Goal: Task Accomplishment & Management: Manage account settings

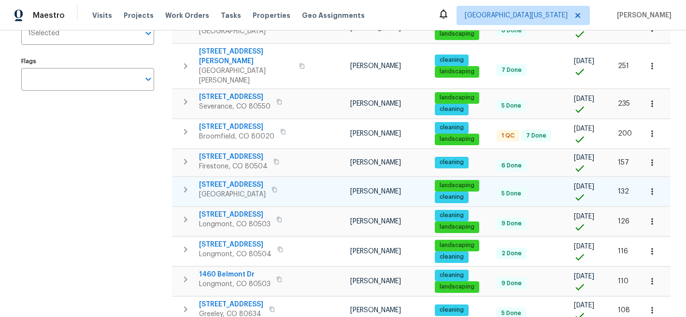
scroll to position [182, 0]
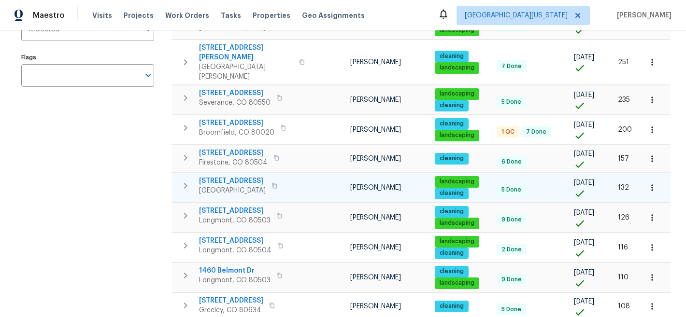
click at [219, 176] on span "[STREET_ADDRESS]" at bounding box center [232, 181] width 67 height 10
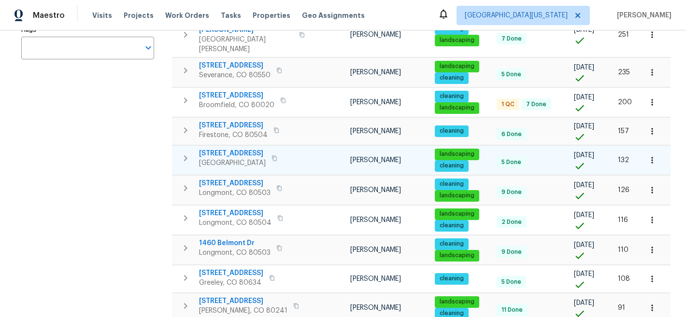
scroll to position [211, 0]
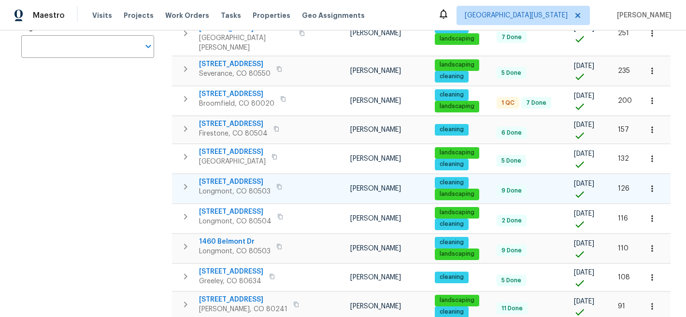
click at [236, 177] on span "[STREET_ADDRESS]" at bounding box center [234, 182] width 71 height 10
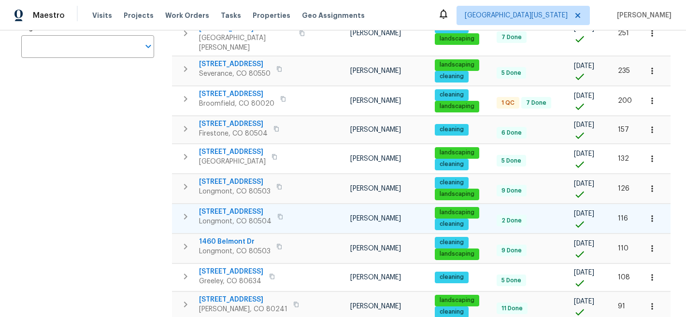
click at [240, 207] on span "[STREET_ADDRESS]" at bounding box center [235, 212] width 72 height 10
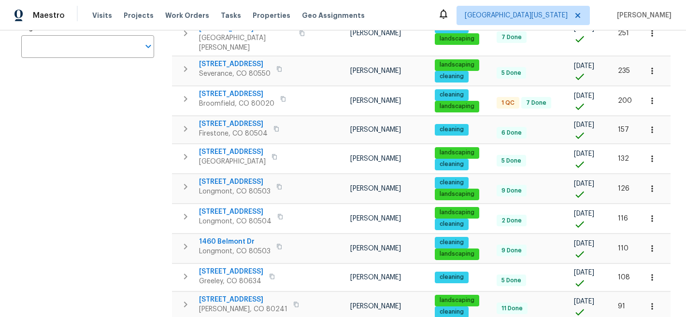
click at [74, 173] on div "Address Address Markets 2 Selected Markets Individuals 1 Selected Individuals F…" at bounding box center [93, 194] width 145 height 621
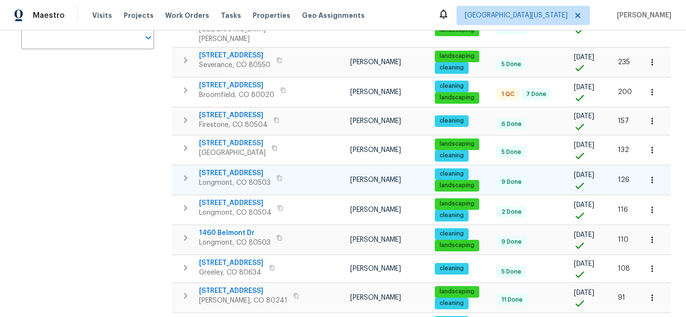
scroll to position [229, 0]
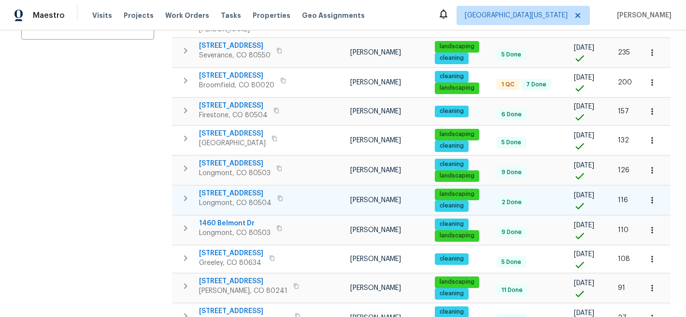
click at [226, 189] on span "2258 Whistler Dr" at bounding box center [235, 194] width 72 height 10
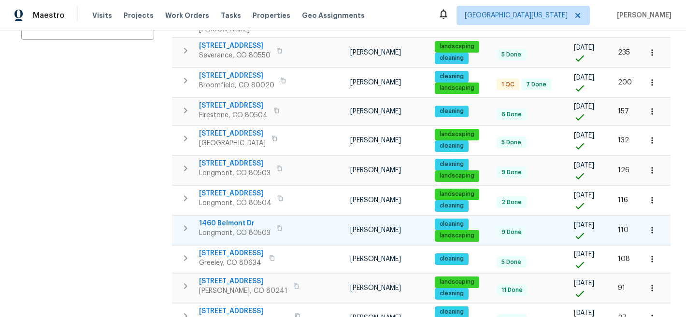
click at [238, 219] on span "1460 Belmont Dr" at bounding box center [234, 224] width 71 height 10
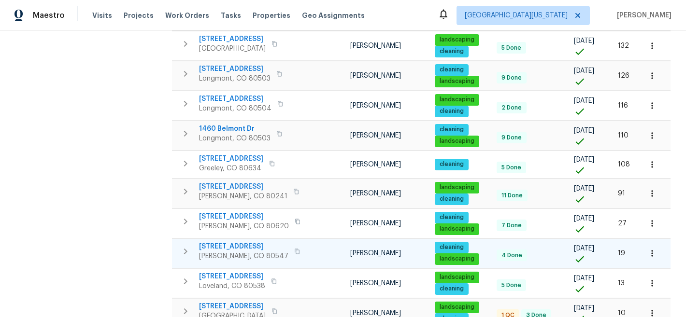
scroll to position [358, 0]
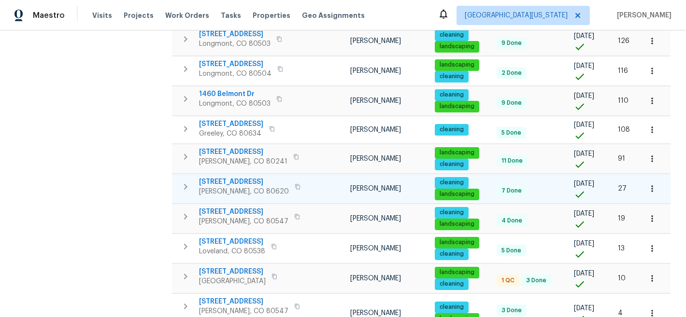
click at [226, 177] on span "3217 Birney Ct" at bounding box center [244, 182] width 90 height 10
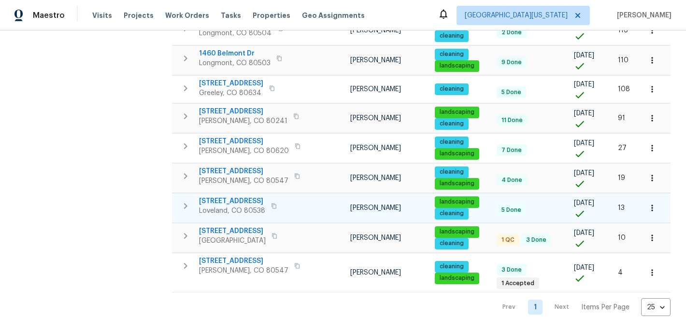
scroll to position [412, 0]
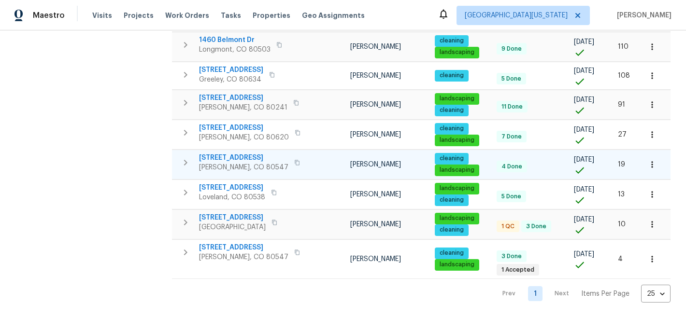
click at [227, 153] on span "5606 Calgary St" at bounding box center [243, 158] width 89 height 10
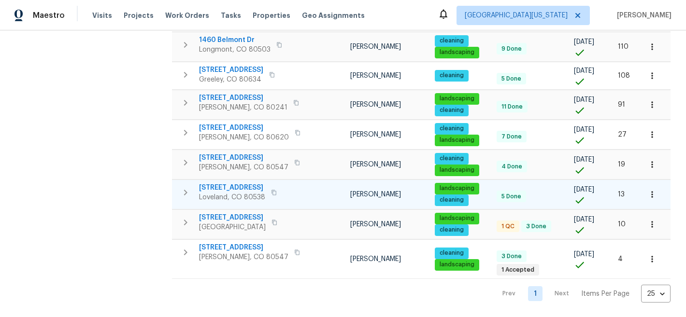
click at [244, 183] on span "4106 Cripple Creek Dr" at bounding box center [232, 188] width 66 height 10
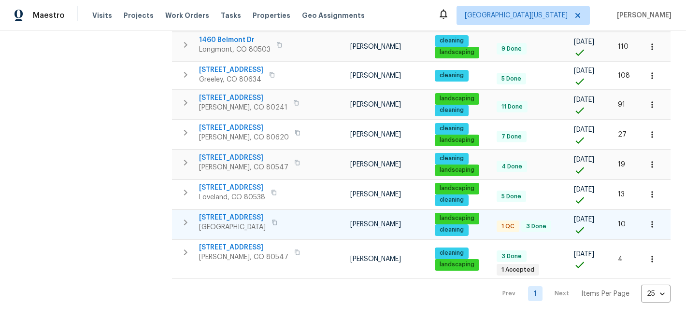
click at [249, 213] on span "354 Saratoga Way" at bounding box center [232, 218] width 67 height 10
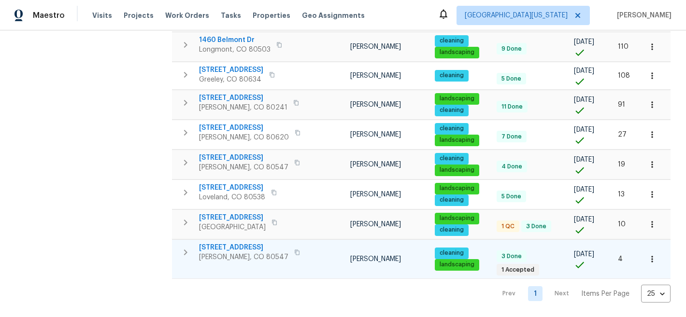
click at [248, 243] on span "5510 Homeward Dr" at bounding box center [243, 248] width 89 height 10
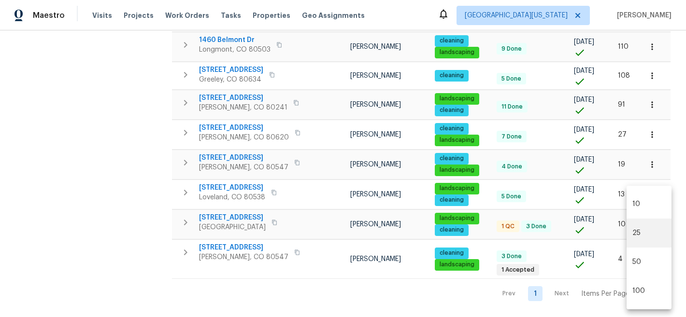
click at [645, 287] on body "Maestro Visits Projects Work Orders Tasks Properties Geo Assignments Northern C…" at bounding box center [343, 158] width 686 height 317
click at [643, 266] on li "50" at bounding box center [648, 262] width 45 height 29
type input "50"
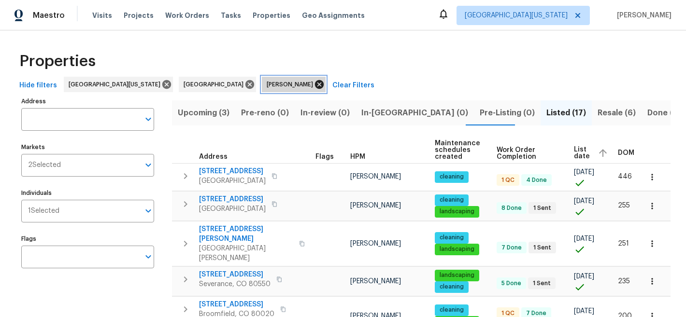
click at [314, 84] on icon at bounding box center [319, 84] width 11 height 11
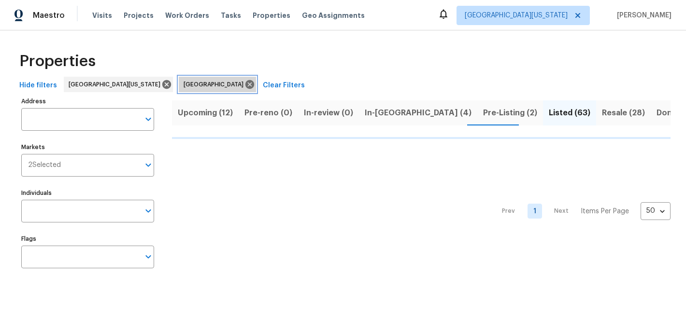
click at [183, 85] on span "[GEOGRAPHIC_DATA]" at bounding box center [215, 85] width 64 height 10
click at [245, 84] on icon at bounding box center [249, 84] width 9 height 9
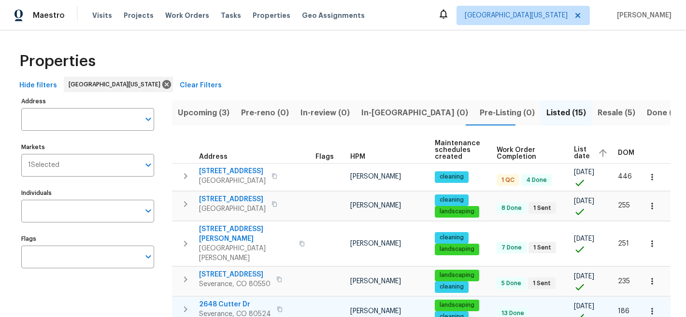
click at [235, 300] on span "2648 Cutter Dr" at bounding box center [235, 305] width 72 height 10
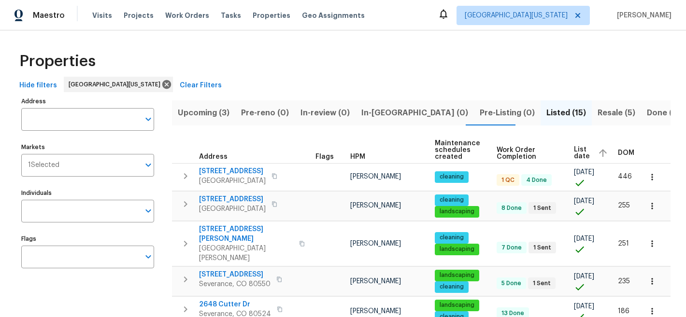
click at [292, 60] on div "Properties" at bounding box center [342, 61] width 655 height 31
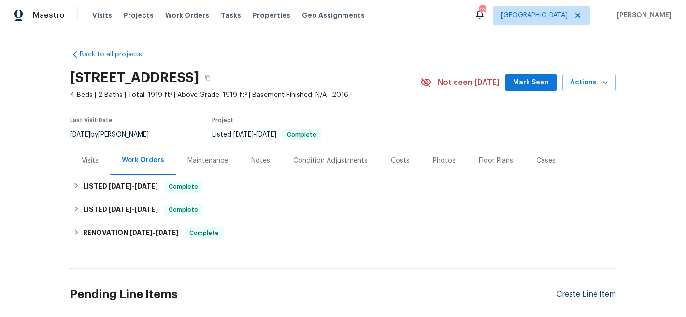
click at [575, 296] on div "Create Line Item" at bounding box center [585, 294] width 59 height 9
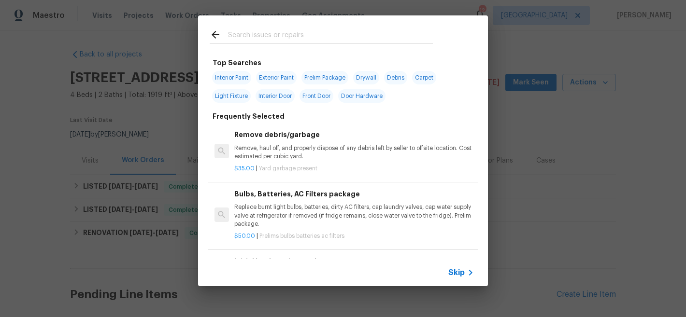
click at [288, 41] on input "text" at bounding box center [330, 36] width 205 height 14
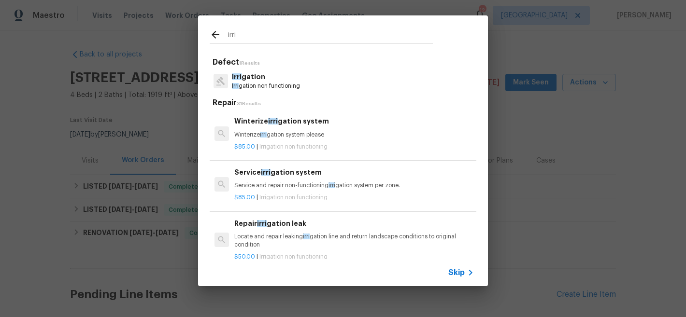
type input "irri"
click at [268, 137] on p "Winterize irri gation system please" at bounding box center [353, 135] width 239 height 8
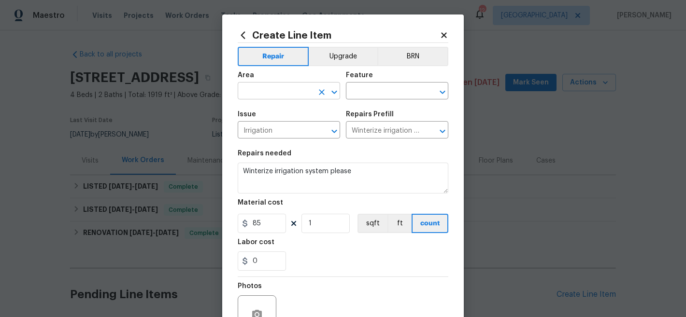
click at [281, 93] on input "text" at bounding box center [275, 92] width 75 height 15
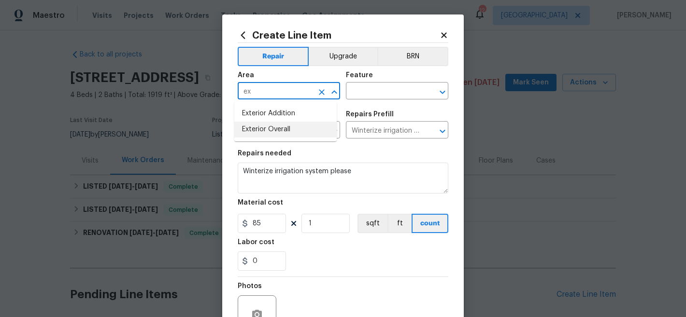
click at [282, 130] on li "Exterior Overall" at bounding box center [285, 130] width 102 height 16
type input "Exterior Overall"
click at [366, 89] on input "text" at bounding box center [383, 92] width 75 height 15
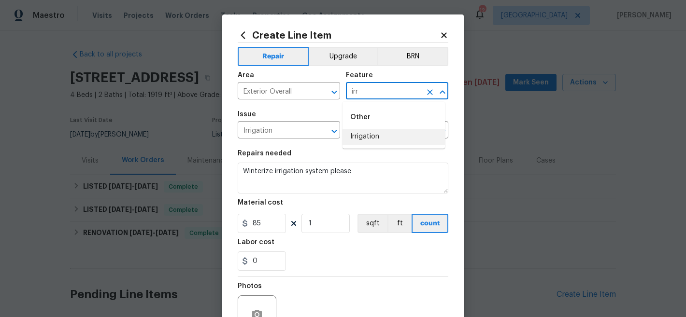
click at [365, 136] on li "Irrigation" at bounding box center [393, 137] width 102 height 16
type input "Irrigation"
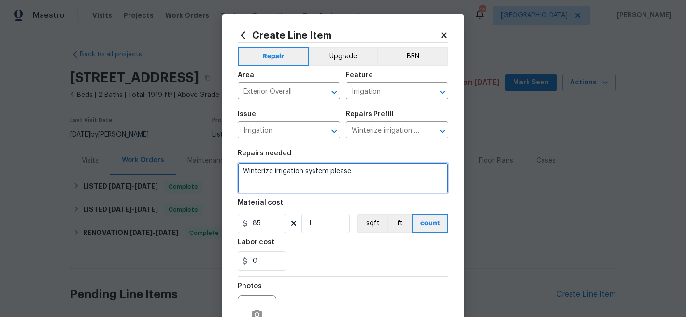
click at [338, 170] on textarea "Winterize irrigation system please" at bounding box center [343, 178] width 211 height 31
paste textarea "IRRIGATION: Please winterize irrigation system. Drain backflow and lines to hou…"
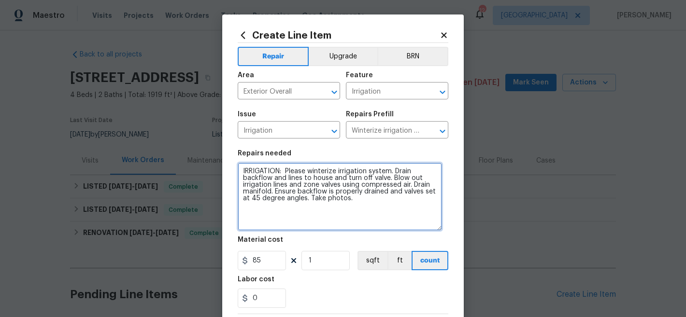
drag, startPoint x: 441, startPoint y: 189, endPoint x: 434, endPoint y: 224, distance: 35.6
click at [435, 226] on textarea "IRRIGATION: Please winterize irrigation system. Drain backflow and lines to hou…" at bounding box center [340, 197] width 204 height 68
type textarea "IRRIGATION: Please winterize irrigation system. Drain backflow and lines to hou…"
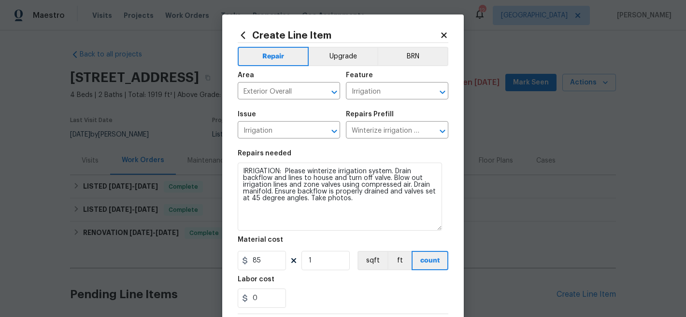
click at [337, 296] on div "0" at bounding box center [343, 298] width 211 height 19
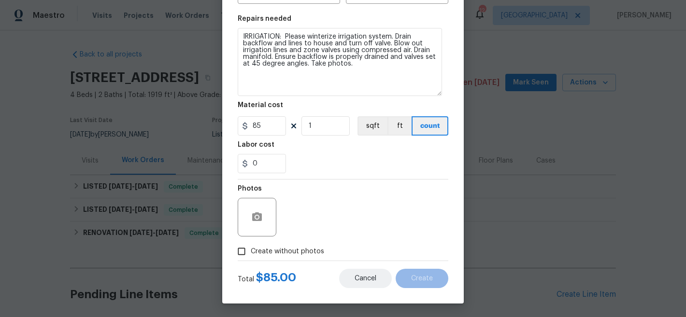
scroll to position [136, 0]
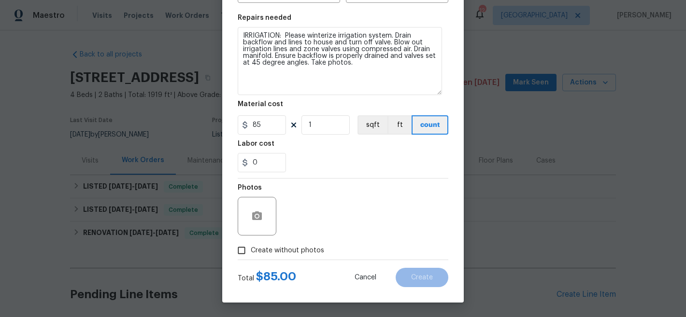
click at [292, 252] on span "Create without photos" at bounding box center [287, 251] width 73 height 10
click at [251, 252] on input "Create without photos" at bounding box center [241, 250] width 18 height 18
checkbox input "true"
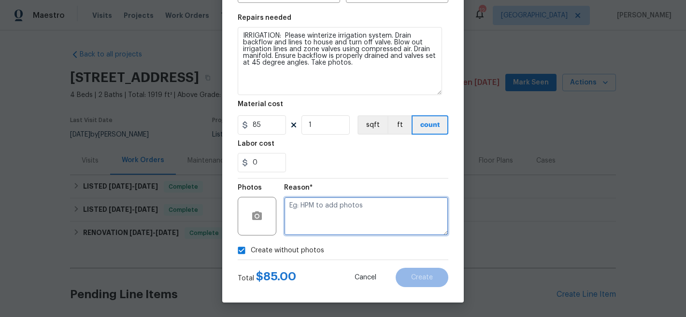
click at [332, 211] on textarea at bounding box center [366, 216] width 164 height 39
type textarea "n"
type textarea "NA"
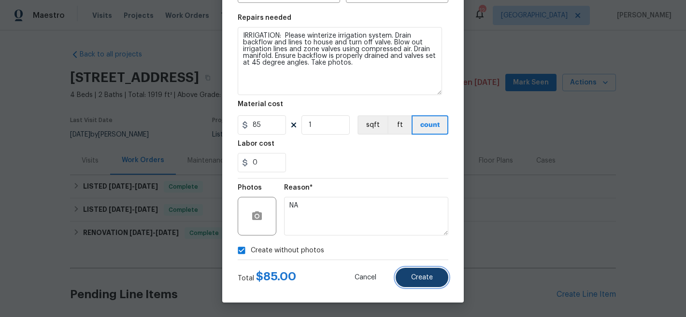
click at [423, 278] on span "Create" at bounding box center [422, 277] width 22 height 7
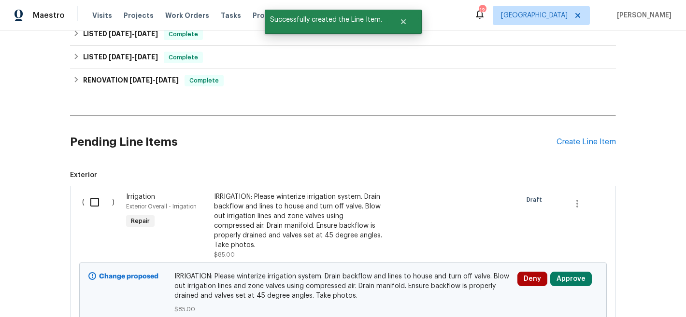
scroll to position [159, 0]
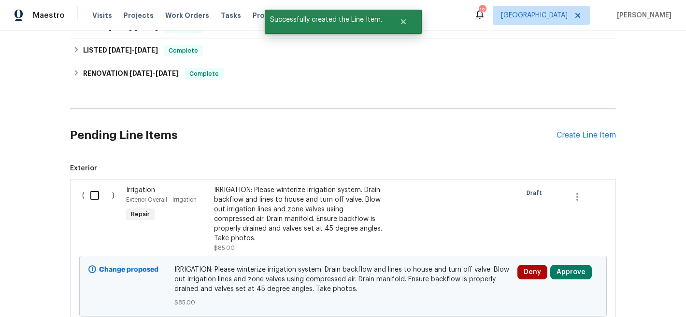
click at [95, 195] on input "checkbox" at bounding box center [99, 195] width 28 height 20
checkbox input "true"
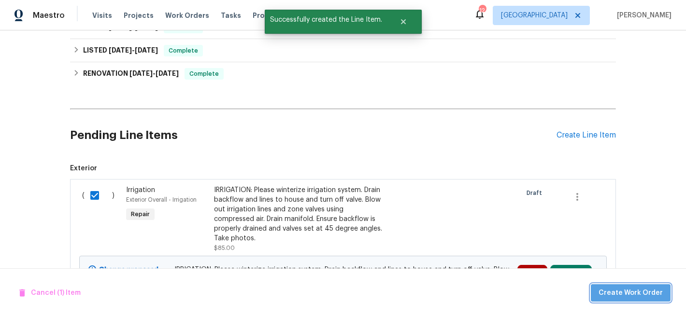
click at [641, 296] on span "Create Work Order" at bounding box center [630, 293] width 64 height 12
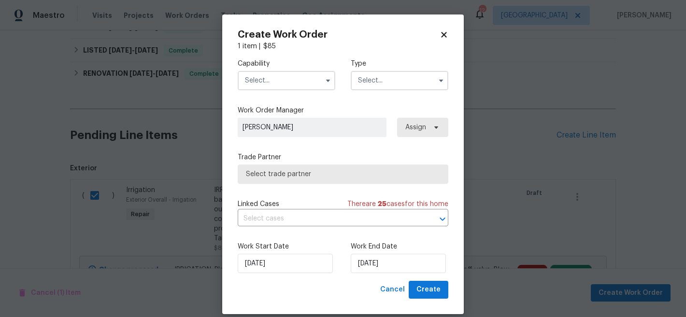
click at [271, 88] on input "text" at bounding box center [287, 80] width 98 height 19
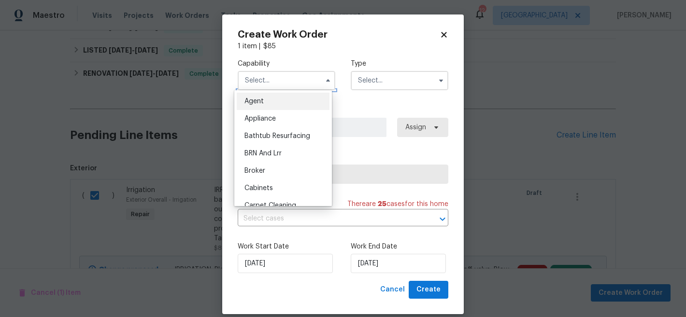
click at [271, 84] on input "text" at bounding box center [287, 80] width 98 height 19
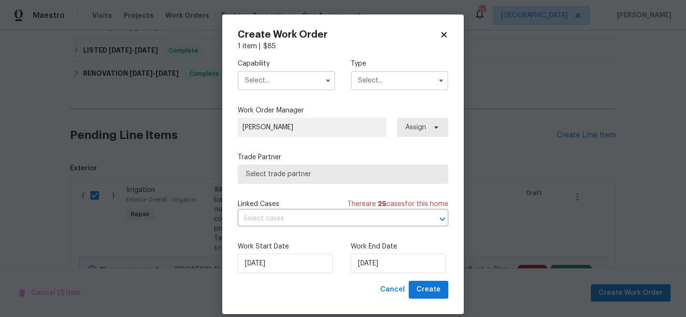
click at [271, 84] on input "text" at bounding box center [287, 80] width 98 height 19
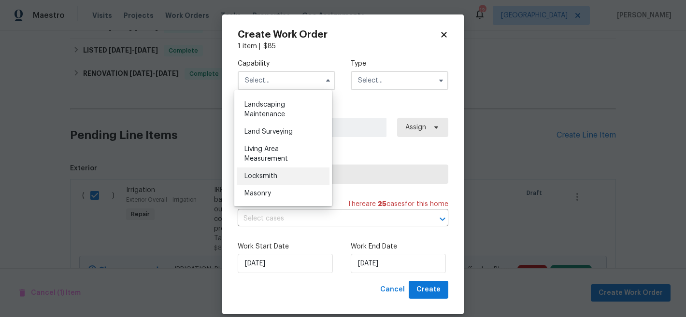
scroll to position [615, 0]
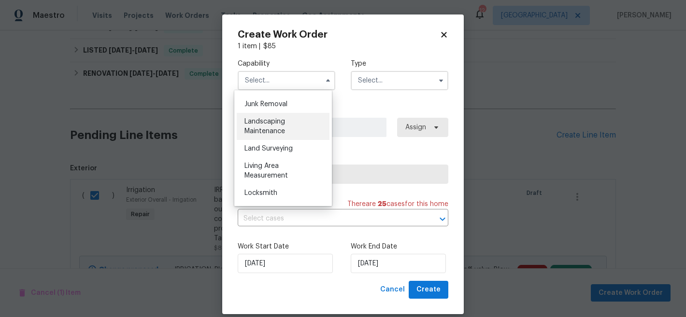
click at [277, 135] on span "Landscaping Maintenance" at bounding box center [264, 126] width 41 height 16
type input "Landscaping Maintenance"
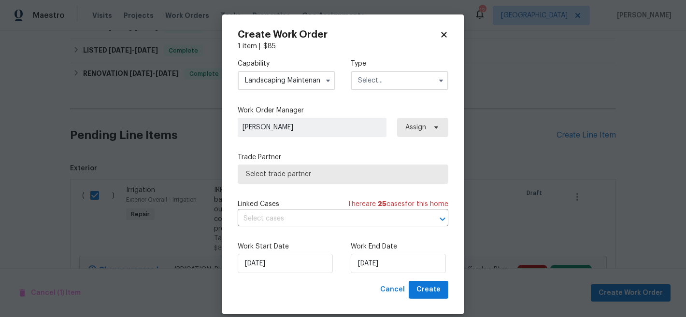
click at [421, 127] on span "Assign" at bounding box center [415, 128] width 21 height 10
click at [390, 159] on label "Trade Partner" at bounding box center [343, 158] width 211 height 10
click at [387, 82] on input "text" at bounding box center [400, 80] width 98 height 19
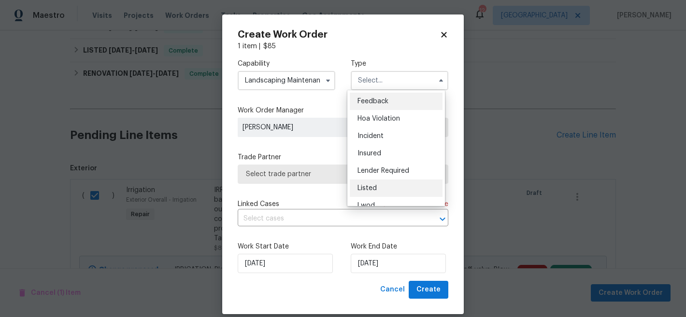
click at [377, 189] on div "Listed" at bounding box center [396, 188] width 93 height 17
type input "Listed"
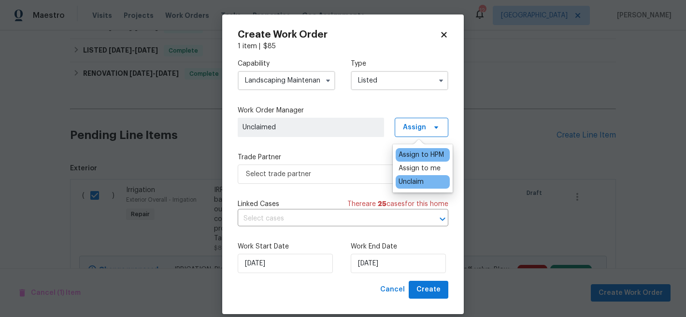
click at [408, 155] on div "Assign to HPM" at bounding box center [420, 155] width 45 height 10
click at [345, 161] on label "Trade Partner" at bounding box center [343, 158] width 211 height 10
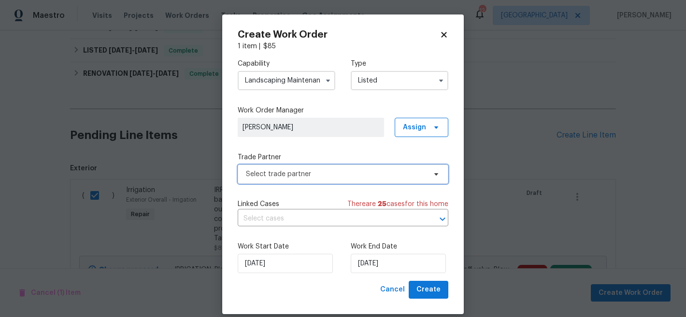
click at [351, 175] on span "Select trade partner" at bounding box center [336, 174] width 180 height 10
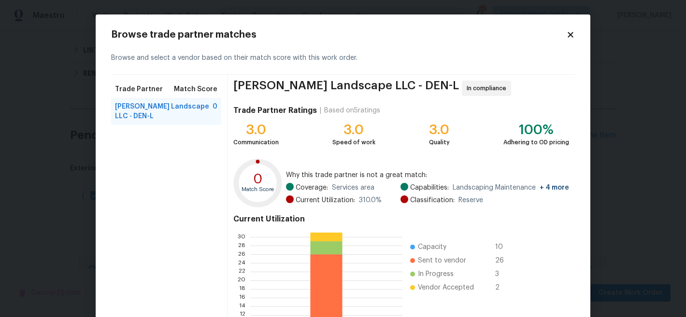
scroll to position [109, 0]
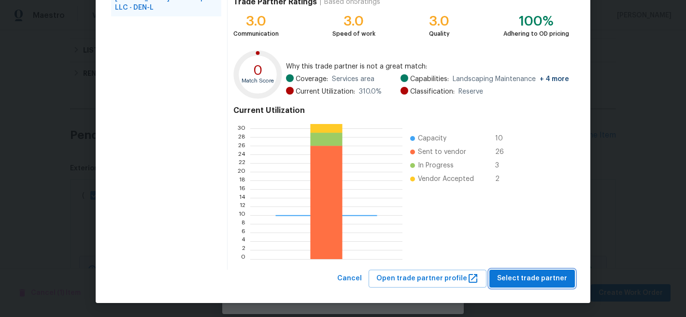
click at [548, 282] on span "Select trade partner" at bounding box center [532, 279] width 70 height 12
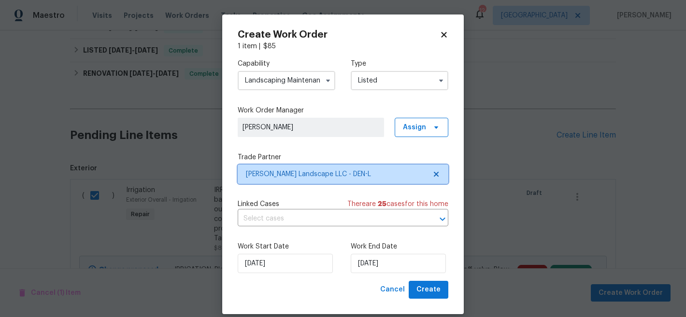
scroll to position [0, 0]
click at [400, 177] on span "Dalia Landscape LLC - DEN-L" at bounding box center [336, 174] width 180 height 10
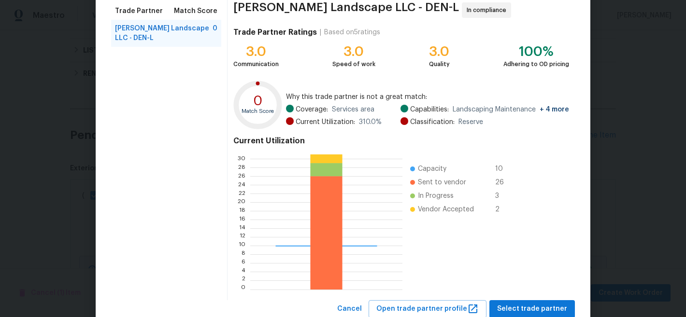
scroll to position [109, 0]
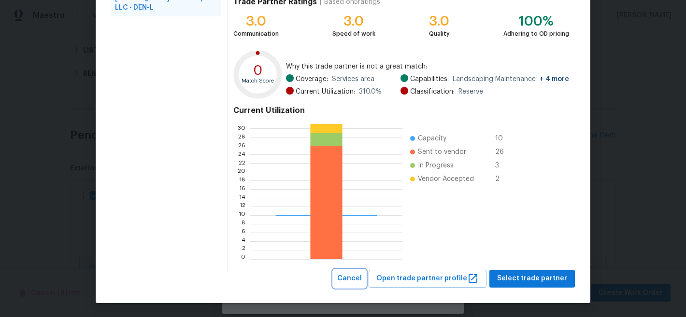
click at [351, 278] on span "Cancel" at bounding box center [349, 279] width 25 height 12
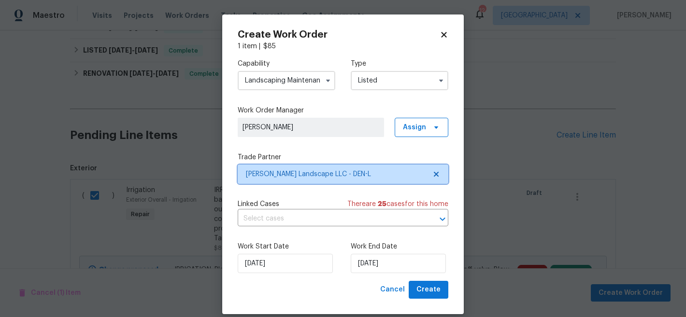
scroll to position [0, 0]
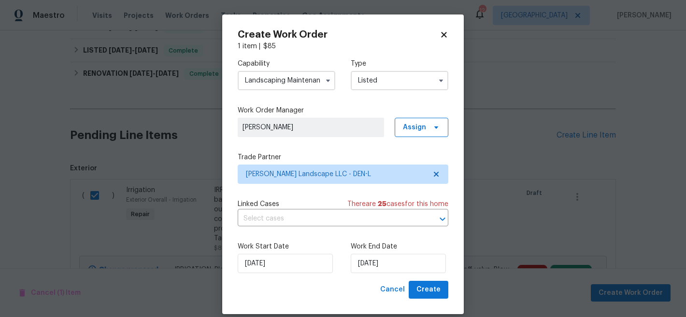
click at [302, 80] on input "Landscaping Maintenance" at bounding box center [287, 80] width 98 height 19
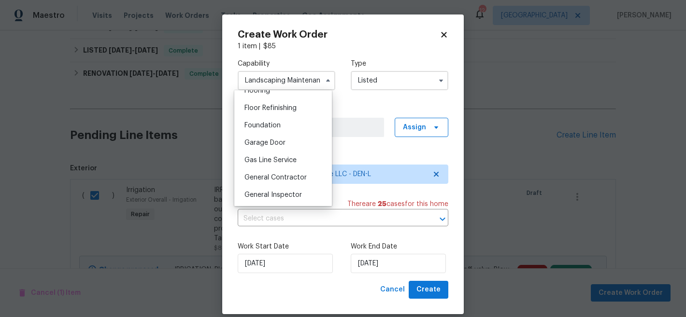
scroll to position [394, 0]
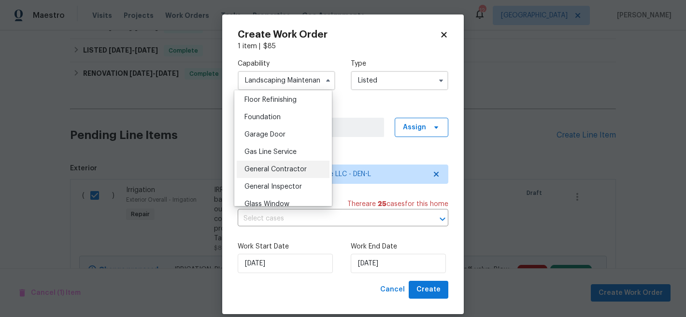
click at [301, 173] on span "General Contractor" at bounding box center [275, 169] width 62 height 7
type input "General Contractor"
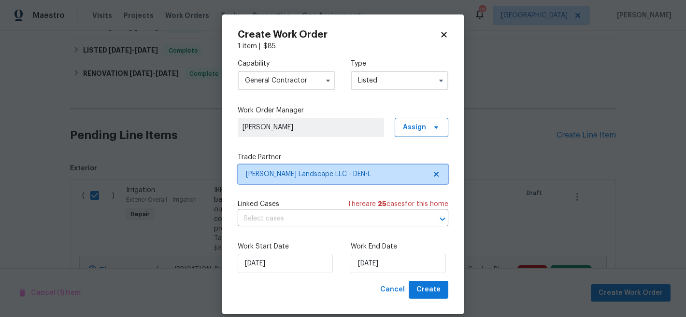
click at [399, 167] on span "Dalia Landscape LLC - DEN-L" at bounding box center [343, 174] width 211 height 19
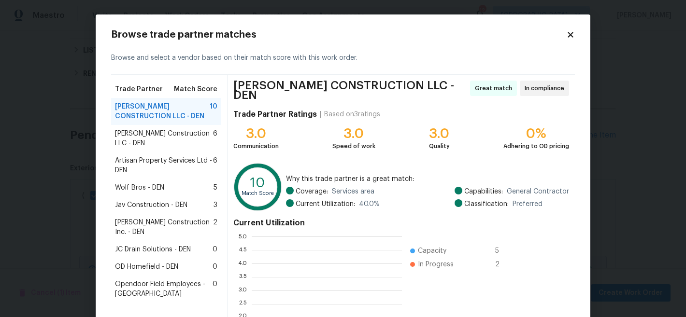
scroll to position [128, 143]
click at [149, 183] on span "Wolf Bros - DEN" at bounding box center [139, 188] width 49 height 10
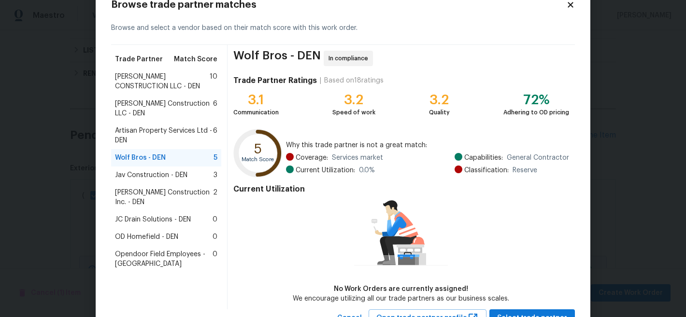
scroll to position [69, 0]
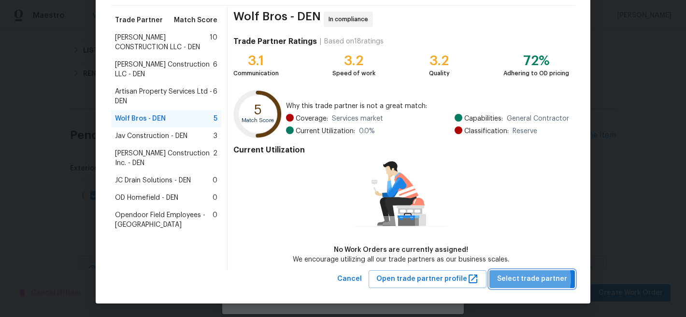
click at [528, 279] on span "Select trade partner" at bounding box center [532, 279] width 70 height 12
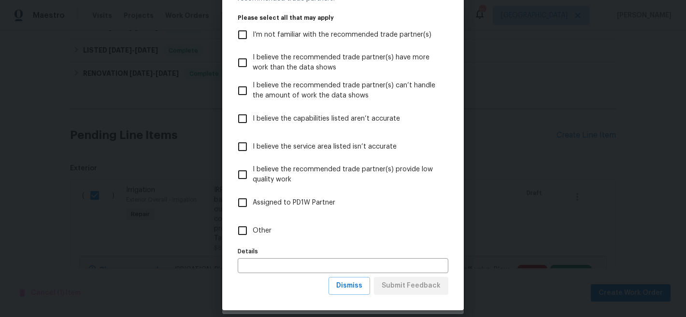
scroll to position [65, 0]
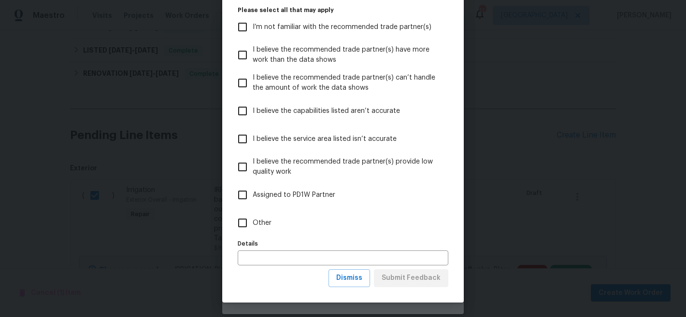
click at [253, 221] on span "Other" at bounding box center [262, 223] width 19 height 10
click at [253, 221] on input "Other" at bounding box center [242, 223] width 20 height 20
checkbox input "true"
click at [404, 286] on button "Submit Feedback" at bounding box center [411, 278] width 74 height 18
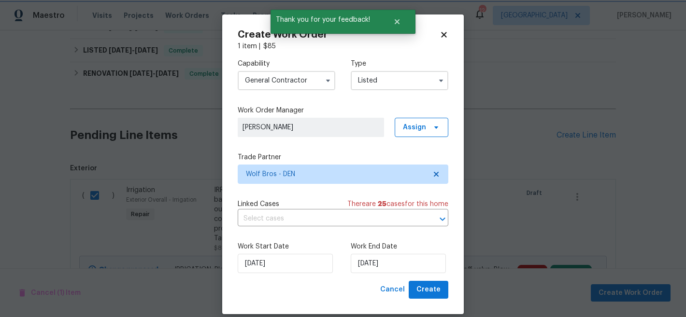
scroll to position [0, 0]
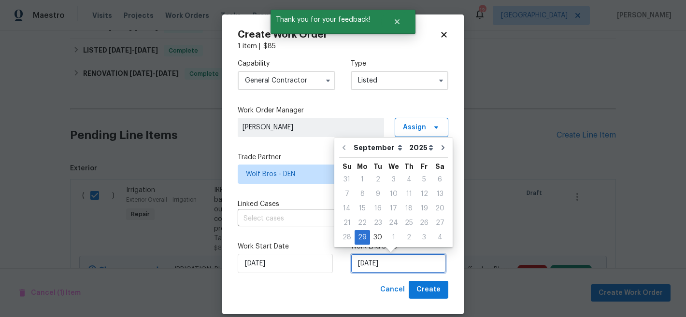
click at [389, 265] on input "[DATE]" at bounding box center [398, 263] width 95 height 19
click at [439, 150] on icon "Go to next month" at bounding box center [443, 148] width 8 height 8
type input "[DATE]"
select select "9"
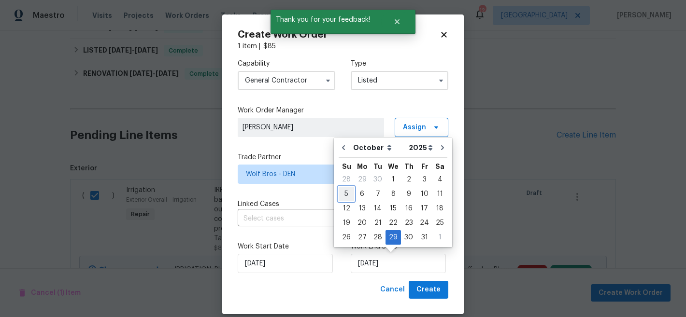
click at [346, 197] on div "5" at bounding box center [345, 194] width 15 height 14
type input "[DATE]"
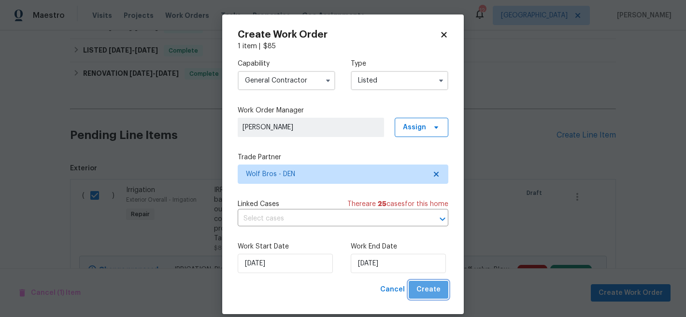
click at [432, 291] on span "Create" at bounding box center [428, 290] width 24 height 12
checkbox input "false"
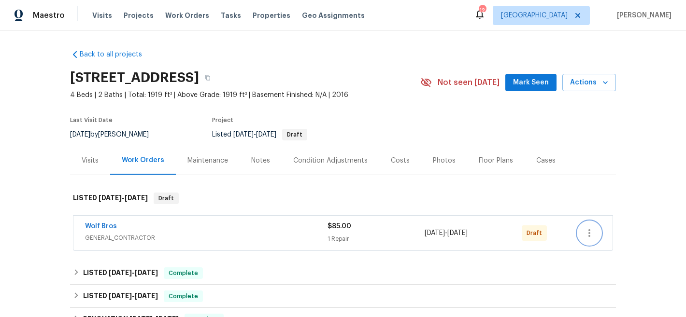
click at [592, 236] on button "button" at bounding box center [589, 233] width 23 height 23
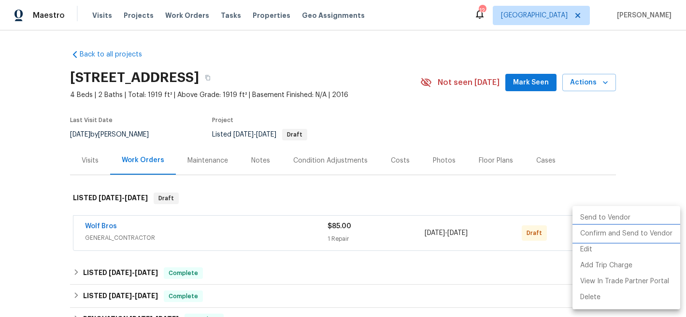
click at [602, 234] on li "Confirm and Send to Vendor" at bounding box center [626, 234] width 108 height 16
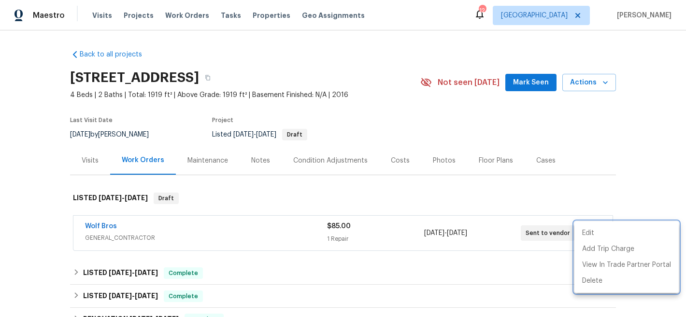
click at [498, 118] on div at bounding box center [343, 158] width 686 height 317
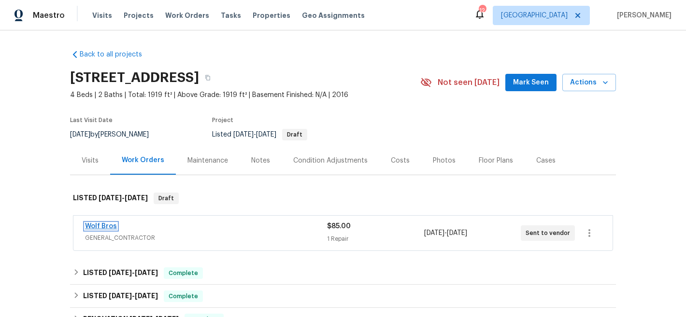
click at [90, 228] on link "Wolf Bros" at bounding box center [101, 226] width 32 height 7
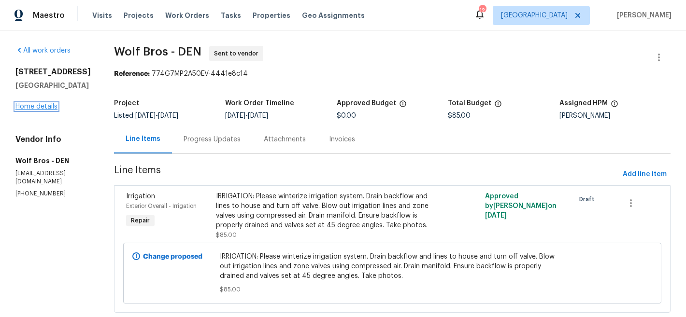
click at [31, 110] on link "Home details" at bounding box center [36, 106] width 42 height 7
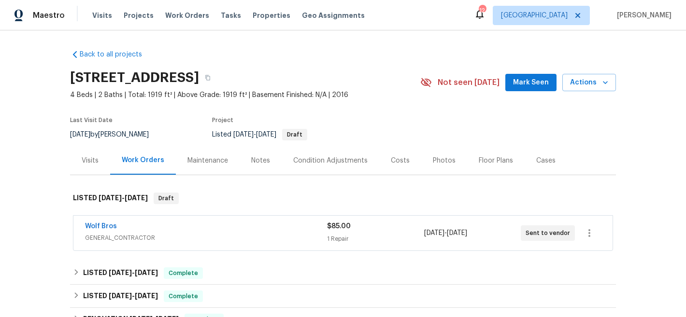
click at [436, 123] on section "12742 E 104th Dr, Commerce City, CO 80022 4 Beds | 2 Baths | Total: 1919 ft² | …" at bounding box center [343, 105] width 546 height 81
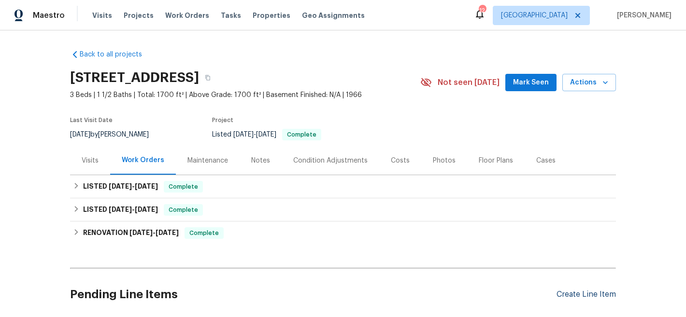
click at [568, 297] on div "Create Line Item" at bounding box center [585, 294] width 59 height 9
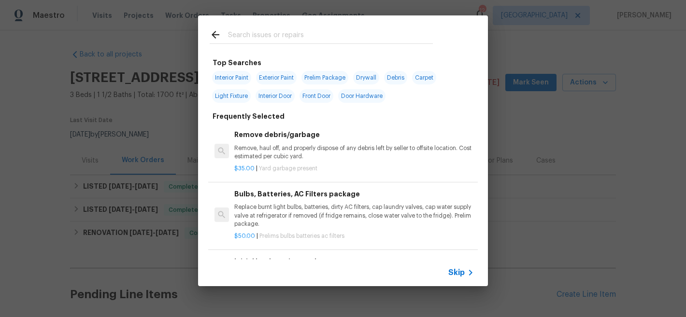
click at [290, 30] on input "text" at bounding box center [330, 36] width 205 height 14
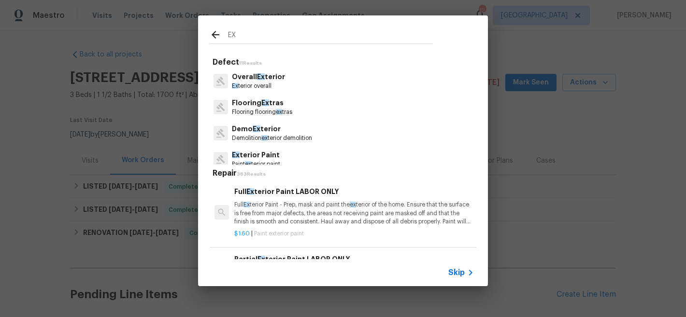
type input "EX"
click at [268, 81] on p "Overall Ex terior" at bounding box center [258, 77] width 53 height 10
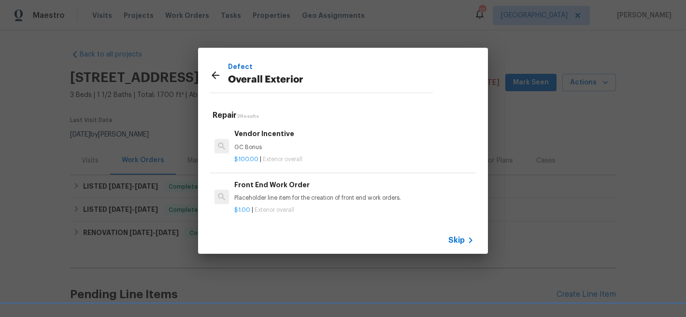
click at [341, 80] on p "Overall Exterior" at bounding box center [330, 79] width 205 height 15
click at [220, 74] on icon at bounding box center [216, 76] width 12 height 12
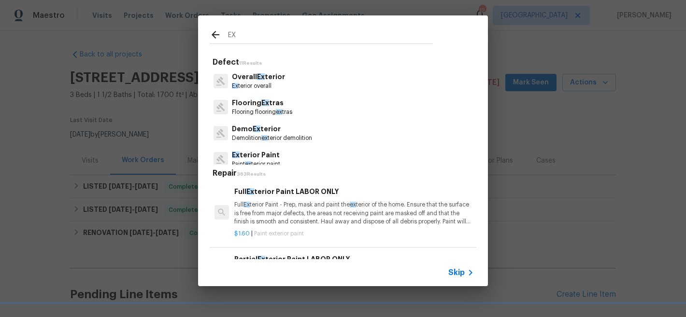
drag, startPoint x: 220, startPoint y: 74, endPoint x: 226, endPoint y: 69, distance: 8.6
click at [219, 74] on div at bounding box center [220, 81] width 14 height 14
click at [252, 34] on input "EX" at bounding box center [330, 36] width 205 height 14
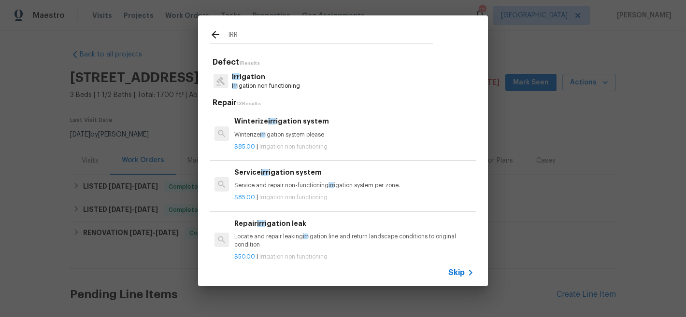
type input "IRR"
click at [259, 75] on p "Irr igation" at bounding box center [266, 77] width 68 height 10
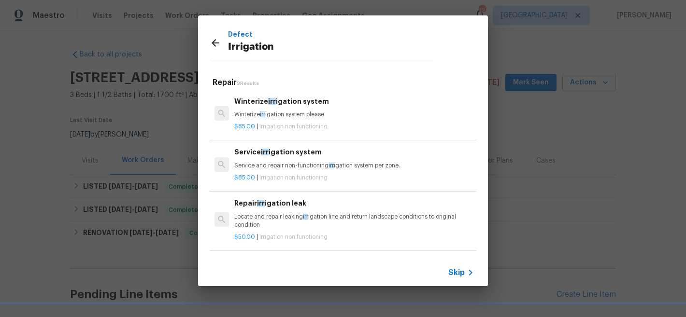
click at [298, 105] on h6 "Winterize irr igation system" at bounding box center [353, 101] width 239 height 11
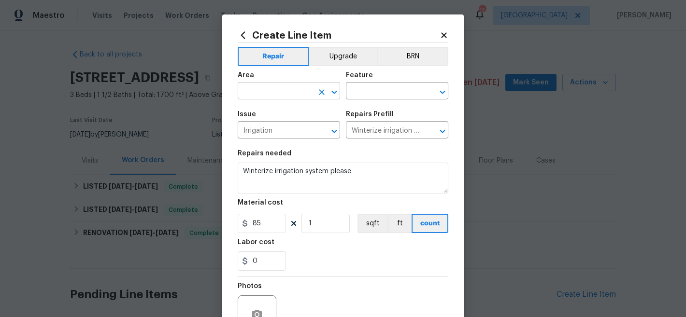
click at [282, 85] on input "text" at bounding box center [275, 92] width 75 height 15
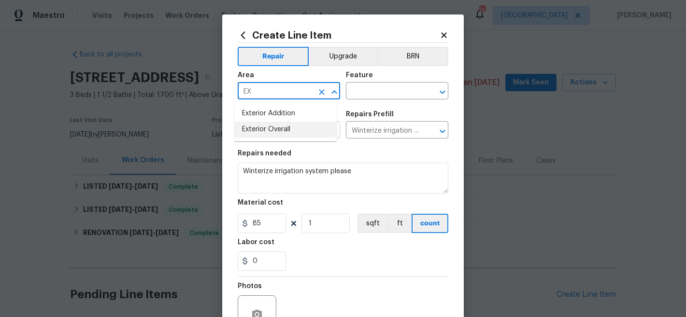
click at [291, 134] on li "Exterior Overall" at bounding box center [285, 130] width 102 height 16
type input "Exterior Overall"
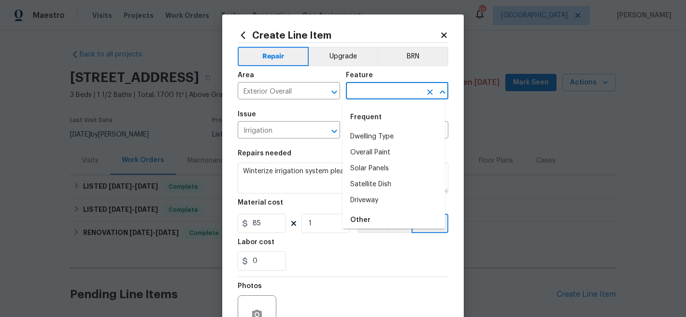
click at [380, 88] on input "text" at bounding box center [383, 92] width 75 height 15
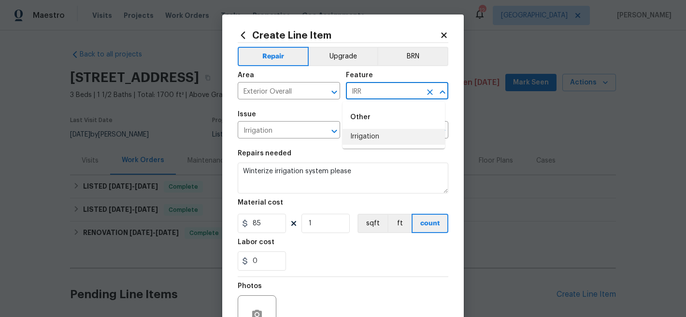
click at [395, 136] on li "Irrigation" at bounding box center [393, 137] width 102 height 16
type input "Irrigation"
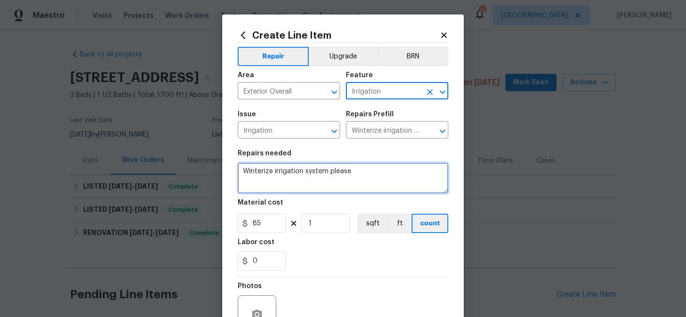
click at [333, 171] on textarea "Winterize irrigation system please" at bounding box center [343, 178] width 211 height 31
paste textarea "IRRIGATION: Please winterize irrigation system. Drain backflow and lines to hou…"
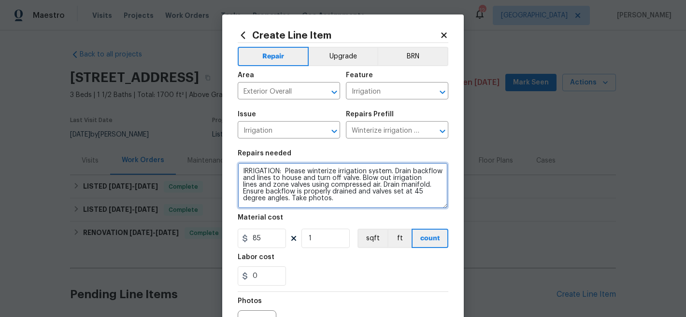
drag, startPoint x: 443, startPoint y: 187, endPoint x: 437, endPoint y: 217, distance: 30.9
click at [438, 209] on textarea "IRRIGATION: Please winterize irrigation system. Drain backflow and lines to hou…" at bounding box center [343, 186] width 210 height 46
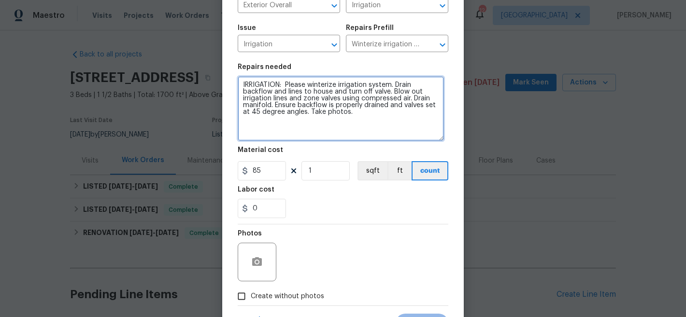
scroll to position [133, 0]
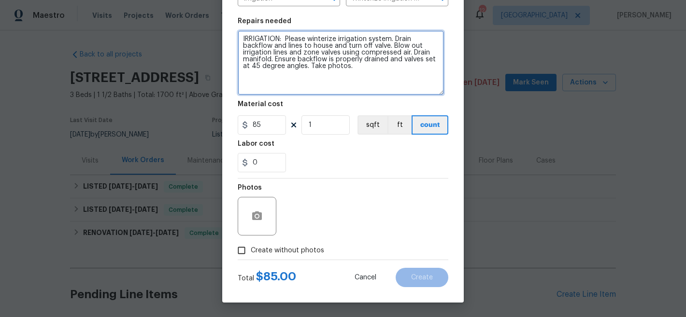
type textarea "IRRIGATION: Please winterize irrigation system. Drain backflow and lines to hou…"
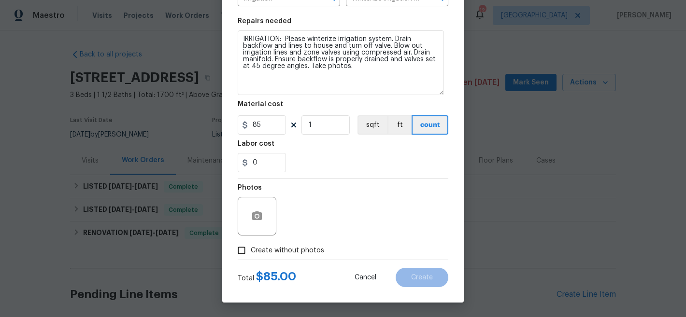
click at [289, 253] on span "Create without photos" at bounding box center [287, 251] width 73 height 10
click at [251, 253] on input "Create without photos" at bounding box center [241, 250] width 18 height 18
checkbox input "true"
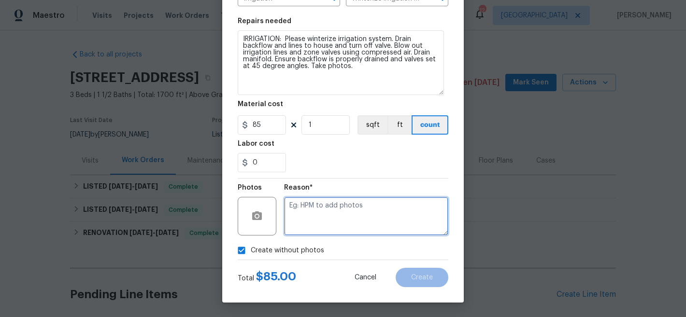
click at [336, 219] on textarea at bounding box center [366, 216] width 164 height 39
type textarea "NA"
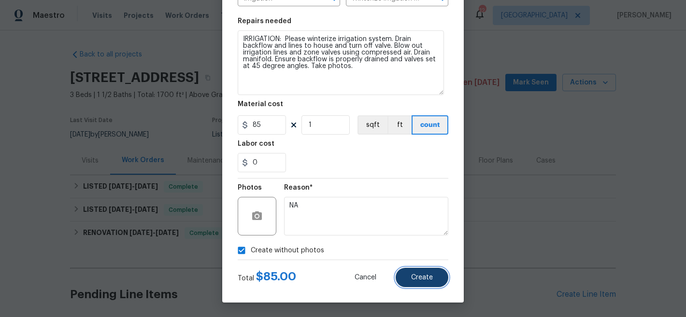
click at [425, 276] on span "Create" at bounding box center [422, 277] width 22 height 7
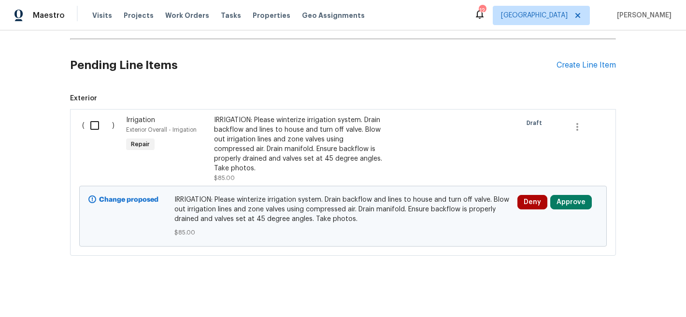
scroll to position [241, 0]
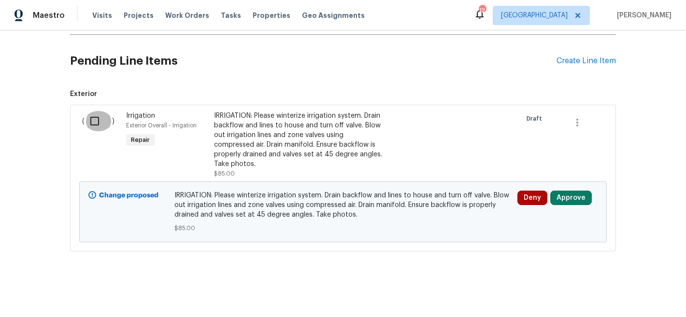
click at [85, 113] on input "checkbox" at bounding box center [99, 121] width 28 height 20
checkbox input "true"
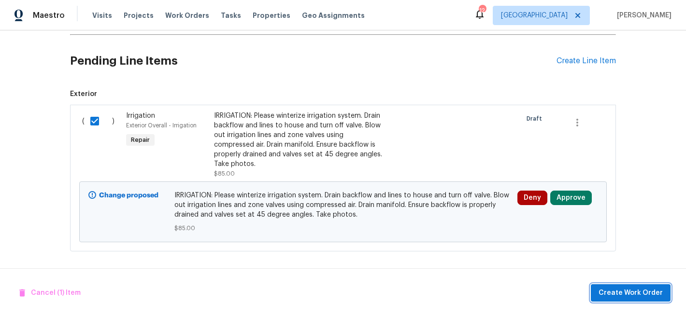
click at [648, 301] on button "Create Work Order" at bounding box center [631, 293] width 80 height 18
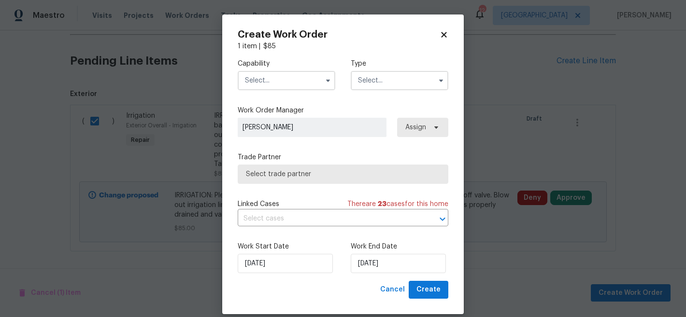
click at [262, 78] on input "text" at bounding box center [287, 80] width 98 height 19
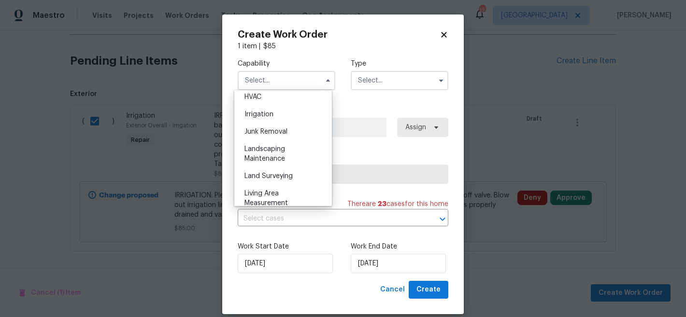
scroll to position [605, 0]
click at [269, 150] on div "Landscaping Maintenance" at bounding box center [283, 136] width 93 height 27
type input "Landscaping Maintenance"
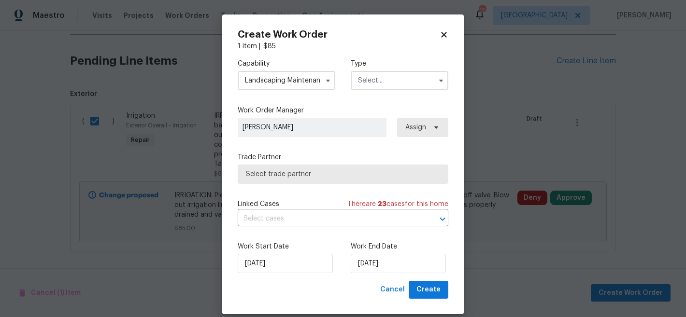
click at [364, 81] on input "text" at bounding box center [400, 80] width 98 height 19
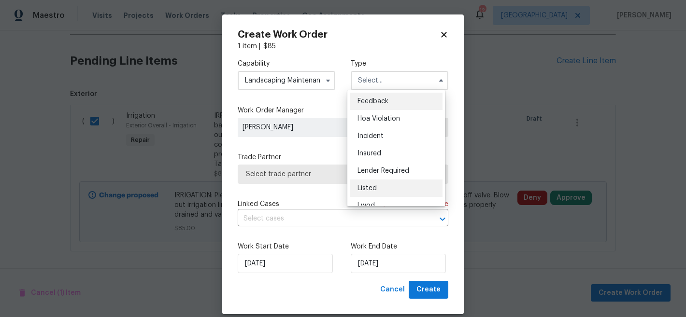
click at [373, 188] on span "Listed" at bounding box center [366, 188] width 19 height 7
type input "Listed"
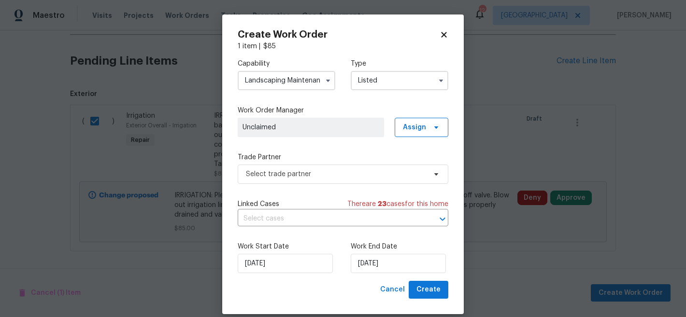
click at [332, 124] on span "Unclaimed" at bounding box center [310, 128] width 137 height 10
click at [420, 128] on span "Assign" at bounding box center [414, 128] width 23 height 10
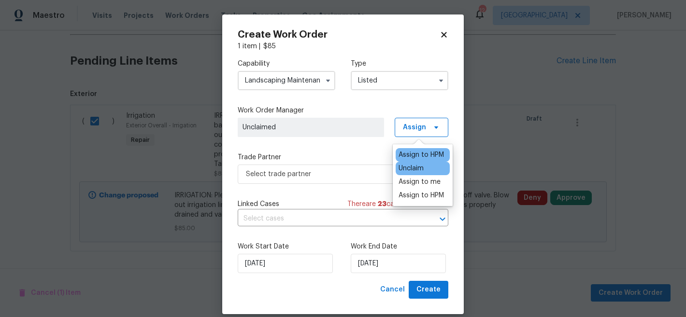
click at [419, 151] on div "Assign to HPM" at bounding box center [420, 155] width 45 height 10
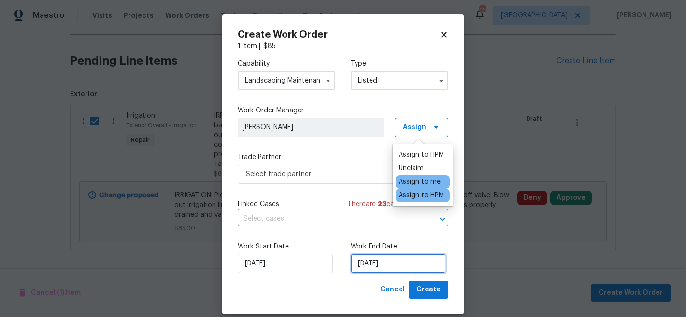
click at [369, 259] on input "[DATE]" at bounding box center [398, 263] width 95 height 19
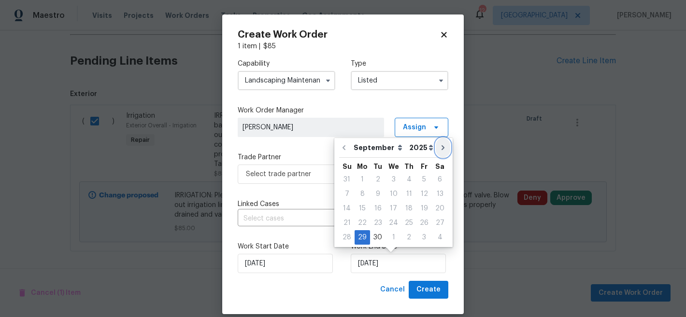
click at [439, 146] on icon "Go to next month" at bounding box center [443, 148] width 8 height 8
type input "[DATE]"
select select "9"
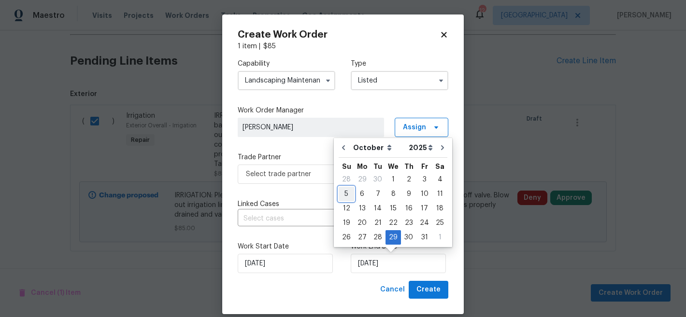
click at [345, 195] on div "5" at bounding box center [345, 194] width 15 height 14
type input "[DATE]"
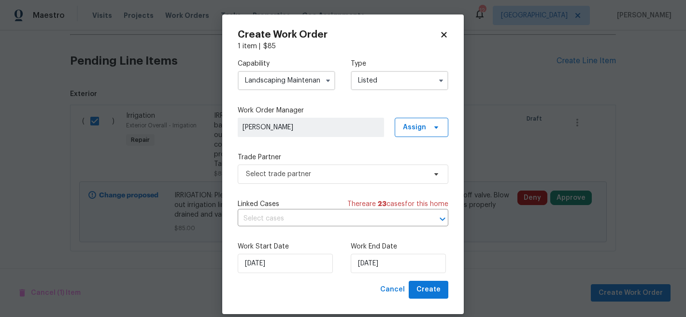
click at [377, 158] on label "Trade Partner" at bounding box center [343, 158] width 211 height 10
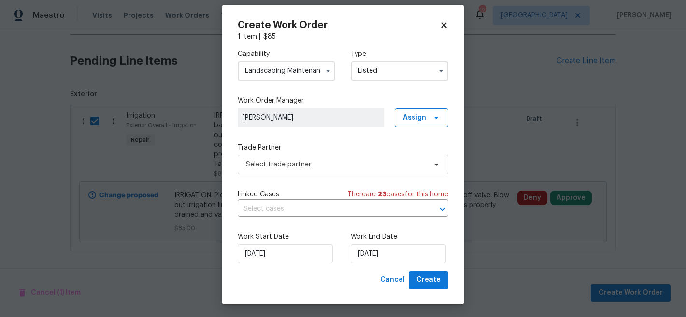
scroll to position [12, 0]
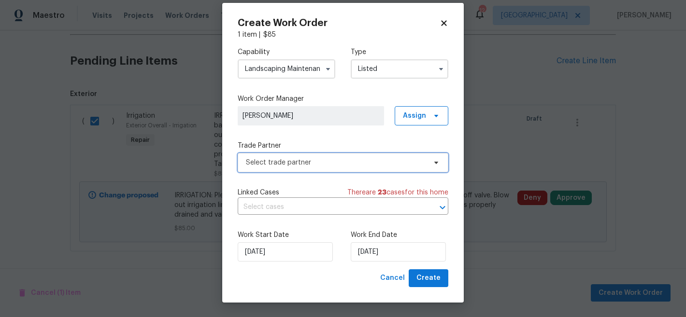
click at [420, 165] on span "Select trade partner" at bounding box center [336, 163] width 180 height 10
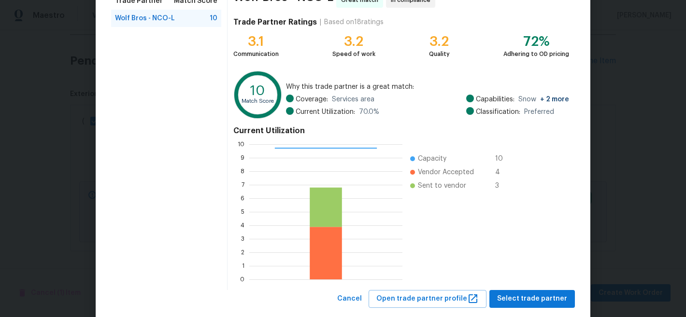
scroll to position [109, 0]
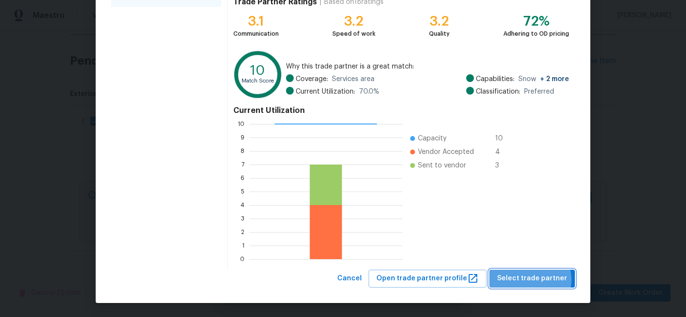
click at [530, 280] on span "Select trade partner" at bounding box center [532, 279] width 70 height 12
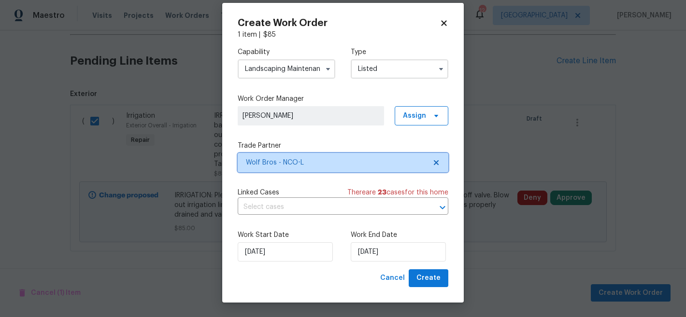
scroll to position [0, 0]
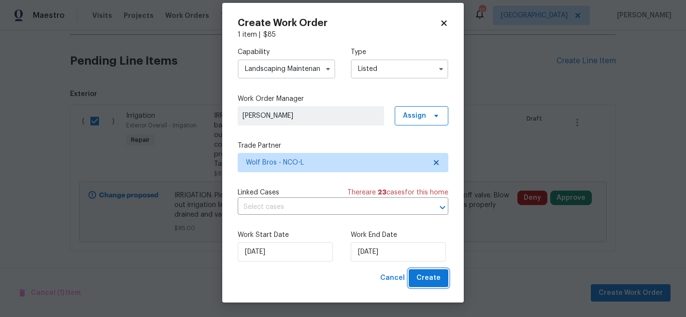
click at [436, 279] on span "Create" at bounding box center [428, 278] width 24 height 12
checkbox input "false"
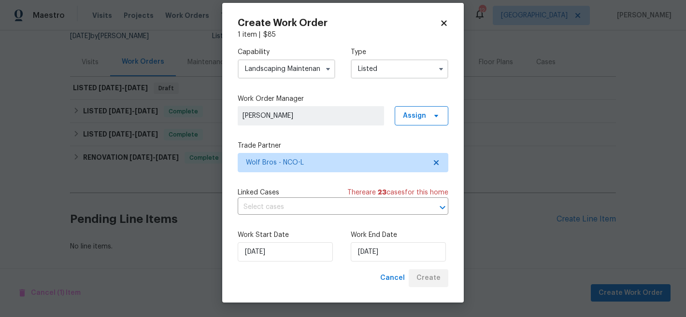
scroll to position [106, 0]
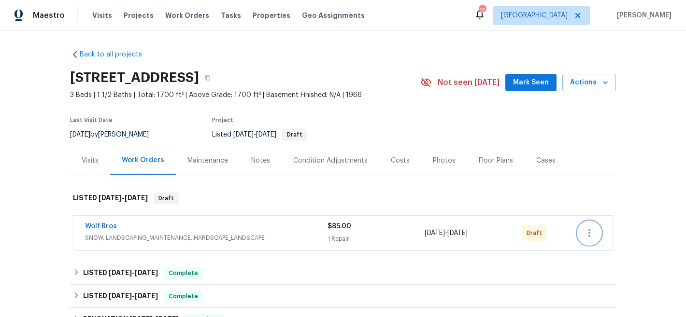
click at [593, 230] on button "button" at bounding box center [589, 233] width 23 height 23
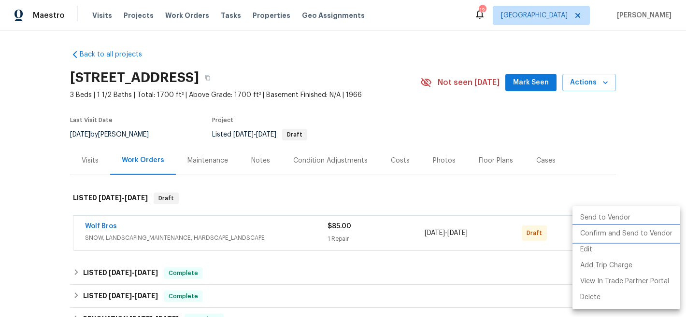
click at [599, 231] on li "Confirm and Send to Vendor" at bounding box center [626, 234] width 108 height 16
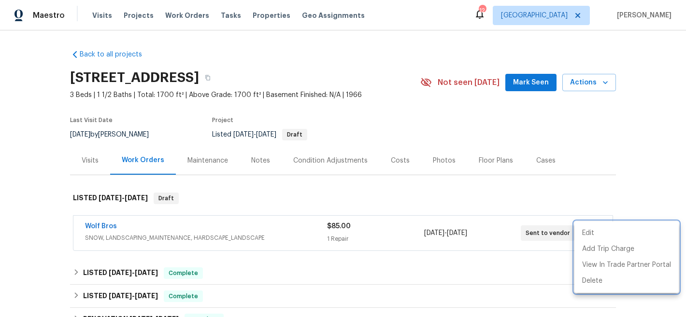
click at [534, 107] on div at bounding box center [343, 158] width 686 height 317
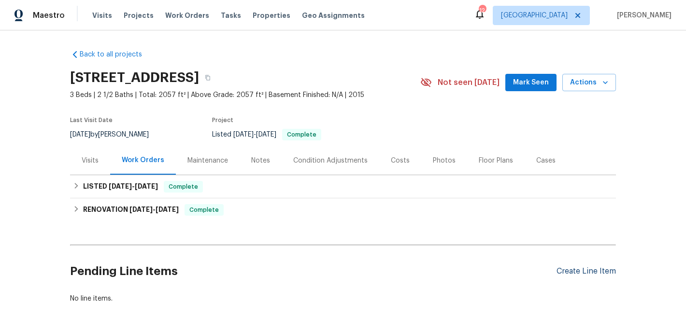
click at [576, 273] on div "Create Line Item" at bounding box center [585, 271] width 59 height 9
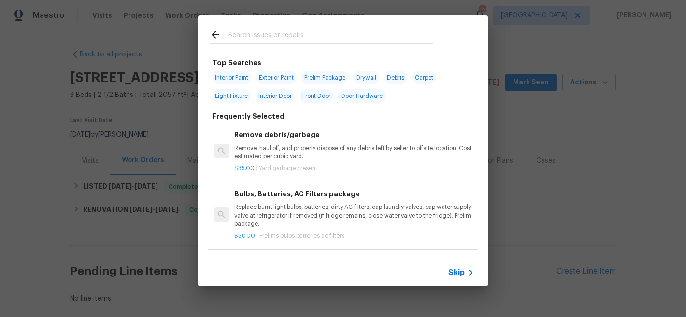
click at [321, 41] on input "text" at bounding box center [330, 36] width 205 height 14
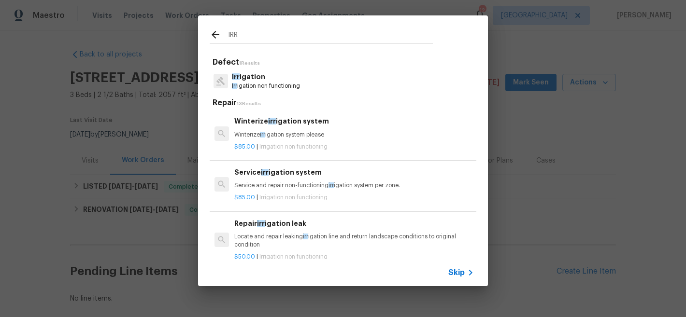
type input "IRR"
click at [270, 83] on p "Irr igation non functioning" at bounding box center [266, 86] width 68 height 8
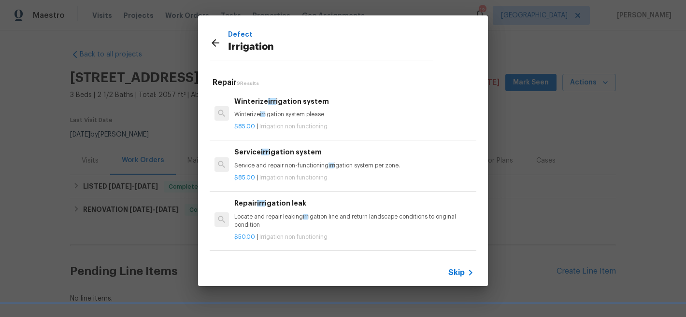
click at [286, 114] on p "Winterize irr igation system please" at bounding box center [353, 115] width 239 height 8
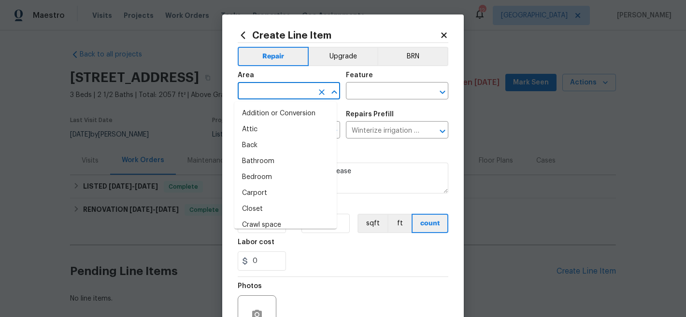
click at [286, 92] on input "text" at bounding box center [275, 92] width 75 height 15
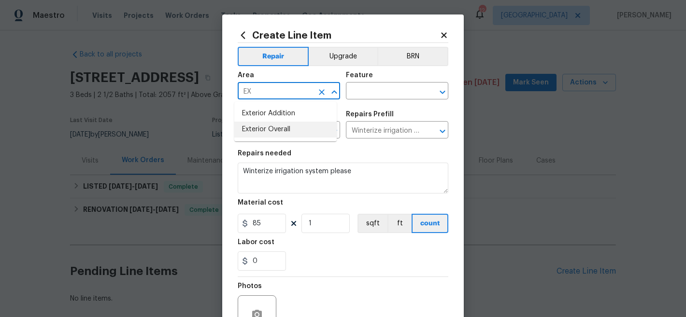
click at [297, 133] on li "Exterior Overall" at bounding box center [285, 130] width 102 height 16
type input "Exterior Overall"
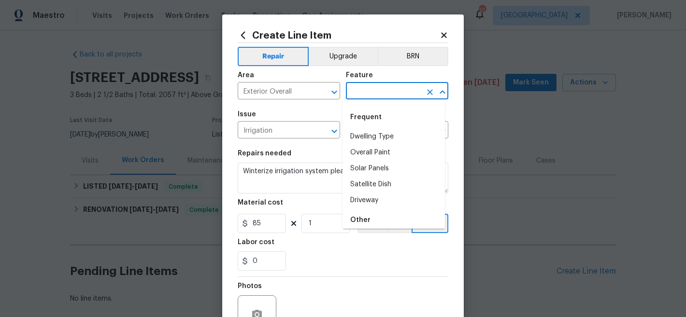
click at [375, 97] on input "text" at bounding box center [383, 92] width 75 height 15
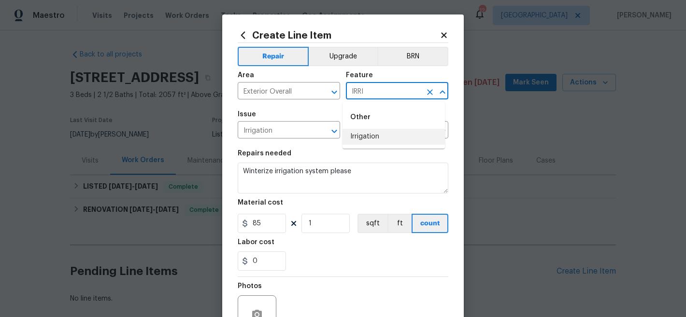
click at [388, 141] on li "Irrigation" at bounding box center [393, 137] width 102 height 16
type input "Irrigation"
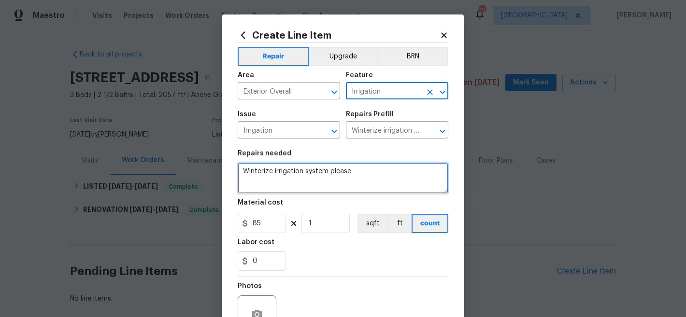
click at [318, 172] on textarea "Winterize irrigation system please" at bounding box center [343, 178] width 211 height 31
click at [319, 172] on textarea "Winterize irrigation system please" at bounding box center [343, 178] width 211 height 31
paste textarea "IRRIGATION: Please winterize irrigation system. Drain backflow and lines to hou…"
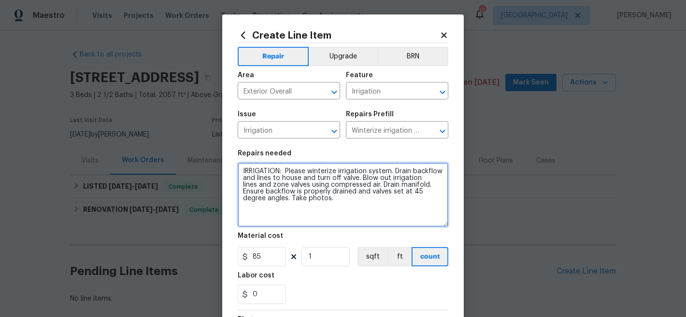
drag, startPoint x: 439, startPoint y: 193, endPoint x: 441, endPoint y: 226, distance: 33.4
click at [441, 226] on textarea "IRRIGATION: Please winterize irrigation system. Drain backflow and lines to hou…" at bounding box center [343, 195] width 211 height 64
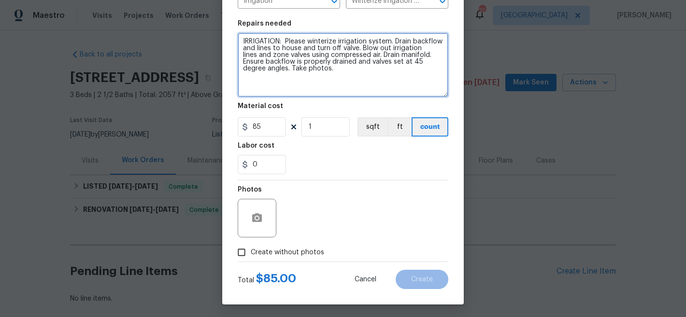
scroll to position [132, 0]
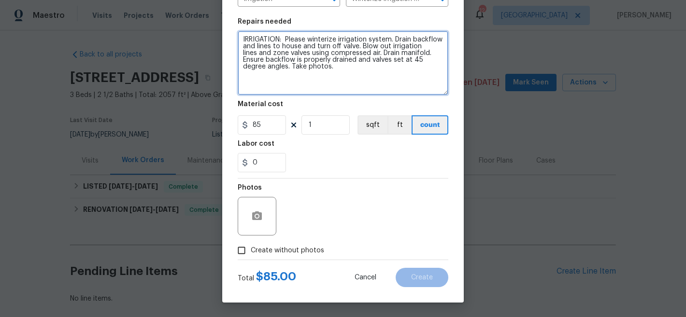
type textarea "IRRIGATION: Please winterize irrigation system. Drain backflow and lines to hou…"
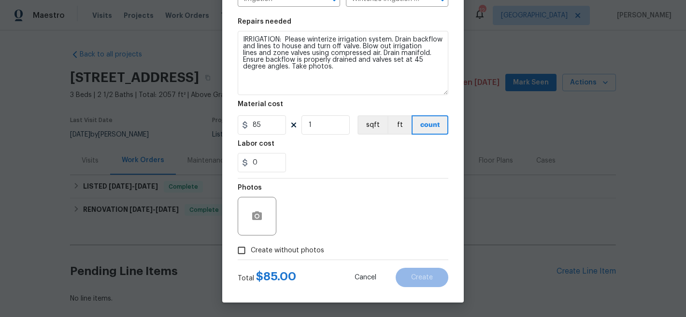
click at [298, 254] on span "Create without photos" at bounding box center [287, 251] width 73 height 10
click at [251, 254] on input "Create without photos" at bounding box center [241, 250] width 18 height 18
checkbox input "true"
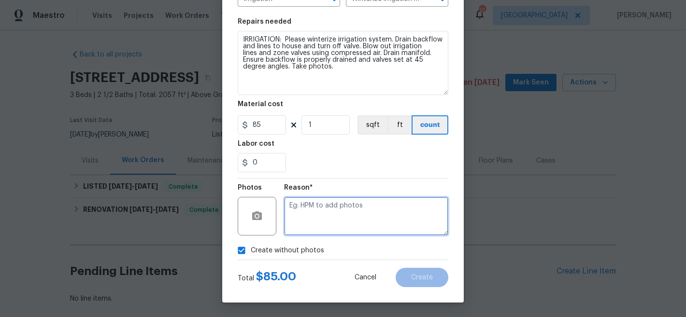
click at [350, 216] on textarea at bounding box center [366, 216] width 164 height 39
type textarea "NA"
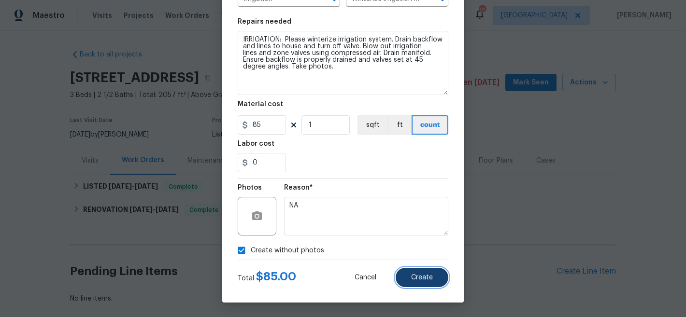
click at [412, 275] on span "Create" at bounding box center [422, 277] width 22 height 7
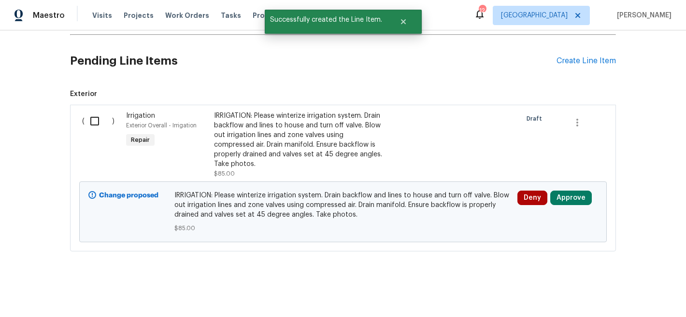
scroll to position [218, 0]
click at [91, 115] on input "checkbox" at bounding box center [99, 121] width 28 height 20
checkbox input "true"
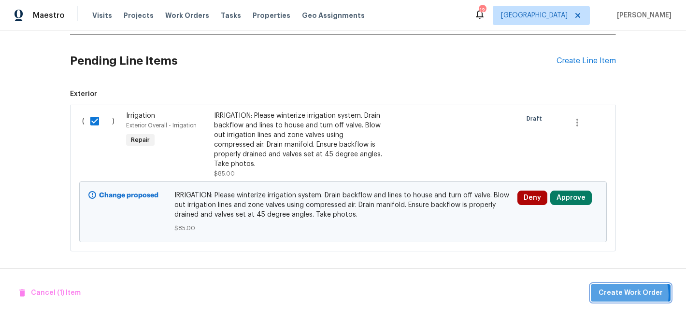
click at [623, 295] on span "Create Work Order" at bounding box center [630, 293] width 64 height 12
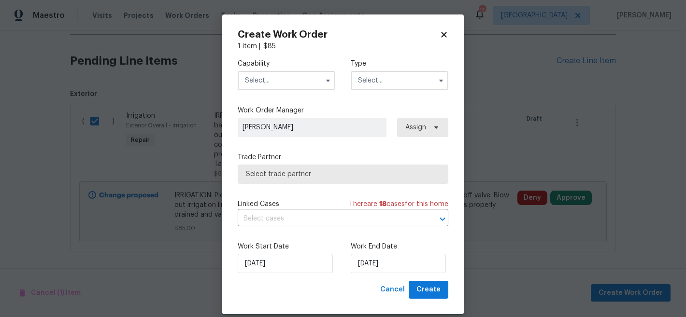
click at [278, 81] on input "text" at bounding box center [287, 80] width 98 height 19
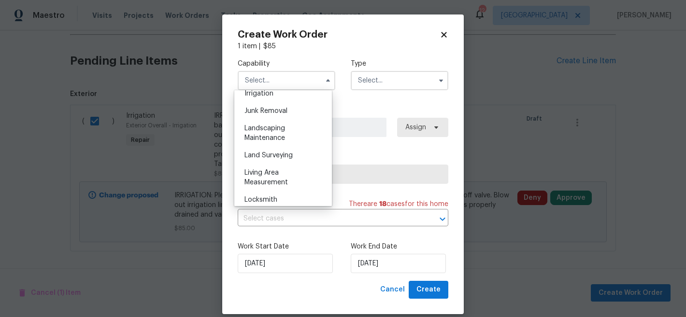
scroll to position [620, 0]
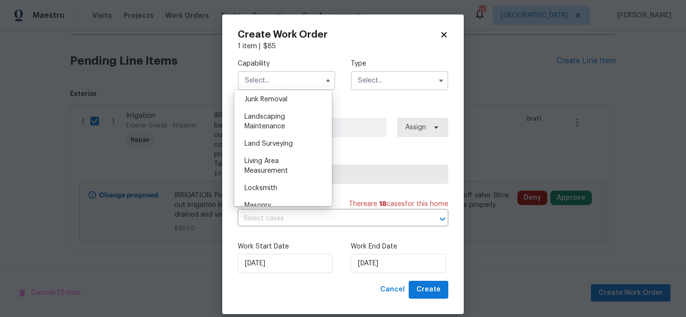
click at [281, 147] on span "Land Surveying" at bounding box center [268, 144] width 48 height 7
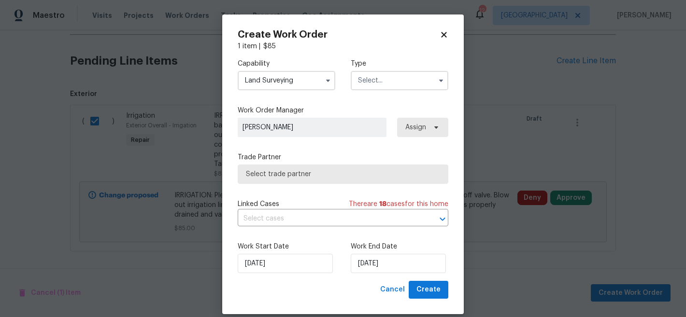
click at [285, 77] on input "Land Surveying" at bounding box center [287, 80] width 98 height 19
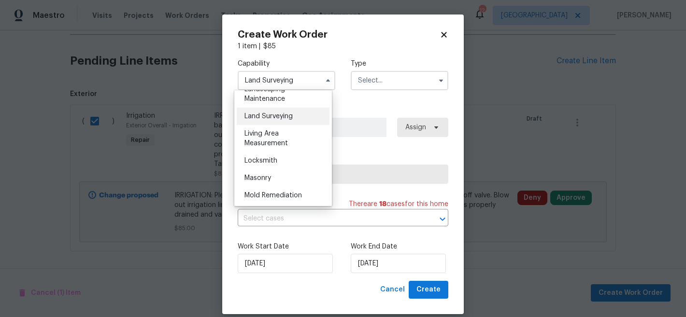
scroll to position [643, 0]
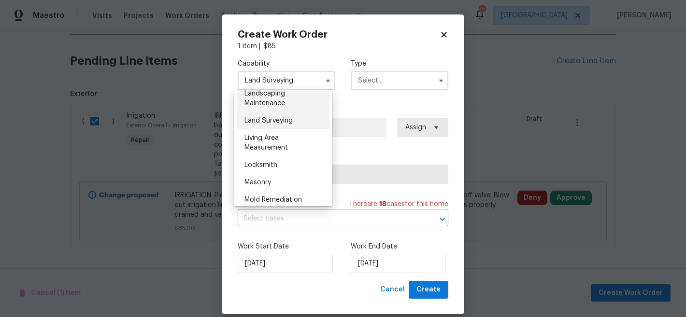
click at [276, 107] on span "Landscaping Maintenance" at bounding box center [264, 98] width 41 height 16
type input "Landscaping Maintenance"
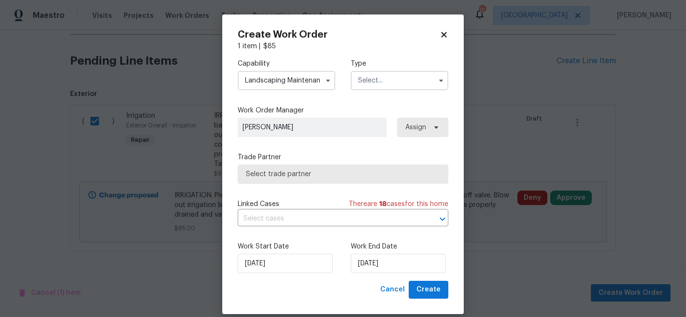
click at [368, 85] on input "text" at bounding box center [400, 80] width 98 height 19
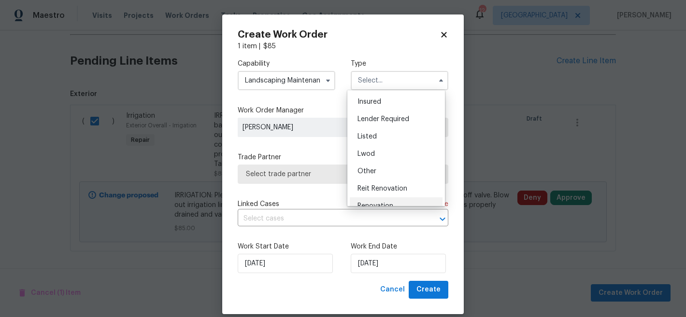
scroll to position [50, 0]
click at [390, 139] on div "Listed" at bounding box center [396, 138] width 93 height 17
type input "Listed"
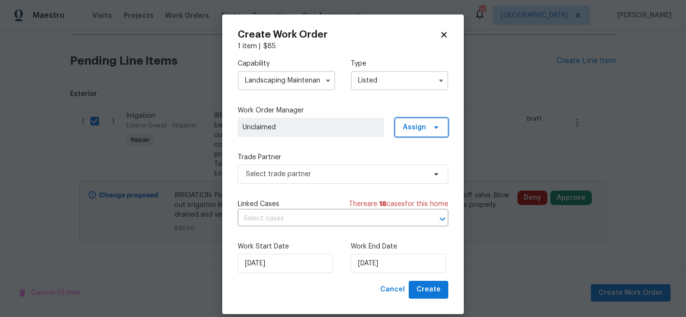
click at [416, 131] on span "Assign" at bounding box center [414, 128] width 23 height 10
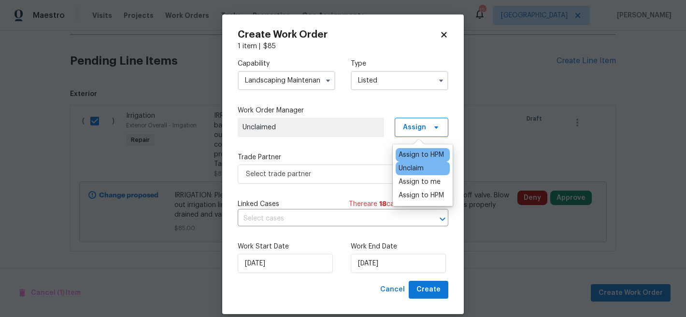
click at [414, 152] on div "Assign to HPM" at bounding box center [420, 155] width 45 height 10
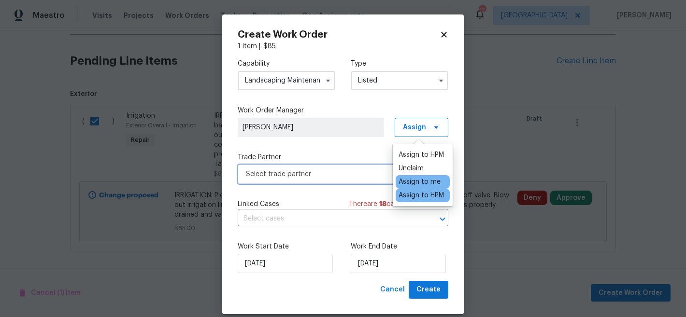
click at [333, 172] on span "Select trade partner" at bounding box center [336, 174] width 180 height 10
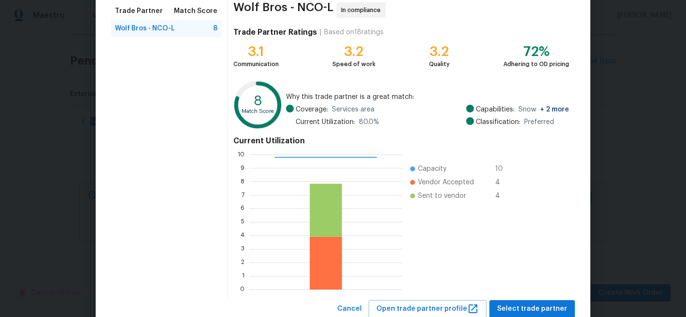
scroll to position [109, 0]
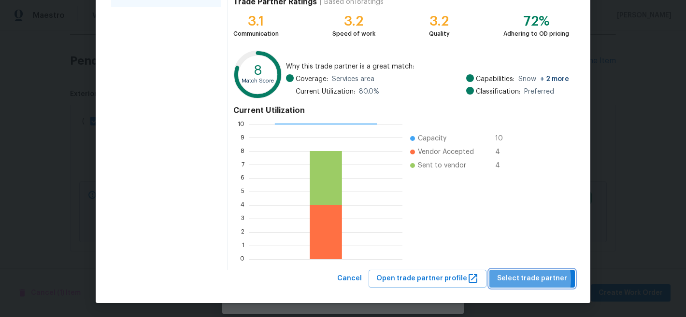
click at [520, 280] on span "Select trade partner" at bounding box center [532, 279] width 70 height 12
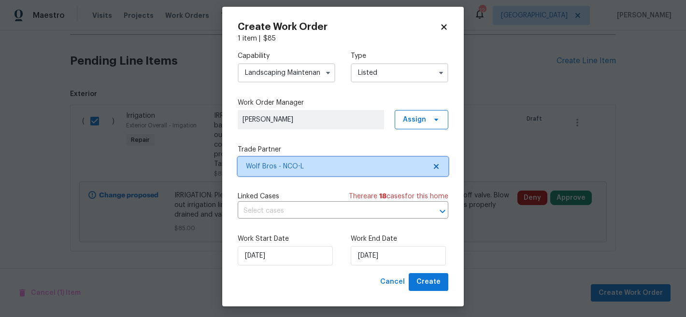
scroll to position [12, 0]
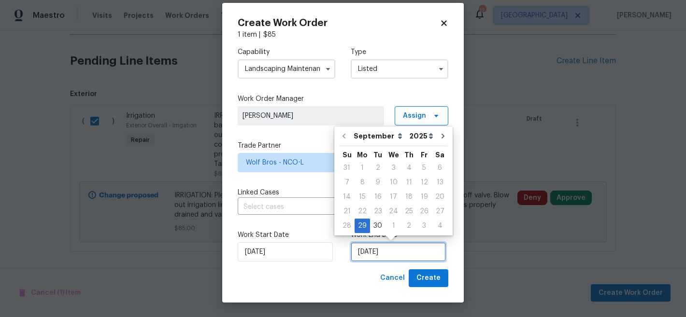
click at [386, 253] on input "[DATE]" at bounding box center [398, 251] width 95 height 19
click at [441, 135] on icon "Go to next month" at bounding box center [442, 136] width 3 height 5
type input "[DATE]"
select select "9"
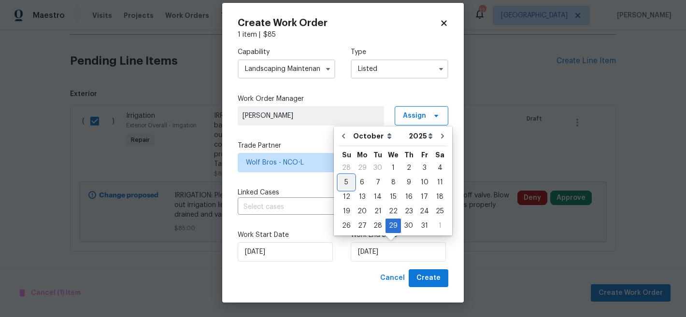
click at [348, 186] on div "5" at bounding box center [345, 183] width 15 height 14
type input "[DATE]"
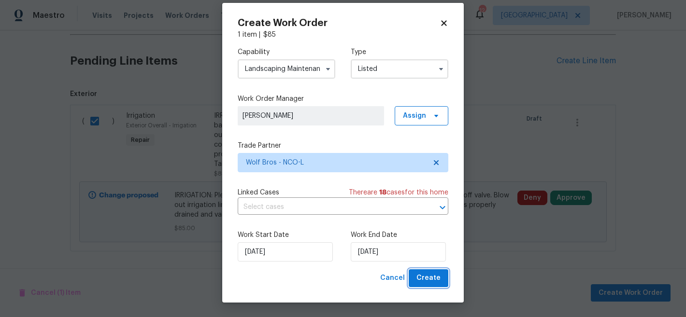
click at [428, 284] on span "Create" at bounding box center [428, 278] width 24 height 12
checkbox input "false"
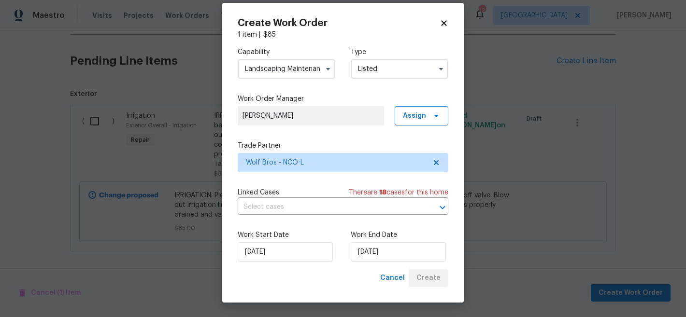
scroll to position [83, 0]
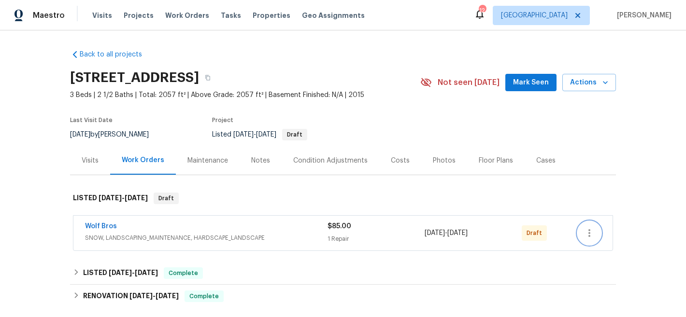
click at [593, 233] on button "button" at bounding box center [589, 233] width 23 height 23
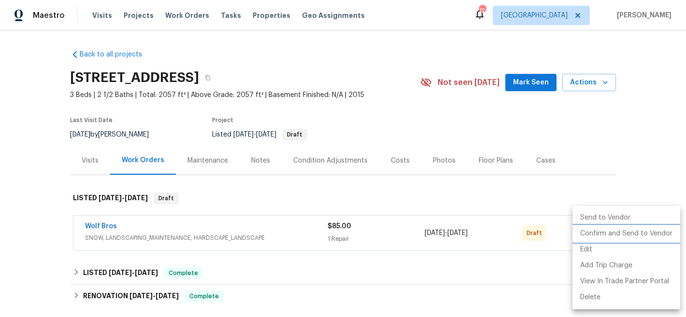
click at [597, 235] on li "Confirm and Send to Vendor" at bounding box center [626, 234] width 108 height 16
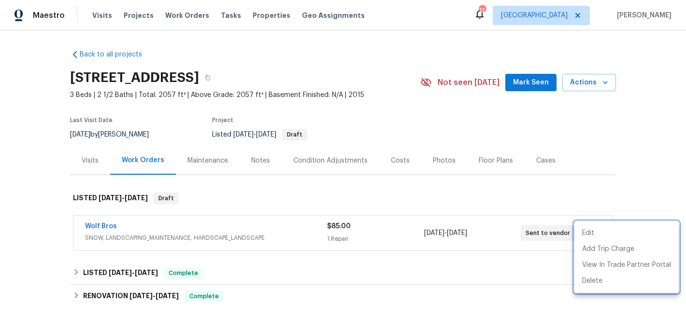
click at [451, 127] on div at bounding box center [343, 158] width 686 height 317
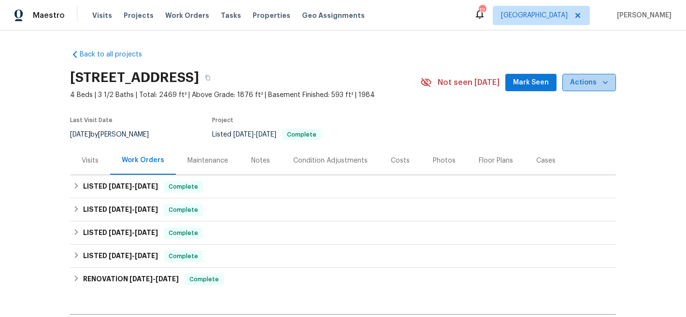
click at [586, 85] on span "Actions" at bounding box center [589, 83] width 38 height 12
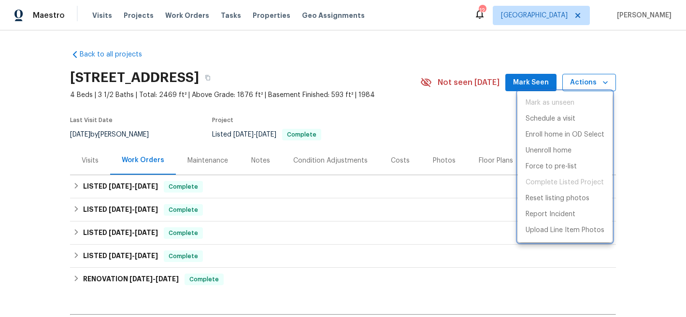
click at [586, 85] on div at bounding box center [343, 158] width 686 height 317
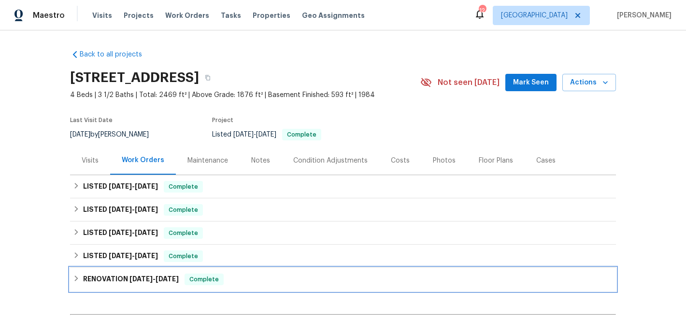
click at [157, 281] on span "6/17/25" at bounding box center [166, 279] width 23 height 7
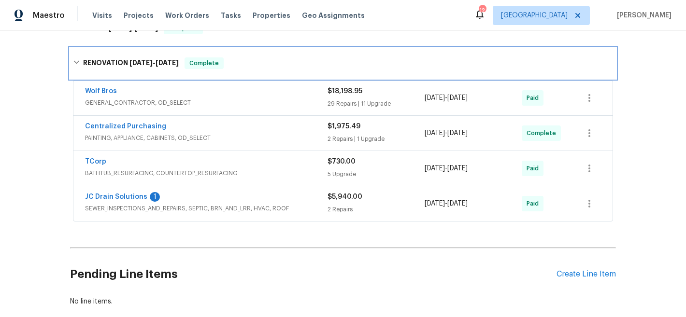
scroll to position [238, 0]
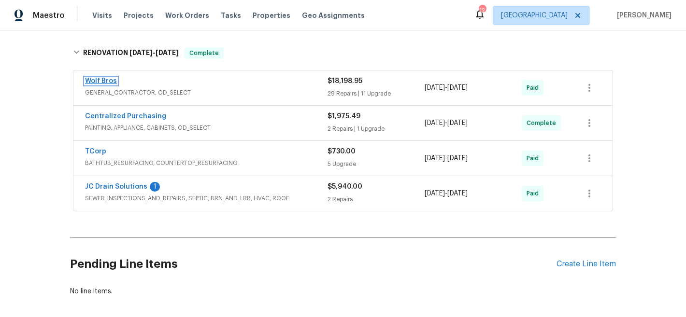
click at [112, 82] on link "Wolf Bros" at bounding box center [101, 81] width 32 height 7
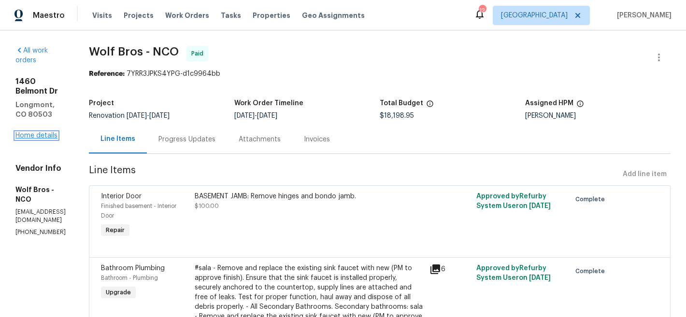
click at [46, 132] on link "Home details" at bounding box center [36, 135] width 42 height 7
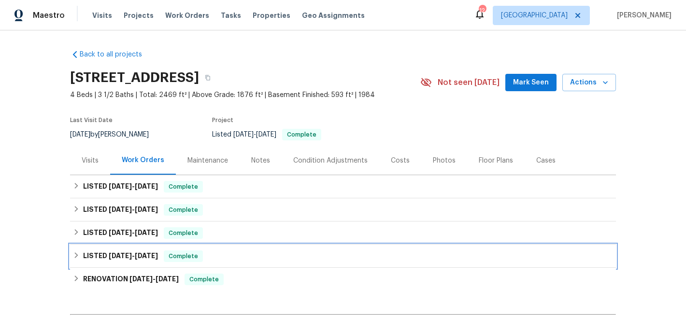
click at [141, 254] on span "6/13/25" at bounding box center [146, 256] width 23 height 7
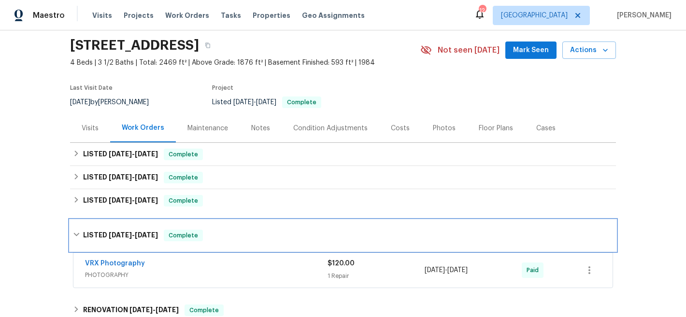
scroll to position [93, 0]
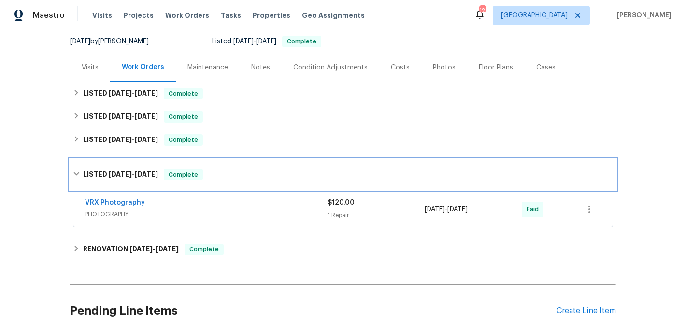
click at [85, 172] on h6 "LISTED 6/12/25 - 6/13/25" at bounding box center [120, 175] width 75 height 12
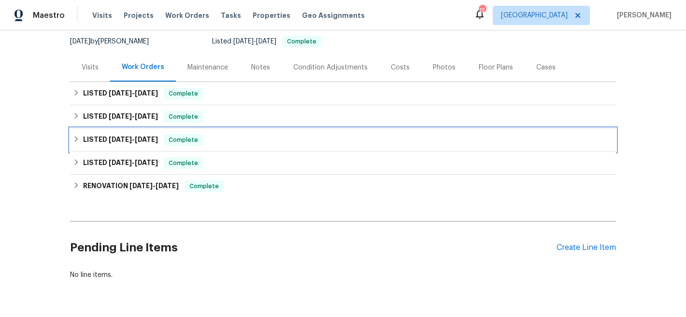
click at [93, 141] on h6 "LISTED 6/26/25 - 6/30/25" at bounding box center [120, 140] width 75 height 12
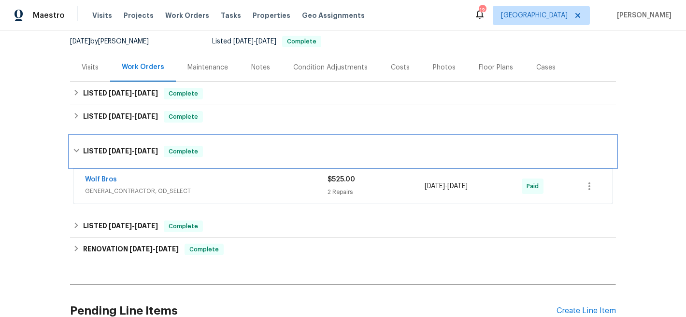
click at [83, 150] on h6 "LISTED 6/26/25 - 6/30/25" at bounding box center [120, 152] width 75 height 12
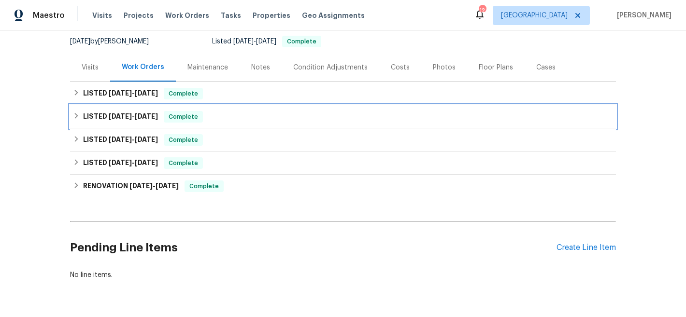
click at [108, 120] on h6 "LISTED 7/16/25 - 7/23/25" at bounding box center [120, 117] width 75 height 12
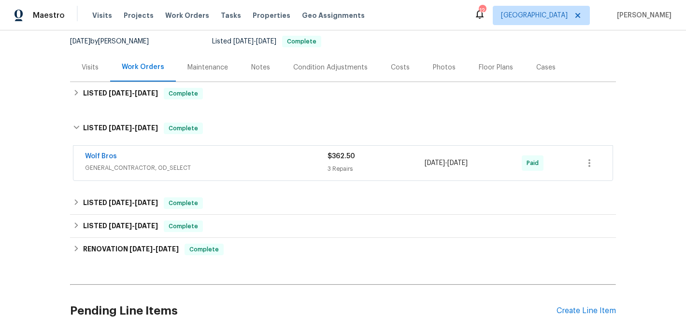
click at [117, 156] on div "Wolf Bros" at bounding box center [206, 158] width 242 height 12
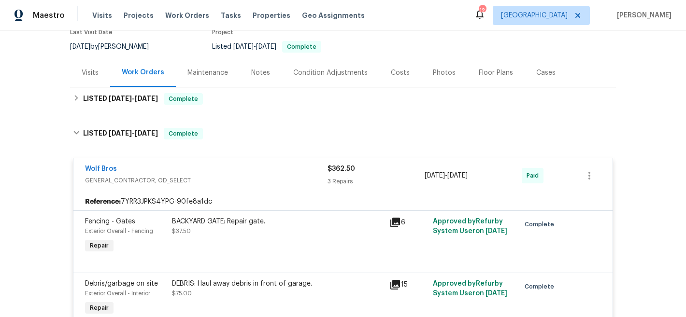
scroll to position [75, 0]
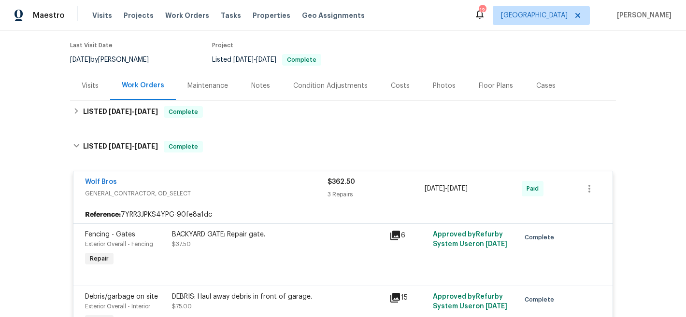
click at [172, 178] on div "Wolf Bros" at bounding box center [206, 183] width 242 height 12
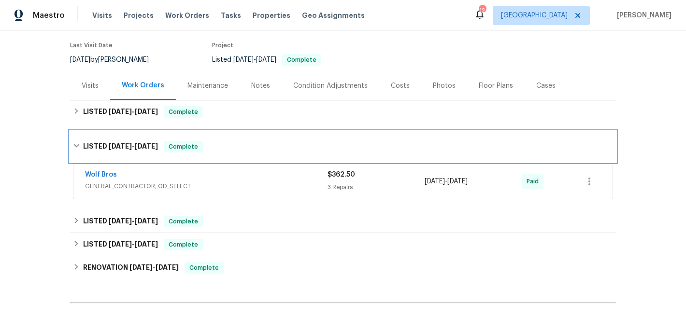
click at [153, 144] on span "7/23/25" at bounding box center [146, 146] width 23 height 7
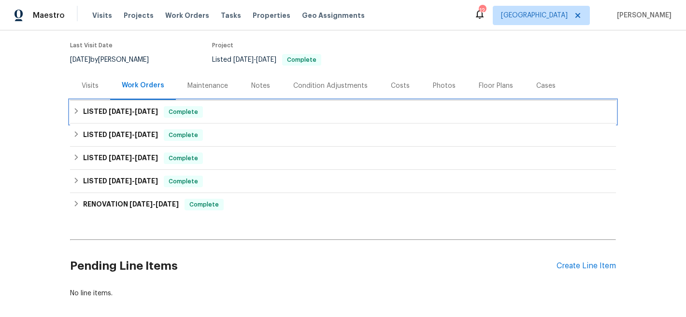
click at [152, 115] on h6 "LISTED 8/20/25 - 9/3/25" at bounding box center [120, 112] width 75 height 12
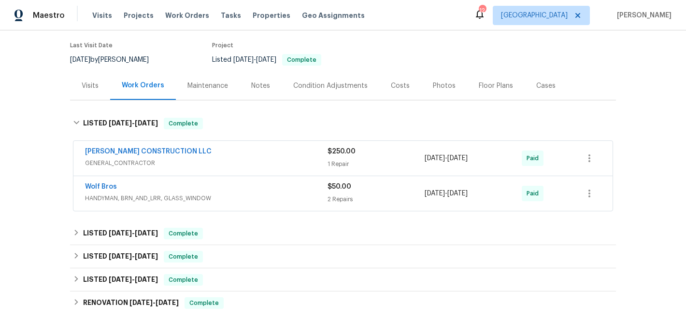
click at [225, 160] on span "GENERAL_CONTRACTOR" at bounding box center [206, 163] width 242 height 10
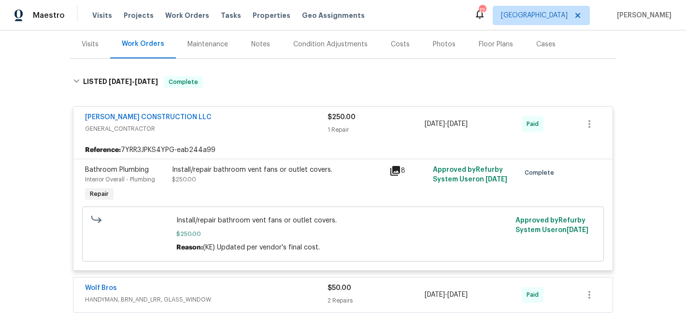
scroll to position [93, 0]
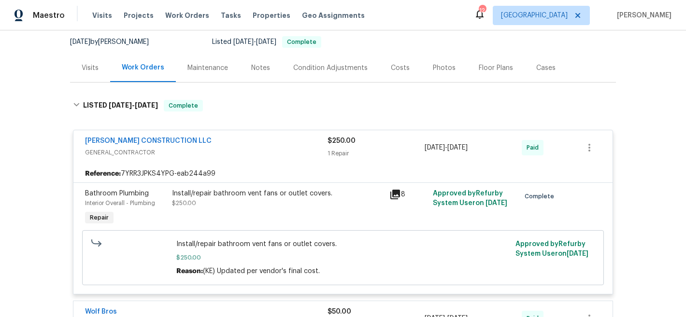
click at [202, 141] on div "ESPINO'S CONSTRUCTION LLC" at bounding box center [206, 142] width 242 height 12
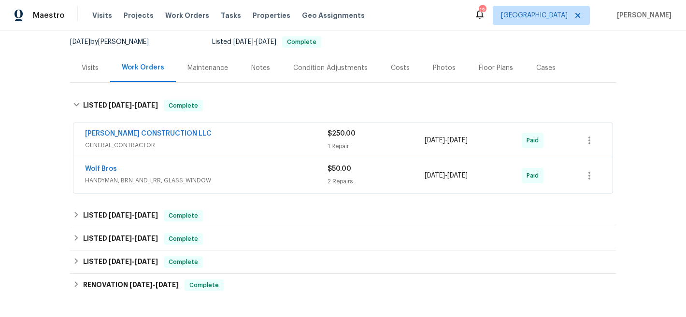
click at [190, 168] on div "Wolf Bros" at bounding box center [206, 170] width 242 height 12
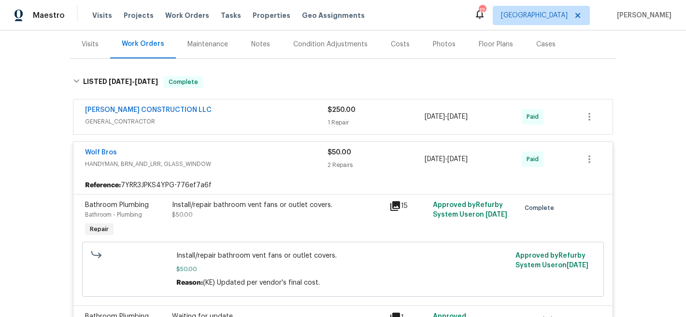
scroll to position [114, 0]
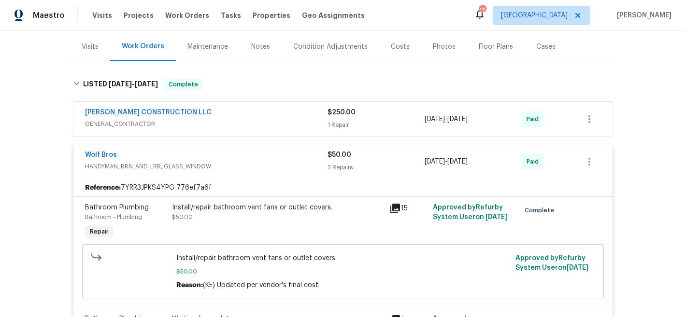
click at [253, 150] on div "Wolf Bros HANDYMAN, BRN_AND_LRR, GLASS_WINDOW $50.00 2 Repairs 8/20/2025 - 9/2/…" at bounding box center [342, 161] width 539 height 35
click at [261, 156] on div "Wolf Bros" at bounding box center [206, 156] width 242 height 12
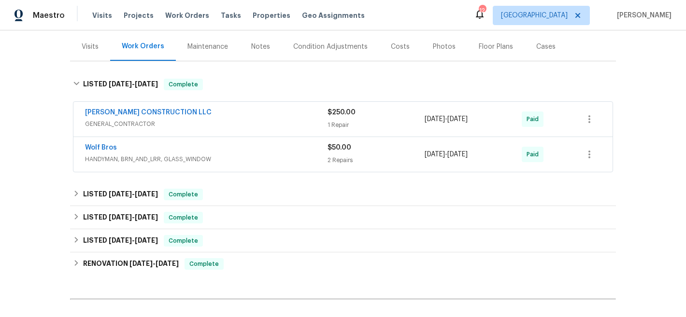
click at [257, 151] on div "Wolf Bros" at bounding box center [206, 149] width 242 height 12
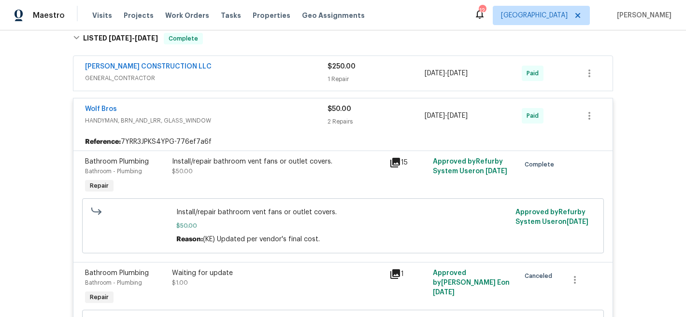
scroll to position [159, 0]
click at [261, 114] on div "Wolf Bros" at bounding box center [206, 111] width 242 height 12
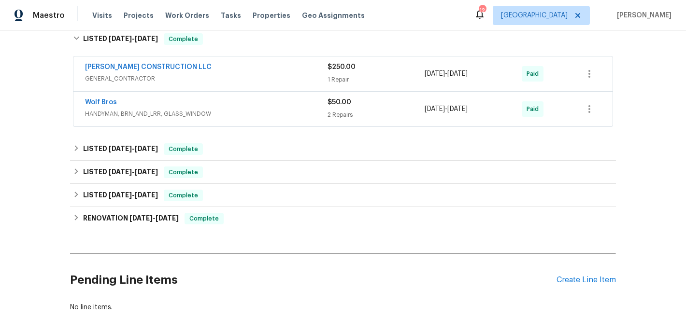
click at [246, 71] on div "ESPINO'S CONSTRUCTION LLC" at bounding box center [206, 68] width 242 height 12
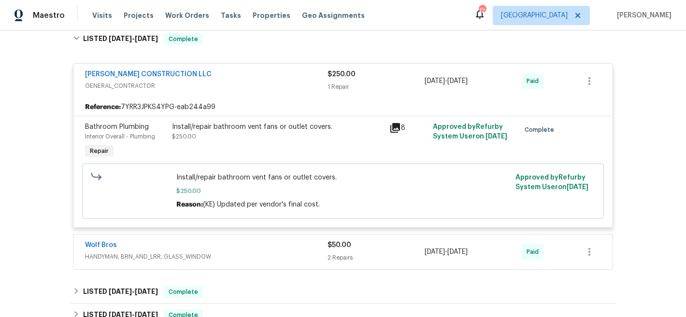
click at [258, 72] on div "ESPINO'S CONSTRUCTION LLC" at bounding box center [206, 76] width 242 height 12
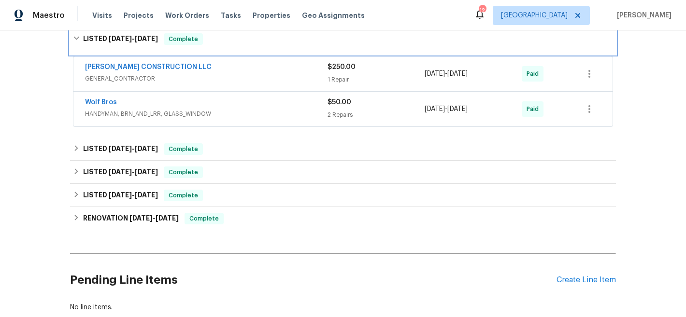
click at [70, 36] on div "LISTED 8/20/25 - 9/3/25 Complete" at bounding box center [343, 39] width 546 height 31
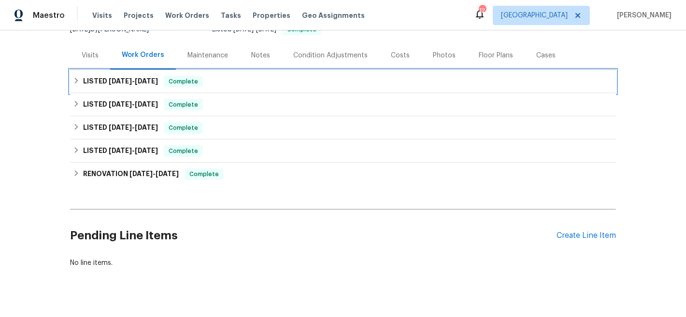
scroll to position [60, 0]
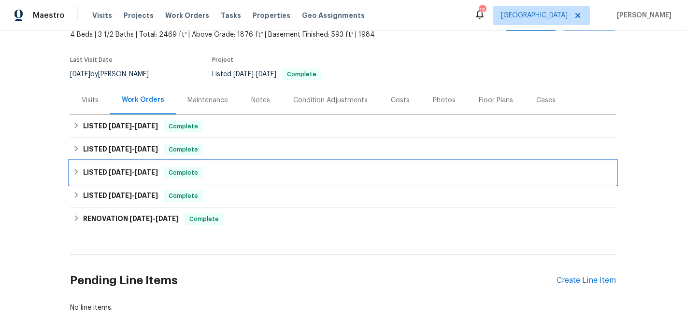
click at [293, 170] on div "LISTED 6/26/25 - 6/30/25 Complete" at bounding box center [343, 173] width 540 height 12
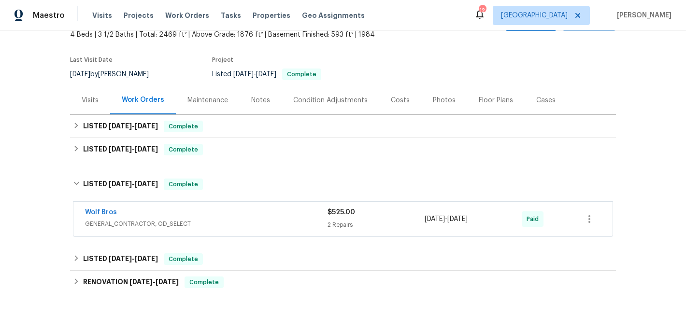
click at [298, 211] on div "Wolf Bros" at bounding box center [206, 214] width 242 height 12
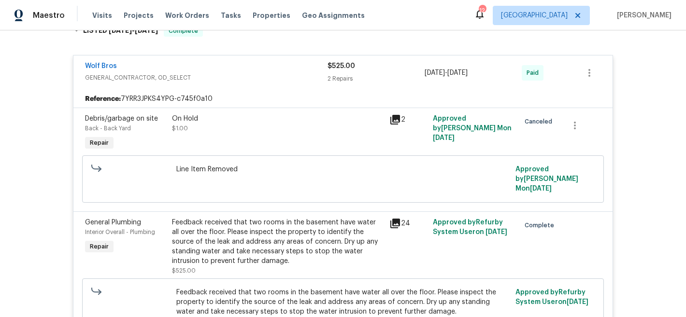
scroll to position [181, 0]
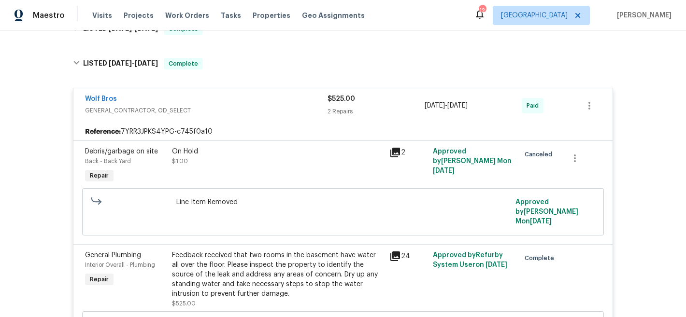
click at [252, 103] on div "Wolf Bros" at bounding box center [206, 100] width 242 height 12
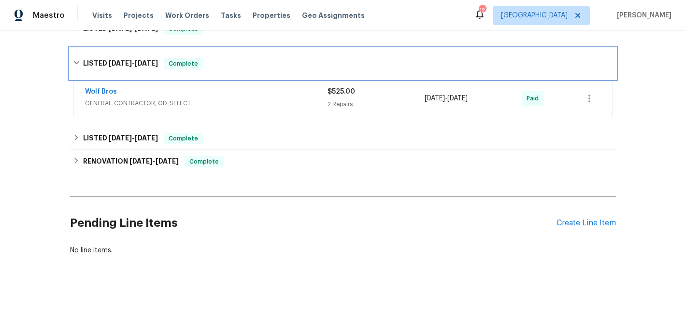
click at [253, 64] on div "LISTED 6/26/25 - 6/30/25 Complete" at bounding box center [343, 64] width 540 height 12
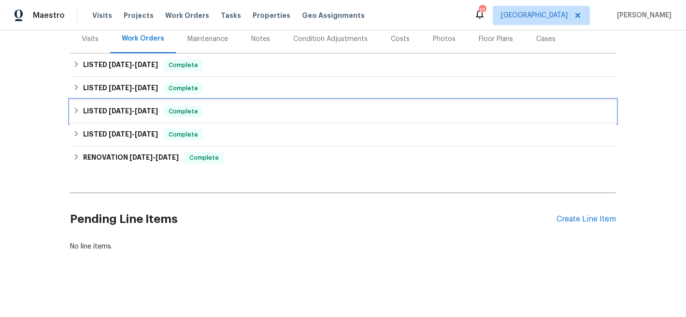
scroll to position [129, 0]
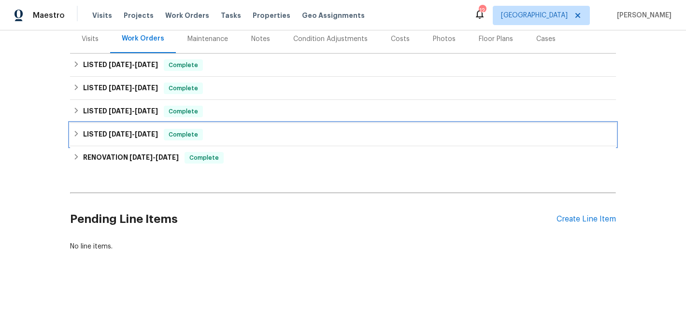
click at [262, 129] on div "LISTED 6/12/25 - 6/13/25 Complete" at bounding box center [343, 135] width 540 height 12
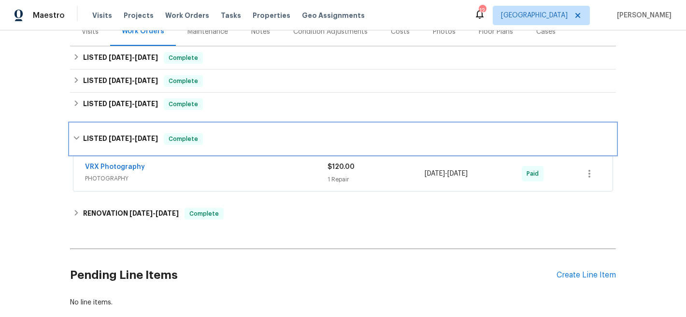
click at [271, 136] on div "LISTED 6/12/25 - 6/13/25 Complete" at bounding box center [343, 139] width 540 height 12
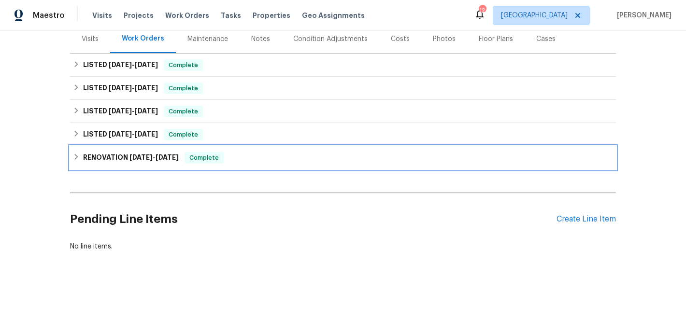
click at [275, 152] on div "RENOVATION 5/26/25 - 6/17/25 Complete" at bounding box center [343, 158] width 540 height 12
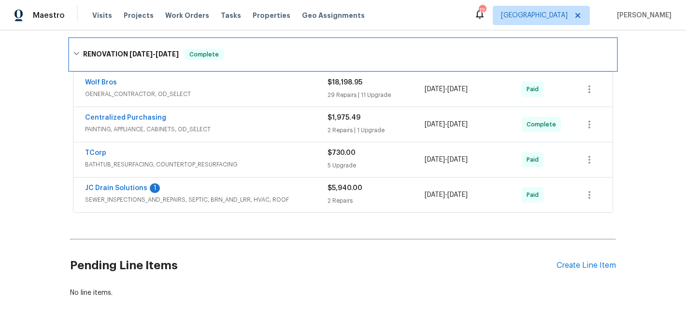
scroll to position [230, 0]
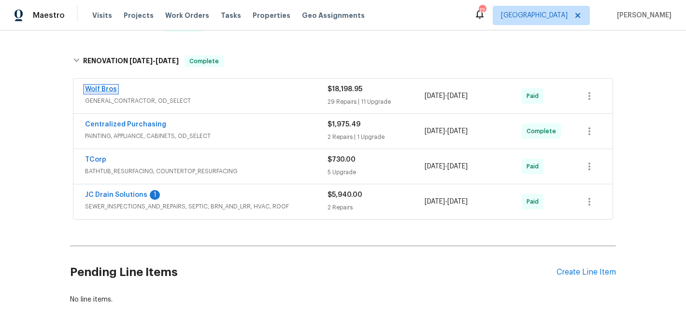
click at [106, 89] on link "Wolf Bros" at bounding box center [101, 89] width 32 height 7
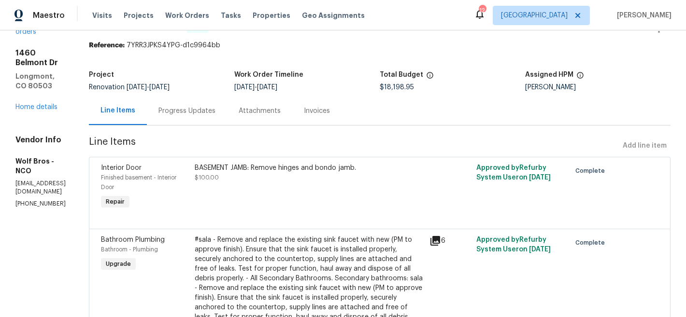
scroll to position [5, 0]
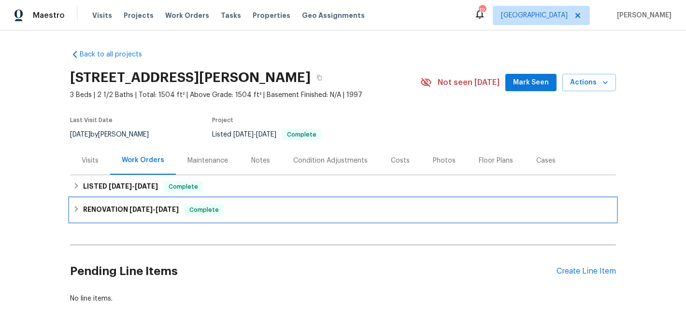
click at [134, 211] on span "8/11/25" at bounding box center [140, 209] width 23 height 7
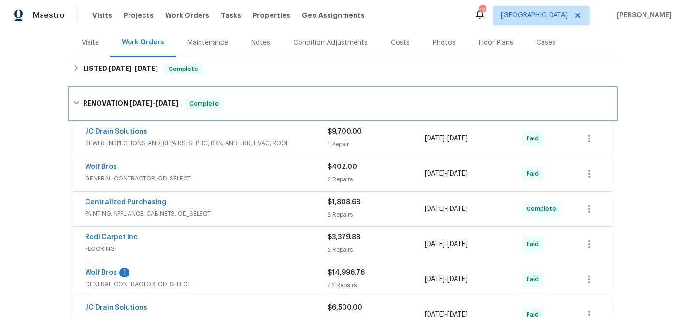
scroll to position [137, 0]
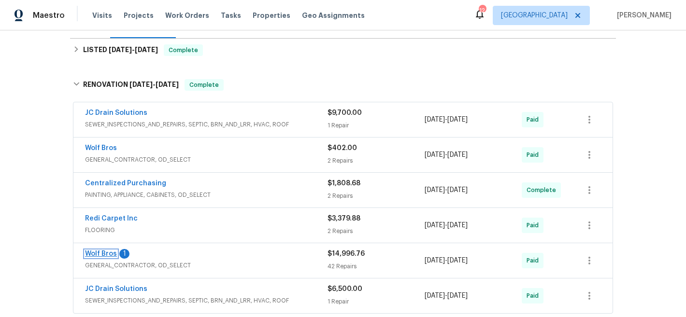
click at [99, 257] on link "Wolf Bros" at bounding box center [101, 254] width 32 height 7
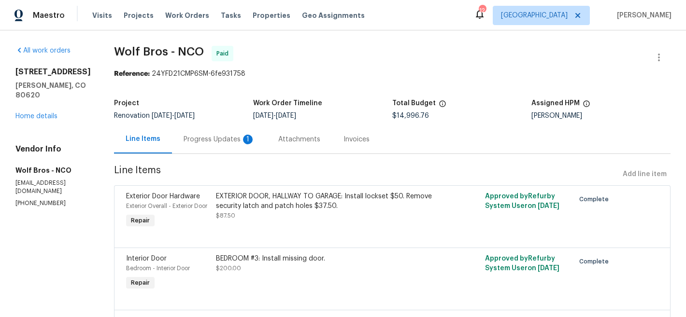
click at [377, 70] on div "Reference: 24YFD21CMP6SM-6fe931758" at bounding box center [392, 74] width 556 height 10
click at [135, 139] on div "Line Items" at bounding box center [143, 139] width 35 height 10
click at [34, 113] on link "Home details" at bounding box center [36, 116] width 42 height 7
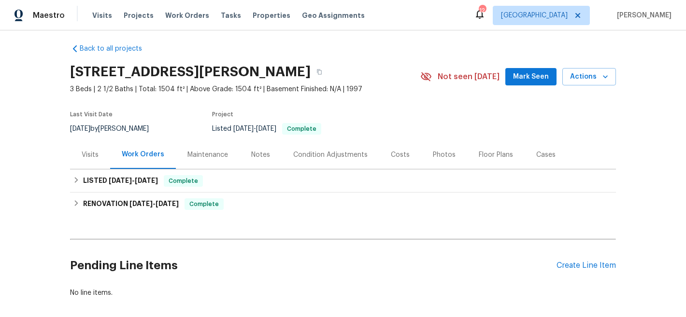
scroll to position [10, 0]
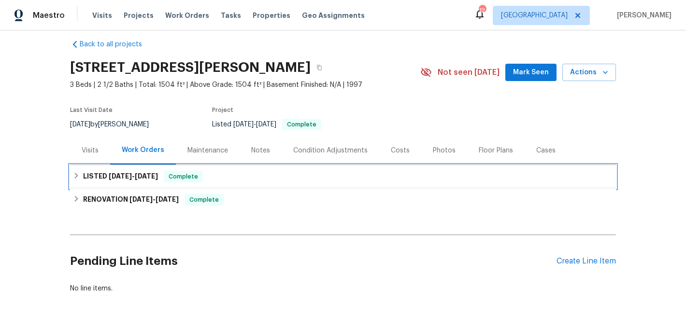
click at [140, 178] on span "8/28/25" at bounding box center [146, 176] width 23 height 7
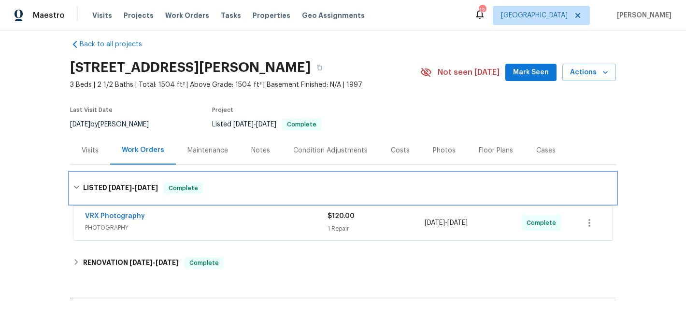
click at [220, 179] on div "LISTED 8/27/25 - 8/28/25 Complete" at bounding box center [343, 188] width 546 height 31
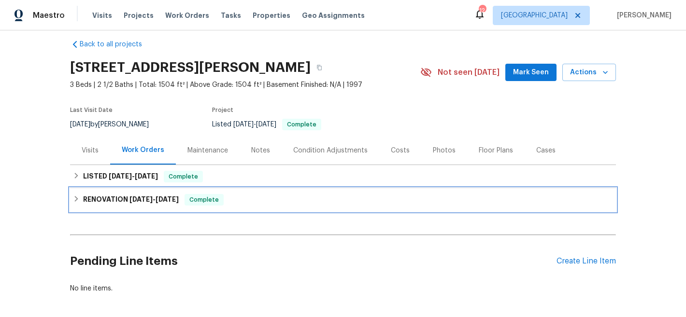
click at [144, 206] on div "RENOVATION 8/11/25 - 8/27/25 Complete" at bounding box center [343, 199] width 546 height 23
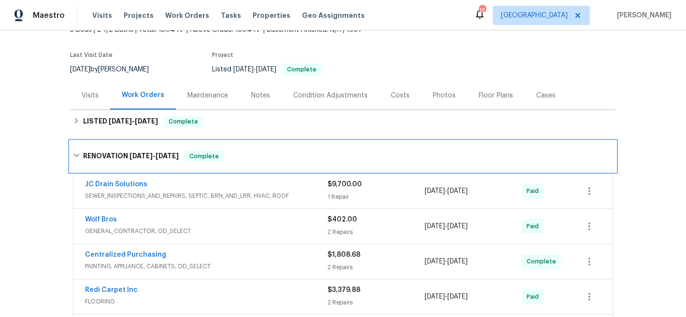
scroll to position [68, 0]
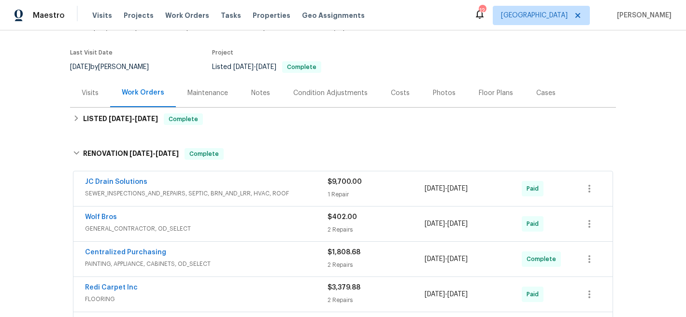
click at [204, 215] on div "Wolf Bros" at bounding box center [206, 218] width 242 height 12
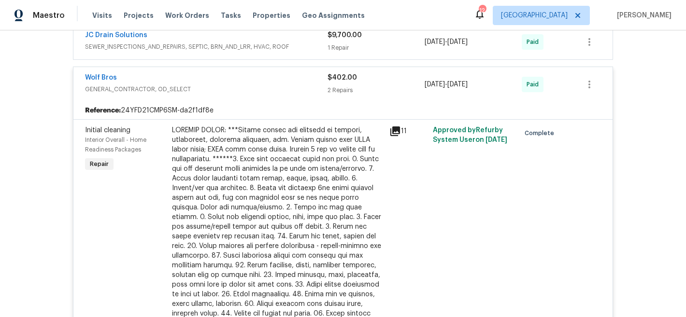
scroll to position [213, 0]
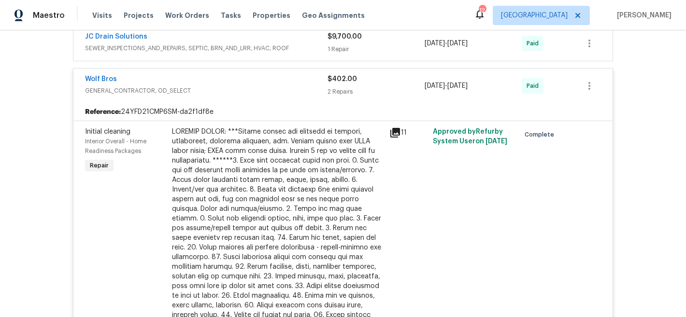
click at [195, 76] on div "Wolf Bros" at bounding box center [206, 80] width 242 height 12
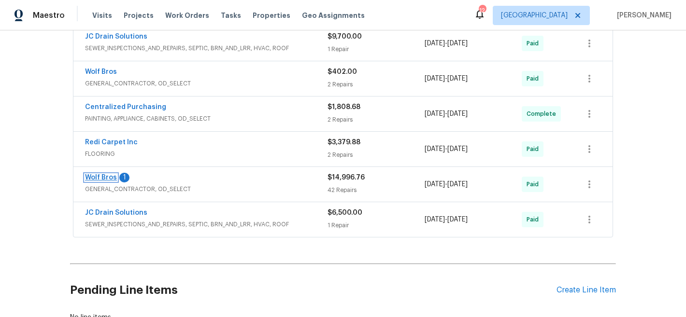
click at [105, 181] on link "Wolf Bros" at bounding box center [101, 177] width 32 height 7
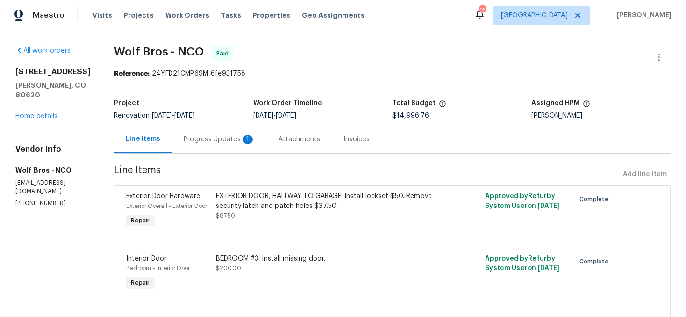
click at [301, 138] on div "Attachments" at bounding box center [299, 140] width 42 height 10
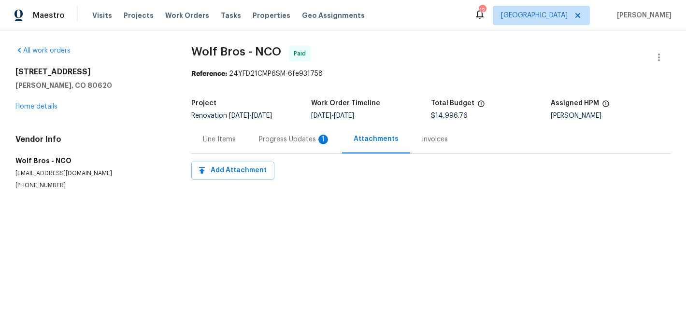
click at [294, 137] on div "Progress Updates 1" at bounding box center [294, 140] width 71 height 10
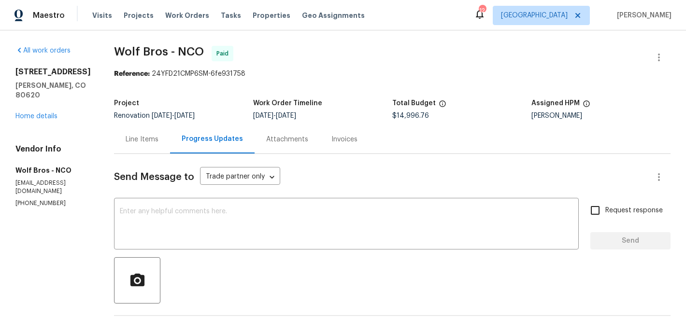
click at [130, 144] on div "Line Items" at bounding box center [142, 140] width 33 height 10
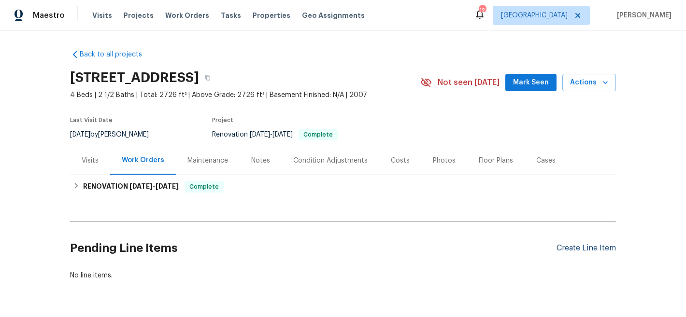
click at [569, 247] on div "Create Line Item" at bounding box center [585, 248] width 59 height 9
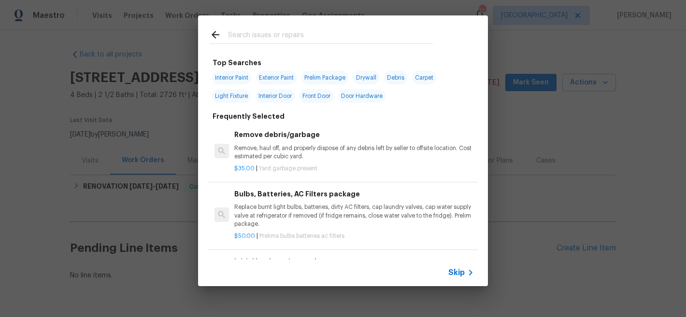
click at [343, 29] on input "text" at bounding box center [330, 36] width 205 height 14
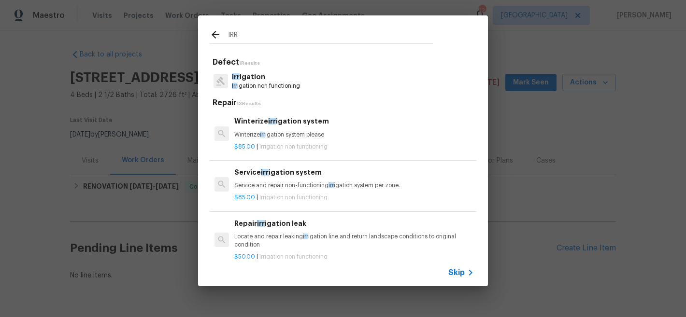
type input "IRR"
click at [233, 84] on span "Irr" at bounding box center [234, 86] width 5 height 6
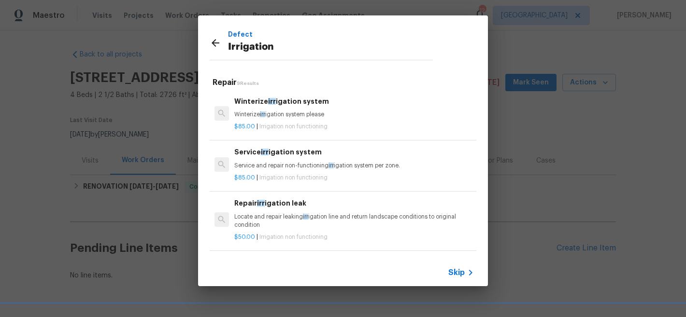
click at [216, 43] on icon at bounding box center [215, 43] width 8 height 8
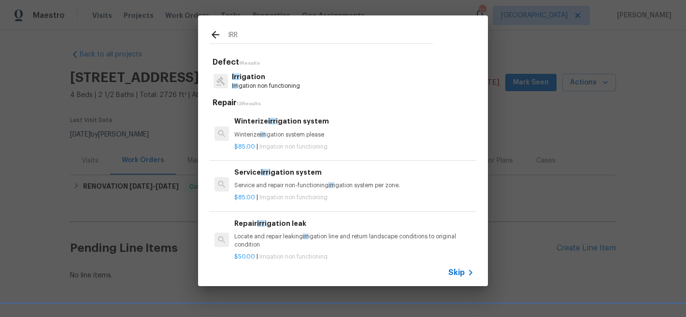
click at [258, 131] on p "Winterize irr igation system please" at bounding box center [353, 135] width 239 height 8
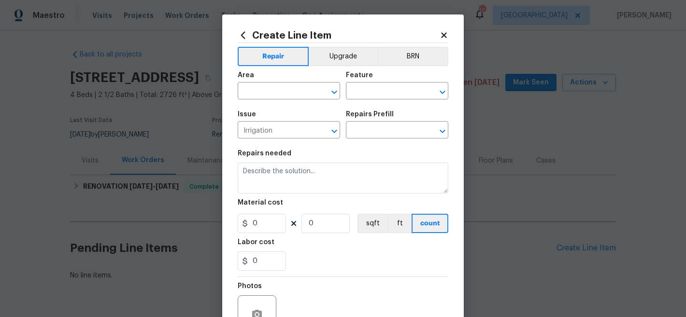
type input "Winterize irrigation system $85.00"
type textarea "Winterize irrigation system please"
type input "85"
type input "1"
click at [297, 93] on input "text" at bounding box center [275, 92] width 75 height 15
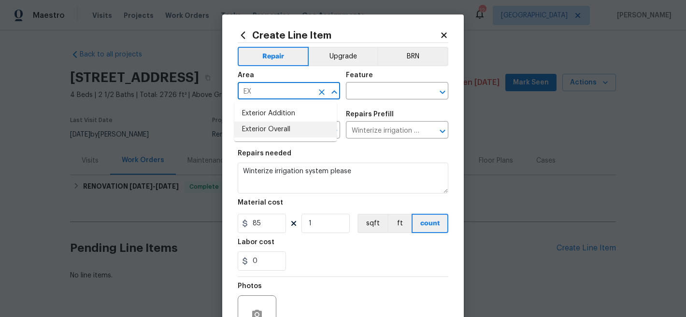
click at [296, 134] on li "Exterior Overall" at bounding box center [285, 130] width 102 height 16
type input "Exterior Overall"
click at [365, 95] on input "text" at bounding box center [383, 92] width 75 height 15
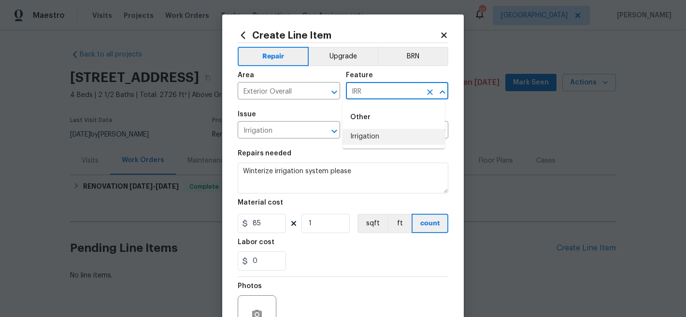
click at [356, 139] on li "Irrigation" at bounding box center [393, 137] width 102 height 16
type input "Irrigation"
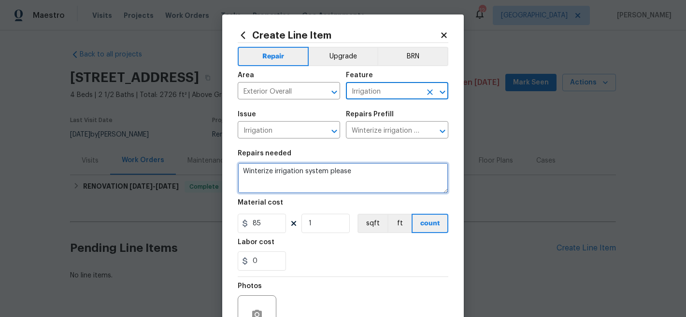
click at [355, 180] on textarea "Winterize irrigation system please" at bounding box center [343, 178] width 211 height 31
paste textarea "IRRIGATION: Please winterize irrigation system. Drain backflow and lines to hou…"
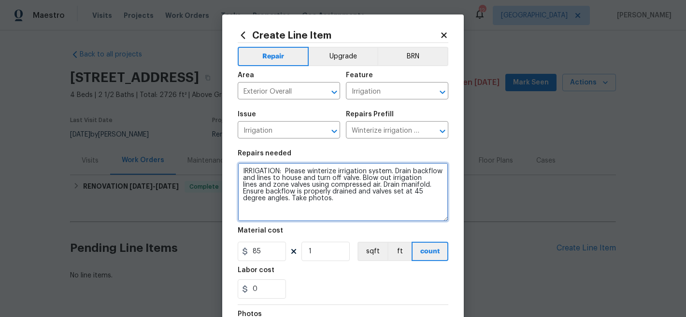
drag, startPoint x: 441, startPoint y: 191, endPoint x: 441, endPoint y: 219, distance: 28.5
click at [441, 219] on textarea "IRRIGATION: Please winterize irrigation system. Drain backflow and lines to hou…" at bounding box center [343, 192] width 211 height 59
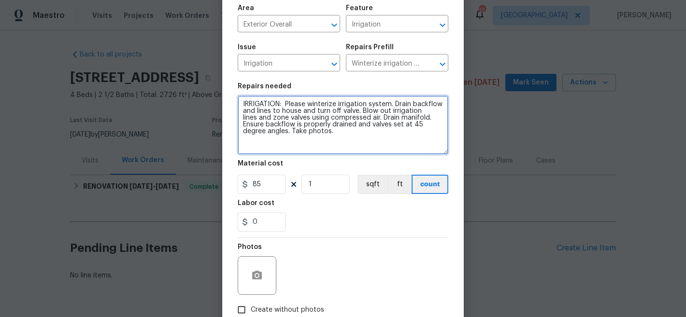
scroll to position [125, 0]
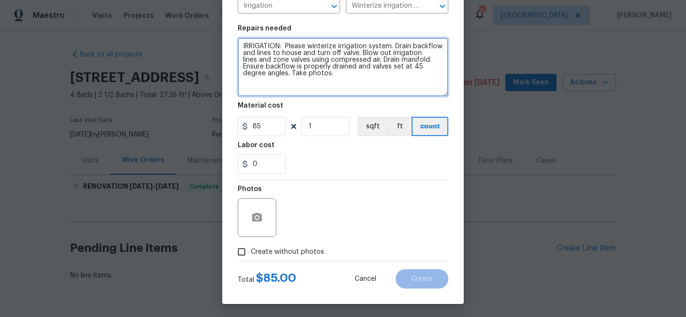
type textarea "IRRIGATION: Please winterize irrigation system. Drain backflow and lines to hou…"
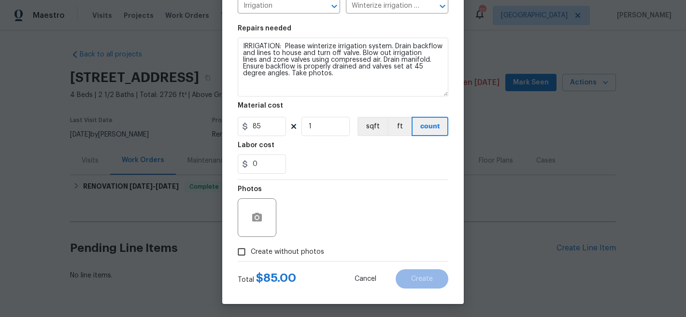
click at [290, 251] on span "Create without photos" at bounding box center [287, 252] width 73 height 10
click at [251, 251] on input "Create without photos" at bounding box center [241, 252] width 18 height 18
checkbox input "true"
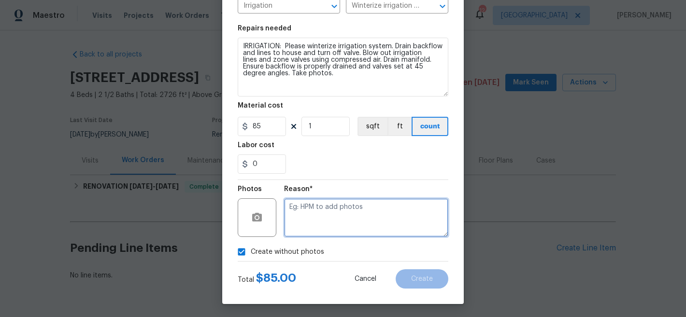
click at [344, 217] on textarea at bounding box center [366, 217] width 164 height 39
type textarea "NA"
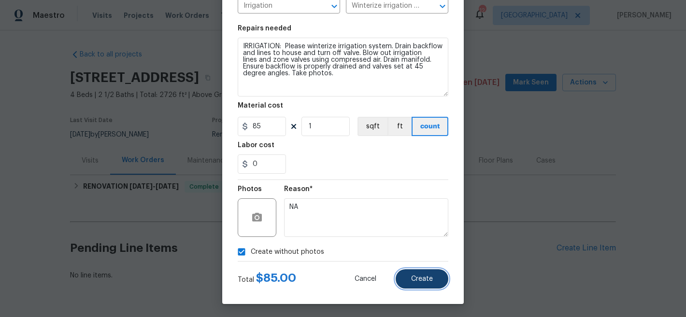
click at [422, 277] on span "Create" at bounding box center [422, 279] width 22 height 7
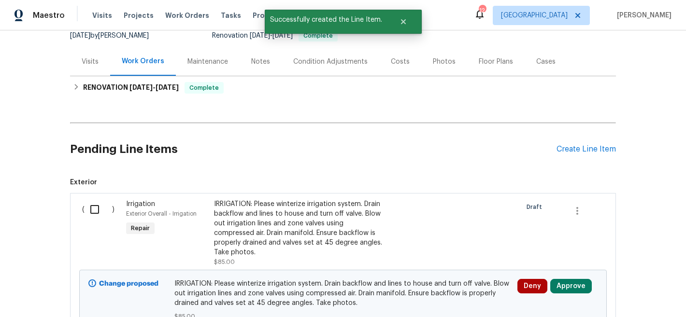
scroll to position [195, 0]
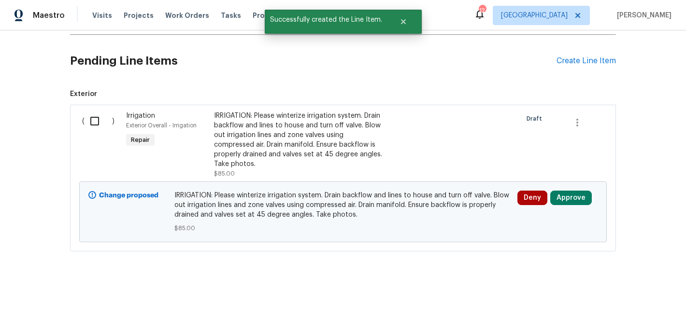
click at [89, 113] on input "checkbox" at bounding box center [99, 121] width 28 height 20
checkbox input "true"
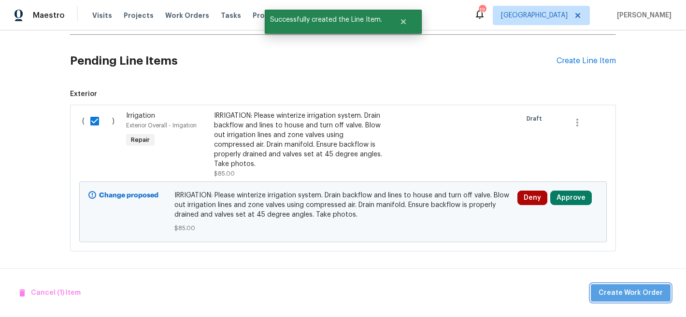
click at [648, 291] on span "Create Work Order" at bounding box center [630, 293] width 64 height 12
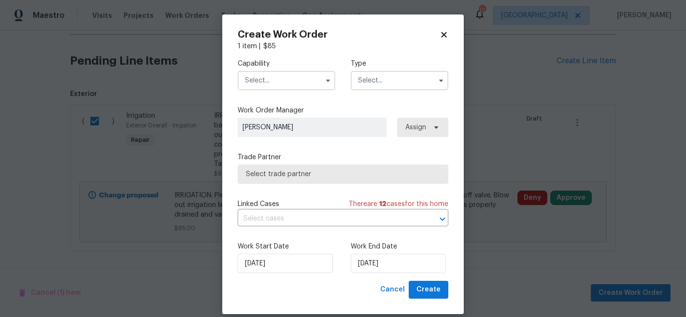
click at [300, 77] on input "text" at bounding box center [287, 80] width 98 height 19
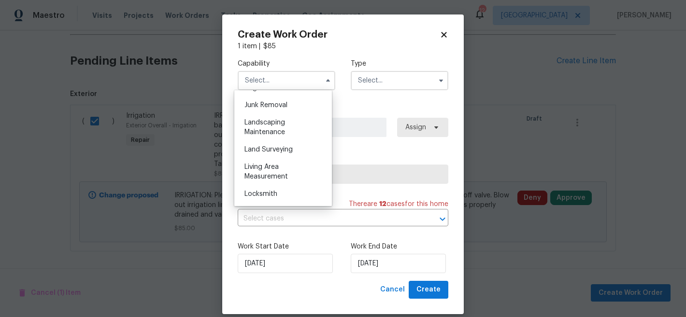
scroll to position [626, 0]
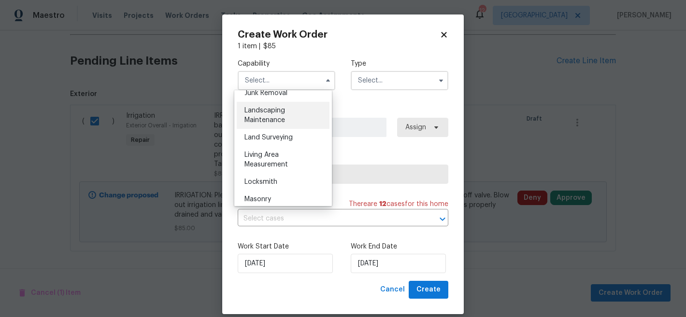
click at [298, 129] on div "Landscaping Maintenance" at bounding box center [283, 115] width 93 height 27
type input "Landscaping Maintenance"
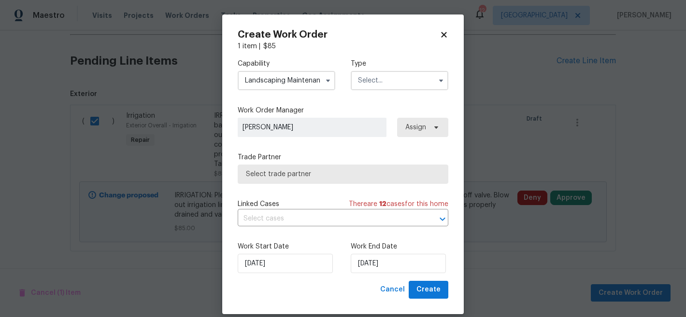
click at [393, 74] on input "text" at bounding box center [400, 80] width 98 height 19
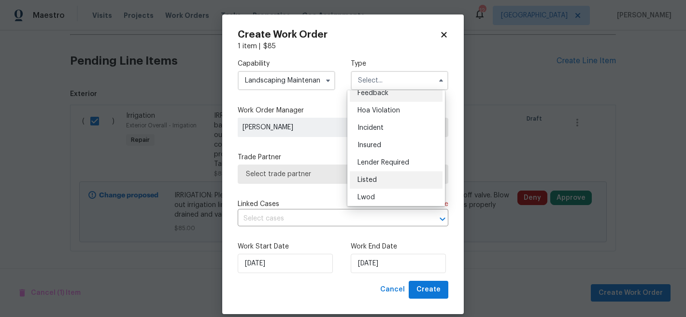
scroll to position [8, 0]
click at [380, 179] on div "Listed" at bounding box center [396, 179] width 93 height 17
type input "Listed"
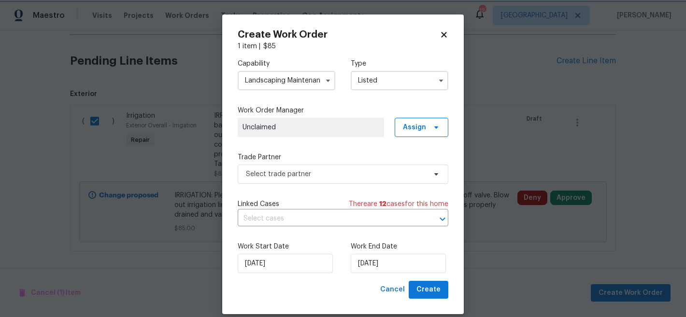
scroll to position [0, 0]
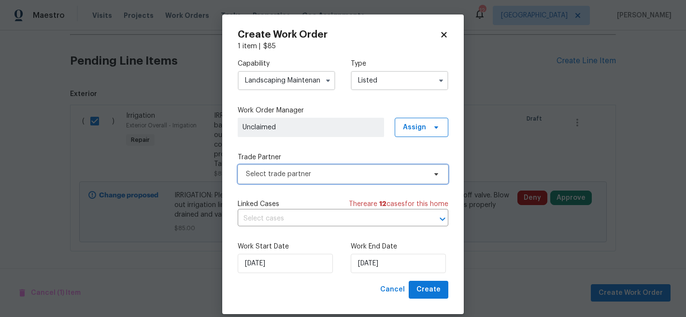
click at [360, 174] on span "Select trade partner" at bounding box center [336, 174] width 180 height 10
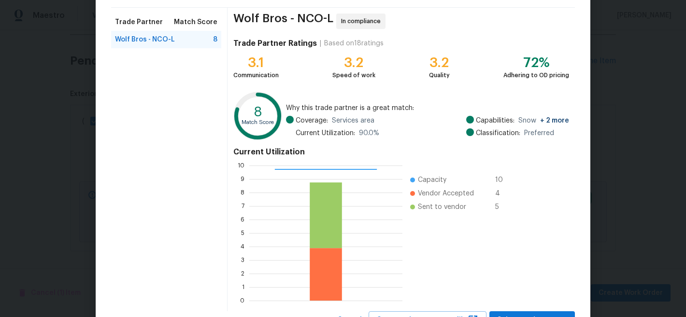
scroll to position [109, 0]
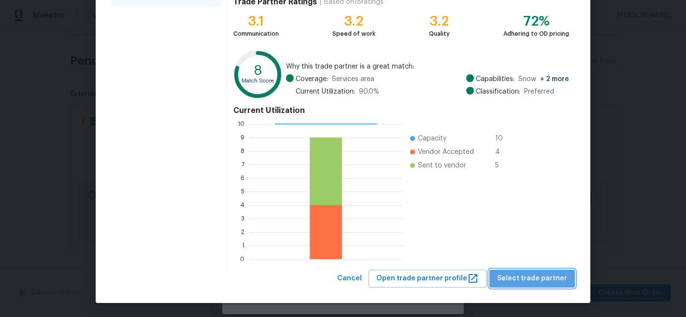
click at [543, 279] on span "Select trade partner" at bounding box center [532, 279] width 70 height 12
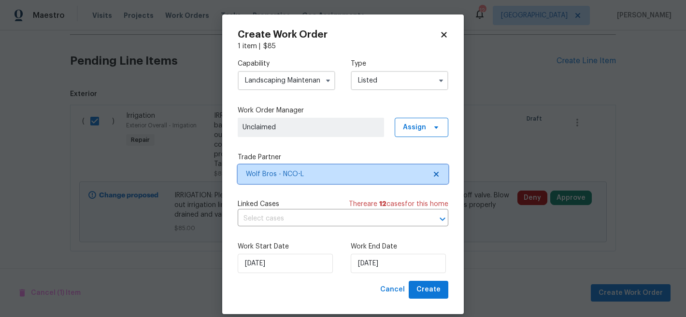
scroll to position [12, 0]
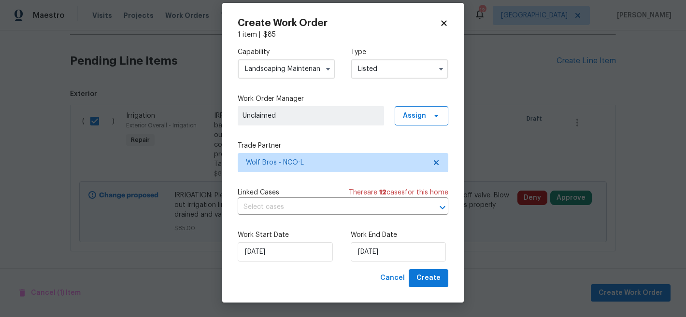
click at [352, 118] on span "Unclaimed" at bounding box center [310, 116] width 137 height 10
click at [444, 112] on span "Assign" at bounding box center [421, 115] width 54 height 19
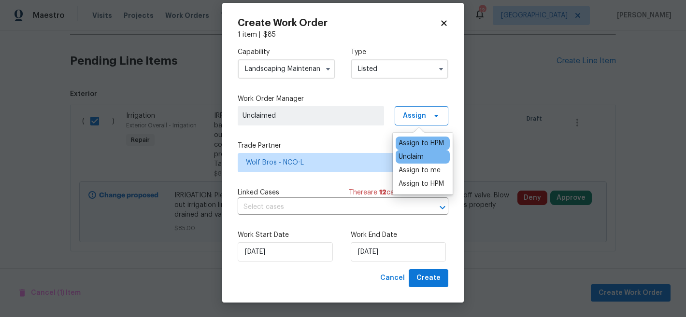
click at [419, 137] on div "Assign to HPM" at bounding box center [422, 144] width 54 height 14
click at [425, 153] on div "Unclaim" at bounding box center [422, 157] width 54 height 14
click at [427, 144] on div "Assign to HPM" at bounding box center [420, 144] width 45 height 10
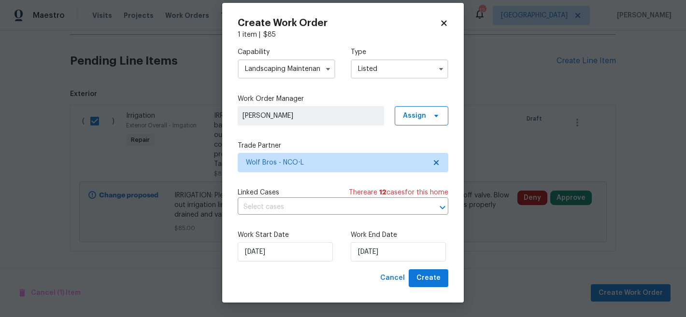
click at [381, 144] on label "Trade Partner" at bounding box center [343, 146] width 211 height 10
click at [394, 252] on input "[DATE]" at bounding box center [398, 251] width 95 height 19
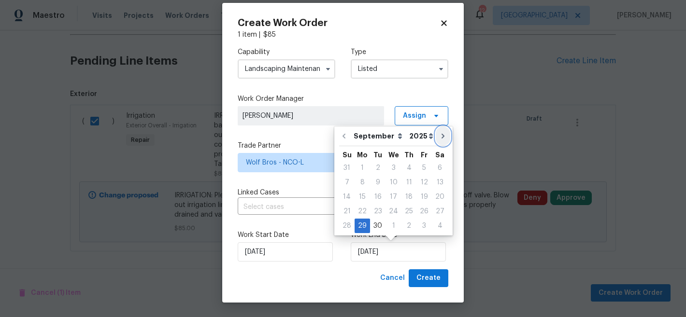
click at [439, 138] on icon "Go to next month" at bounding box center [443, 136] width 8 height 8
type input "10/29/2025"
select select "9"
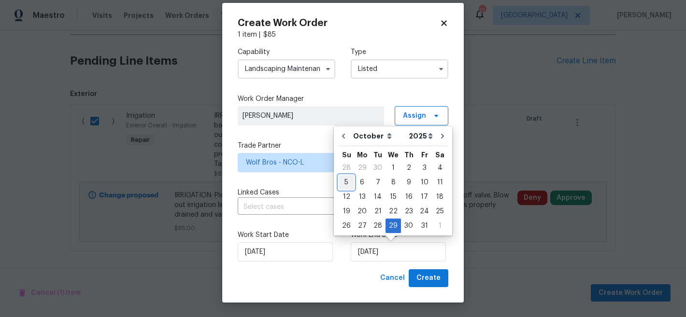
click at [352, 185] on div "5" at bounding box center [345, 183] width 15 height 14
type input "[DATE]"
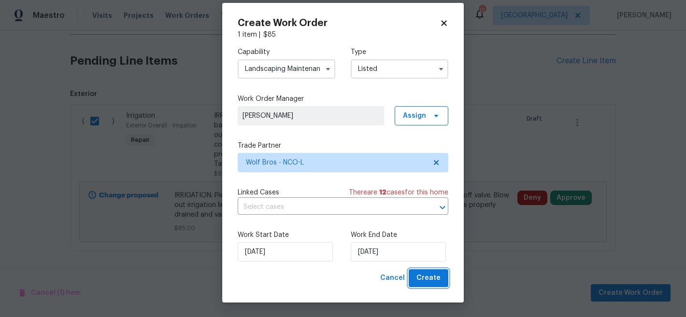
click at [430, 279] on span "Create" at bounding box center [428, 278] width 24 height 12
checkbox input "false"
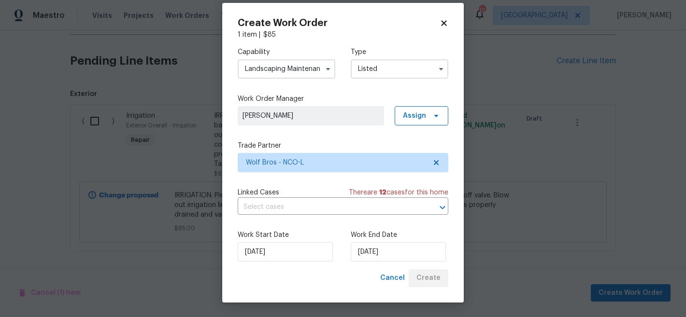
scroll to position [59, 0]
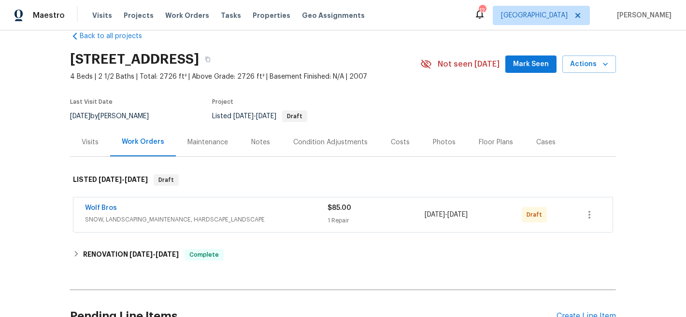
scroll to position [20, 0]
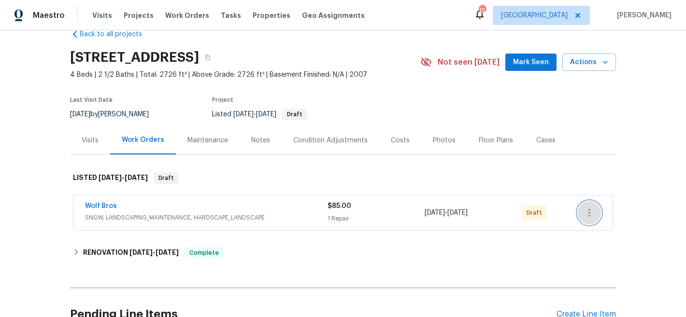
click at [589, 217] on icon "button" at bounding box center [589, 213] width 12 height 12
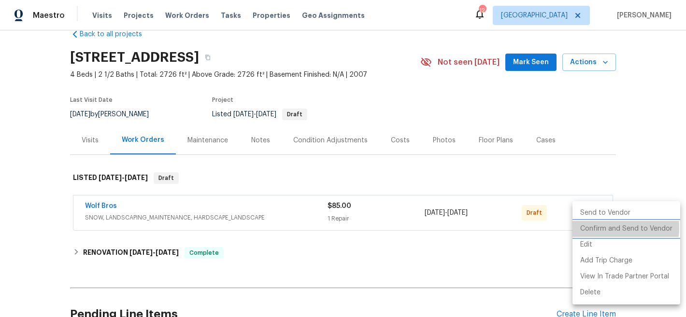
click at [593, 228] on li "Confirm and Send to Vendor" at bounding box center [626, 229] width 108 height 16
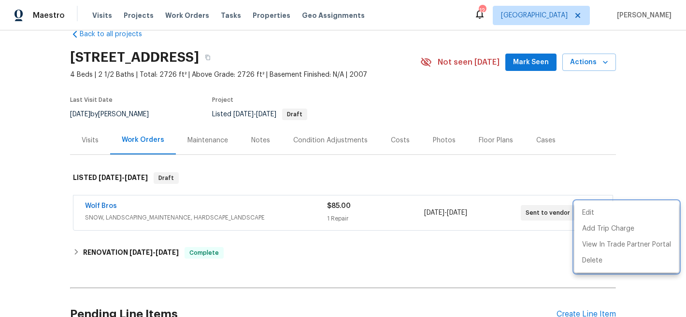
click at [447, 178] on div at bounding box center [343, 158] width 686 height 317
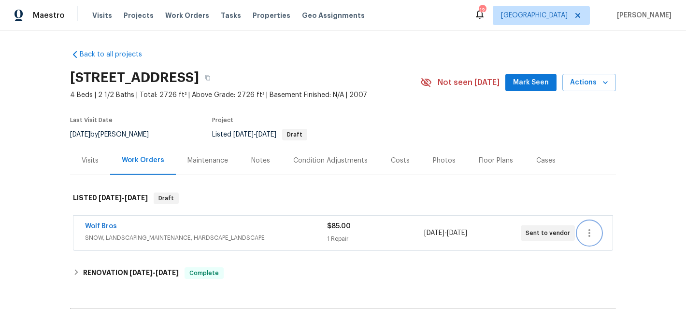
scroll to position [0, 0]
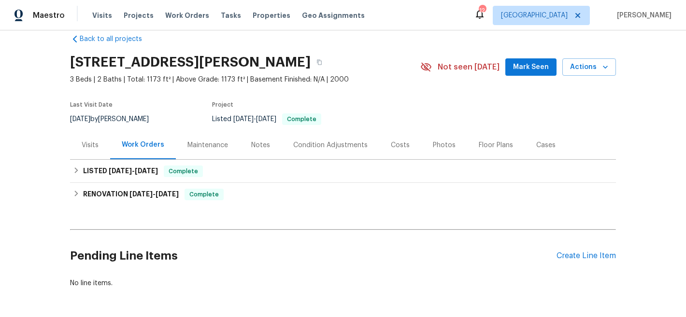
scroll to position [59, 0]
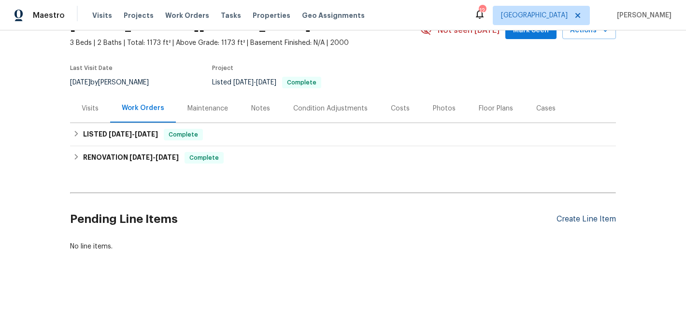
click at [575, 215] on div "Create Line Item" at bounding box center [585, 219] width 59 height 9
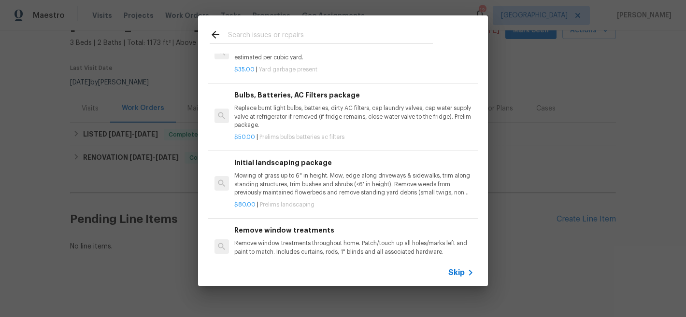
scroll to position [0, 0]
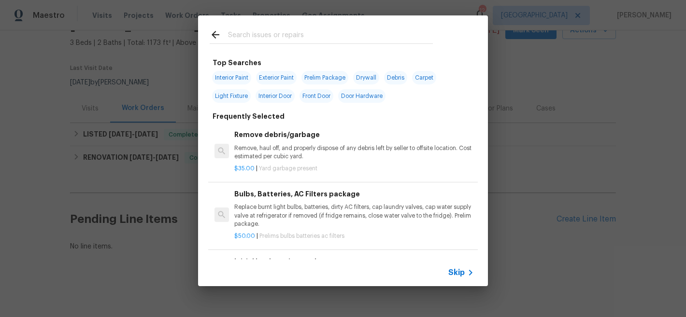
click at [319, 34] on input "text" at bounding box center [330, 36] width 205 height 14
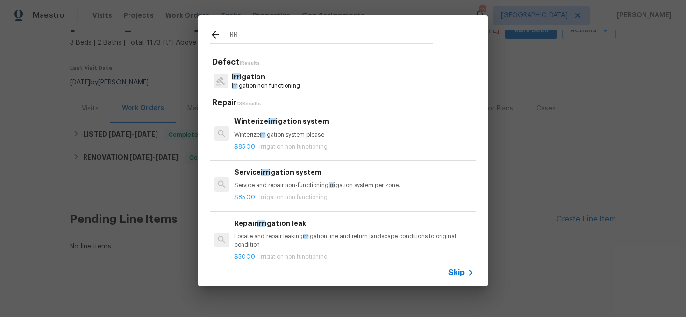
type input "IRR"
click at [274, 131] on p "Winterize irr igation system please" at bounding box center [353, 135] width 239 height 8
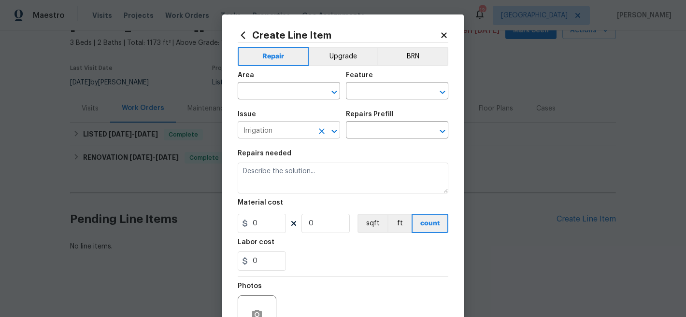
type input "Winterize irrigation system $85.00"
type textarea "Winterize irrigation system please"
type input "85"
type input "1"
click at [298, 86] on input "text" at bounding box center [275, 92] width 75 height 15
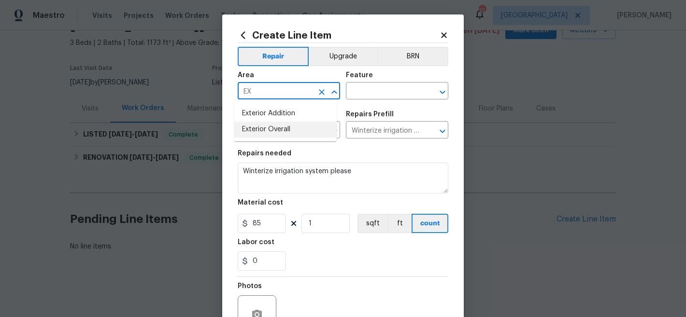
click at [316, 127] on li "Exterior Overall" at bounding box center [285, 130] width 102 height 16
type input "Exterior Overall"
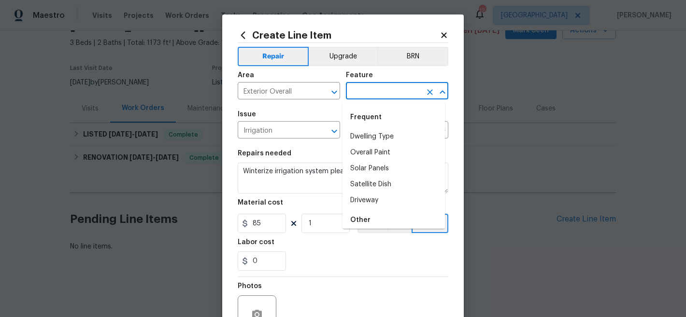
click at [361, 93] on input "text" at bounding box center [383, 92] width 75 height 15
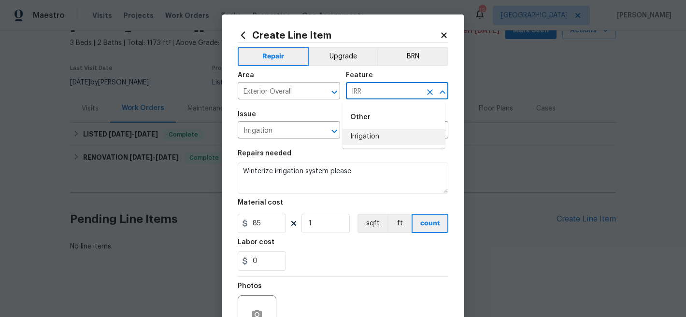
click at [390, 136] on li "Irrigation" at bounding box center [393, 137] width 102 height 16
type input "Irrigation"
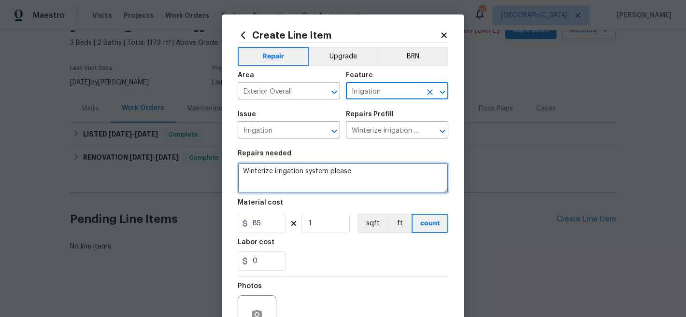
click at [331, 172] on textarea "Winterize irrigation system please" at bounding box center [343, 178] width 211 height 31
paste textarea "IRRIGATION: Please winterize irrigation system. Drain backflow and lines to hou…"
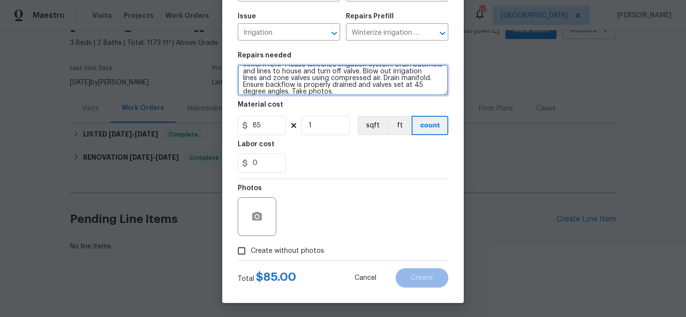
scroll to position [99, 0]
type textarea "IRRIGATION: Please winterize irrigation system. Drain backflow and lines to hou…"
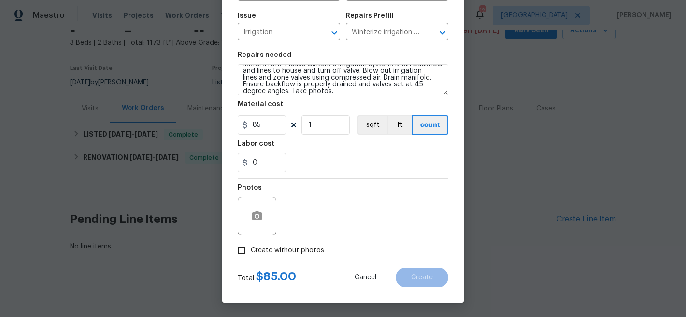
click at [276, 254] on span "Create without photos" at bounding box center [287, 251] width 73 height 10
click at [251, 254] on input "Create without photos" at bounding box center [241, 250] width 18 height 18
checkbox input "true"
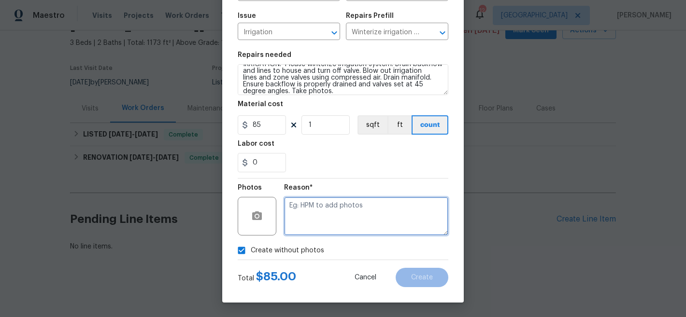
click at [373, 213] on textarea at bounding box center [366, 216] width 164 height 39
type textarea "NA"
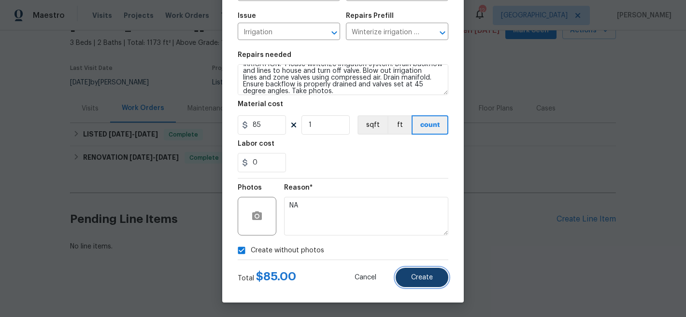
click at [420, 273] on button "Create" at bounding box center [421, 277] width 53 height 19
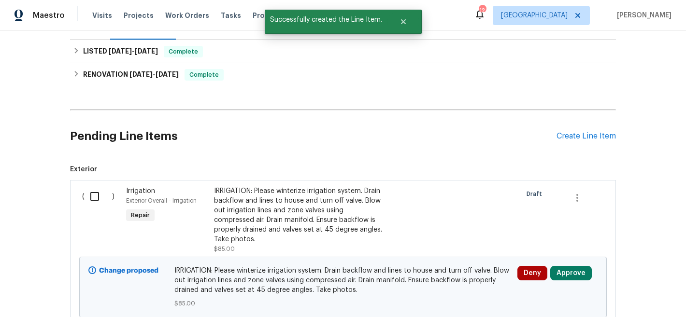
scroll to position [218, 0]
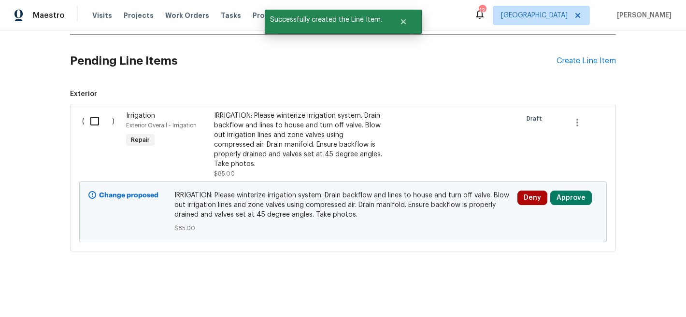
click at [91, 115] on input "checkbox" at bounding box center [99, 121] width 28 height 20
checkbox input "true"
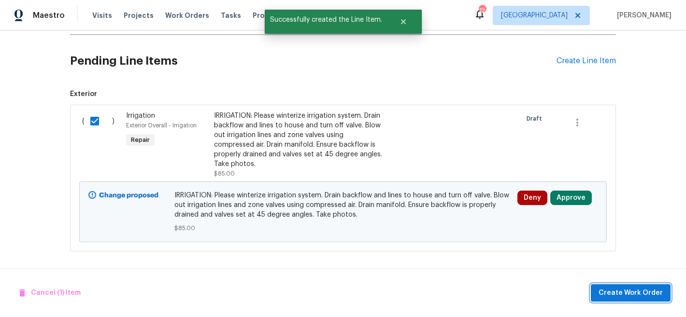
click at [627, 295] on span "Create Work Order" at bounding box center [630, 293] width 64 height 12
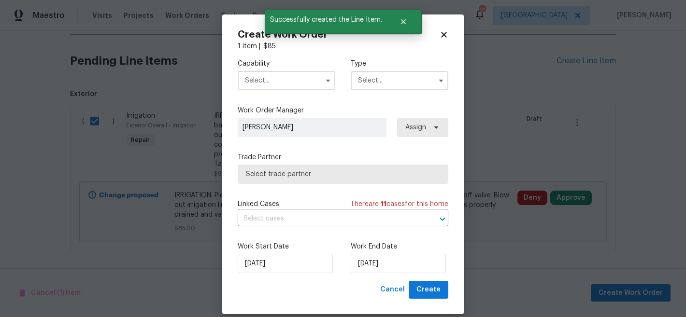
click at [277, 80] on input "text" at bounding box center [287, 80] width 98 height 19
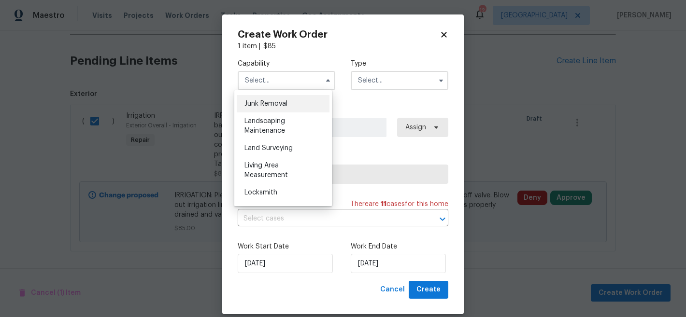
scroll to position [623, 0]
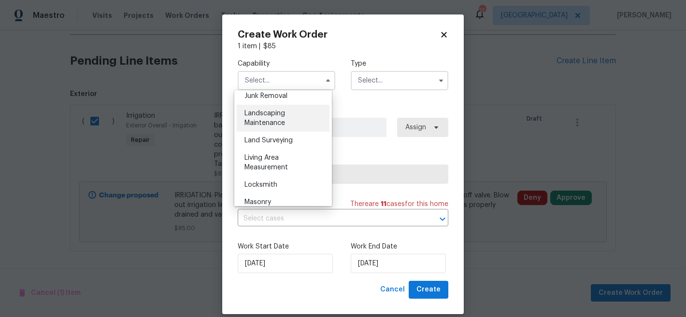
click at [278, 127] on span "Landscaping Maintenance" at bounding box center [264, 118] width 41 height 16
type input "Landscaping Maintenance"
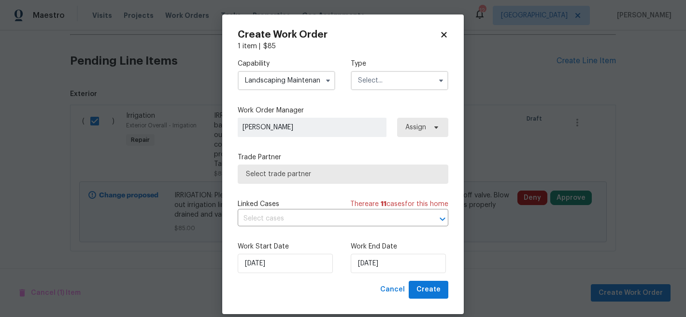
click at [367, 85] on input "text" at bounding box center [400, 80] width 98 height 19
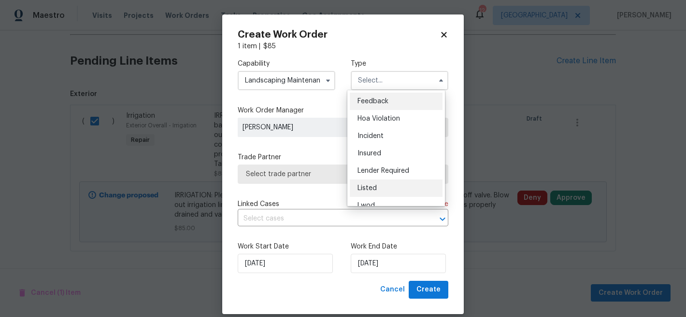
click at [370, 183] on div "Listed" at bounding box center [396, 188] width 93 height 17
type input "Listed"
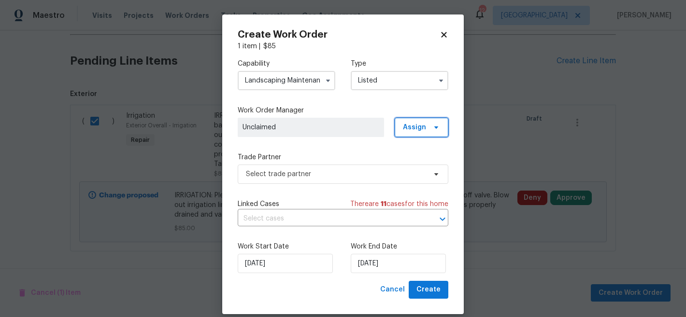
click at [414, 129] on span "Assign" at bounding box center [414, 128] width 23 height 10
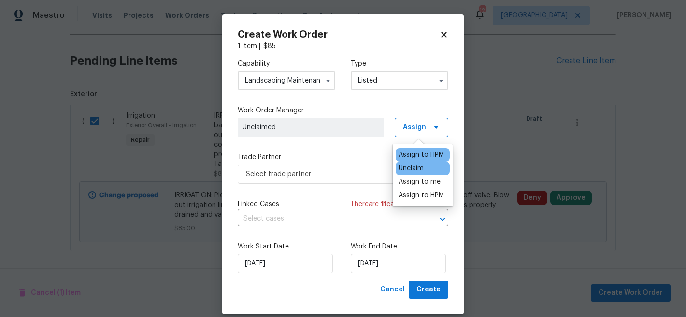
click at [418, 155] on div "Assign to HPM" at bounding box center [420, 155] width 45 height 10
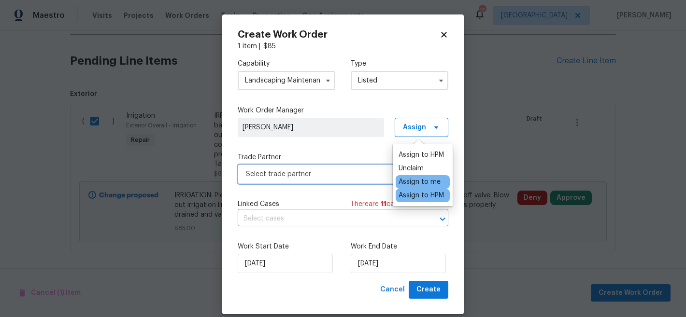
click at [356, 173] on span "Select trade partner" at bounding box center [336, 174] width 180 height 10
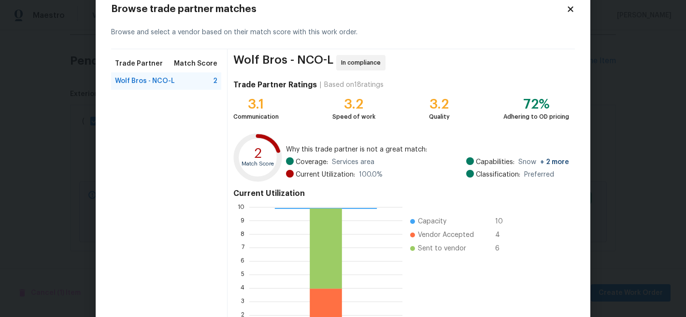
scroll to position [109, 0]
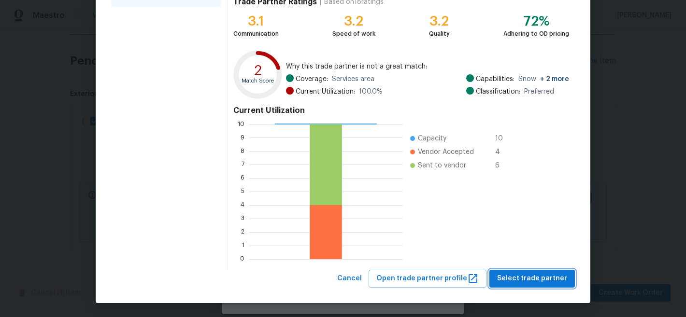
click at [530, 271] on button "Select trade partner" at bounding box center [531, 279] width 85 height 18
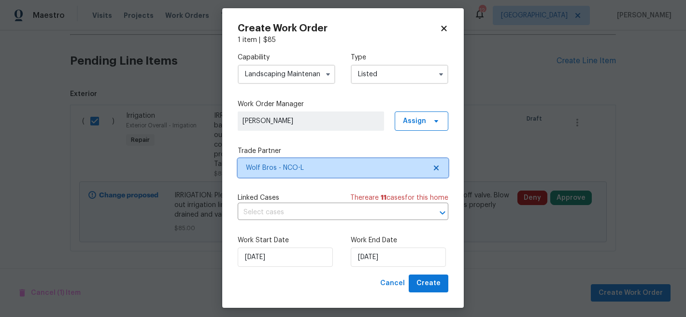
scroll to position [12, 0]
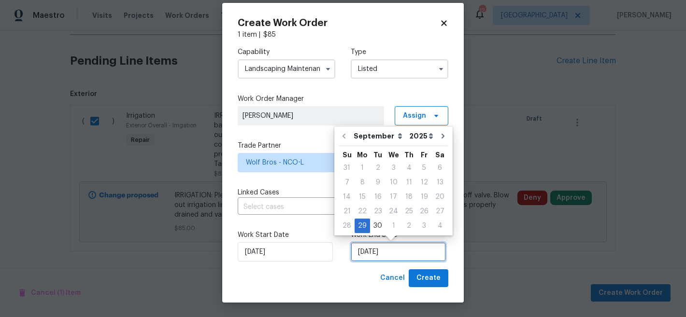
click at [408, 253] on input "[DATE]" at bounding box center [398, 251] width 95 height 19
click at [439, 138] on icon "Go to next month" at bounding box center [443, 136] width 8 height 8
type input "[DATE]"
select select "9"
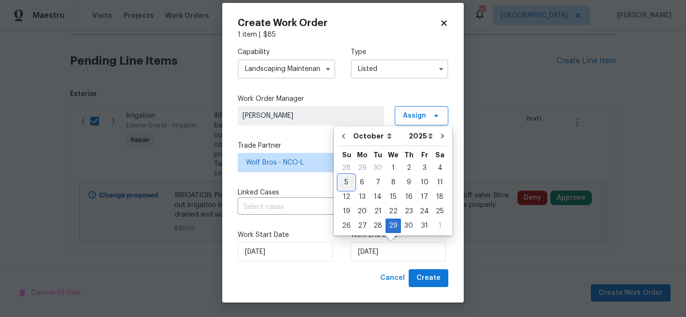
click at [348, 185] on div "5" at bounding box center [345, 183] width 15 height 14
type input "[DATE]"
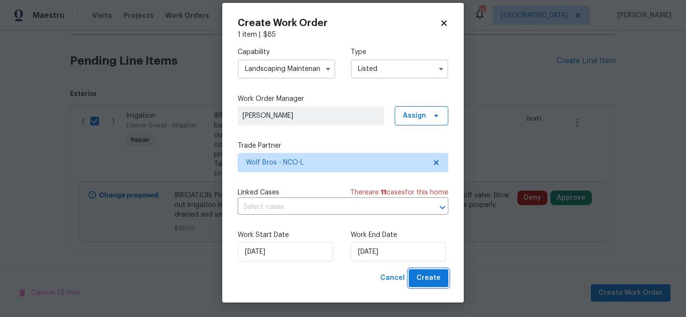
click at [423, 279] on span "Create" at bounding box center [428, 278] width 24 height 12
checkbox input "false"
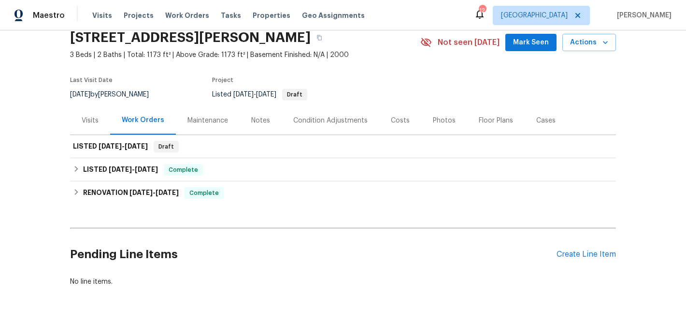
scroll to position [83, 0]
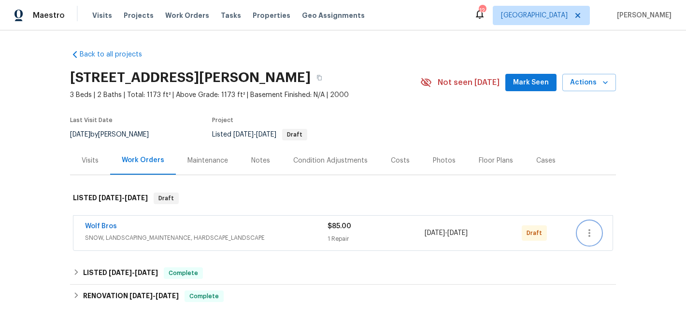
click at [592, 234] on button "button" at bounding box center [589, 233] width 23 height 23
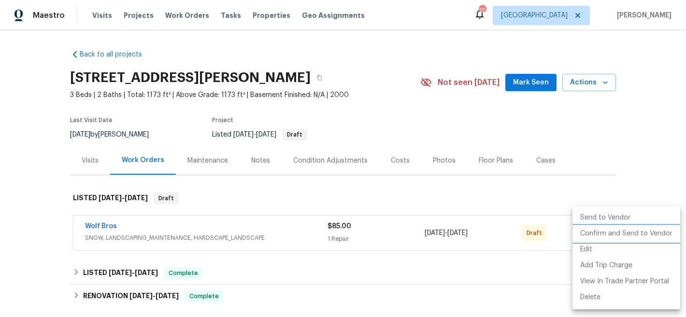
click at [592, 234] on li "Confirm and Send to Vendor" at bounding box center [626, 234] width 108 height 16
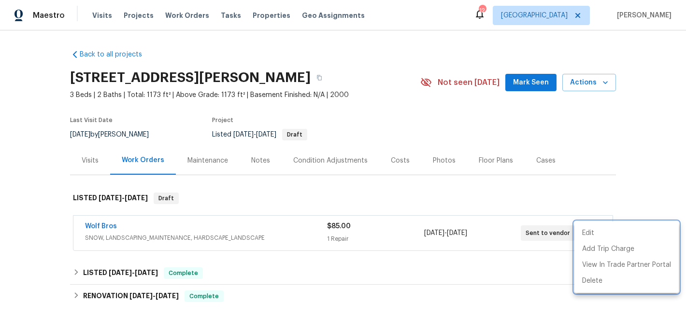
click at [95, 226] on div at bounding box center [343, 158] width 686 height 317
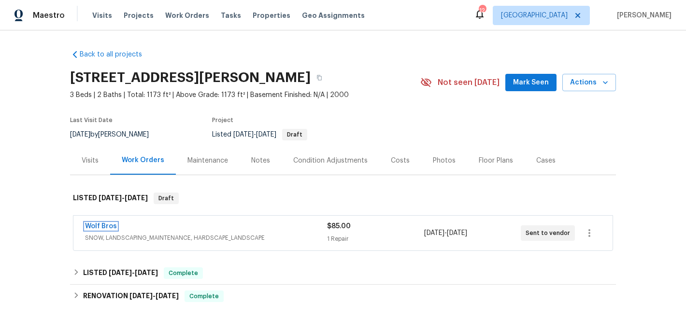
click at [95, 226] on link "Wolf Bros" at bounding box center [101, 226] width 32 height 7
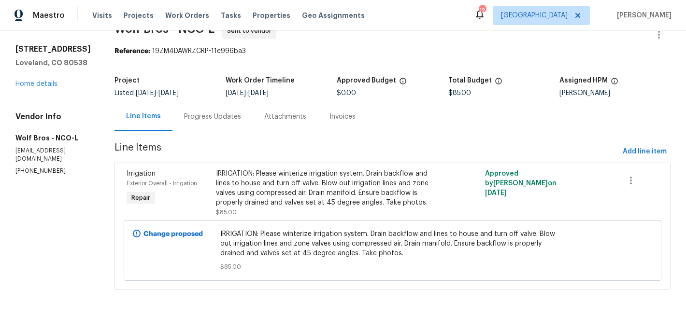
scroll to position [30, 0]
click at [47, 84] on link "Home details" at bounding box center [36, 84] width 42 height 7
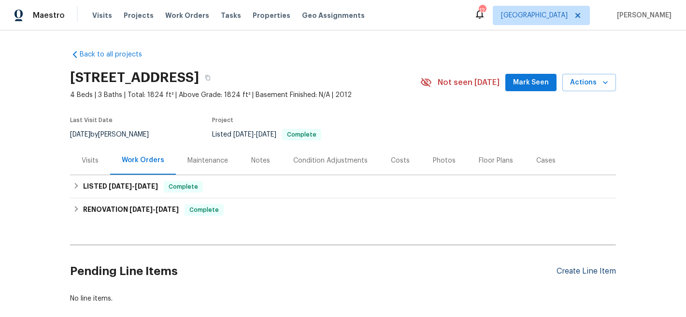
click at [566, 272] on div "Create Line Item" at bounding box center [585, 271] width 59 height 9
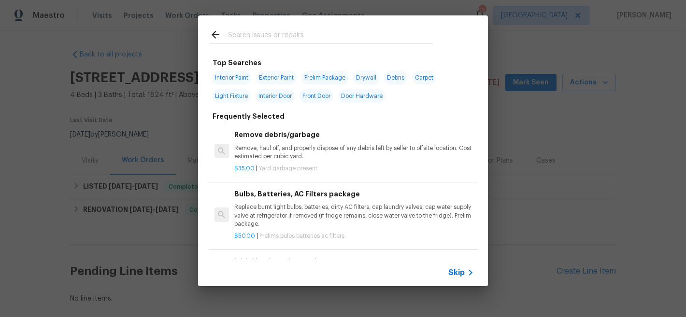
click at [247, 42] on input "text" at bounding box center [330, 36] width 205 height 14
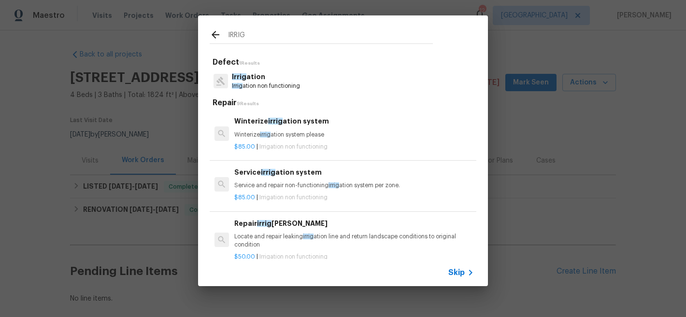
type input "IRRIG"
click at [266, 130] on div "Winterize irrig ation system Winterize irrig ation system please" at bounding box center [353, 127] width 239 height 23
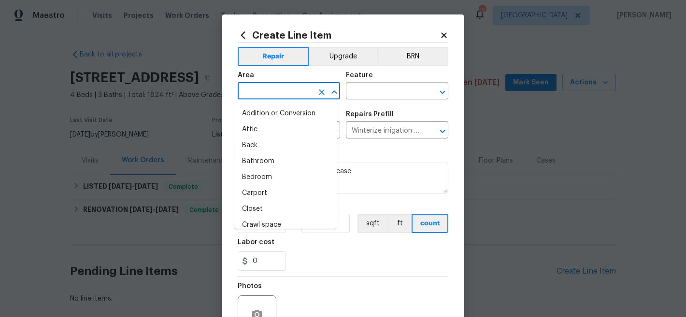
click at [282, 95] on input "text" at bounding box center [275, 92] width 75 height 15
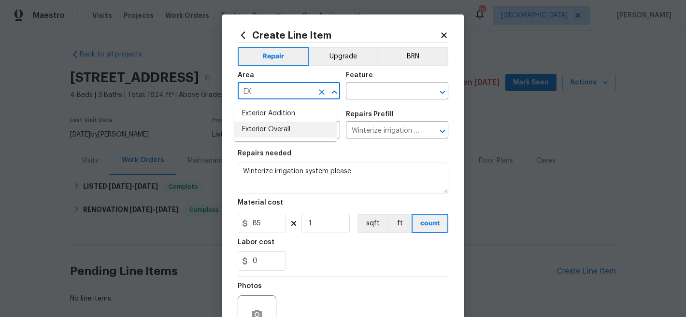
click at [287, 127] on li "Exterior Overall" at bounding box center [285, 130] width 102 height 16
type input "Exterior Overall"
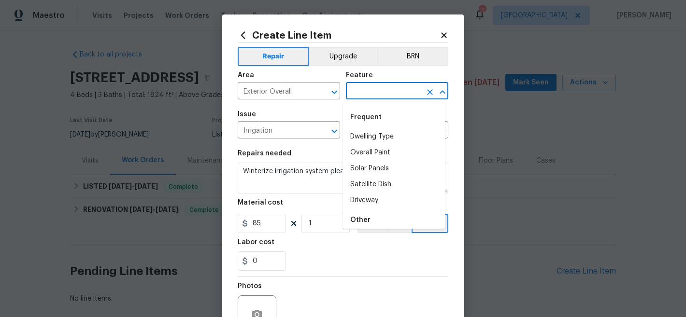
click at [362, 90] on input "text" at bounding box center [383, 92] width 75 height 15
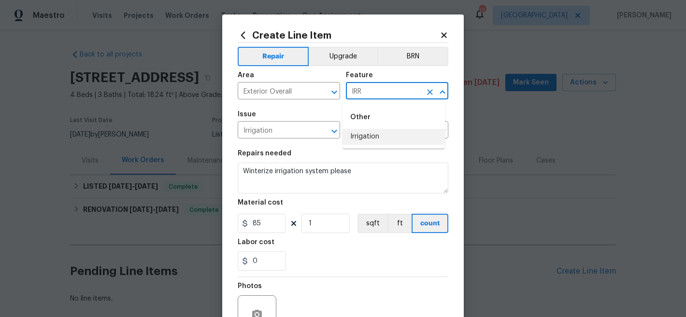
click at [382, 133] on li "Irrigation" at bounding box center [393, 137] width 102 height 16
type input "Irrigation"
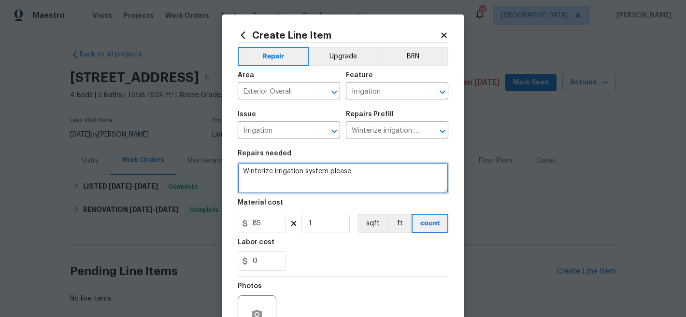
click at [333, 170] on textarea "Winterize irrigation system please" at bounding box center [343, 178] width 211 height 31
paste textarea "IRRIGATION: Please winterize irrigation system. Drain backflow and lines to hou…"
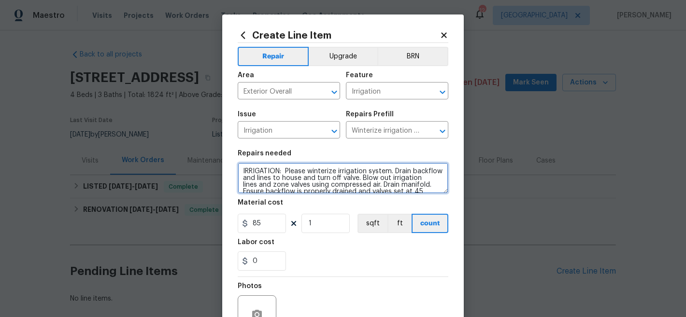
scroll to position [9, 0]
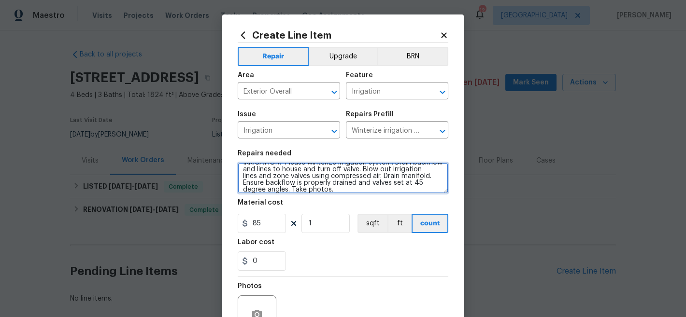
type textarea "IRRIGATION: Please winterize irrigation system. Drain backflow and lines to hou…"
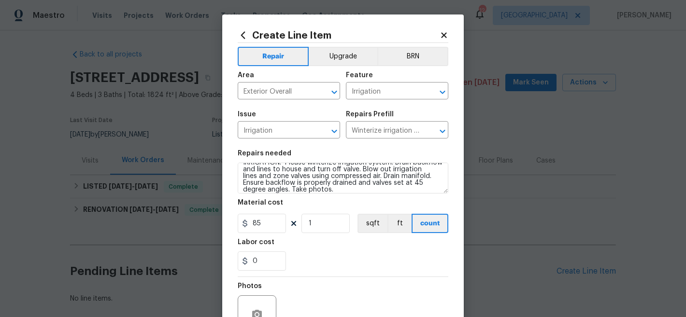
click at [330, 262] on div "0" at bounding box center [343, 261] width 211 height 19
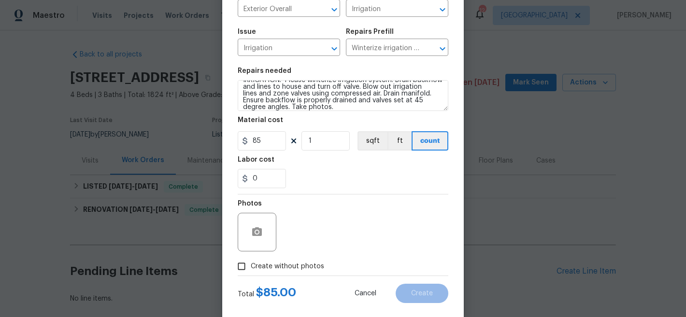
scroll to position [99, 0]
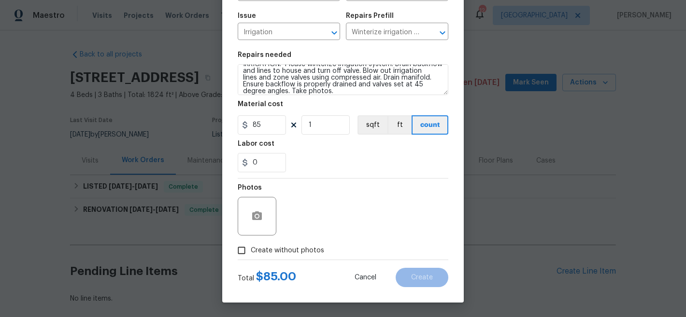
click at [302, 247] on span "Create without photos" at bounding box center [287, 251] width 73 height 10
click at [251, 247] on input "Create without photos" at bounding box center [241, 250] width 18 height 18
checkbox input "true"
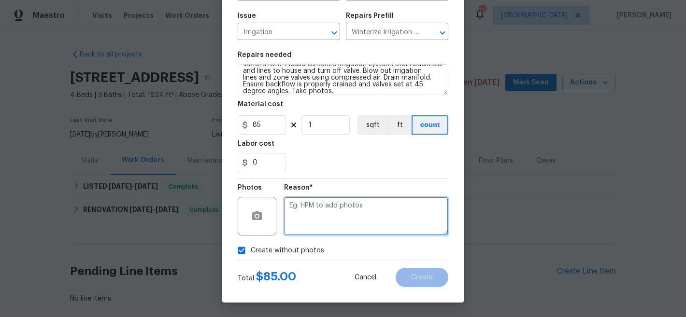
click at [357, 217] on textarea at bounding box center [366, 216] width 164 height 39
type textarea "NA"
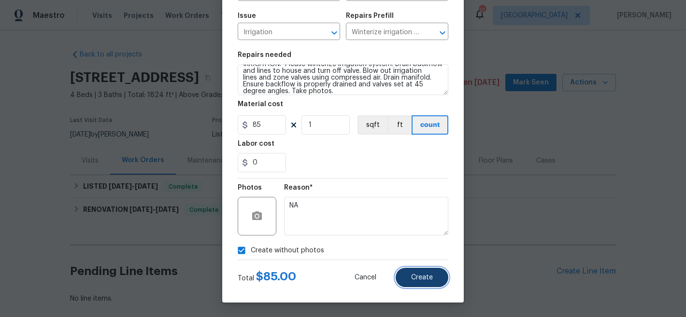
click at [408, 273] on button "Create" at bounding box center [421, 277] width 53 height 19
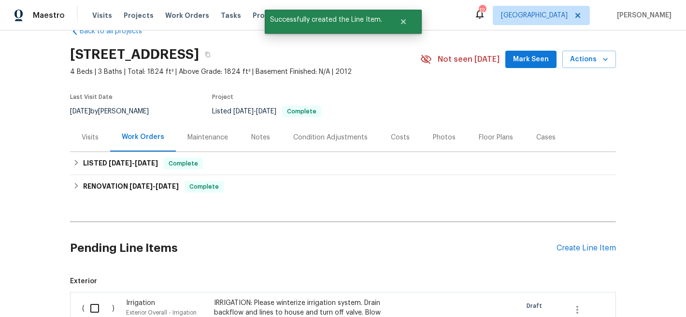
scroll to position [218, 0]
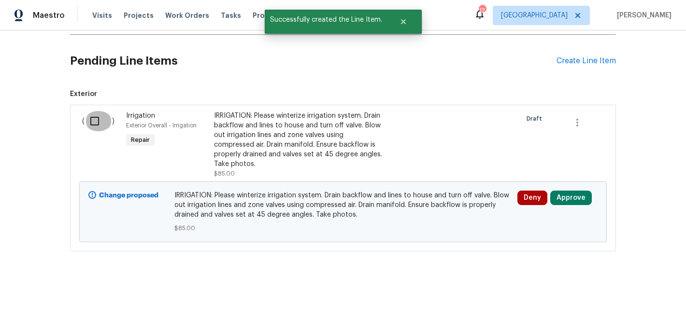
click at [89, 117] on input "checkbox" at bounding box center [99, 121] width 28 height 20
checkbox input "true"
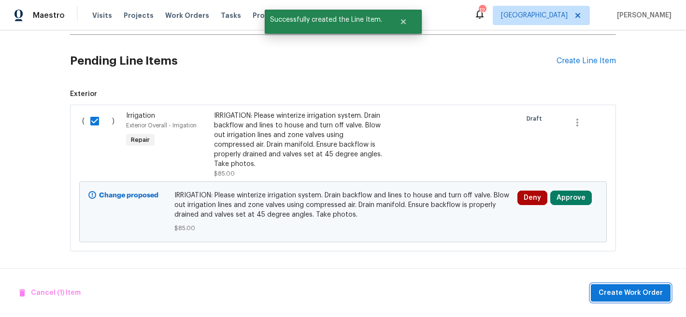
click at [625, 288] on span "Create Work Order" at bounding box center [630, 293] width 64 height 12
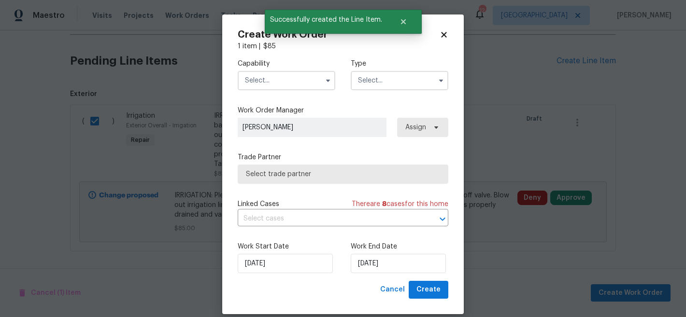
click at [266, 77] on input "text" at bounding box center [287, 80] width 98 height 19
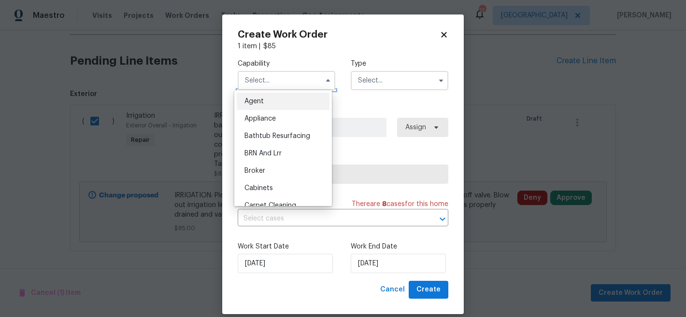
click at [269, 80] on input "text" at bounding box center [287, 80] width 98 height 19
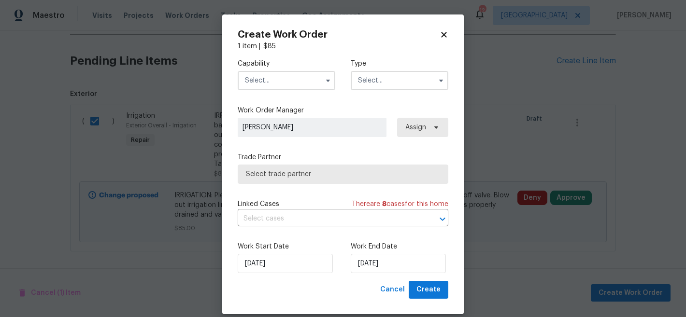
click at [269, 80] on input "text" at bounding box center [287, 80] width 98 height 19
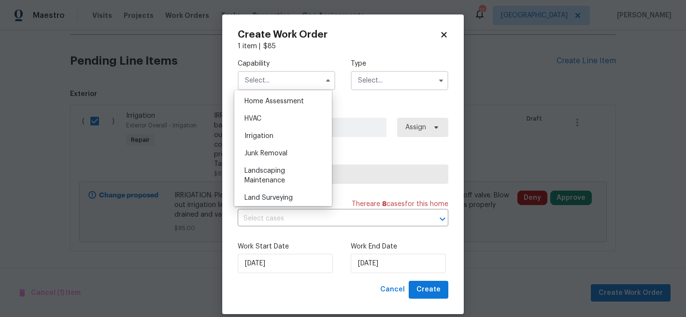
scroll to position [577, 0]
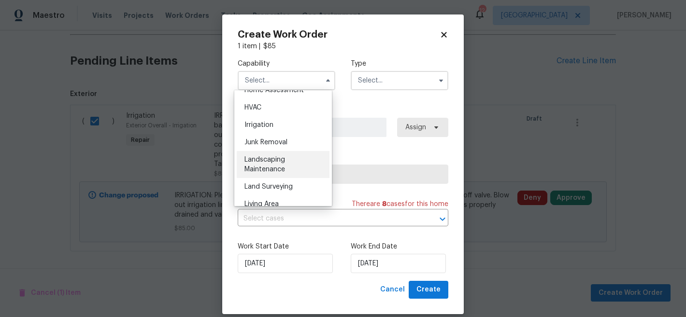
click at [275, 173] on span "Landscaping Maintenance" at bounding box center [264, 164] width 41 height 16
type input "Landscaping Maintenance"
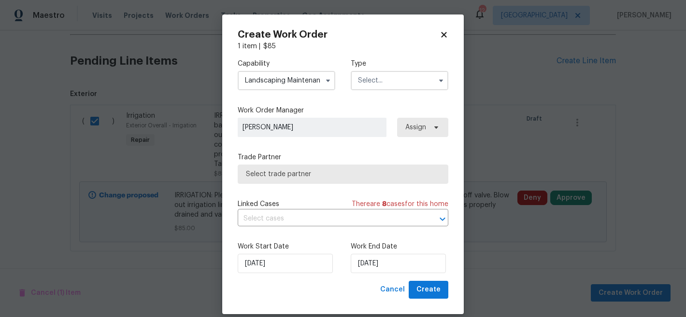
click at [388, 87] on input "text" at bounding box center [400, 80] width 98 height 19
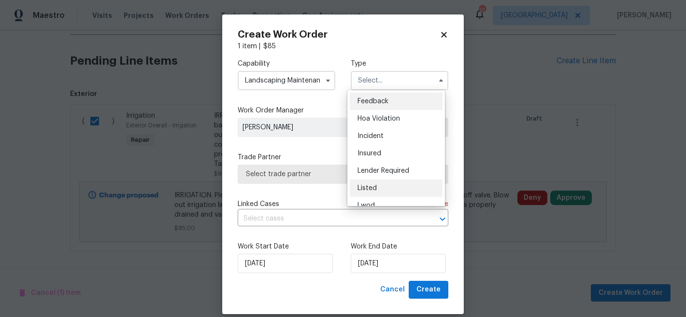
click at [392, 184] on div "Listed" at bounding box center [396, 188] width 93 height 17
type input "Listed"
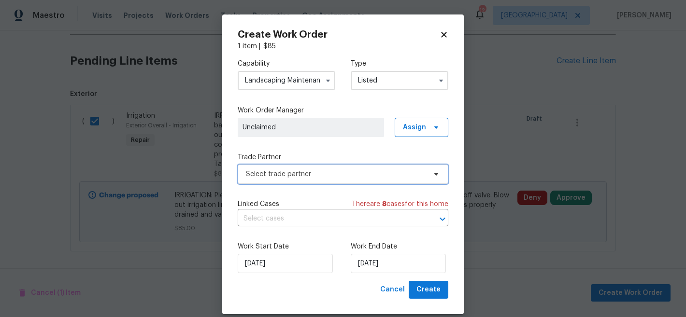
click at [316, 172] on span "Select trade partner" at bounding box center [336, 174] width 180 height 10
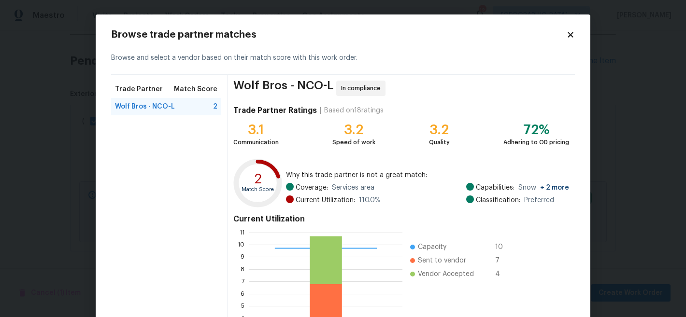
scroll to position [109, 0]
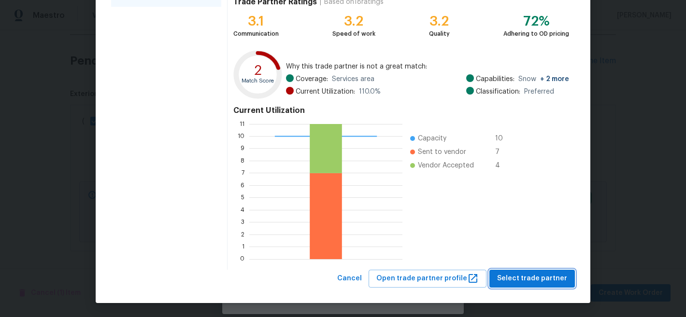
click at [522, 283] on span "Select trade partner" at bounding box center [532, 279] width 70 height 12
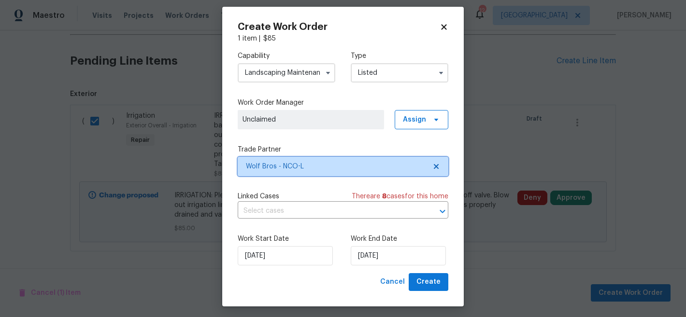
scroll to position [12, 0]
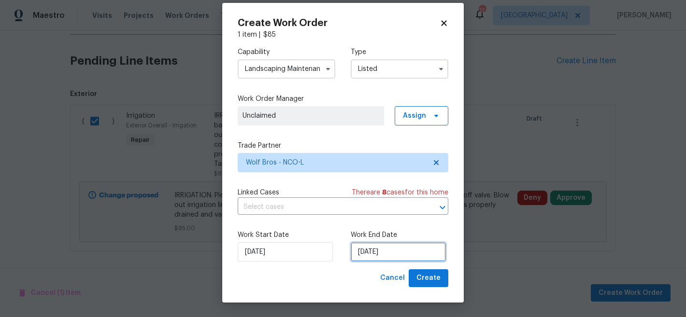
click at [396, 255] on input "[DATE]" at bounding box center [398, 251] width 95 height 19
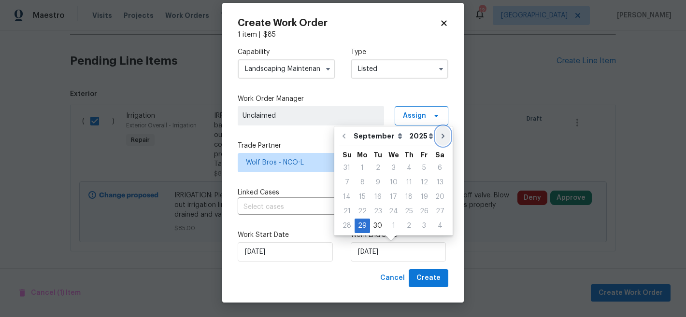
click at [439, 133] on icon "Go to next month" at bounding box center [443, 136] width 8 height 8
type input "[DATE]"
select select "9"
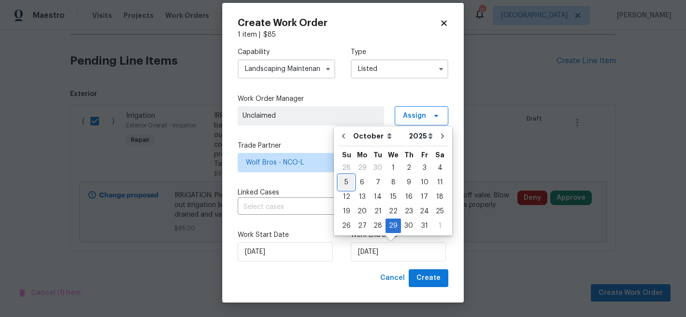
click at [342, 184] on div "5" at bounding box center [345, 183] width 15 height 14
type input "[DATE]"
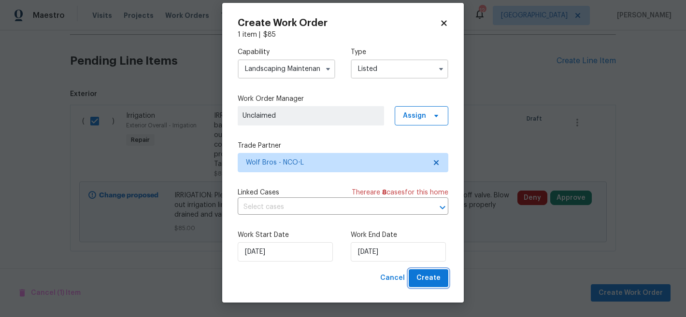
click at [424, 281] on span "Create" at bounding box center [428, 278] width 24 height 12
checkbox input "false"
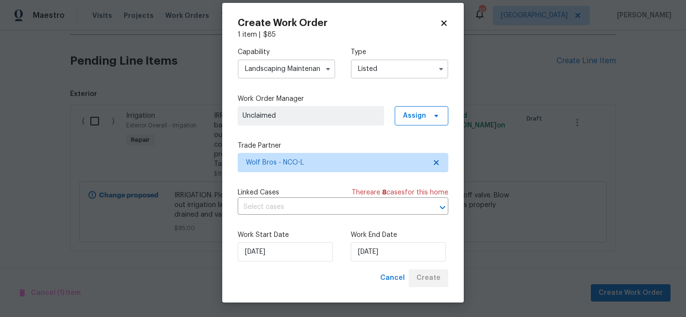
scroll to position [83, 0]
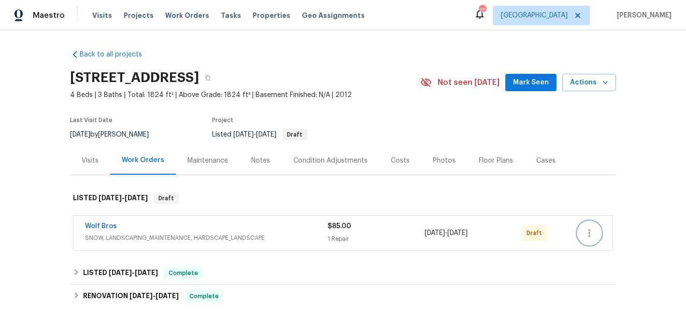
click at [583, 238] on icon "button" at bounding box center [589, 233] width 12 height 12
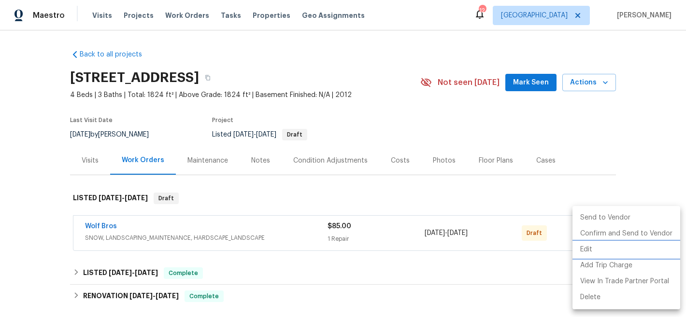
click at [589, 247] on li "Edit" at bounding box center [626, 250] width 108 height 16
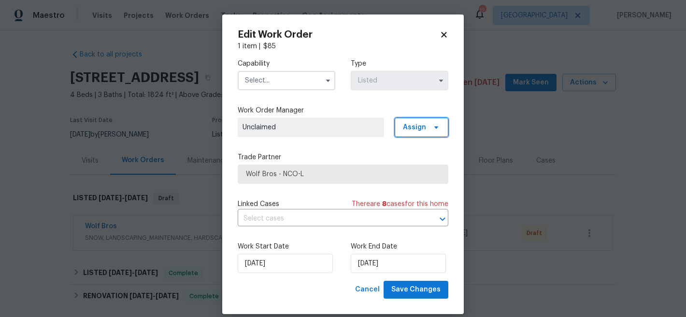
click at [416, 131] on span "Assign" at bounding box center [414, 128] width 23 height 10
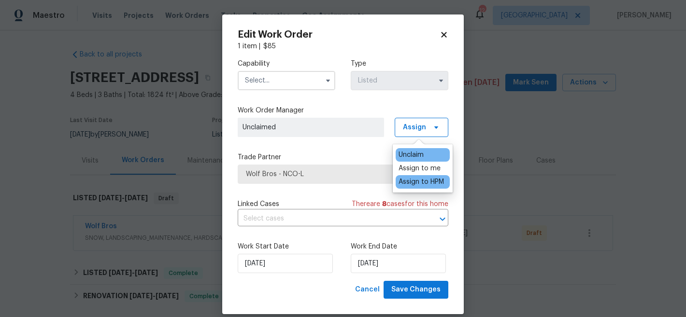
click at [423, 182] on div "Assign to HPM" at bounding box center [420, 182] width 45 height 10
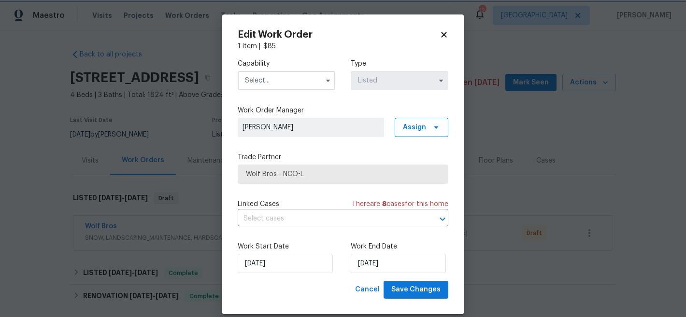
click at [429, 281] on div "Work Start Date 9/29/2025 Work End Date 10/5/2025" at bounding box center [343, 257] width 211 height 47
click at [430, 285] on span "Save Changes" at bounding box center [415, 290] width 49 height 12
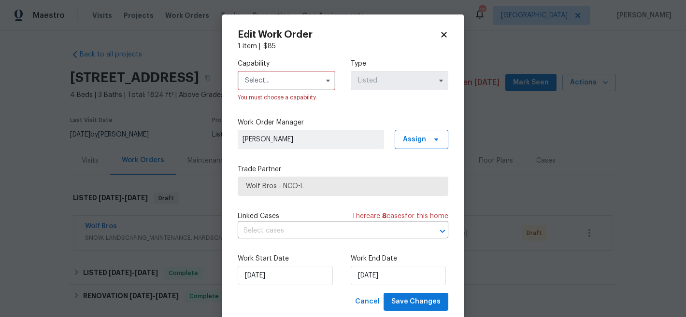
click at [294, 81] on input "text" at bounding box center [287, 80] width 98 height 19
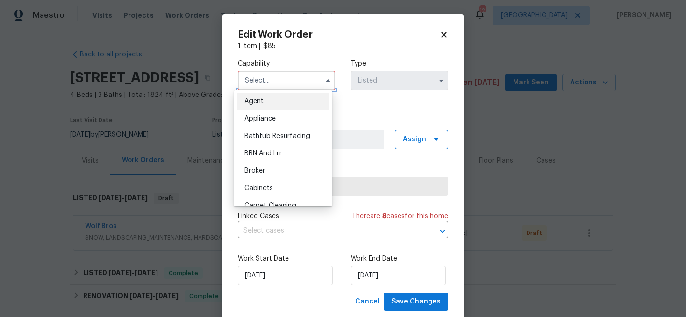
drag, startPoint x: 301, startPoint y: 78, endPoint x: 308, endPoint y: 89, distance: 13.4
click at [308, 89] on input "text" at bounding box center [287, 80] width 98 height 19
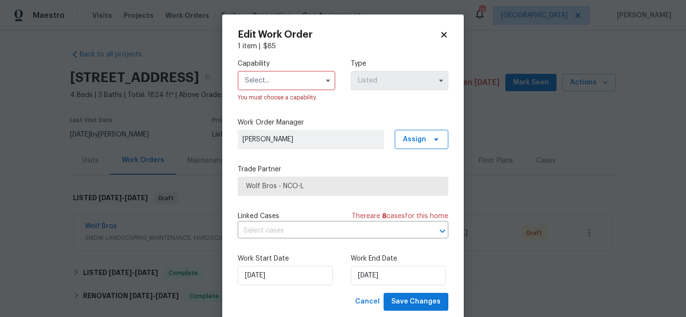
click at [307, 89] on input "text" at bounding box center [287, 80] width 98 height 19
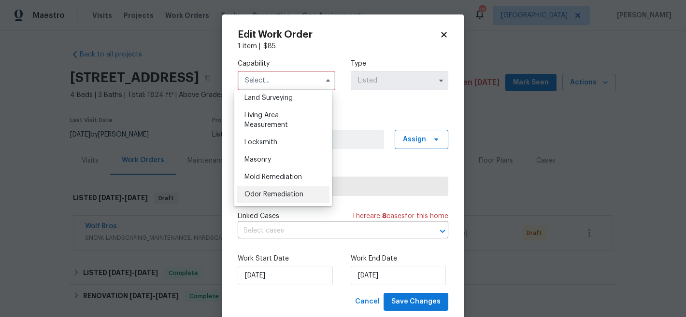
scroll to position [645, 0]
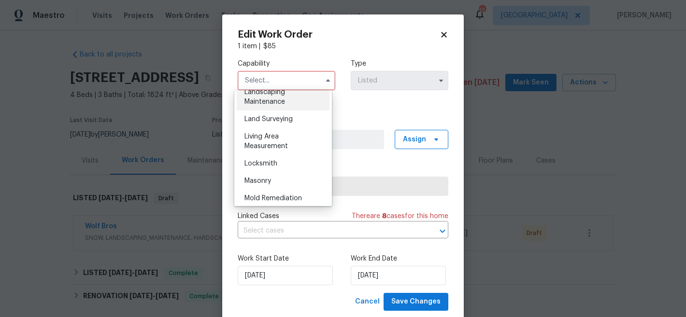
click at [294, 111] on div "Landscaping Maintenance" at bounding box center [283, 97] width 93 height 27
type input "Landscaping Maintenance"
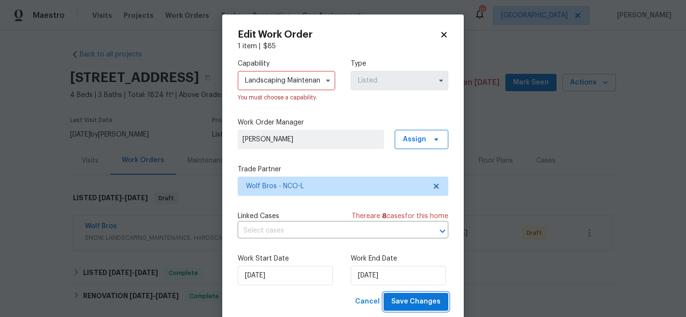
click at [399, 302] on span "Save Changes" at bounding box center [415, 302] width 49 height 12
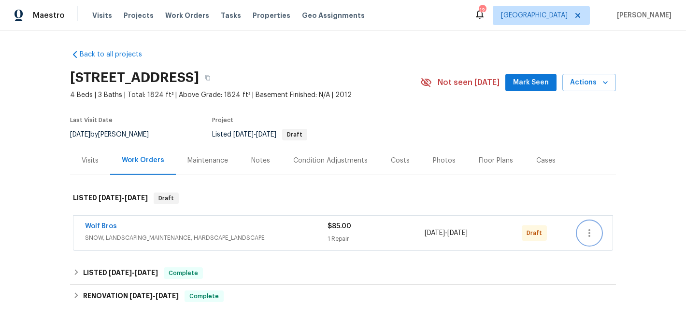
click at [589, 235] on icon "button" at bounding box center [589, 233] width 12 height 12
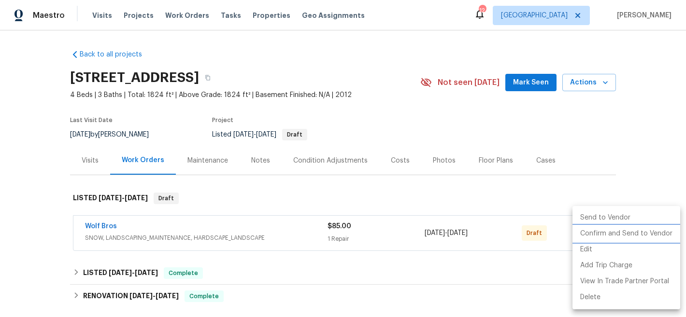
click at [599, 237] on li "Confirm and Send to Vendor" at bounding box center [626, 234] width 108 height 16
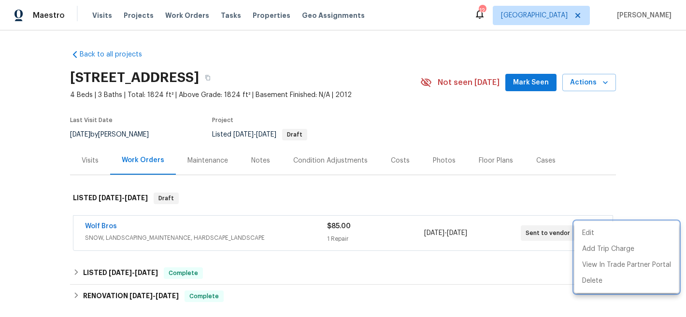
click at [458, 129] on div at bounding box center [343, 158] width 686 height 317
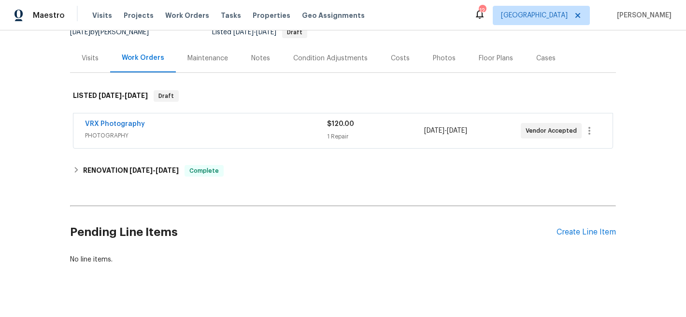
scroll to position [123, 0]
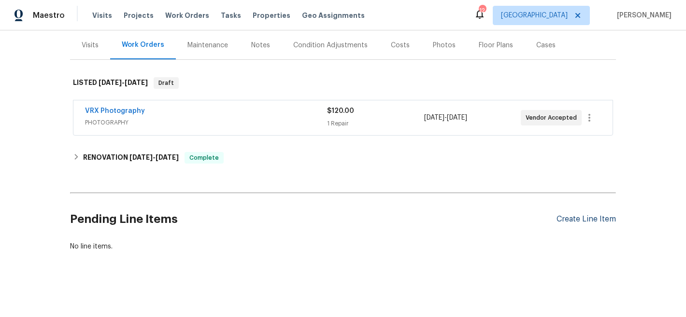
click at [580, 215] on div "Create Line Item" at bounding box center [585, 219] width 59 height 9
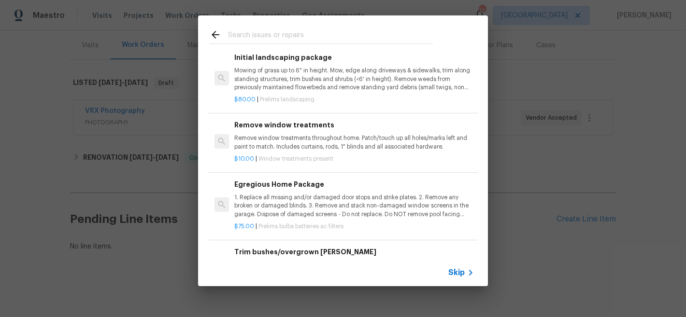
scroll to position [0, 0]
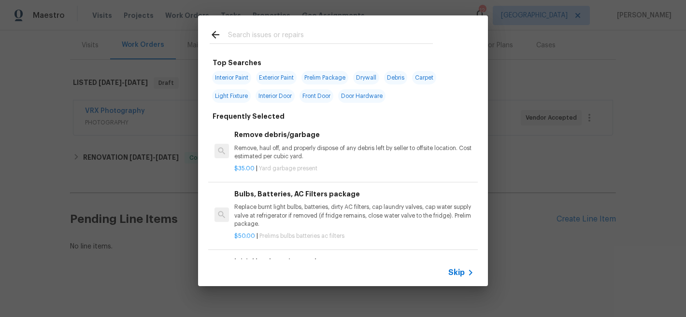
click at [342, 29] on div at bounding box center [321, 34] width 246 height 38
click at [346, 37] on input "text" at bounding box center [330, 36] width 205 height 14
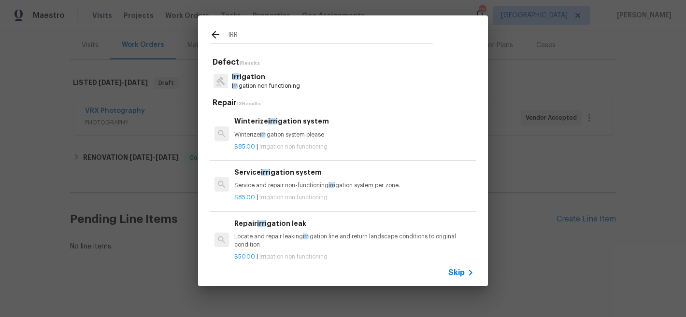
type input "IRR"
click at [279, 128] on div "Winterize irr igation system Winterize irr igation system please" at bounding box center [353, 127] width 239 height 23
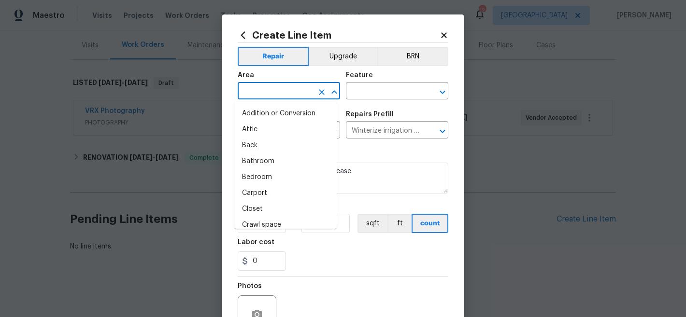
click at [275, 93] on input "text" at bounding box center [275, 92] width 75 height 15
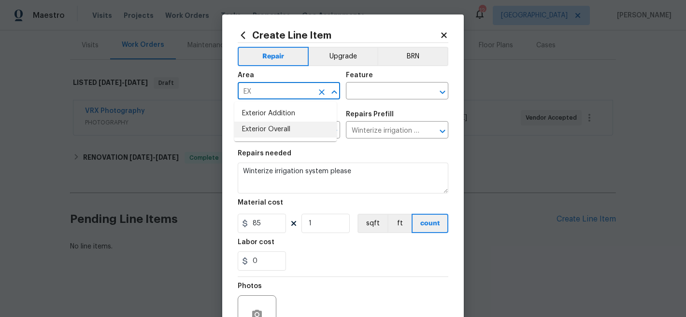
drag, startPoint x: 275, startPoint y: 128, endPoint x: 280, endPoint y: 118, distance: 11.0
click at [275, 128] on li "Exterior Overall" at bounding box center [285, 130] width 102 height 16
type input "Exterior Overall"
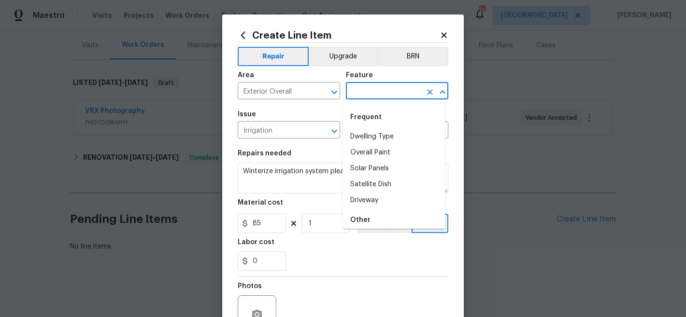
click at [394, 89] on input "text" at bounding box center [383, 92] width 75 height 15
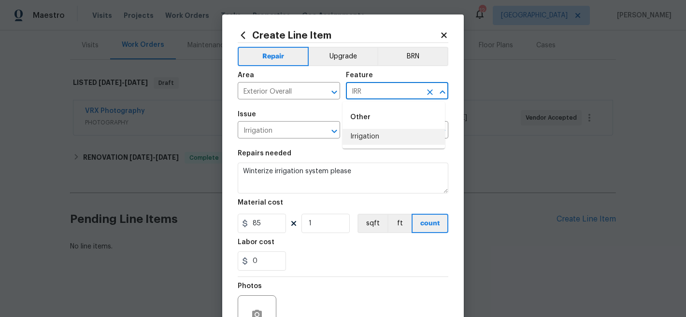
click at [372, 132] on li "Irrigation" at bounding box center [393, 137] width 102 height 16
type input "Irrigation"
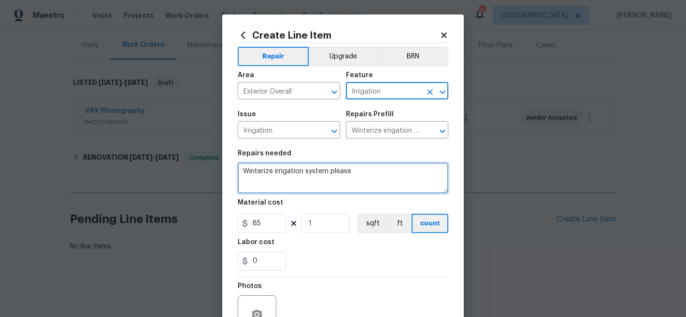
click at [340, 167] on textarea "Winterize irrigation system please" at bounding box center [343, 178] width 211 height 31
click at [339, 166] on textarea "Winterize irrigation system please" at bounding box center [343, 178] width 211 height 31
click at [338, 166] on textarea "Winterize irrigation system please" at bounding box center [343, 178] width 211 height 31
click at [340, 171] on textarea "Winterize irrigation system please" at bounding box center [343, 178] width 211 height 31
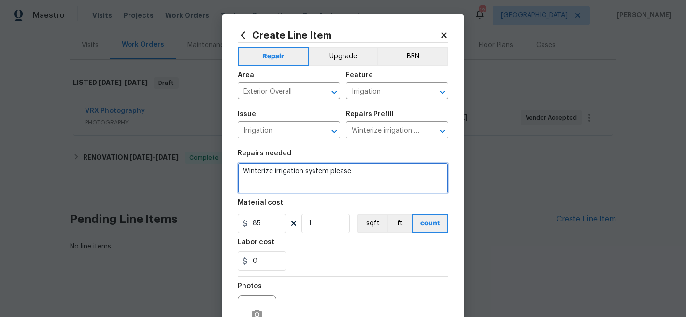
click at [340, 171] on textarea "Winterize irrigation system please" at bounding box center [343, 178] width 211 height 31
paste textarea "IRRIGATION: Please winterize irrigation system. Drain backflow and lines to hou…"
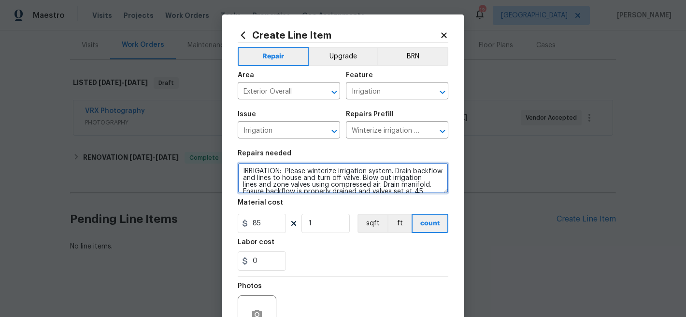
scroll to position [9, 0]
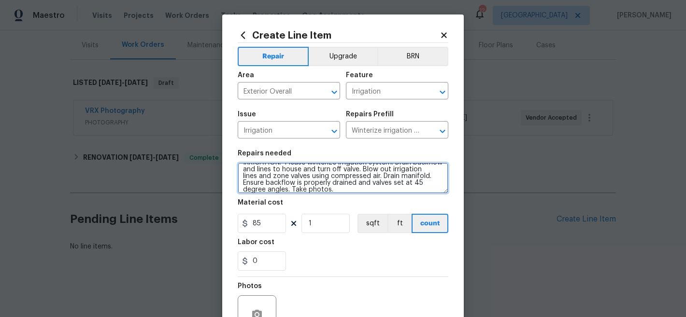
type textarea "IRRIGATION: Please winterize irrigation system. Drain backflow and lines to hou…"
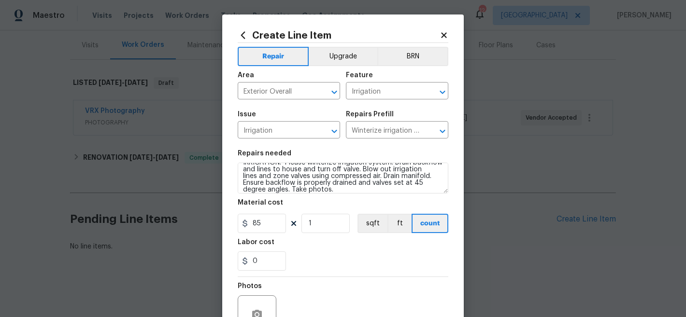
click at [336, 264] on div "0" at bounding box center [343, 261] width 211 height 19
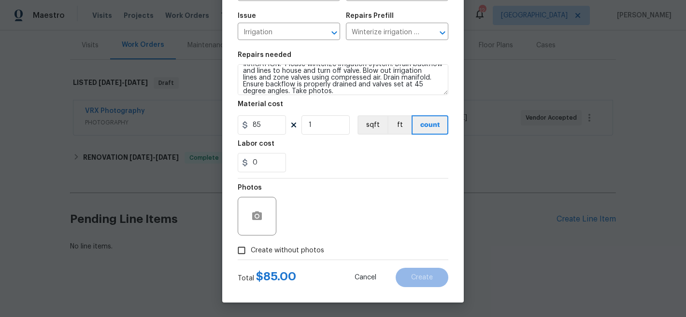
click at [262, 254] on span "Create without photos" at bounding box center [287, 251] width 73 height 10
click at [251, 254] on input "Create without photos" at bounding box center [241, 250] width 18 height 18
checkbox input "true"
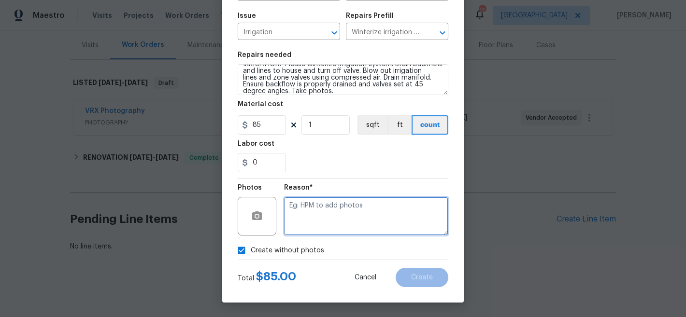
click at [355, 218] on textarea at bounding box center [366, 216] width 164 height 39
type textarea "NA"
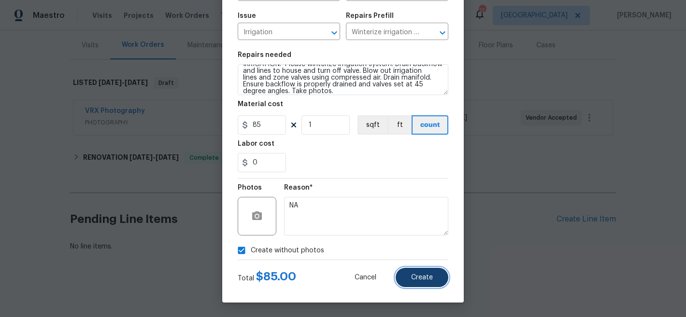
click at [424, 276] on span "Create" at bounding box center [422, 277] width 22 height 7
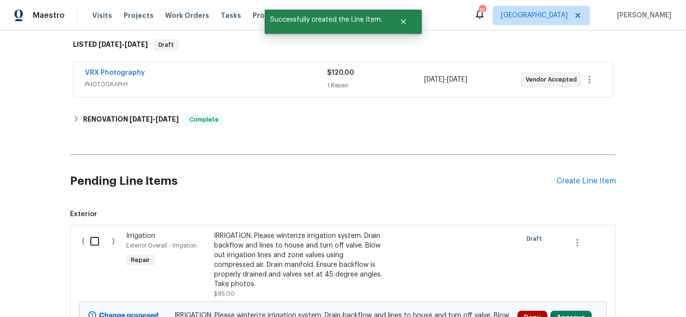
scroll to position [281, 0]
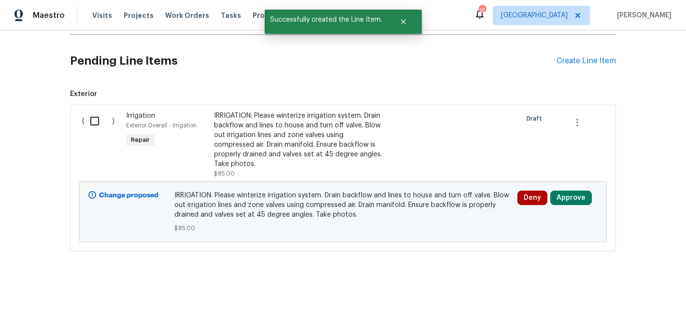
click at [87, 114] on input "checkbox" at bounding box center [99, 121] width 28 height 20
checkbox input "true"
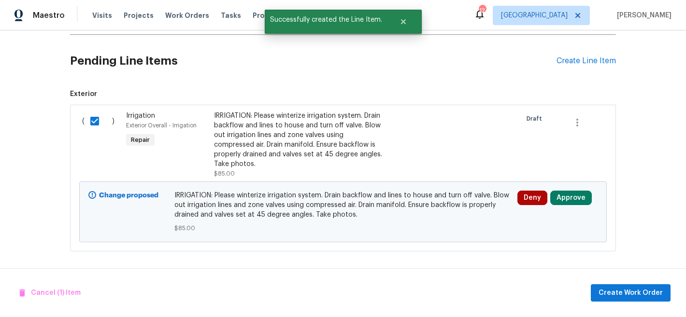
click at [645, 304] on div "Cancel (1) Item Create Work Order" at bounding box center [343, 292] width 686 height 49
click at [641, 289] on span "Create Work Order" at bounding box center [630, 293] width 64 height 12
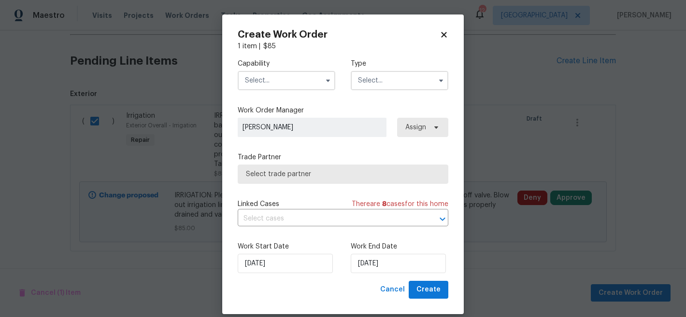
click at [257, 87] on input "text" at bounding box center [287, 80] width 98 height 19
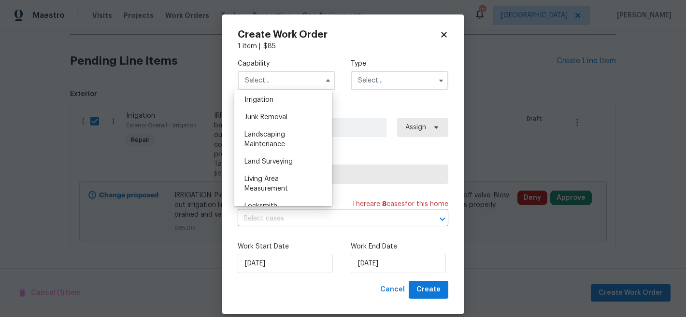
scroll to position [613, 0]
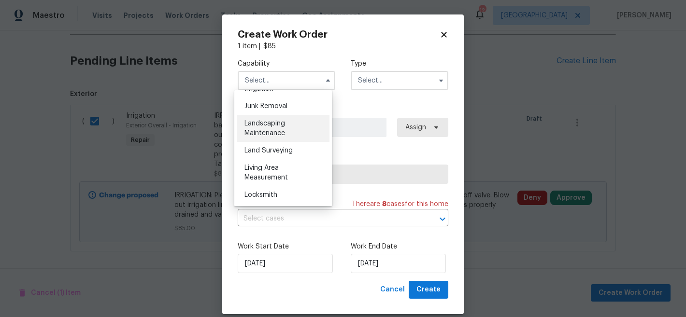
click at [290, 142] on div "Landscaping Maintenance" at bounding box center [283, 128] width 93 height 27
type input "Landscaping Maintenance"
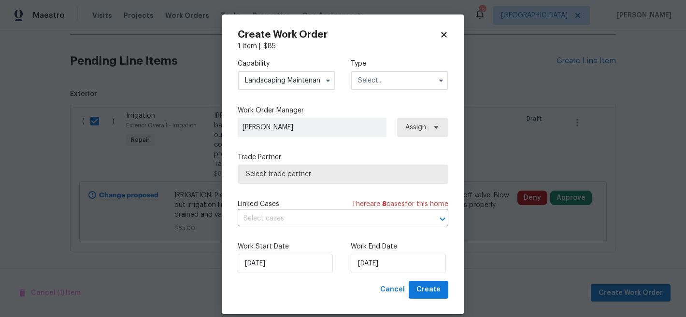
click at [400, 72] on input "text" at bounding box center [400, 80] width 98 height 19
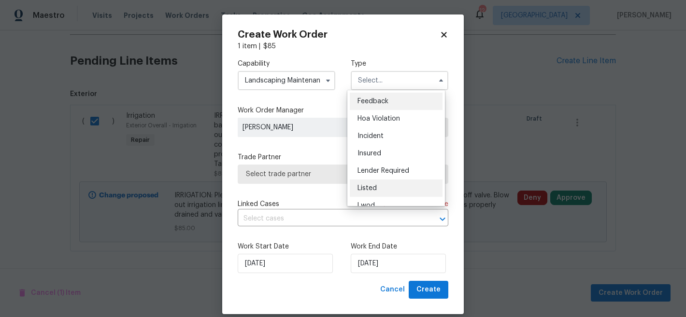
click at [384, 183] on div "Listed" at bounding box center [396, 188] width 93 height 17
type input "Listed"
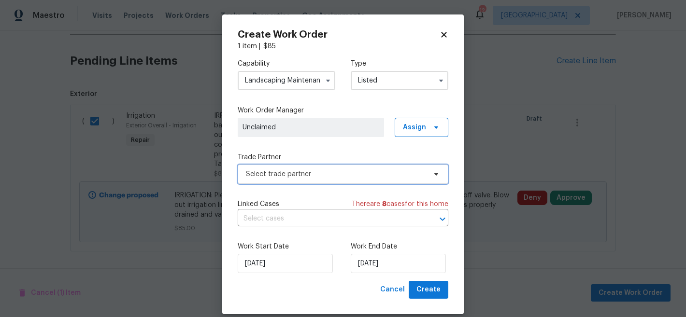
click at [367, 174] on span "Select trade partner" at bounding box center [336, 174] width 180 height 10
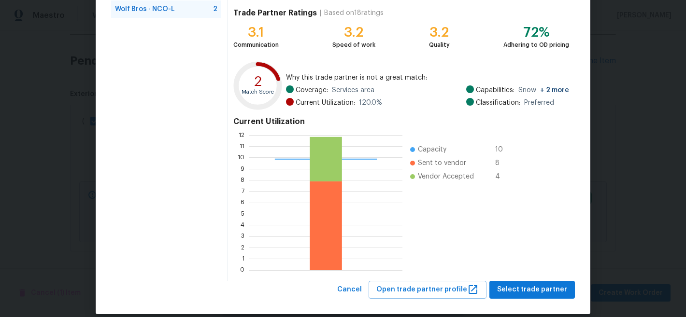
scroll to position [109, 0]
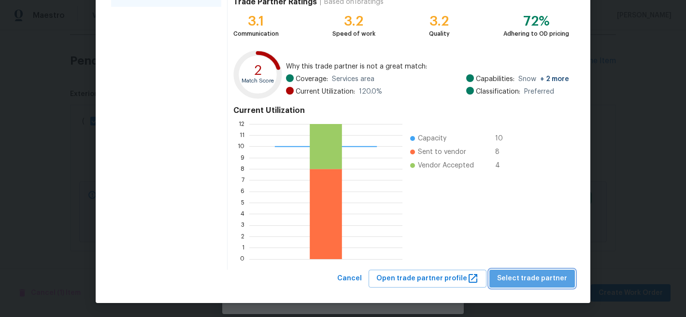
click at [541, 270] on button "Select trade partner" at bounding box center [531, 279] width 85 height 18
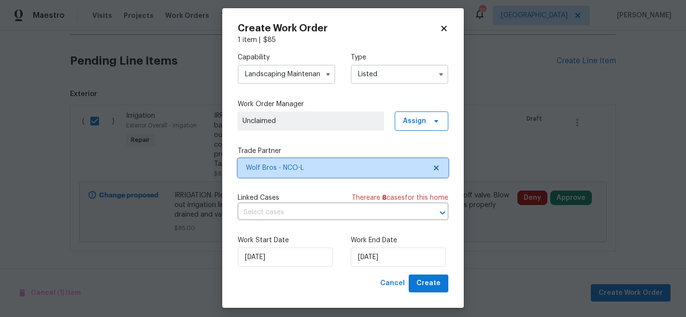
scroll to position [12, 0]
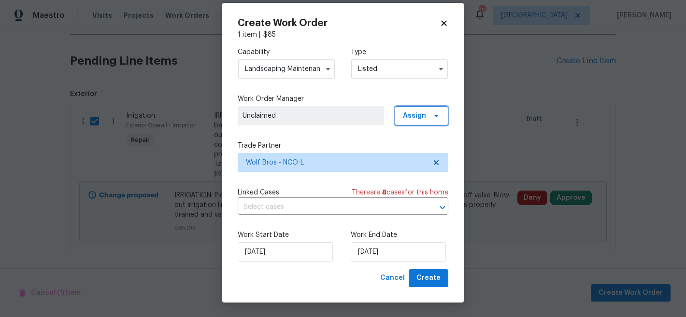
click at [408, 112] on span "Assign" at bounding box center [414, 116] width 23 height 10
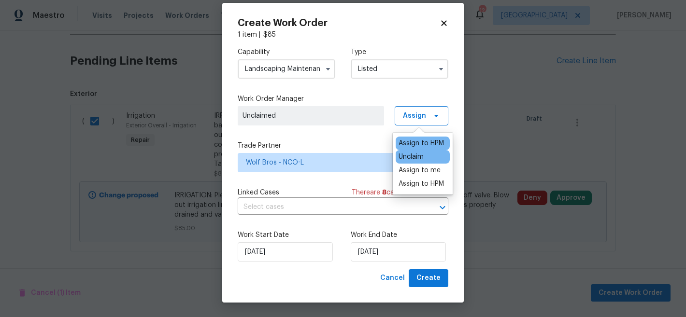
click at [413, 141] on div "Assign to HPM" at bounding box center [420, 144] width 45 height 10
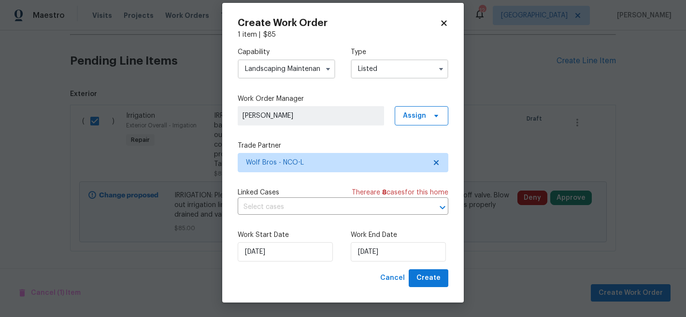
click at [329, 245] on div "[DATE]" at bounding box center [287, 251] width 98 height 19
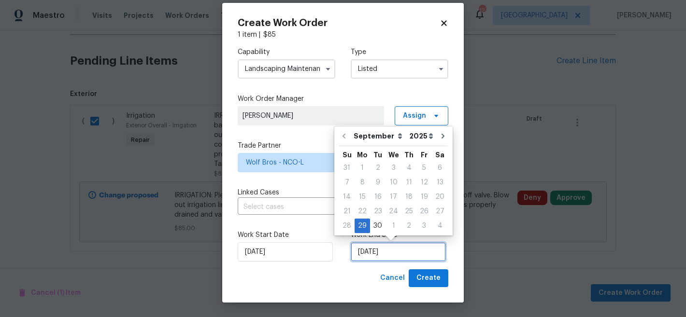
click at [379, 252] on input "[DATE]" at bounding box center [398, 251] width 95 height 19
click at [440, 137] on icon "Go to next month" at bounding box center [443, 136] width 8 height 8
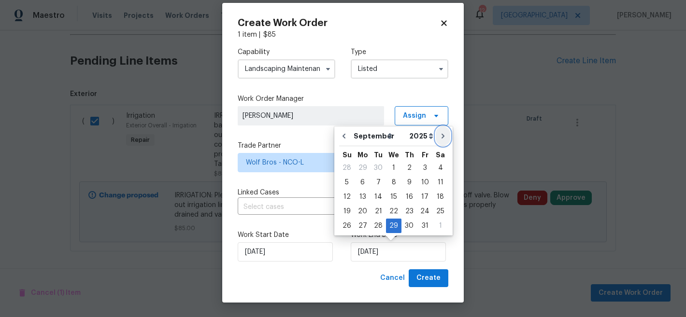
type input "10/29/2025"
select select "9"
click at [345, 183] on div "5" at bounding box center [345, 183] width 15 height 14
type input "[DATE]"
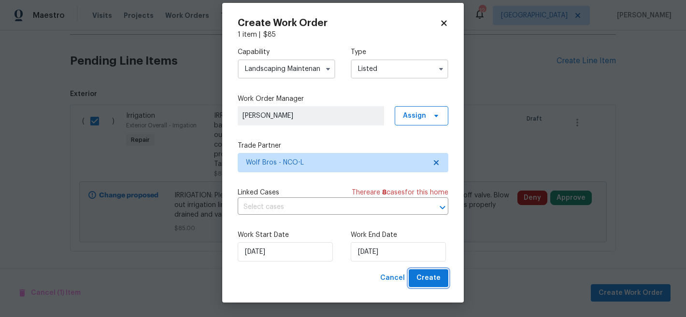
click at [417, 276] on span "Create" at bounding box center [428, 278] width 24 height 12
checkbox input "false"
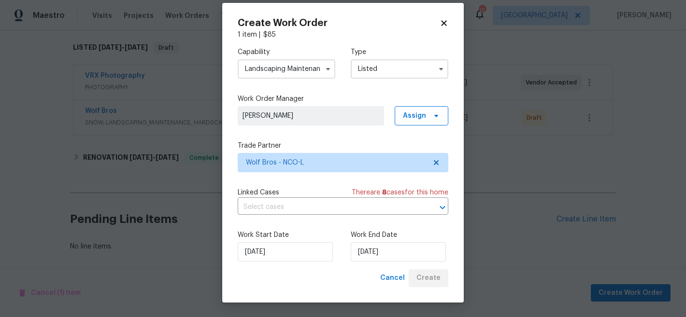
scroll to position [158, 0]
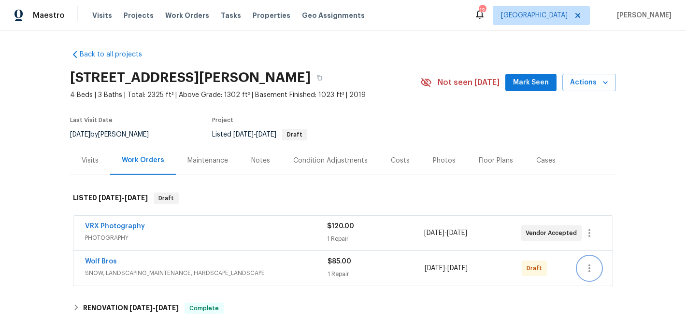
click at [589, 276] on button "button" at bounding box center [589, 268] width 23 height 23
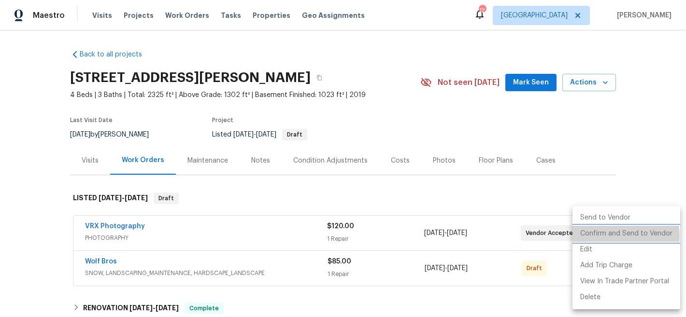
click at [623, 236] on li "Confirm and Send to Vendor" at bounding box center [626, 234] width 108 height 16
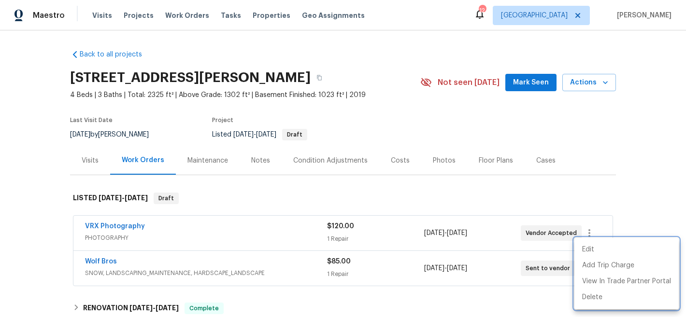
click at [611, 166] on div at bounding box center [343, 158] width 686 height 317
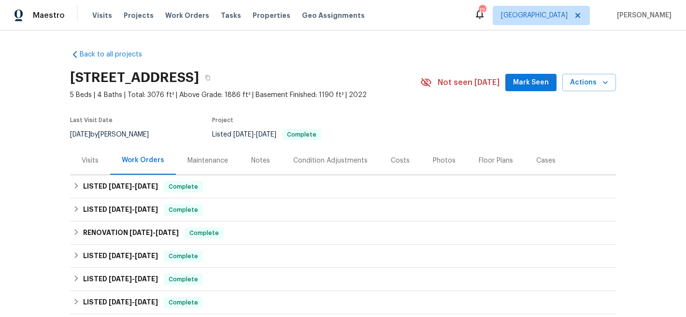
scroll to position [175, 0]
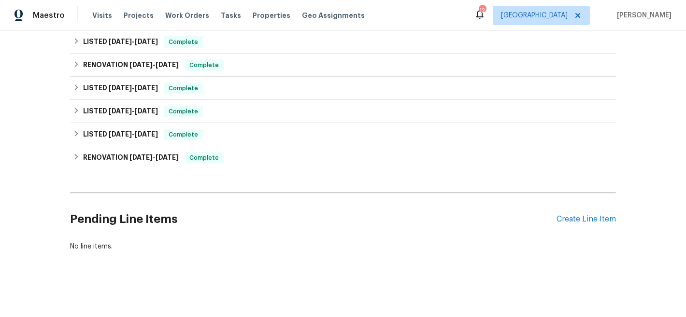
click at [587, 217] on div "Pending Line Items Create Line Item" at bounding box center [343, 219] width 546 height 45
click at [586, 215] on div "Create Line Item" at bounding box center [585, 219] width 59 height 9
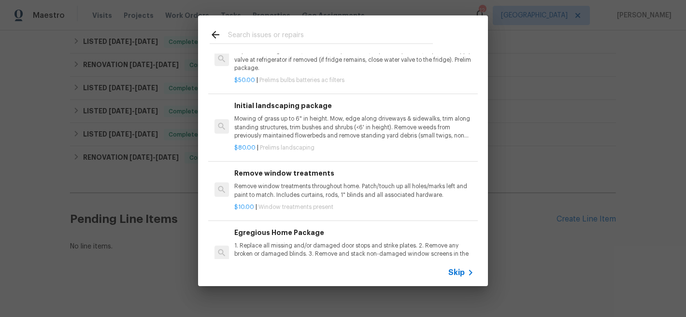
scroll to position [0, 0]
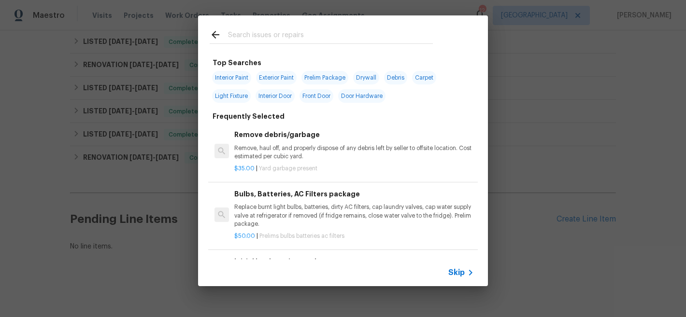
click at [355, 38] on input "text" at bounding box center [330, 36] width 205 height 14
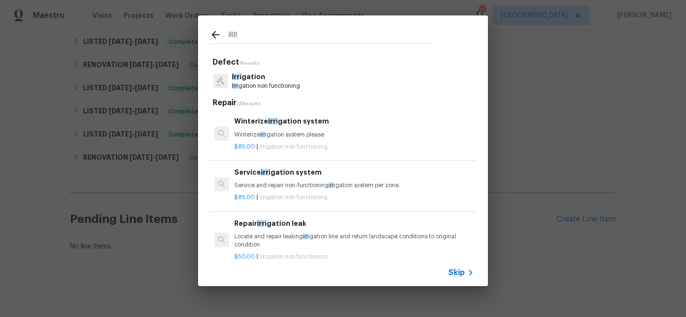
type input "IRR"
click at [275, 126] on h6 "Winterize irr igation system" at bounding box center [353, 121] width 239 height 11
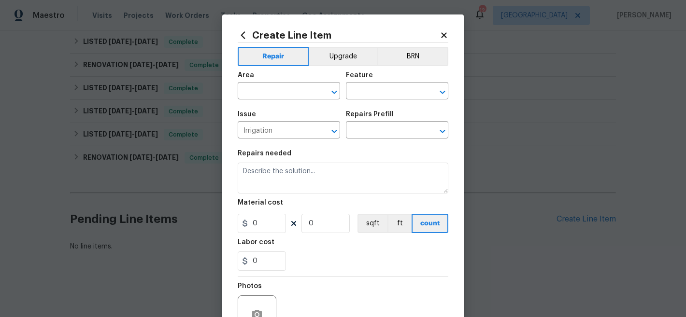
type input "Winterize irrigation system $85.00"
type textarea "Winterize irrigation system please"
type input "85"
type input "1"
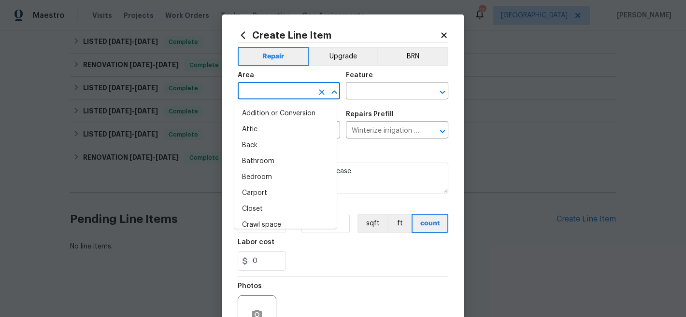
click at [292, 88] on input "text" at bounding box center [275, 92] width 75 height 15
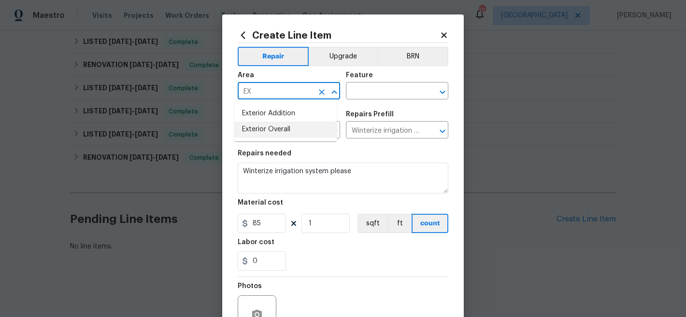
click at [318, 134] on li "Exterior Overall" at bounding box center [285, 130] width 102 height 16
type input "Exterior Overall"
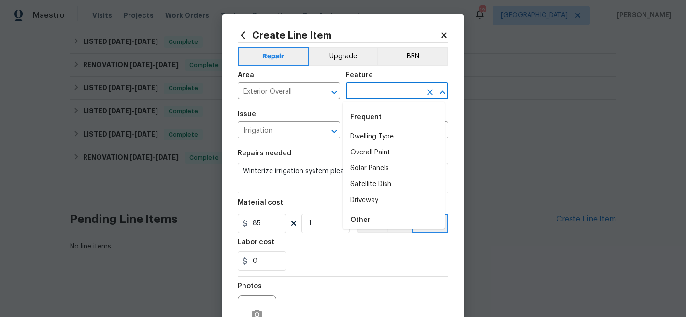
click at [366, 86] on input "text" at bounding box center [383, 92] width 75 height 15
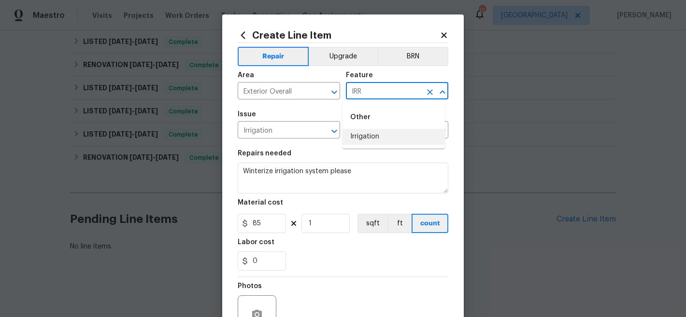
click at [375, 139] on li "Irrigation" at bounding box center [393, 137] width 102 height 16
type input "Irrigation"
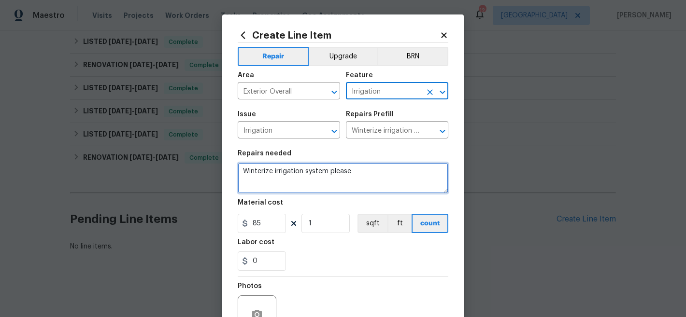
click at [339, 172] on textarea "Winterize irrigation system please" at bounding box center [343, 178] width 211 height 31
paste textarea "IRRIGATION: Please winterize irrigation system. Drain backflow and lines to hou…"
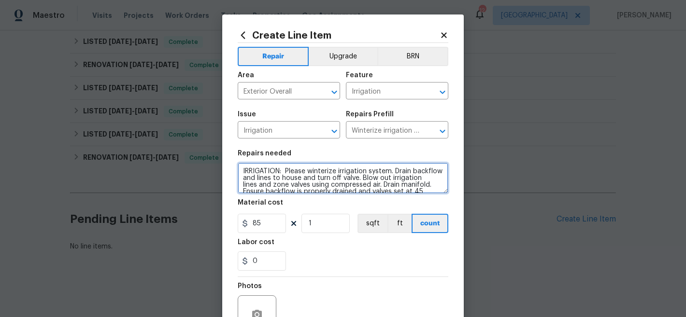
scroll to position [9, 0]
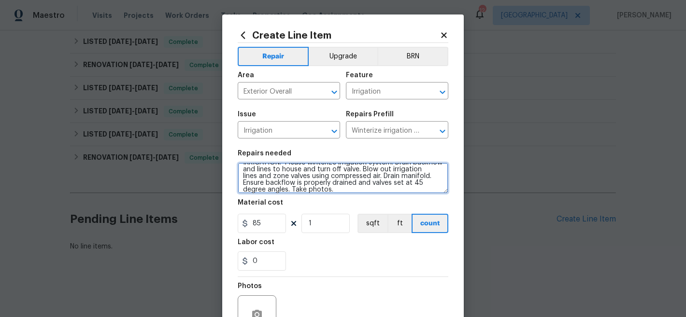
type textarea "IRRIGATION: Please winterize irrigation system. Drain backflow and lines to hou…"
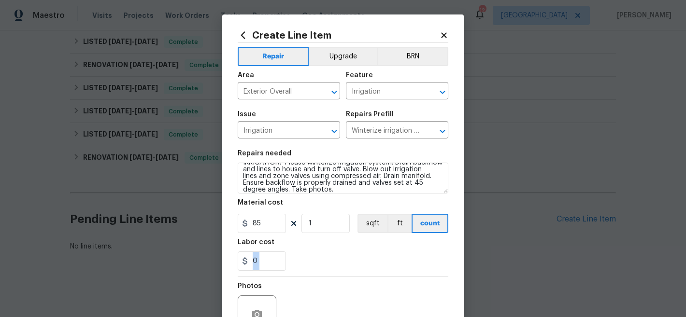
click at [356, 277] on div "Repair Upgrade BRN Area Exterior Overall ​ Feature Irrigation ​ Issue Irrigatio…" at bounding box center [343, 200] width 211 height 315
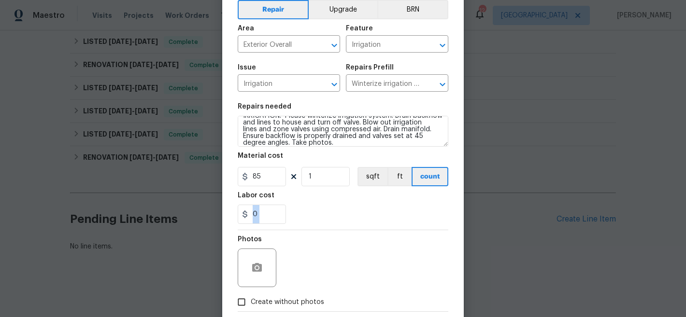
scroll to position [99, 0]
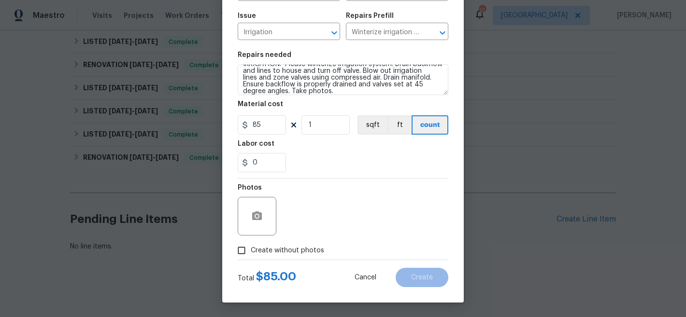
click at [307, 251] on span "Create without photos" at bounding box center [287, 251] width 73 height 10
click at [251, 251] on input "Create without photos" at bounding box center [241, 250] width 18 height 18
checkbox input "true"
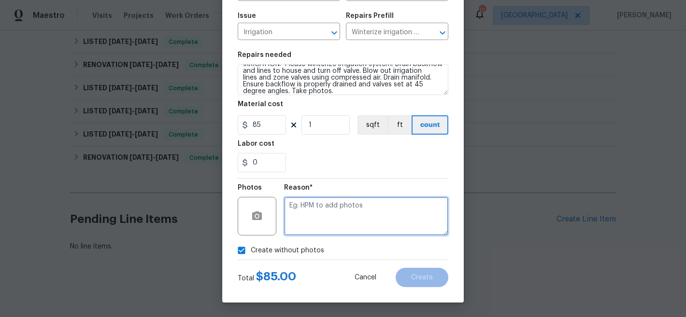
click at [380, 215] on textarea at bounding box center [366, 216] width 164 height 39
type textarea "NA"
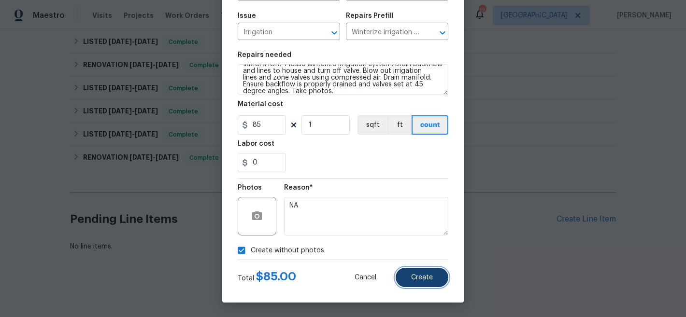
click at [426, 280] on span "Create" at bounding box center [422, 277] width 22 height 7
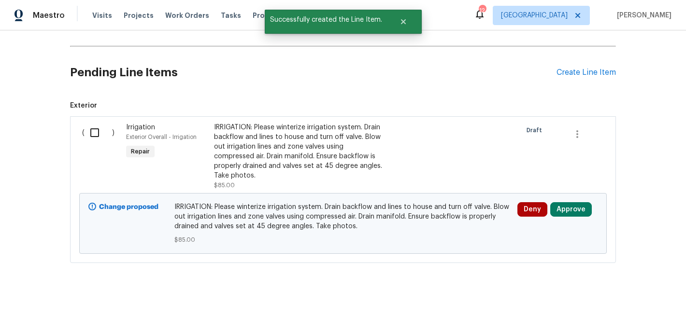
scroll to position [334, 0]
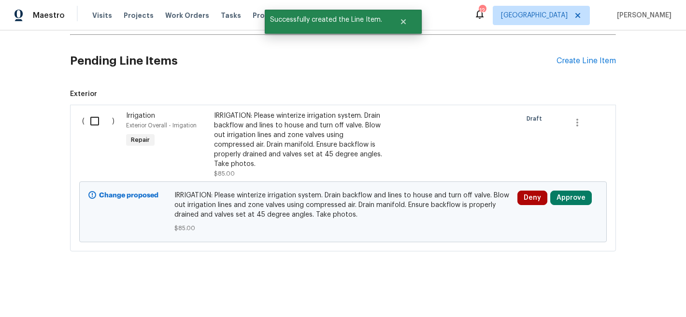
click at [88, 113] on input "checkbox" at bounding box center [99, 121] width 28 height 20
checkbox input "true"
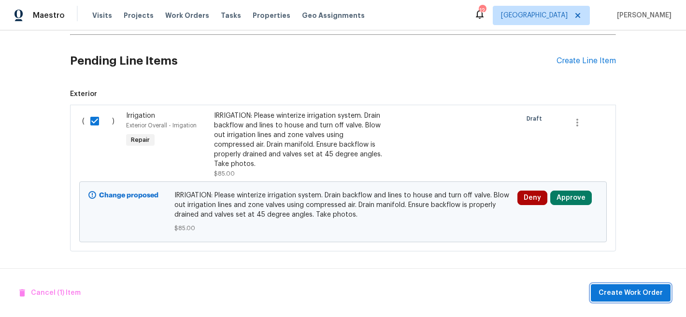
click at [626, 297] on span "Create Work Order" at bounding box center [630, 293] width 64 height 12
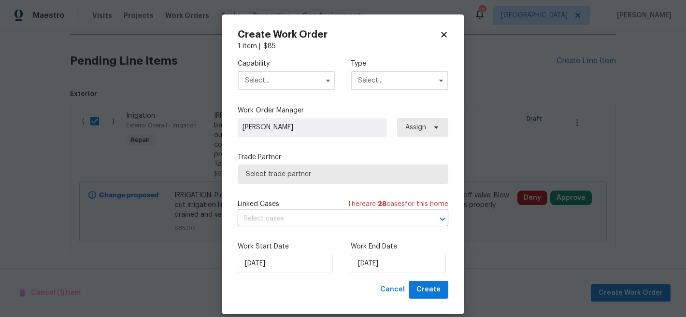
click at [284, 80] on input "text" at bounding box center [287, 80] width 98 height 19
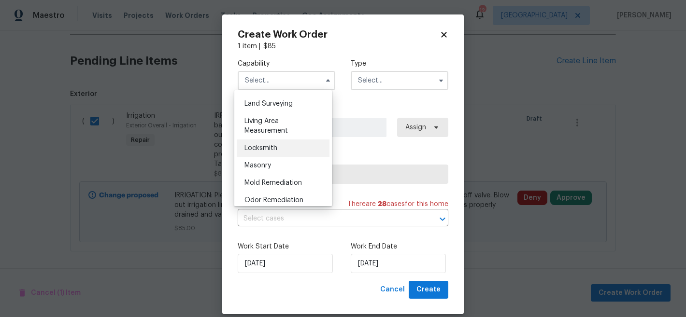
scroll to position [638, 0]
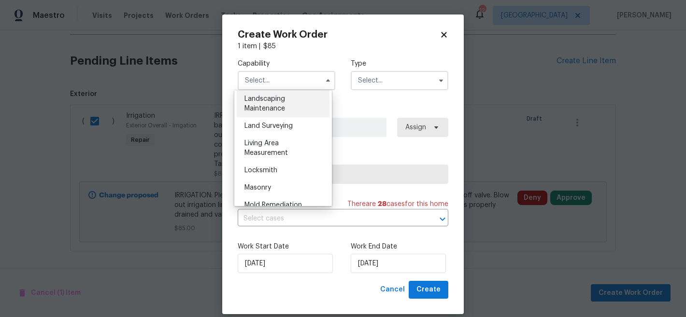
click at [282, 112] on span "Landscaping Maintenance" at bounding box center [264, 104] width 41 height 16
type input "Landscaping Maintenance"
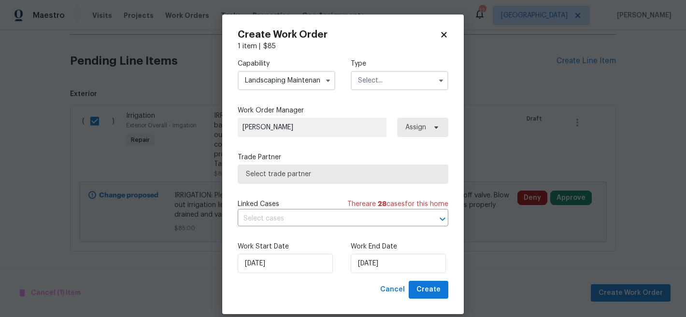
click at [375, 83] on input "text" at bounding box center [400, 80] width 98 height 19
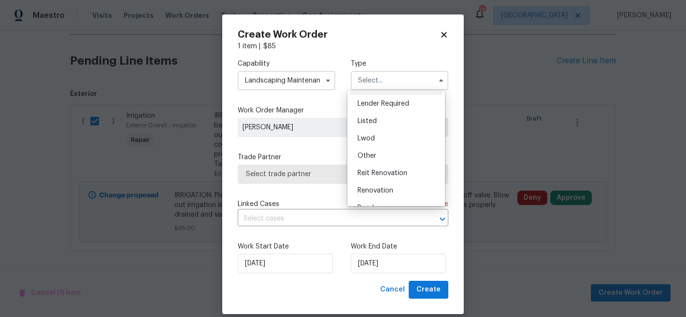
scroll to position [66, 0]
click at [381, 123] on div "Listed" at bounding box center [396, 122] width 93 height 17
type input "Listed"
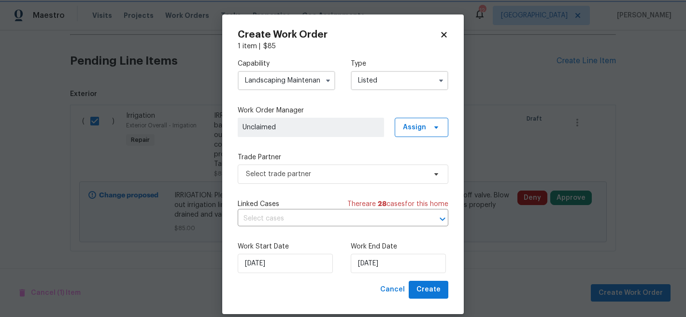
scroll to position [0, 0]
click at [409, 129] on span "Assign" at bounding box center [414, 128] width 23 height 10
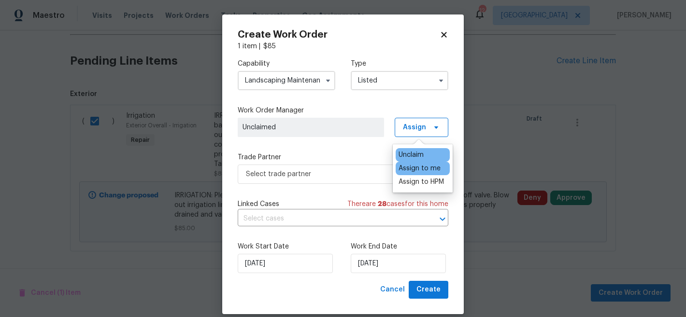
click at [412, 166] on div "Assign to me" at bounding box center [419, 169] width 42 height 10
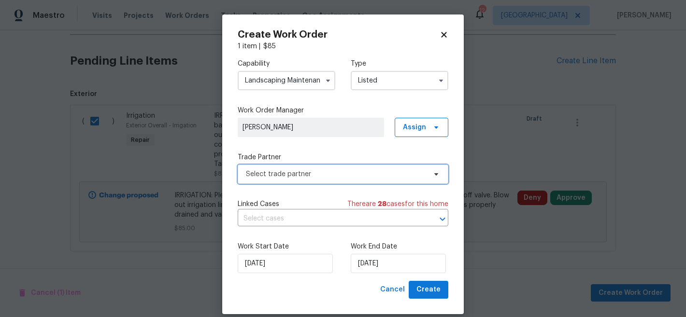
click at [345, 168] on span "Select trade partner" at bounding box center [343, 174] width 211 height 19
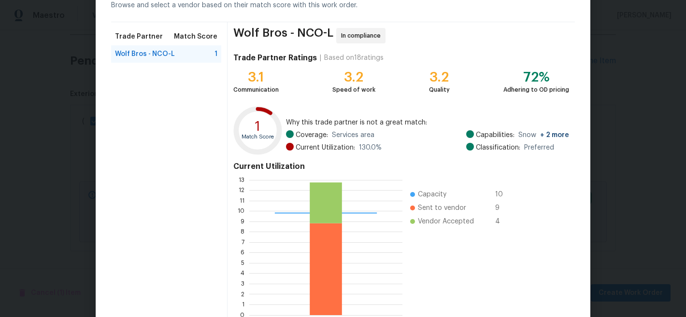
scroll to position [109, 0]
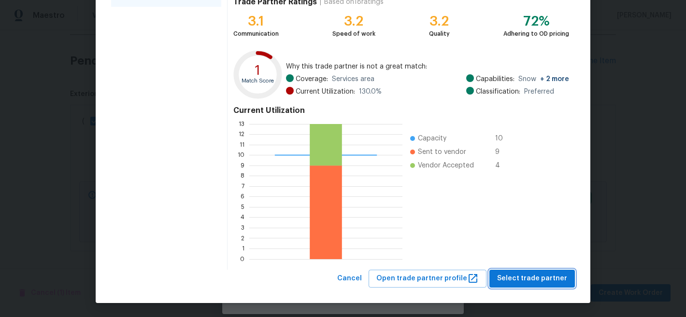
click at [541, 277] on span "Select trade partner" at bounding box center [532, 279] width 70 height 12
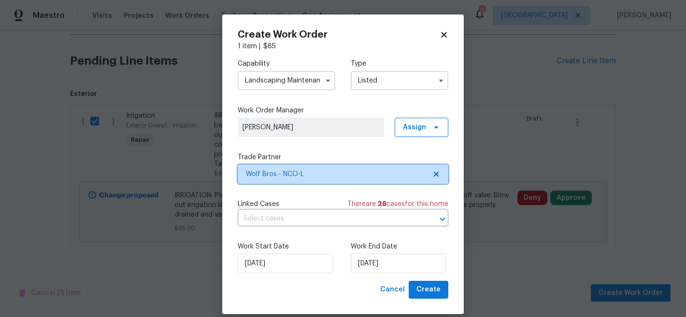
scroll to position [0, 0]
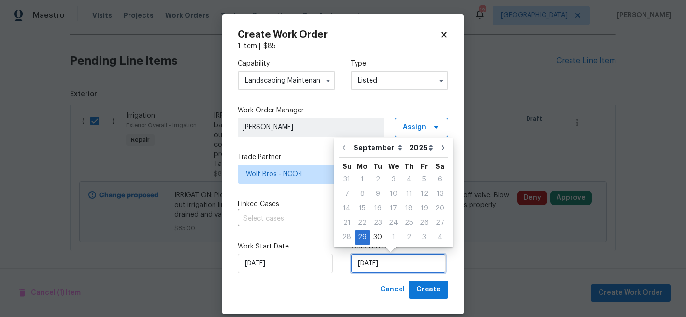
click at [378, 264] on input "[DATE]" at bounding box center [398, 263] width 95 height 19
click at [440, 147] on icon "Go to next month" at bounding box center [443, 148] width 8 height 8
type input "10/29/2025"
select select "9"
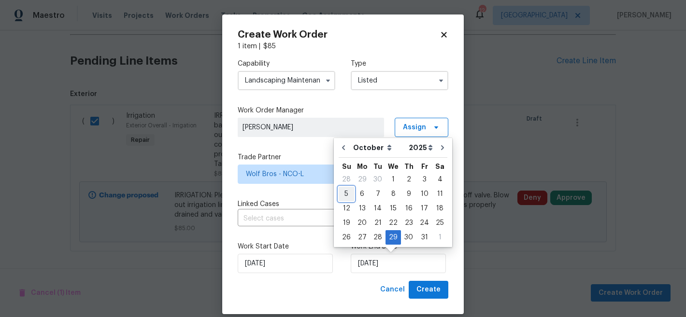
click at [350, 195] on div "5" at bounding box center [345, 194] width 15 height 14
type input "10/5/2025"
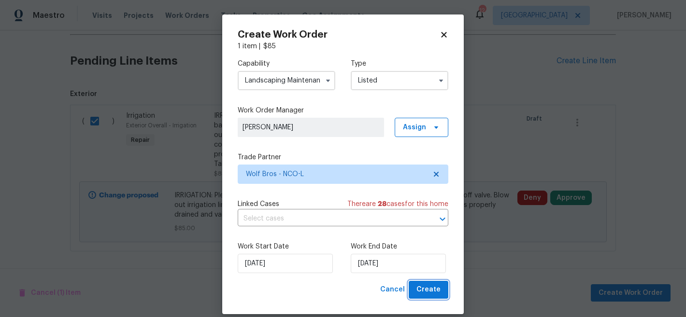
click at [431, 284] on span "Create" at bounding box center [428, 290] width 24 height 12
checkbox input "false"
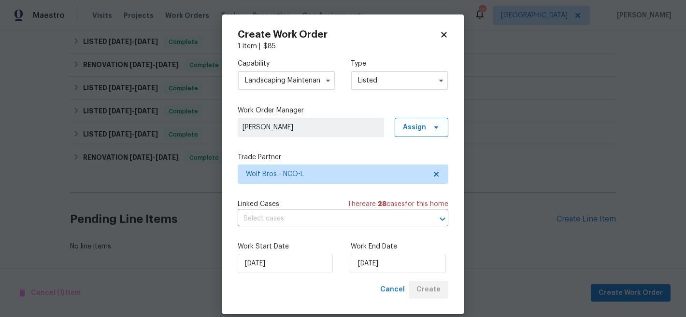
scroll to position [198, 0]
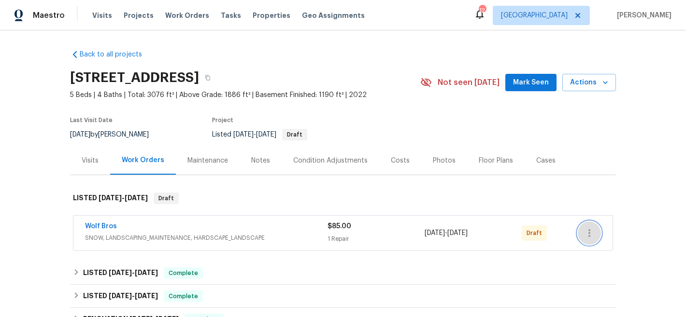
click at [592, 232] on button "button" at bounding box center [589, 233] width 23 height 23
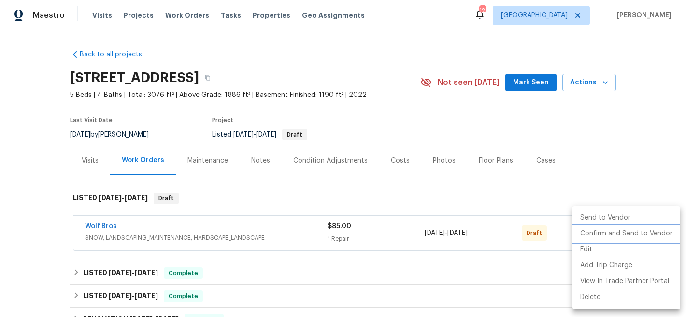
click at [591, 233] on li "Confirm and Send to Vendor" at bounding box center [626, 234] width 108 height 16
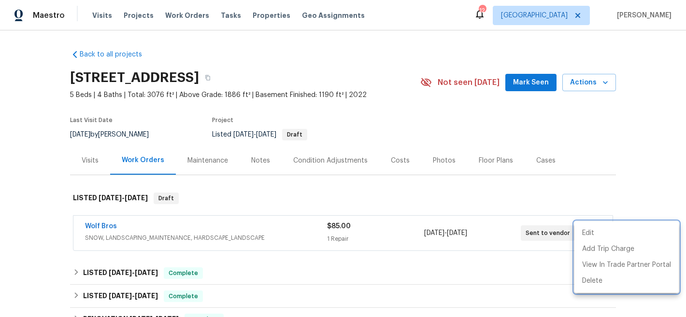
click at [100, 228] on div at bounding box center [343, 158] width 686 height 317
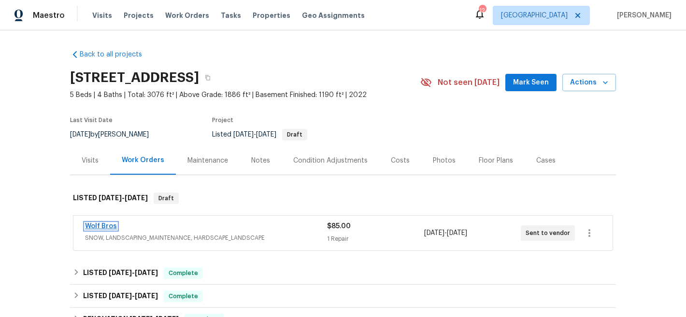
click at [102, 224] on link "Wolf Bros" at bounding box center [101, 226] width 32 height 7
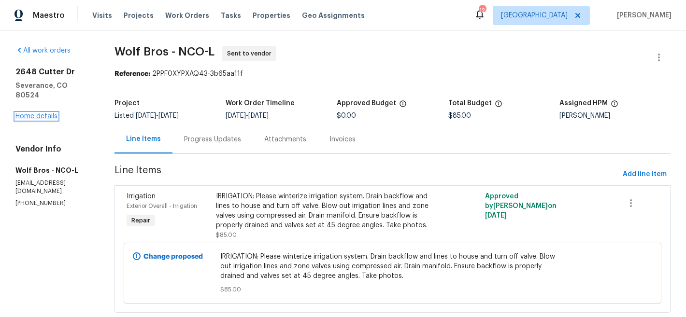
click at [53, 113] on link "Home details" at bounding box center [36, 116] width 42 height 7
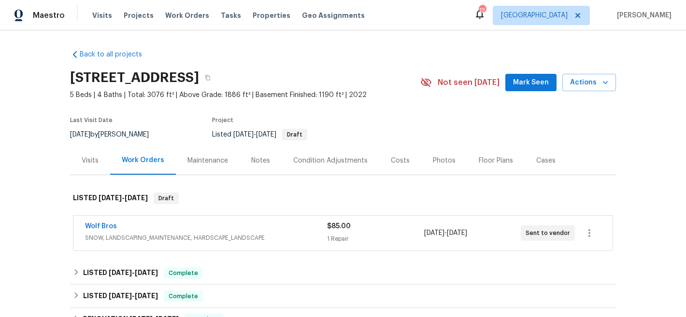
click at [389, 105] on section "[STREET_ADDRESS] 5 Beds | 4 Baths | Total: 3076 ft² | Above Grade: 1886 ft² | B…" at bounding box center [343, 105] width 546 height 81
click at [241, 159] on div "Notes" at bounding box center [260, 160] width 42 height 28
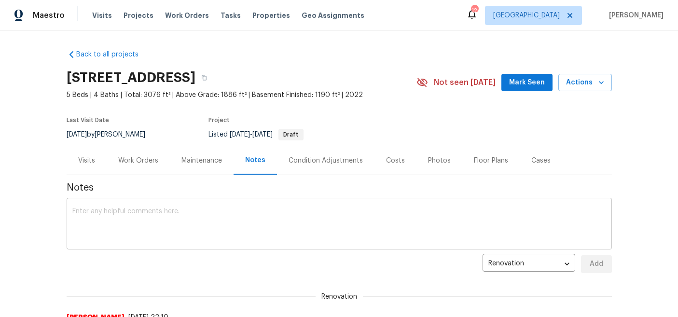
click at [248, 209] on textarea at bounding box center [339, 225] width 534 height 34
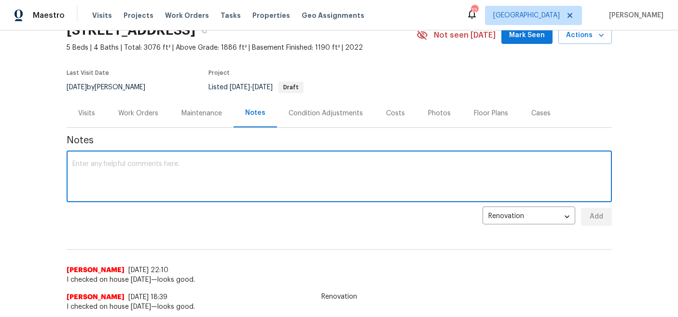
scroll to position [44, 0]
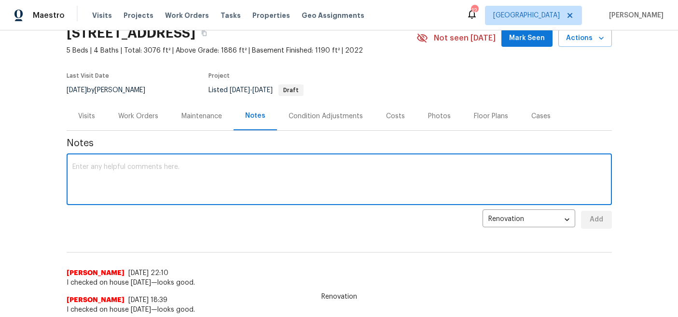
click at [243, 177] on textarea at bounding box center [339, 181] width 534 height 34
paste textarea "I sent work order to TP [DATE] for irrigation winterization. They will complete…"
type textarea "I sent work order to TP [DATE] for irrigation winterization. They will complete…"
click at [596, 221] on span "Add" at bounding box center [596, 220] width 15 height 12
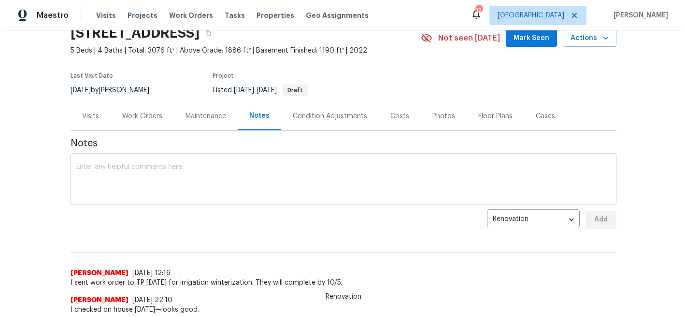
scroll to position [0, 0]
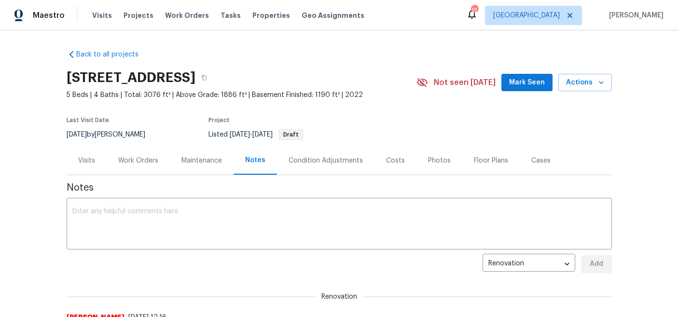
click at [123, 158] on div "Work Orders" at bounding box center [138, 161] width 40 height 10
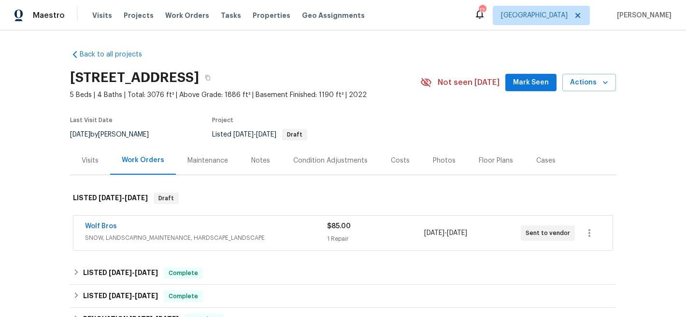
click at [404, 122] on section "[STREET_ADDRESS] 5 Beds | 4 Baths | Total: 3076 ft² | Above Grade: 1886 ft² | B…" at bounding box center [343, 105] width 546 height 81
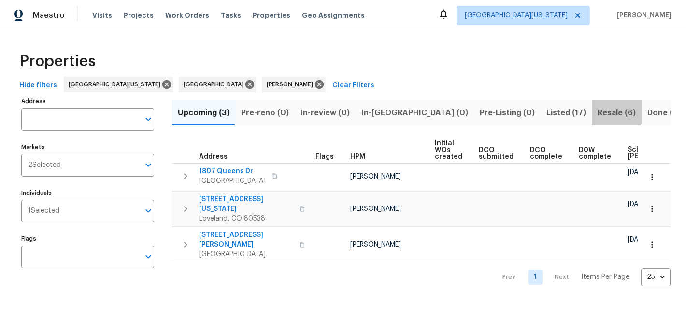
click at [597, 111] on span "Resale (6)" at bounding box center [616, 113] width 38 height 14
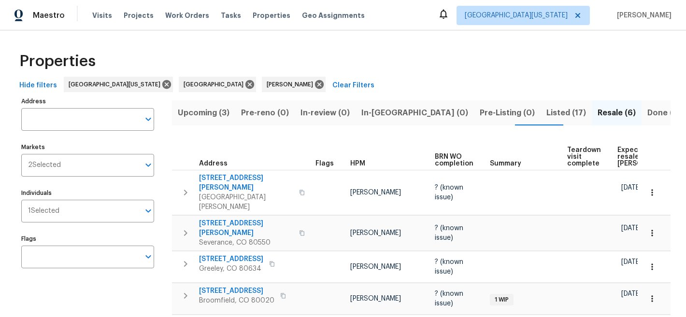
click at [620, 153] on span "Expected resale COE" at bounding box center [644, 157] width 55 height 20
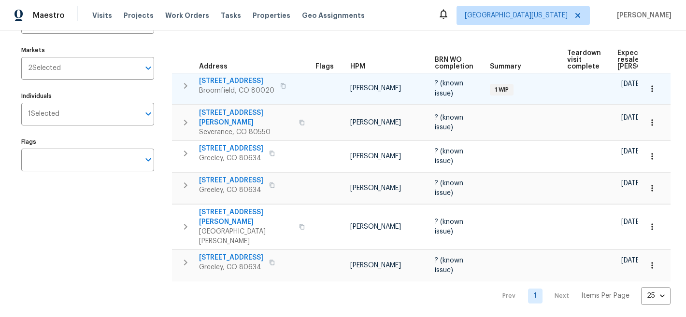
click at [220, 77] on span "5005 W 128th Pl" at bounding box center [236, 81] width 75 height 10
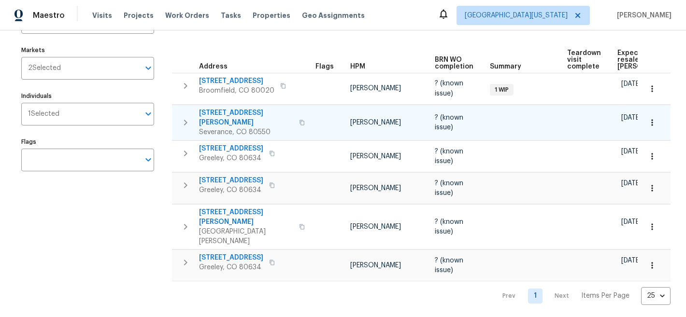
click at [233, 113] on span "937 Milner Pass Rd" at bounding box center [246, 117] width 94 height 19
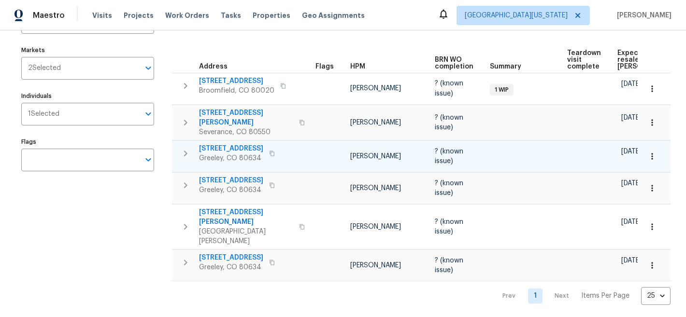
click at [223, 144] on span "5701 W 5th St" at bounding box center [231, 149] width 64 height 10
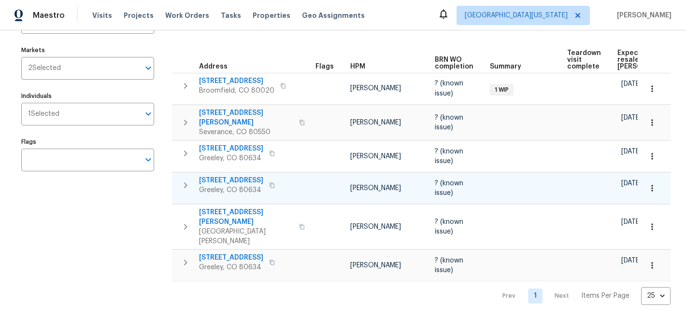
click at [243, 176] on span "4011 W 28th Street Rd" at bounding box center [231, 181] width 64 height 10
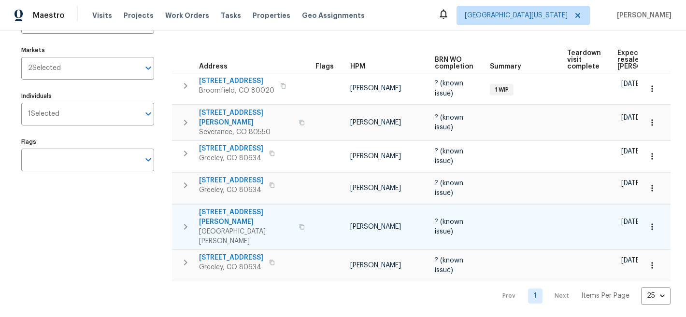
click at [237, 208] on span "3617 Mead St" at bounding box center [246, 217] width 94 height 19
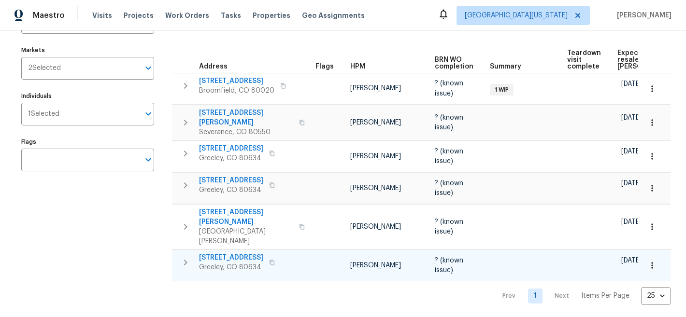
click at [228, 253] on span "2102 79th Ave" at bounding box center [231, 258] width 64 height 10
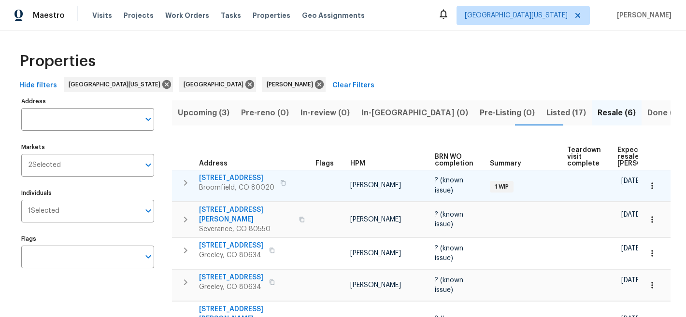
click at [232, 177] on span "5005 W 128th Pl" at bounding box center [236, 178] width 75 height 10
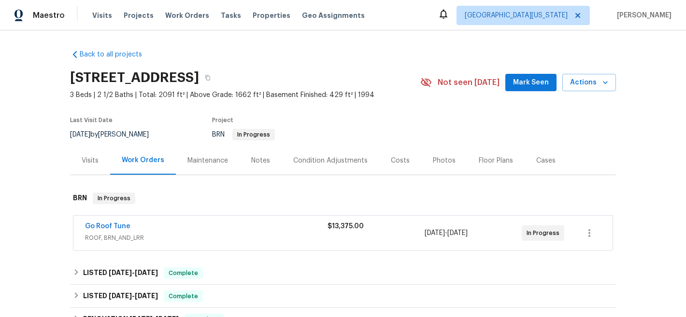
click at [254, 157] on div "Notes" at bounding box center [260, 161] width 19 height 10
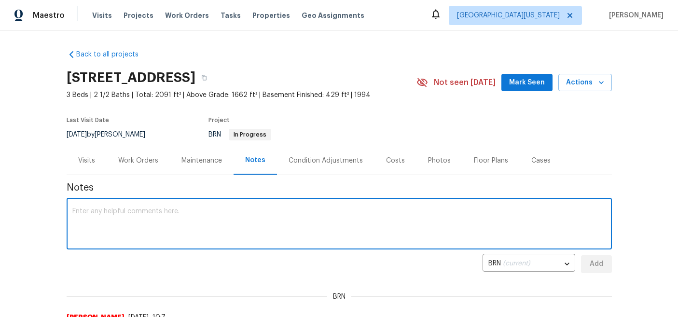
click at [238, 210] on textarea at bounding box center [339, 225] width 534 height 34
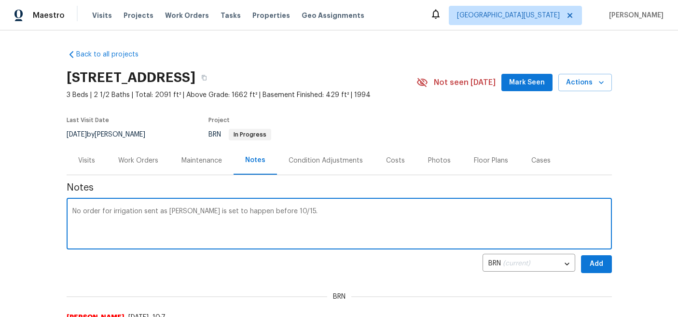
click at [142, 213] on textarea "No order for irrigation sent as COE is set to happen before 10/15." at bounding box center [339, 225] width 534 height 34
click at [140, 214] on textarea "No order for irrigation sent as COE is set to happen before 10/15." at bounding box center [339, 225] width 534 height 34
click at [192, 212] on textarea "No order for irrigation winterization sent as COE is set to happen before 10/15." at bounding box center [339, 225] width 534 height 34
click at [313, 225] on textarea "No order for irrigation winterization as [PERSON_NAME] is set to happen before …" at bounding box center [339, 225] width 534 height 34
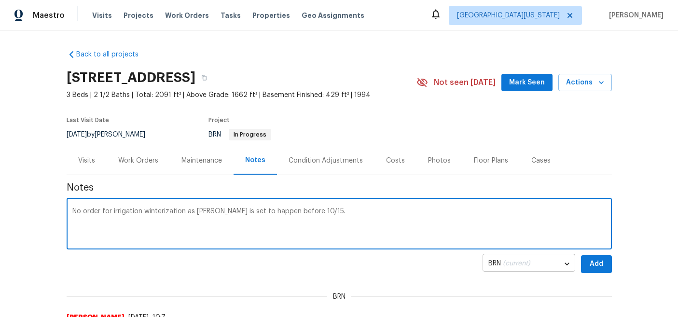
type textarea "No order for irrigation winterization as [PERSON_NAME] is set to happen before …"
click at [556, 260] on body "Maestro Visits Projects Work Orders Tasks Properties Geo Assignments Northern C…" at bounding box center [339, 158] width 678 height 317
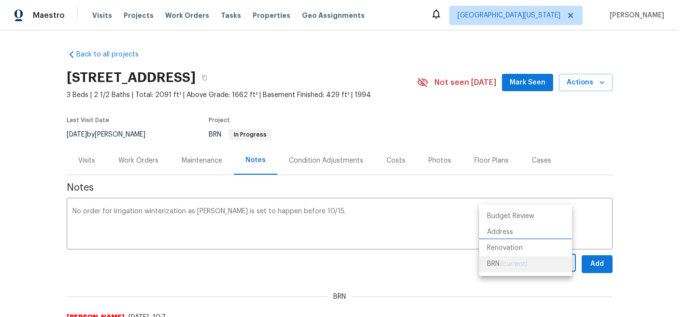
click at [555, 249] on li "Renovation" at bounding box center [525, 248] width 93 height 16
type input "7a5de322-4ea7-40ce-a352-1aa16fd880c4"
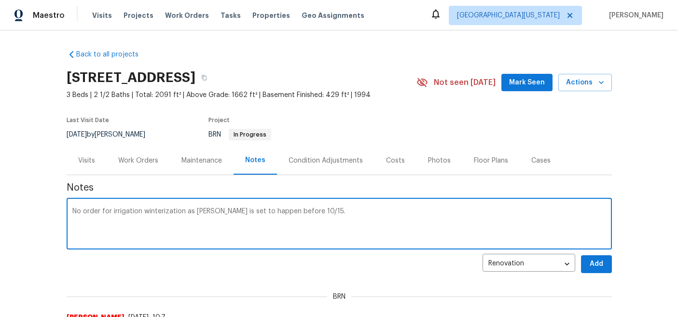
click at [440, 216] on textarea "No order for irrigation winterization as [PERSON_NAME] is set to happen before …" at bounding box center [339, 225] width 534 height 34
click at [594, 266] on span "Add" at bounding box center [596, 264] width 15 height 12
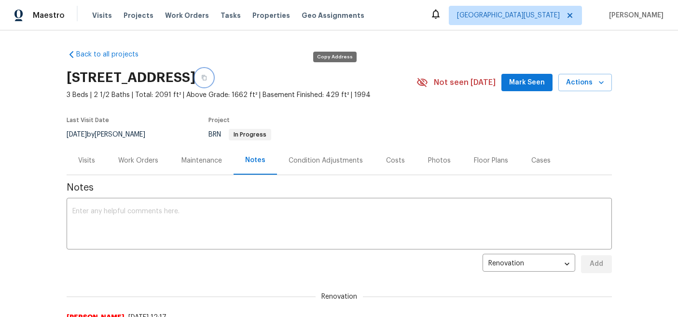
click at [207, 76] on icon "button" at bounding box center [204, 78] width 6 height 6
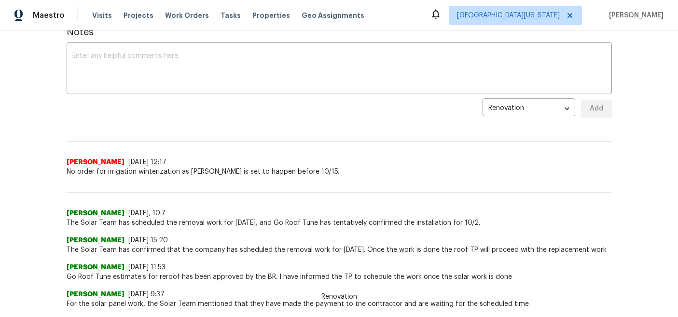
scroll to position [239, 0]
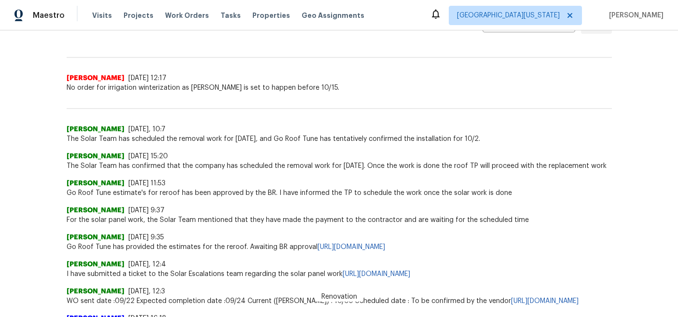
click at [197, 86] on span "No order for irrigation winterization as [PERSON_NAME] is set to happen before …" at bounding box center [340, 88] width 546 height 10
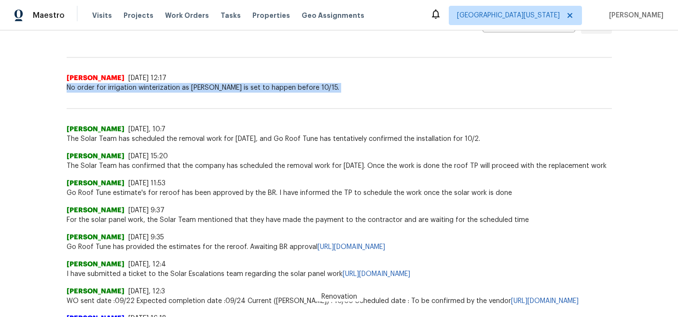
click at [197, 86] on span "No order for irrigation winterization as COE is set to happen before 10/15." at bounding box center [340, 88] width 546 height 10
copy span "No order for irrigation winterization as COE is set to happen before 10/15."
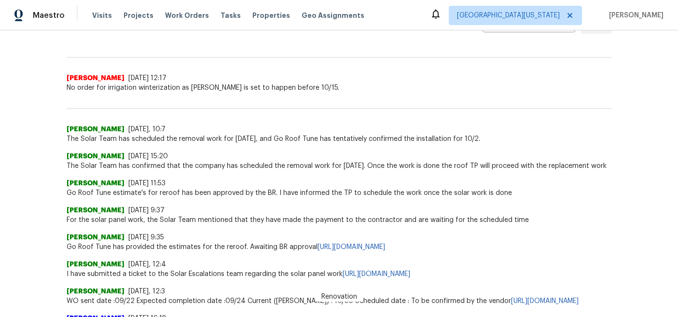
click at [370, 156] on div "Ananthi Mahendran 9/23/25, 15:20" at bounding box center [340, 157] width 546 height 10
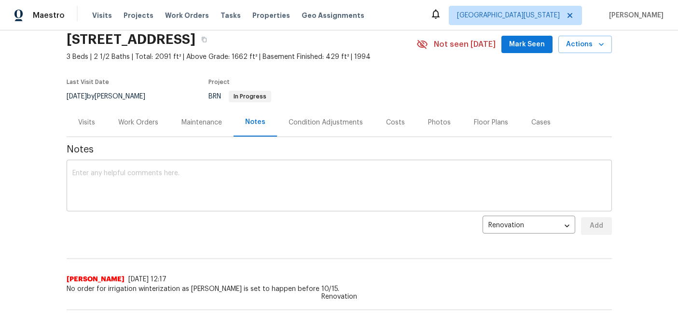
scroll to position [0, 0]
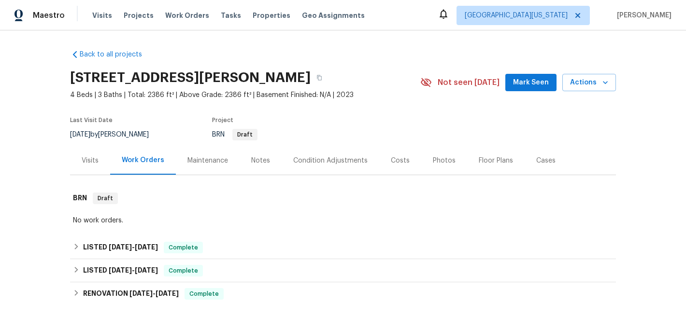
click at [260, 164] on div "Notes" at bounding box center [260, 161] width 19 height 10
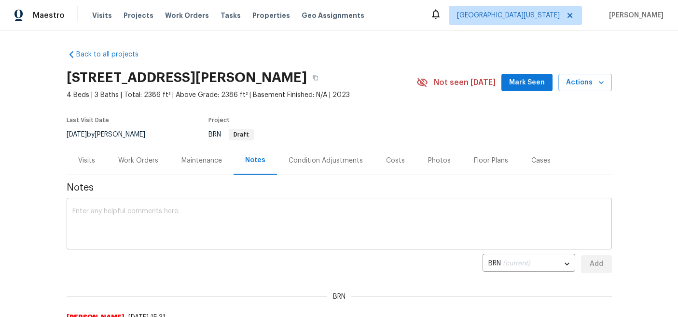
click at [254, 215] on textarea at bounding box center [339, 225] width 534 height 34
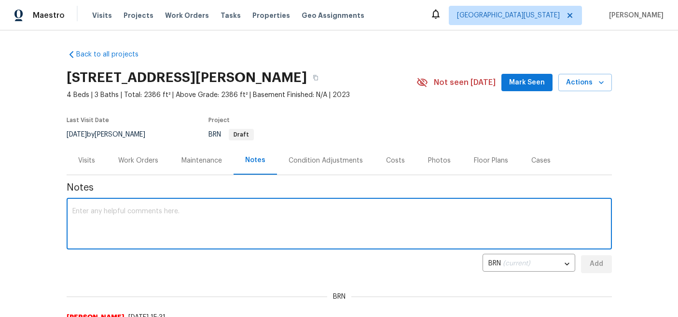
paste textarea "No order for irrigation winterization as [PERSON_NAME] is set to happen before …"
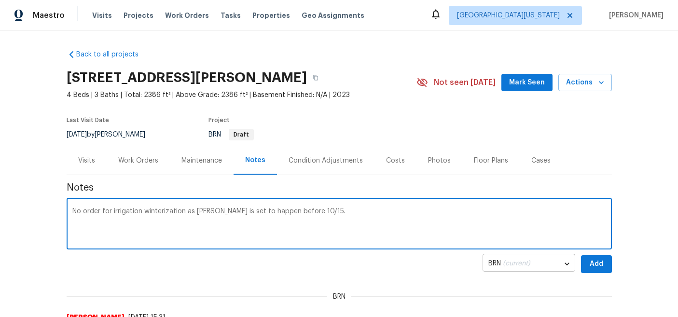
type textarea "No order for irrigation winterization as [PERSON_NAME] is set to happen before …"
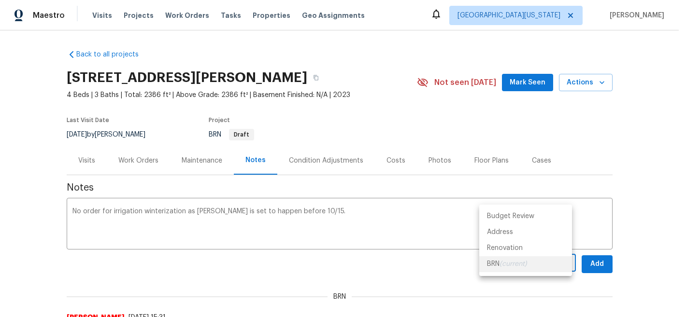
click at [549, 264] on body "Maestro Visits Projects Work Orders Tasks Properties Geo Assignments [GEOGRAPHI…" at bounding box center [343, 158] width 686 height 317
click at [530, 245] on li "Renovation" at bounding box center [525, 248] width 93 height 16
type input "0de6e41c-6c11-4183-86bb-bf6e6bfc78b3"
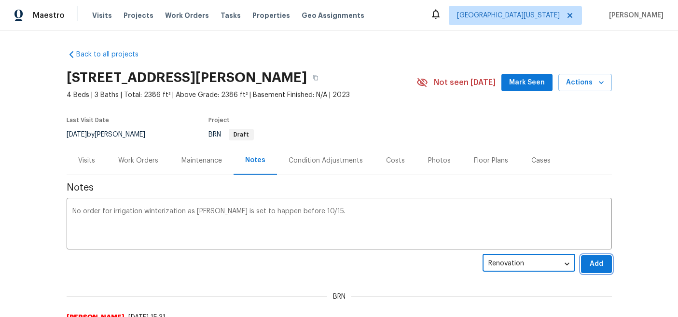
click at [596, 264] on span "Add" at bounding box center [596, 264] width 15 height 12
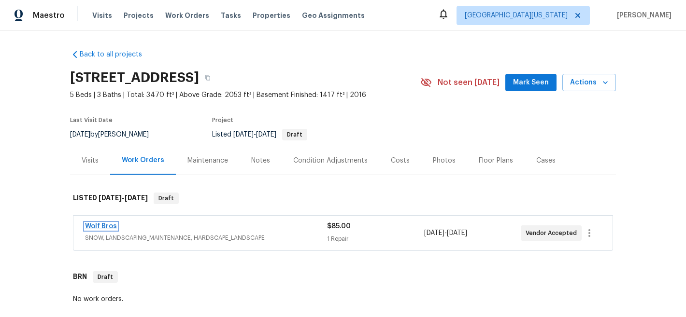
click at [94, 229] on link "Wolf Bros" at bounding box center [101, 226] width 32 height 7
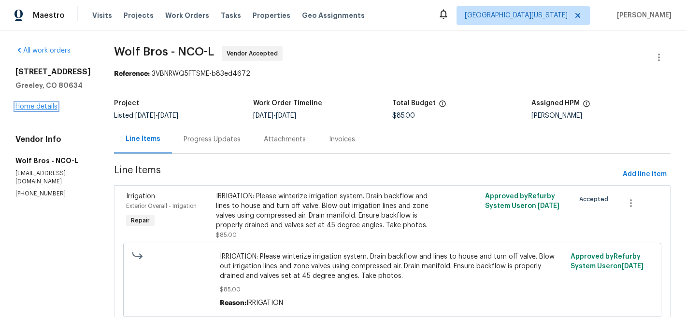
click at [32, 104] on link "Home details" at bounding box center [36, 106] width 42 height 7
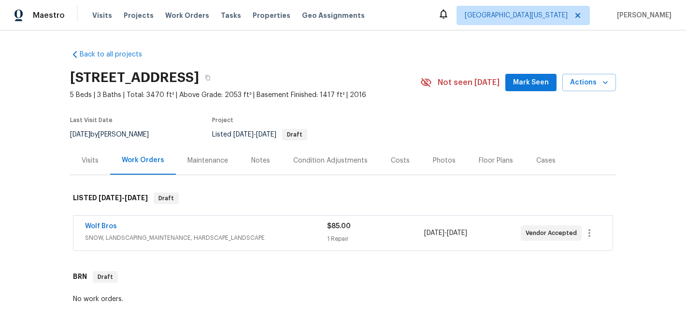
click at [255, 161] on div "Notes" at bounding box center [260, 161] width 19 height 10
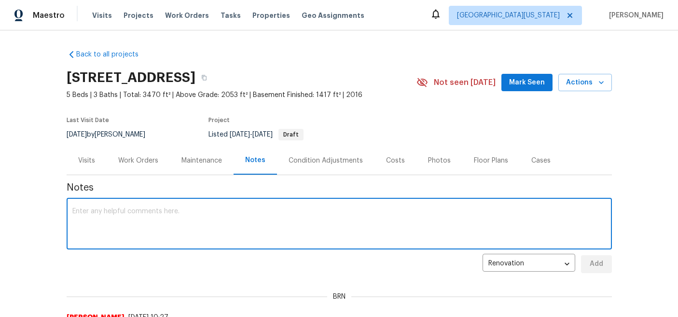
click at [297, 226] on textarea at bounding box center [339, 225] width 534 height 34
paste textarea "I sent work order to TP [DATE] for irrigation winterization. They will complete…"
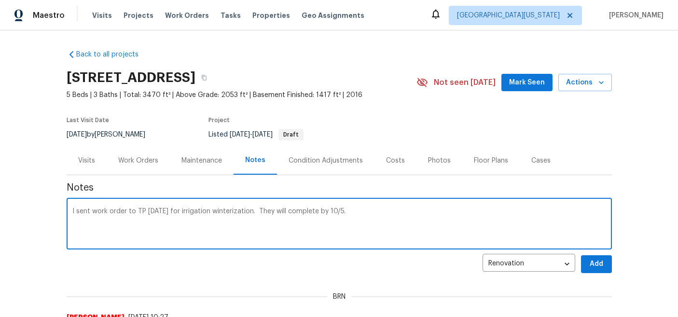
click at [452, 212] on textarea "I sent work order to TP [DATE] for irrigation winterization. They will complete…" at bounding box center [339, 225] width 534 height 34
type textarea "I sent work order to TP [DATE] for irrigation winterization. They will complete…"
click at [595, 267] on span "Add" at bounding box center [596, 264] width 15 height 12
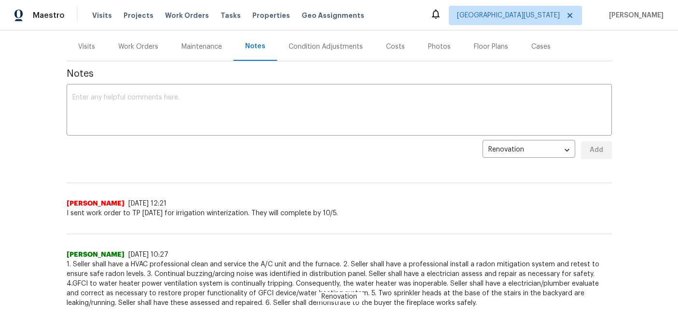
scroll to position [224, 0]
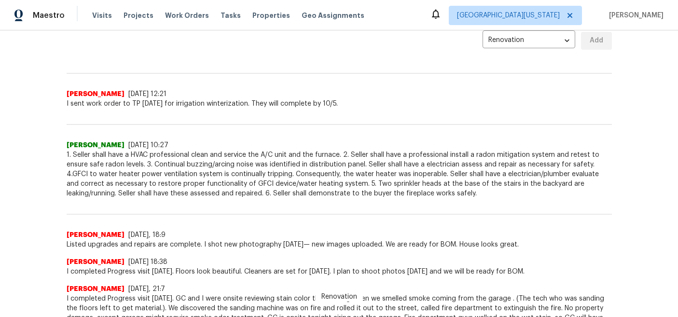
click at [456, 88] on div "Renovation John Gonzalez 9/29/25, 12:21 I sent work order to TP today for irrig…" at bounding box center [340, 82] width 546 height 51
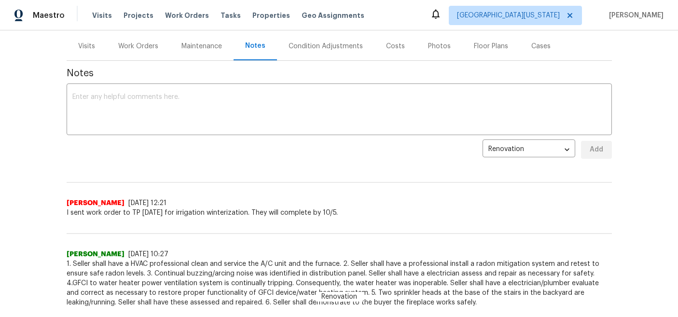
scroll to position [81, 0]
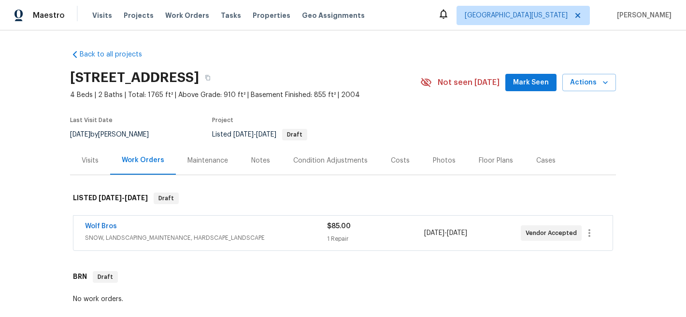
click at [254, 159] on div "Notes" at bounding box center [260, 161] width 19 height 10
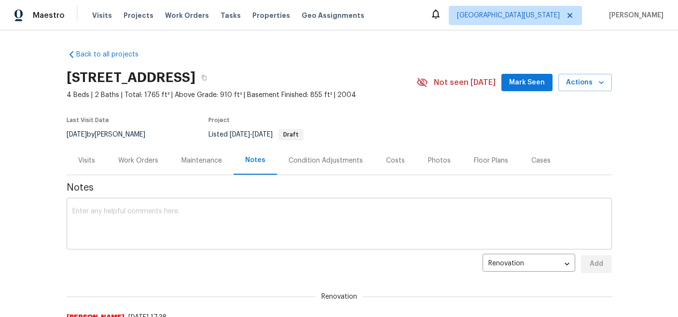
click at [253, 215] on textarea at bounding box center [339, 225] width 534 height 34
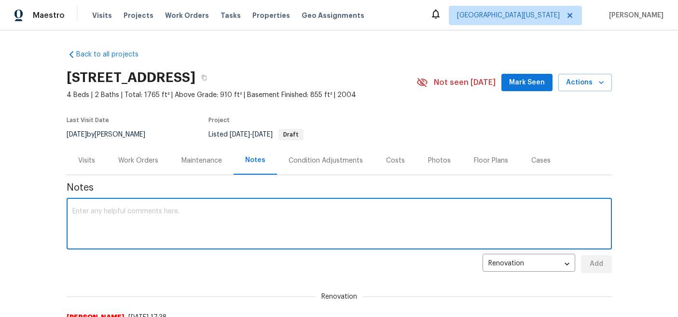
paste textarea "I sent work order to TP [DATE] for irrigation winterization. They will complete…"
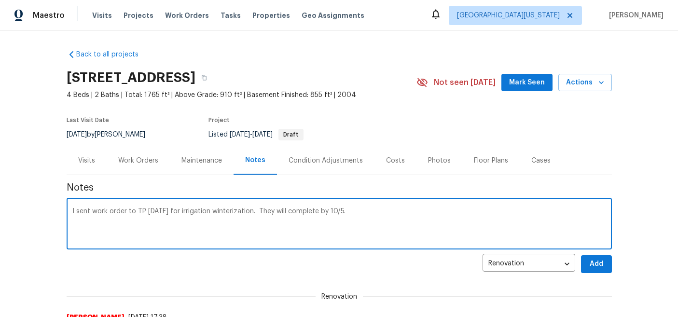
type textarea "I sent work order to TP [DATE] for irrigation winterization. They will complete…"
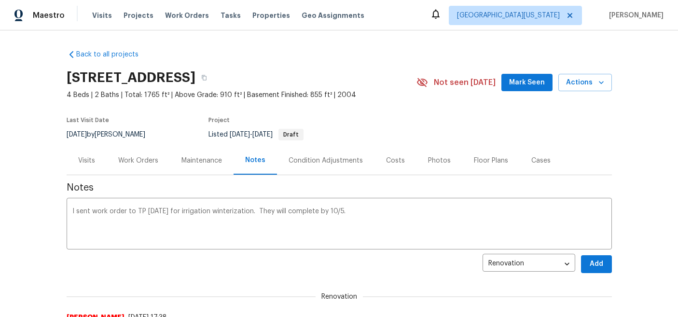
click at [613, 141] on div "Back to all projects 4011 W 28th Street Rd, Greeley, CO 80634 4 Beds | 2 Baths …" at bounding box center [339, 173] width 678 height 287
click at [596, 268] on span "Add" at bounding box center [596, 264] width 15 height 12
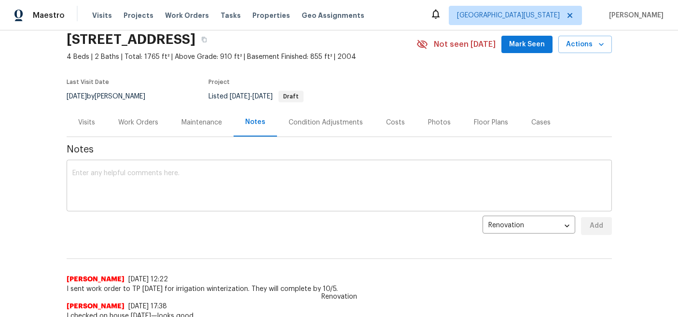
scroll to position [26, 0]
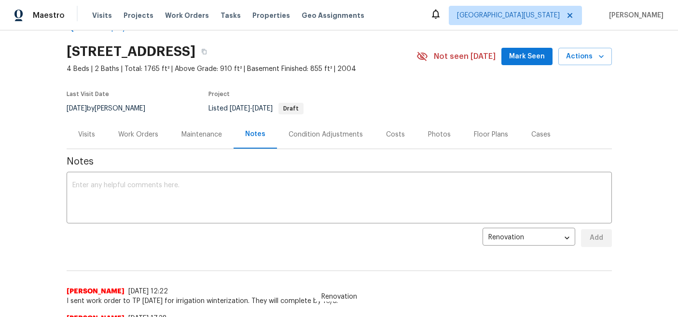
click at [142, 135] on div "Work Orders" at bounding box center [138, 135] width 40 height 10
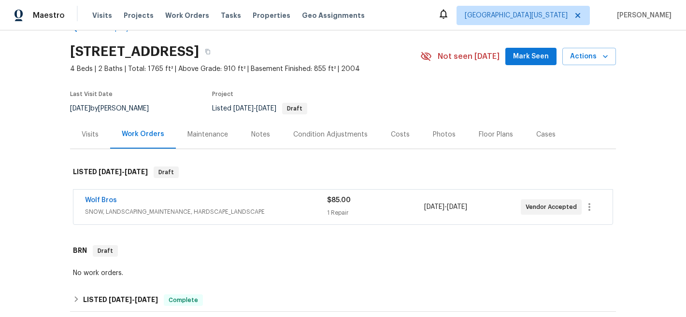
click at [404, 202] on div "$85.00" at bounding box center [375, 201] width 97 height 10
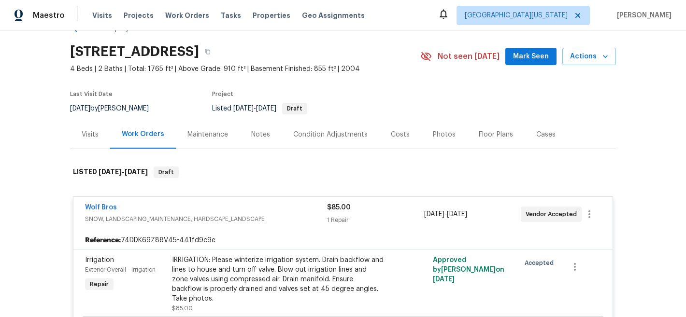
click at [404, 203] on div "$85.00" at bounding box center [375, 208] width 97 height 10
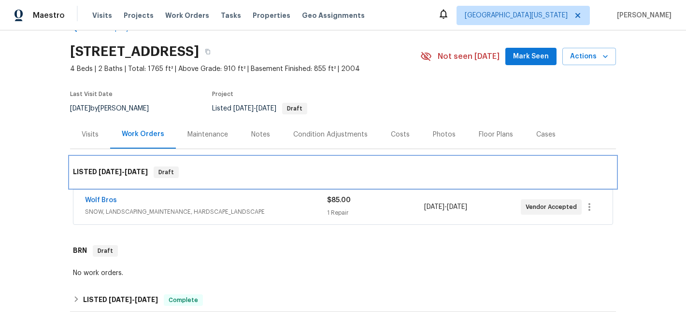
click at [421, 161] on div "LISTED 9/29/25 - 10/5/25 Draft" at bounding box center [343, 172] width 546 height 31
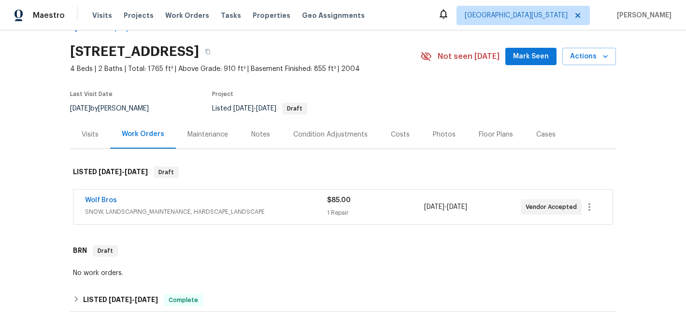
click at [559, 102] on section "4011 W 28th Street Rd, Greeley, CO 80634 4 Beds | 2 Baths | Total: 1765 ft² | A…" at bounding box center [343, 79] width 546 height 81
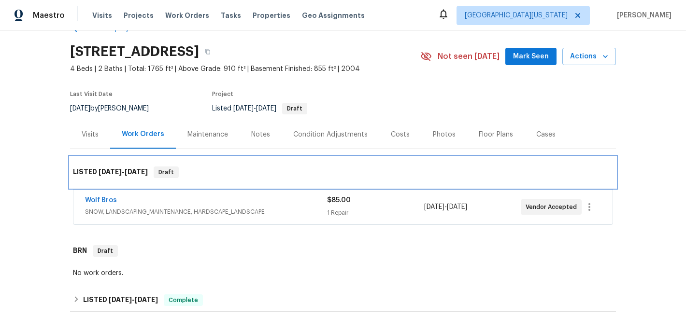
click at [255, 171] on div "LISTED 9/29/25 - 10/5/25 Draft" at bounding box center [343, 173] width 540 height 12
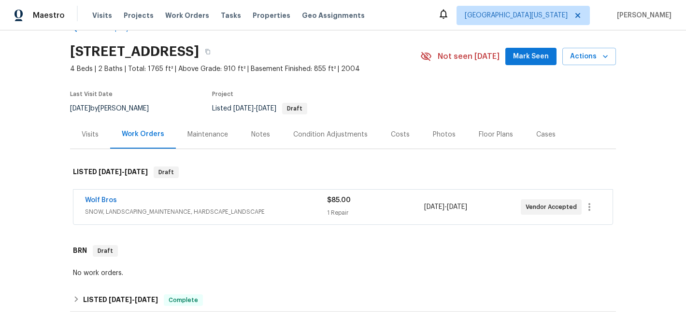
click at [256, 136] on div "Notes" at bounding box center [260, 135] width 19 height 10
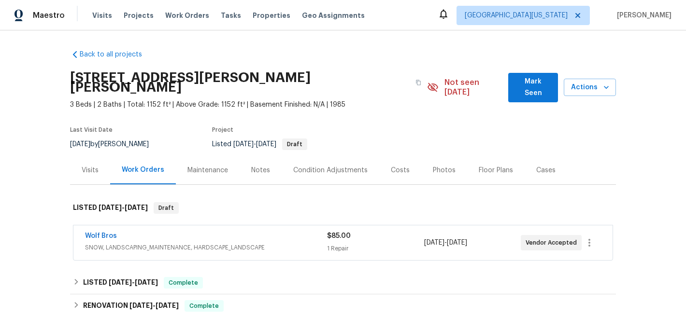
click at [254, 166] on div "Notes" at bounding box center [260, 171] width 19 height 10
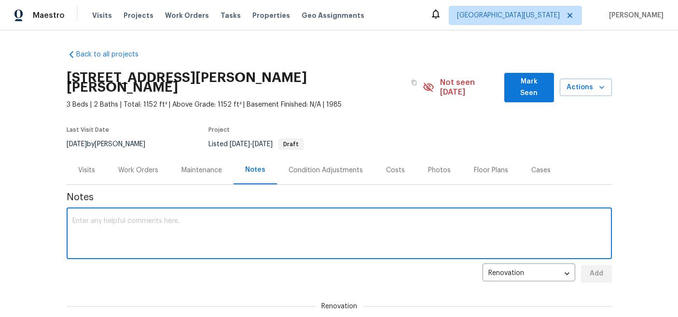
click at [265, 222] on textarea at bounding box center [339, 235] width 534 height 34
paste textarea "I sent work order to TP [DATE] for irrigation winterization. They will complete…"
type textarea "I sent work order to TP [DATE] for irrigation winterization. They will complete…"
click at [589, 268] on span "Add" at bounding box center [596, 274] width 15 height 12
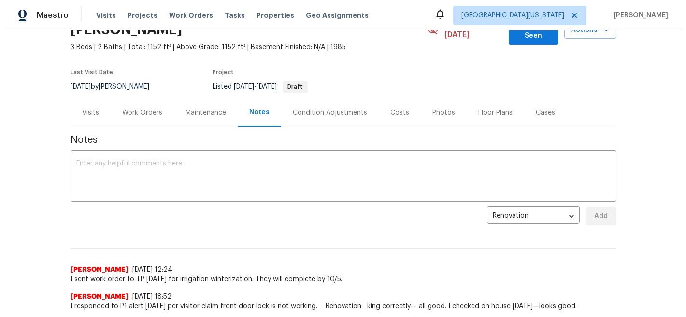
scroll to position [42, 0]
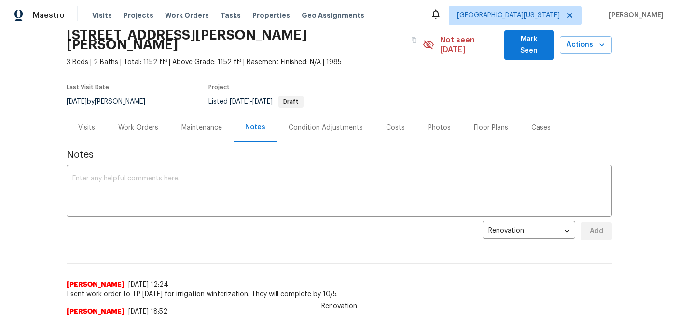
click at [128, 123] on div "Work Orders" at bounding box center [138, 128] width 40 height 10
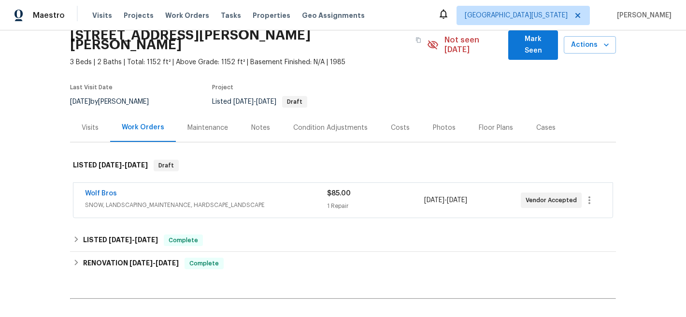
click at [220, 189] on div "Wolf Bros" at bounding box center [206, 195] width 242 height 12
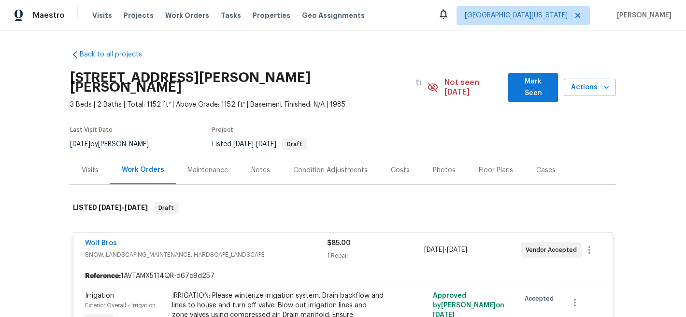
click at [228, 250] on span "SNOW, LANDSCAPING_MAINTENANCE, HARDSCAPE_LANDSCAPE" at bounding box center [206, 255] width 242 height 10
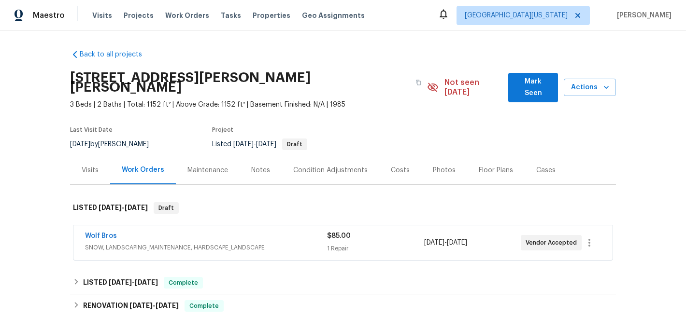
click at [307, 231] on div "Wolf Bros" at bounding box center [206, 237] width 242 height 12
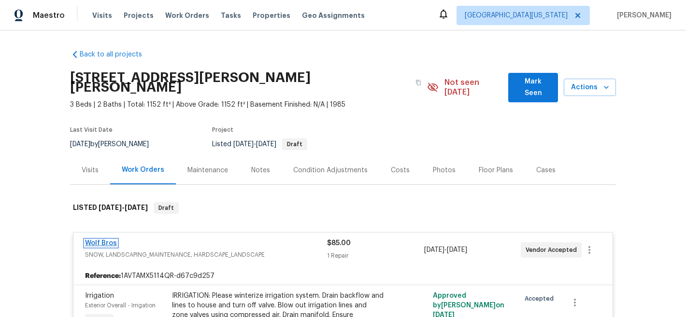
click at [101, 240] on link "Wolf Bros" at bounding box center [101, 243] width 32 height 7
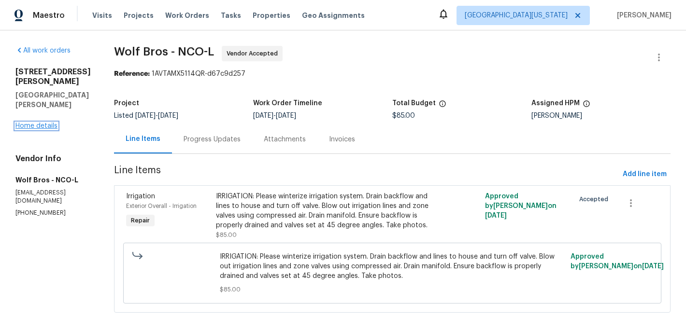
click at [50, 123] on link "Home details" at bounding box center [36, 126] width 42 height 7
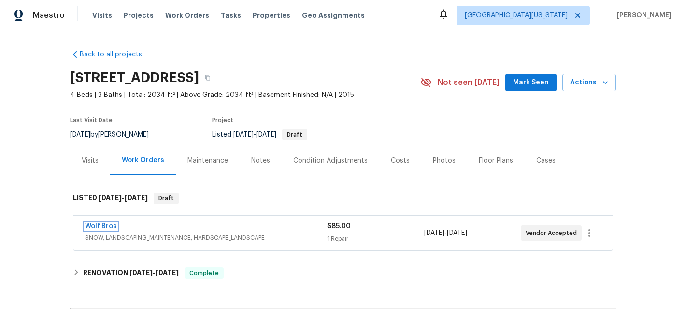
click at [98, 225] on link "Wolf Bros" at bounding box center [101, 226] width 32 height 7
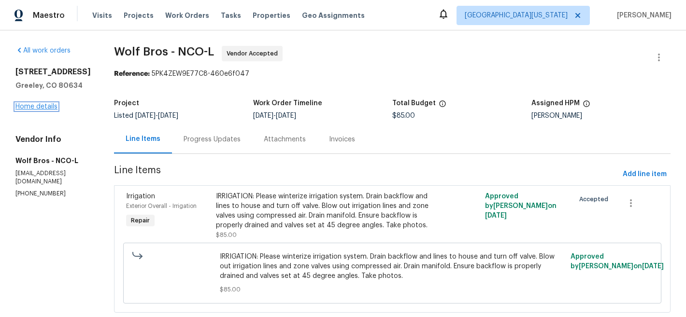
click at [47, 104] on link "Home details" at bounding box center [36, 106] width 42 height 7
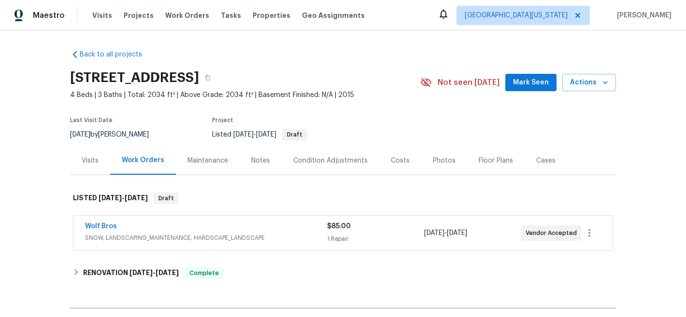
click at [256, 162] on div "Notes" at bounding box center [260, 161] width 19 height 10
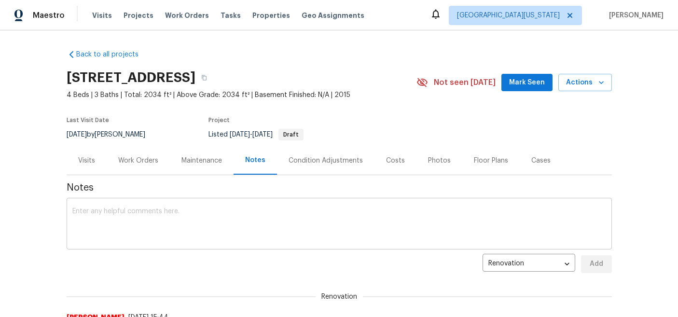
click at [309, 223] on textarea at bounding box center [339, 225] width 534 height 34
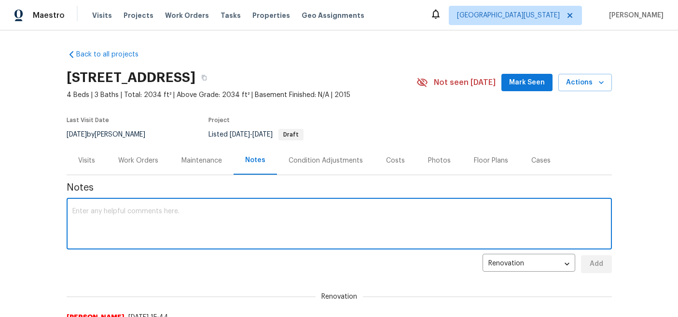
paste textarea "I sent work order to TP [DATE] for irrigation winterization. They will complete…"
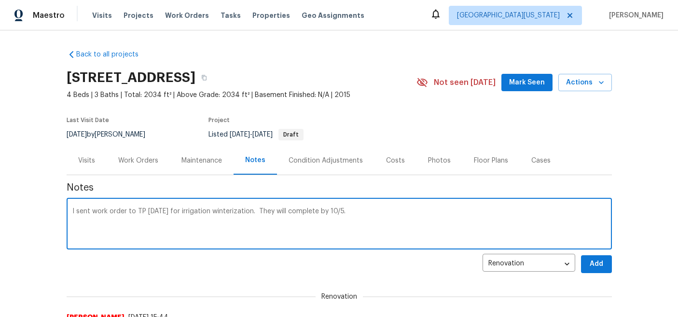
type textarea "I sent work order to TP [DATE] for irrigation winterization. They will complete…"
click at [599, 263] on span "Add" at bounding box center [596, 264] width 15 height 12
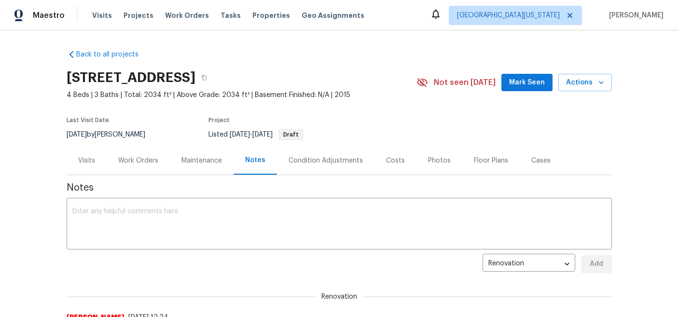
click at [371, 112] on div "Last Visit Date 9/19/2025 by John Gonzalez Project Listed 9/29/2025 - 10/5/2025…" at bounding box center [230, 129] width 327 height 35
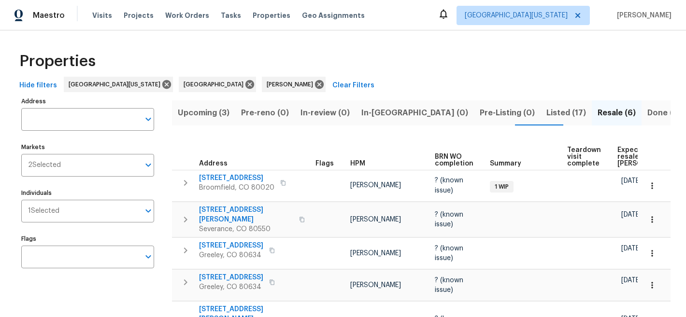
click at [390, 69] on div "Properties" at bounding box center [342, 61] width 655 height 31
click at [402, 60] on div "Properties" at bounding box center [342, 61] width 655 height 31
click at [597, 112] on span "Resale (6)" at bounding box center [616, 113] width 38 height 14
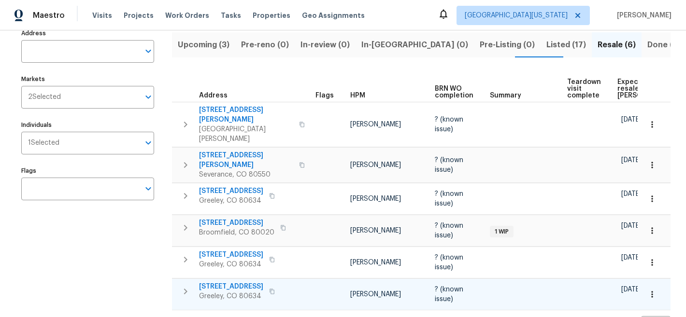
scroll to position [84, 0]
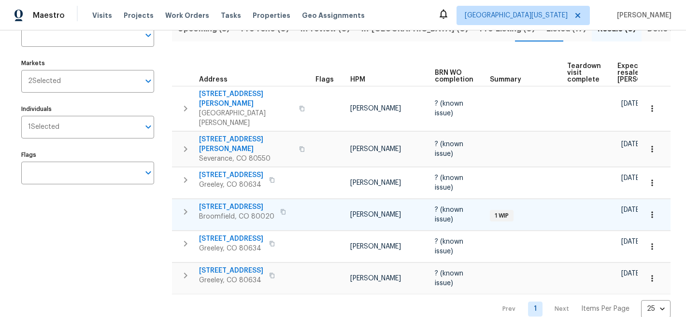
click at [224, 202] on span "[STREET_ADDRESS]" at bounding box center [236, 207] width 75 height 10
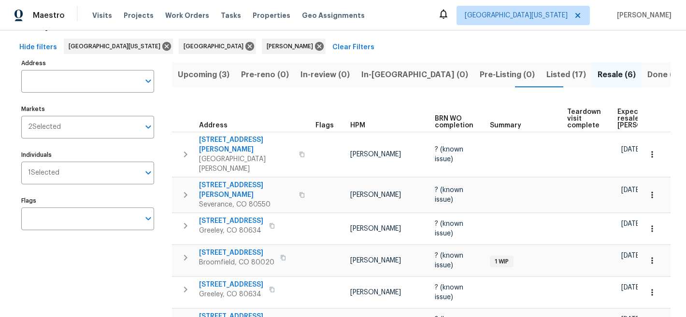
scroll to position [0, 0]
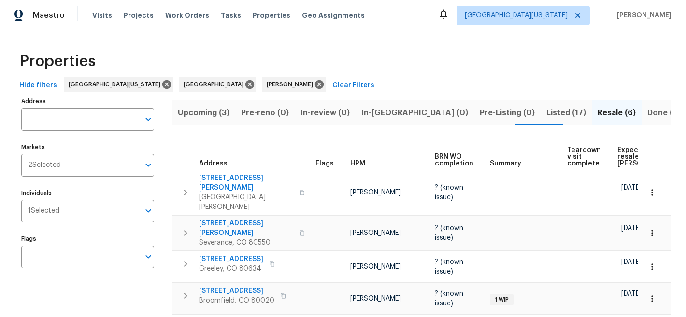
click at [621, 157] on span "Expected resale [PERSON_NAME]" at bounding box center [644, 157] width 55 height 20
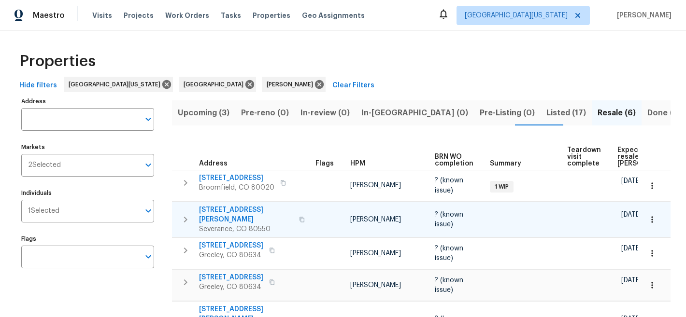
click at [231, 209] on span "[STREET_ADDRESS][PERSON_NAME]" at bounding box center [246, 214] width 94 height 19
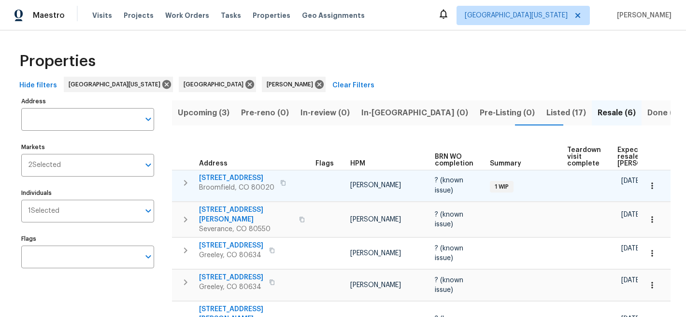
click at [218, 177] on span "[STREET_ADDRESS]" at bounding box center [236, 178] width 75 height 10
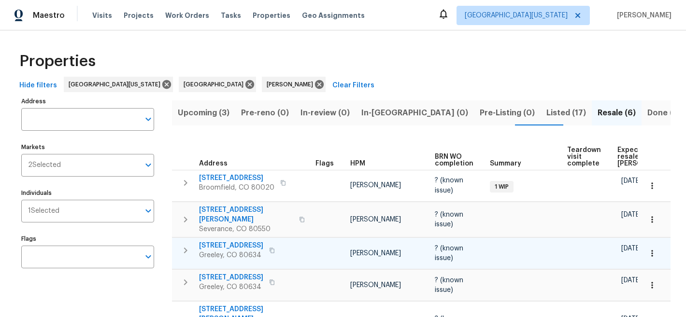
click at [232, 241] on span "[STREET_ADDRESS]" at bounding box center [231, 246] width 64 height 10
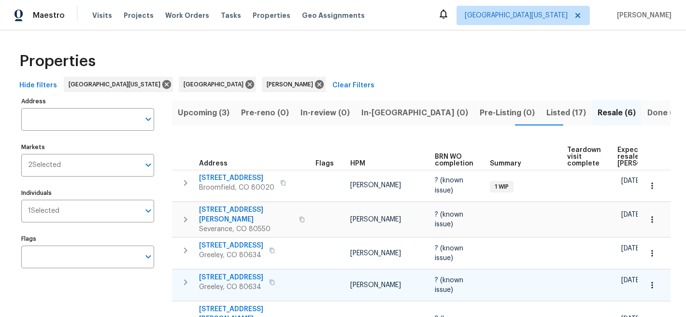
click at [263, 273] on span "4011 W 28th Street Rd" at bounding box center [231, 278] width 64 height 10
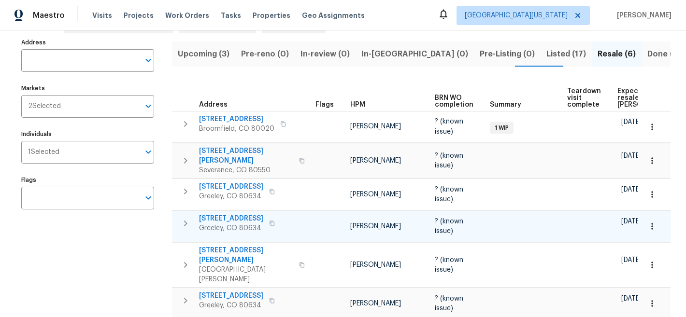
scroll to position [63, 0]
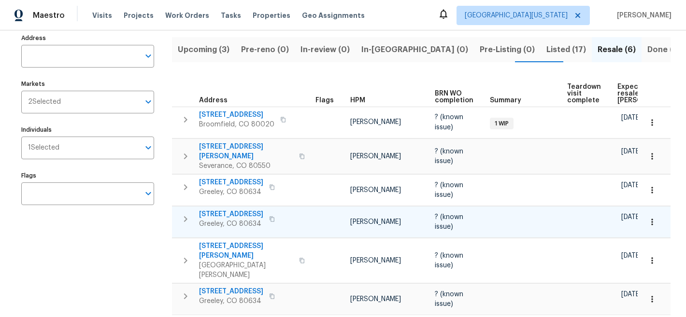
click at [243, 210] on span "4011 W 28th Street Rd" at bounding box center [231, 215] width 64 height 10
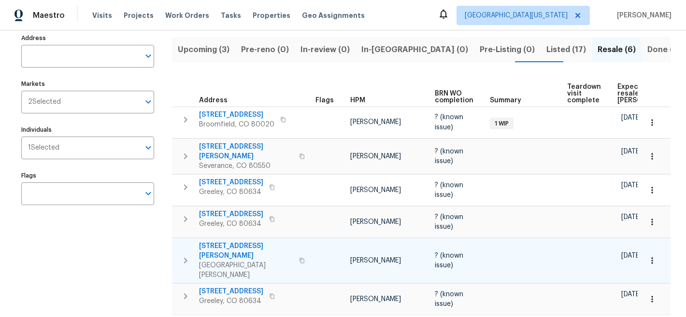
click at [235, 241] on span "3617 Mead St" at bounding box center [246, 250] width 94 height 19
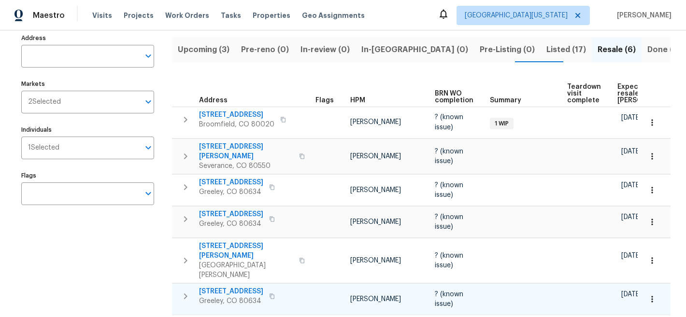
click at [234, 287] on span "2102 79th Ave" at bounding box center [231, 292] width 64 height 10
click at [406, 66] on div "Upcoming (3) Pre-reno (0) In-review (0) In-reno (0) Pre-Listing (0) Listed (17)…" at bounding box center [421, 185] width 498 height 308
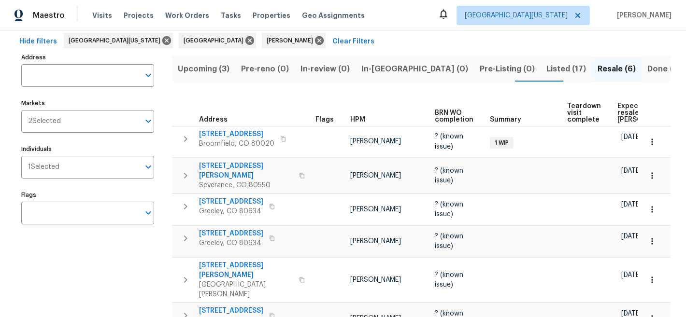
scroll to position [0, 0]
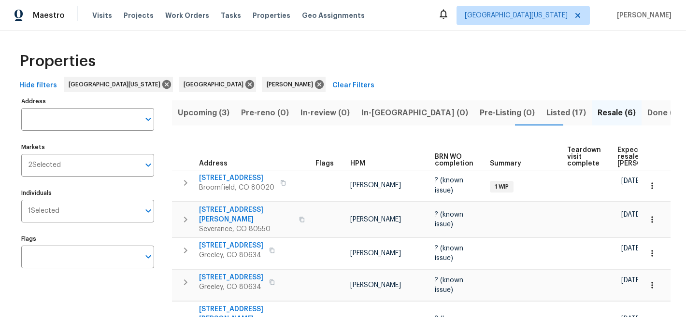
click at [546, 113] on span "Listed (17)" at bounding box center [566, 113] width 40 height 14
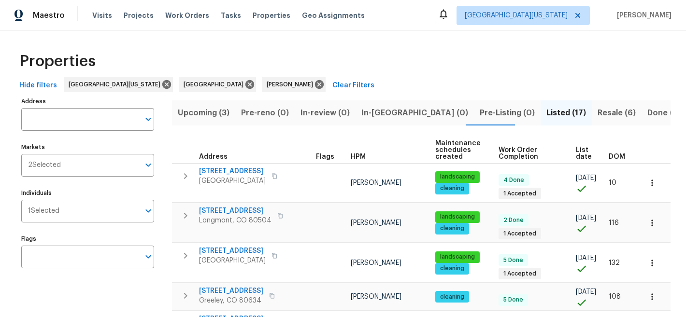
click at [578, 155] on span "List date" at bounding box center [584, 154] width 16 height 14
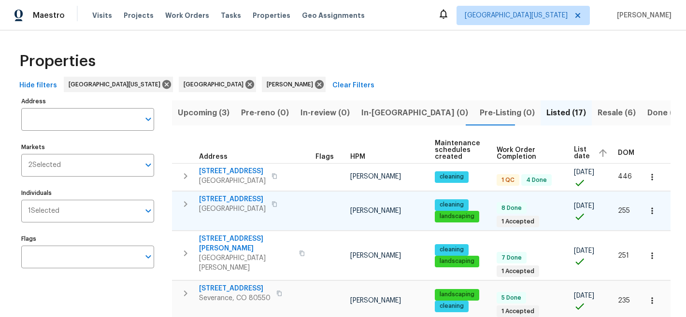
click at [230, 198] on span "385 32nd St" at bounding box center [232, 200] width 67 height 10
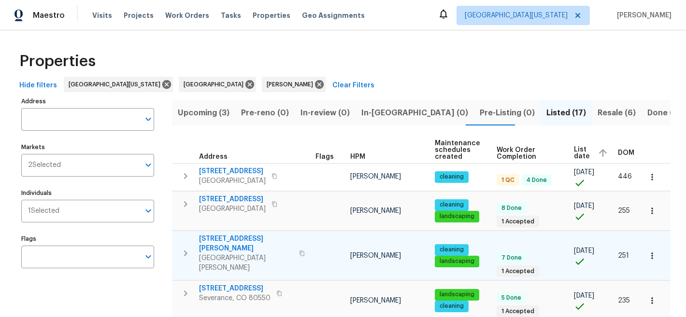
click at [236, 240] on span "4753 Brenton Dr" at bounding box center [246, 243] width 94 height 19
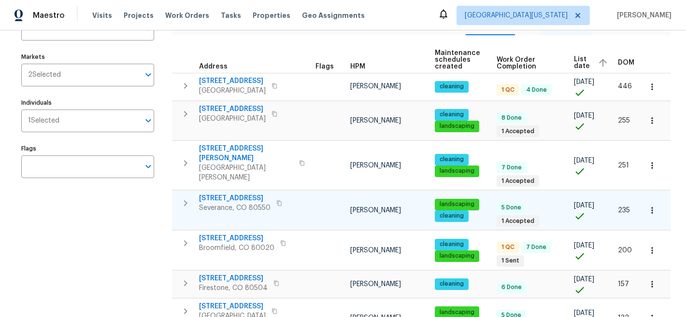
scroll to position [91, 0]
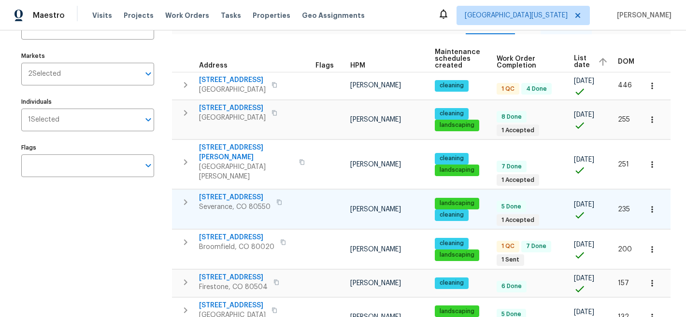
click at [238, 193] on span "983 Cascade Falls St" at bounding box center [234, 198] width 71 height 10
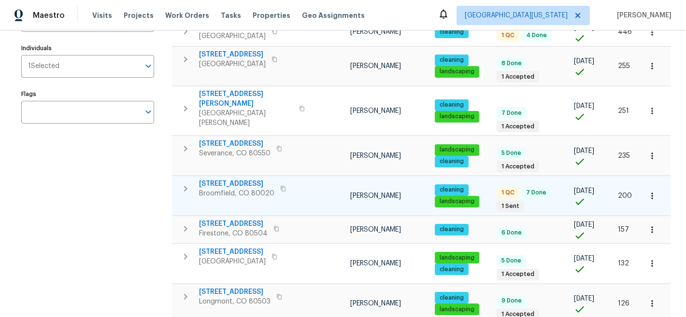
scroll to position [153, 0]
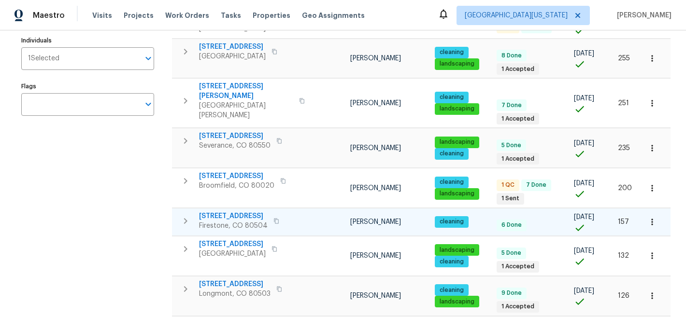
click at [256, 211] on span "10818 Cimarron St Unit 307" at bounding box center [233, 216] width 69 height 10
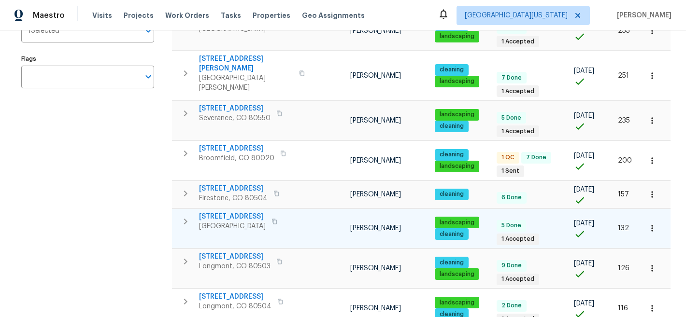
scroll to position [189, 0]
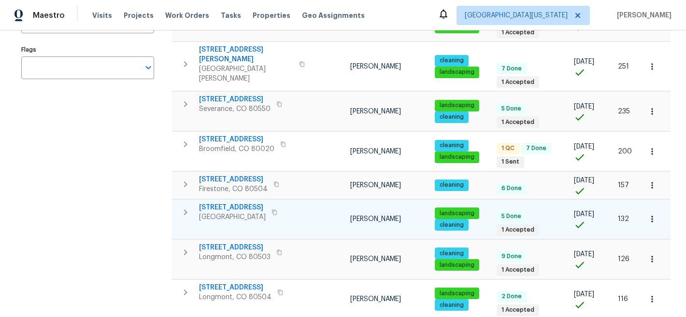
click at [240, 203] on span "12742 E 104th Dr" at bounding box center [232, 208] width 67 height 10
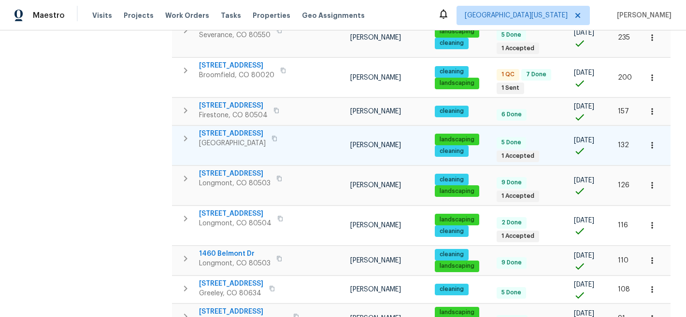
scroll to position [277, 0]
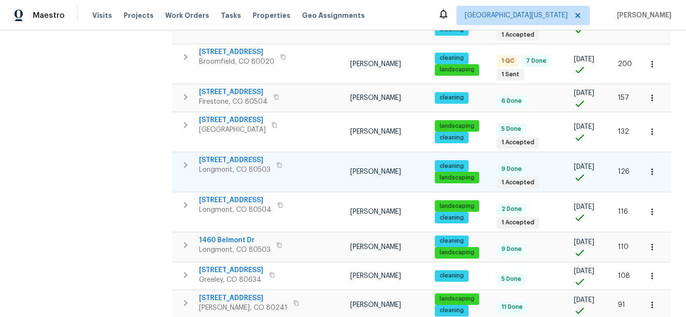
click at [239, 155] on span "12682 Anhawa Ave" at bounding box center [234, 160] width 71 height 10
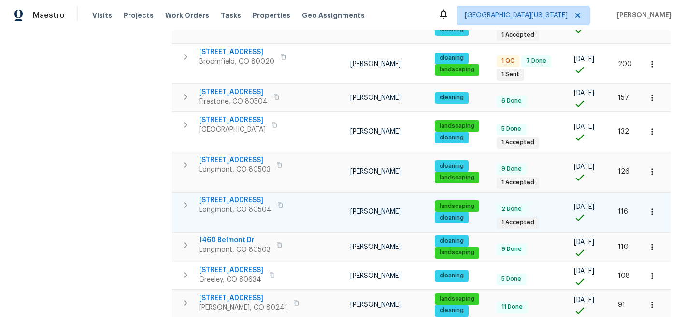
click at [226, 196] on span "2258 Whistler Dr" at bounding box center [235, 201] width 72 height 10
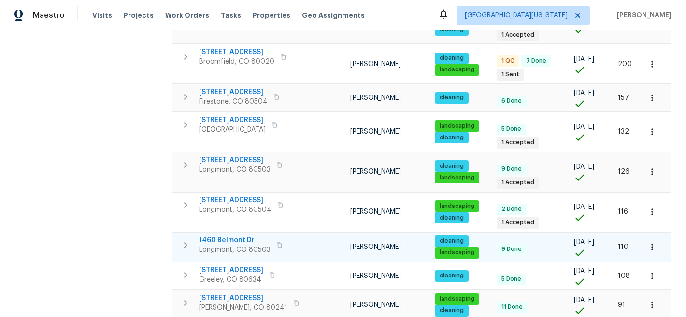
click at [241, 236] on span "1460 Belmont Dr" at bounding box center [234, 241] width 71 height 10
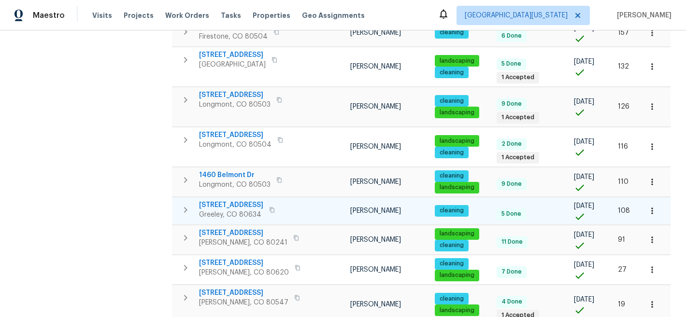
scroll to position [343, 0]
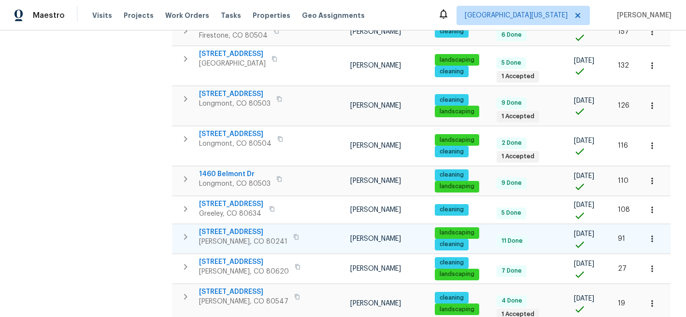
click at [239, 227] on span "12238 Monroe Dr" at bounding box center [243, 232] width 88 height 10
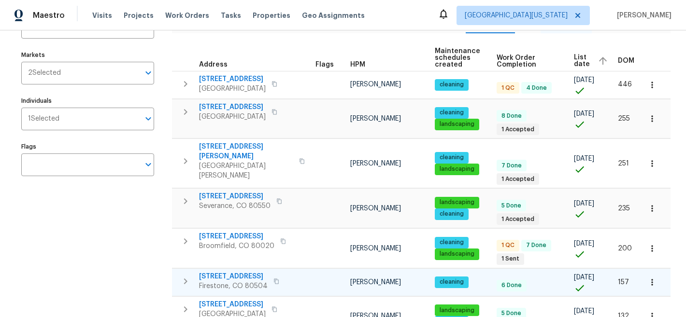
scroll to position [66, 0]
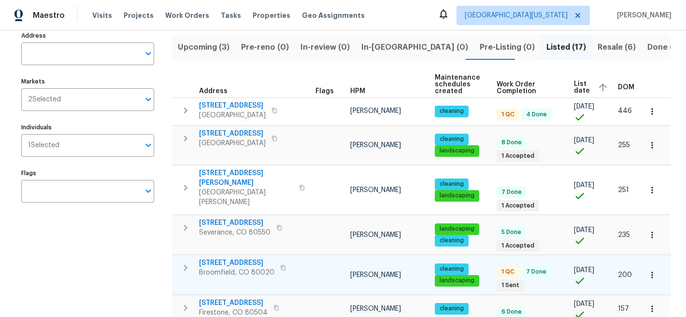
click at [233, 258] on span "927 E 7th Ave" at bounding box center [236, 263] width 75 height 10
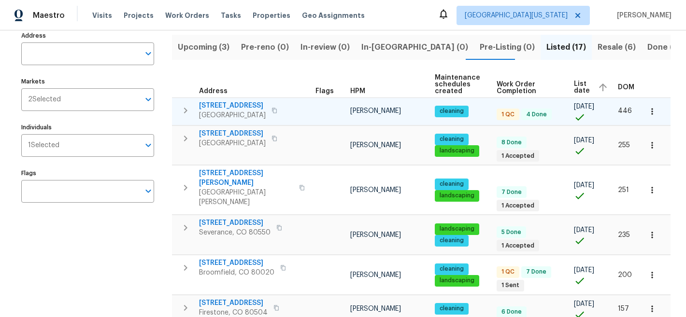
click at [227, 104] on span "7264 Siena Way Unit C" at bounding box center [232, 106] width 67 height 10
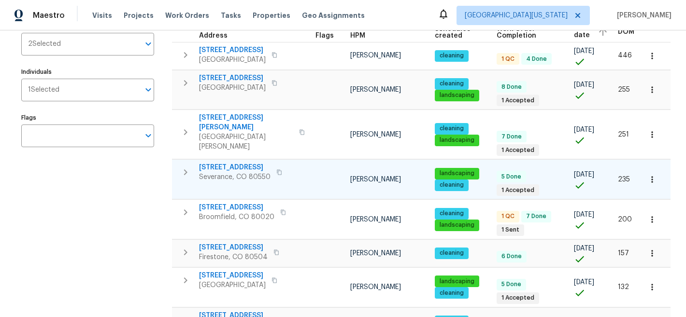
scroll to position [122, 0]
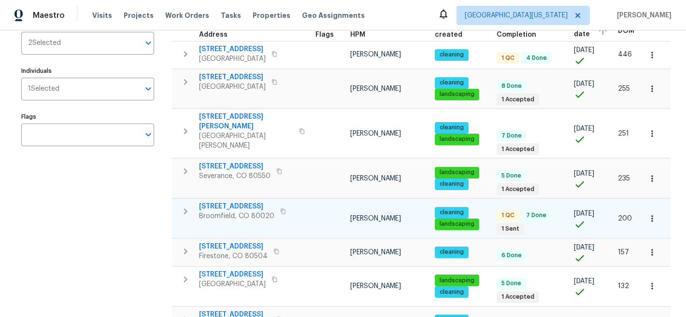
click at [233, 202] on span "927 E 7th Ave" at bounding box center [236, 207] width 75 height 10
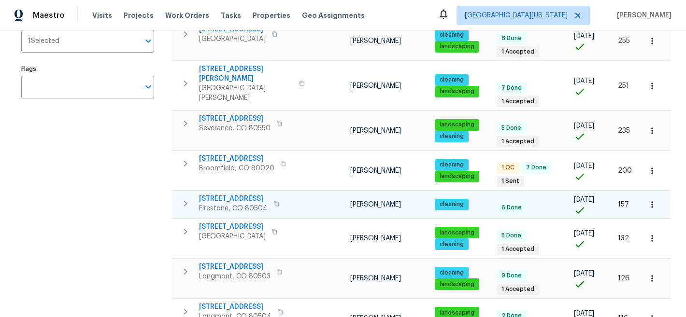
scroll to position [170, 0]
click at [267, 194] on span "10818 Cimarron St Unit 307" at bounding box center [233, 199] width 69 height 10
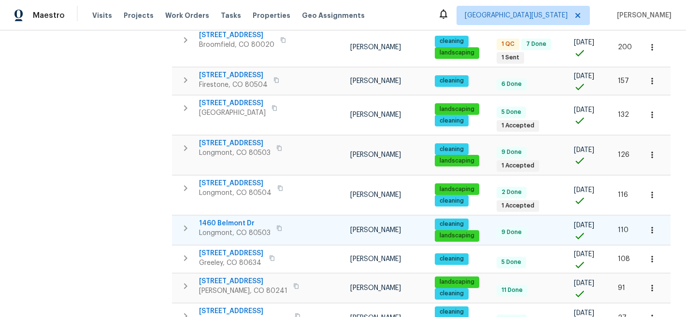
scroll to position [297, 0]
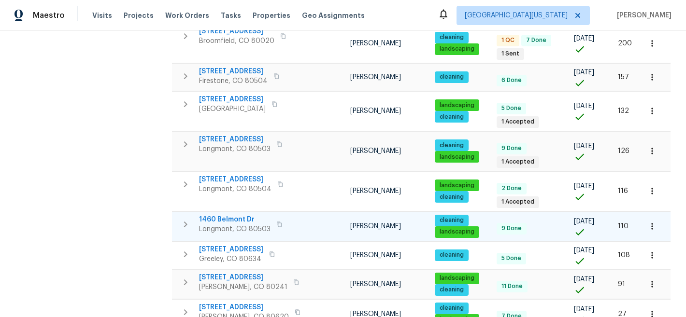
click at [218, 215] on span "1460 Belmont Dr" at bounding box center [234, 220] width 71 height 10
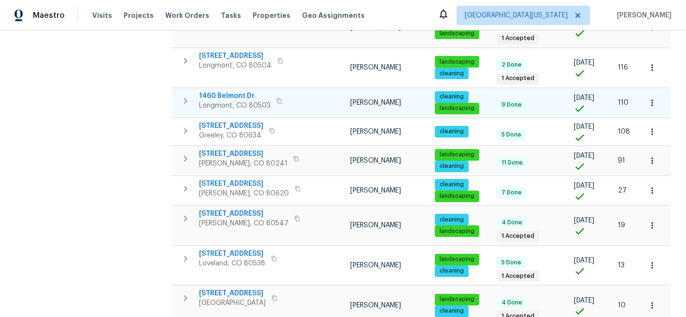
scroll to position [424, 0]
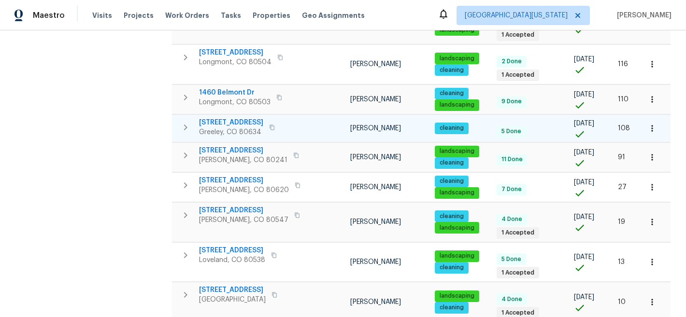
click at [240, 118] on span "1925 28th Ave Unit 34" at bounding box center [231, 123] width 64 height 10
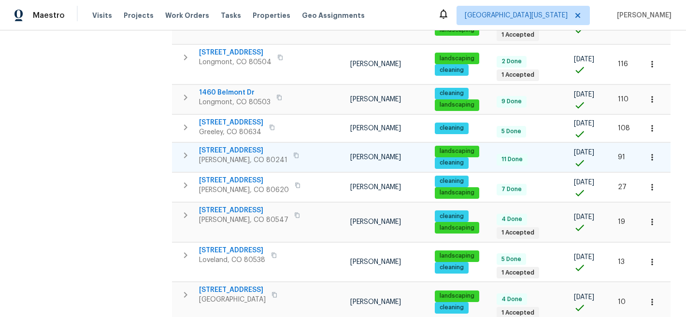
click at [243, 146] on span "12238 Monroe Dr" at bounding box center [243, 151] width 88 height 10
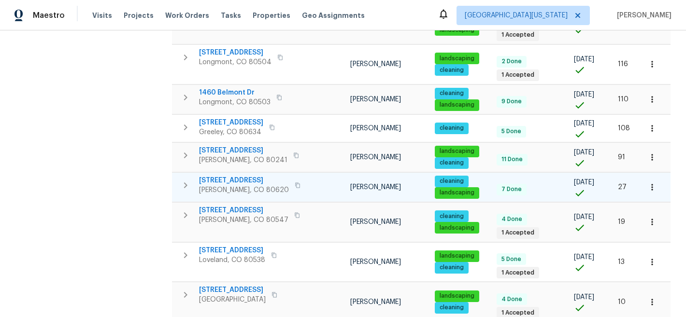
click at [216, 176] on span "3217 Birney Ct" at bounding box center [244, 181] width 90 height 10
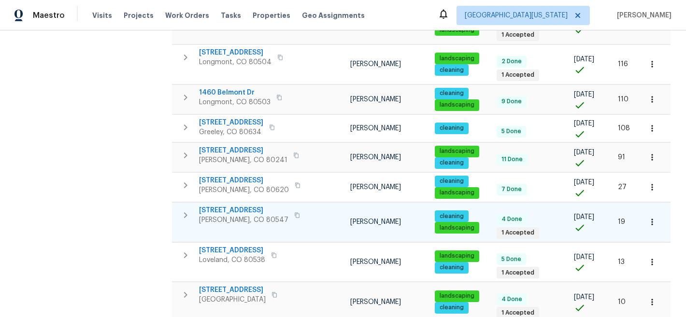
click at [243, 206] on span "5606 Calgary St" at bounding box center [243, 211] width 89 height 10
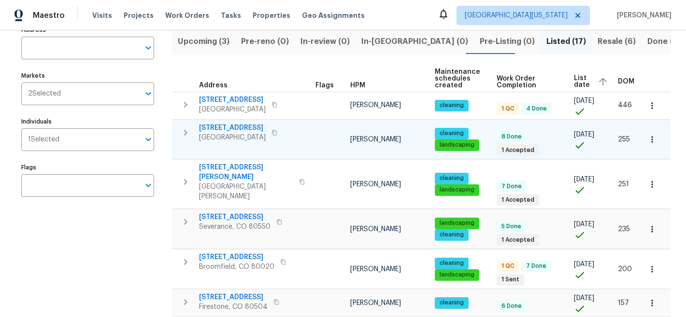
scroll to position [64, 0]
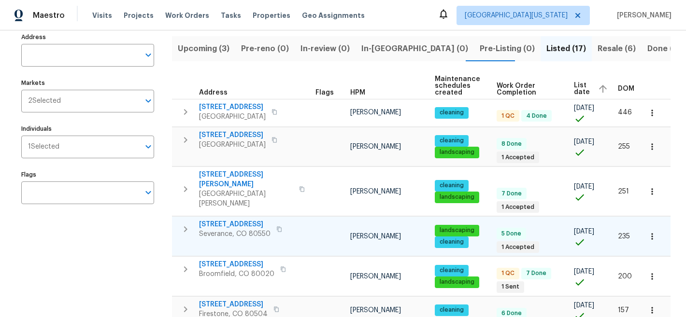
click at [239, 220] on span "983 Cascade Falls St" at bounding box center [234, 225] width 71 height 10
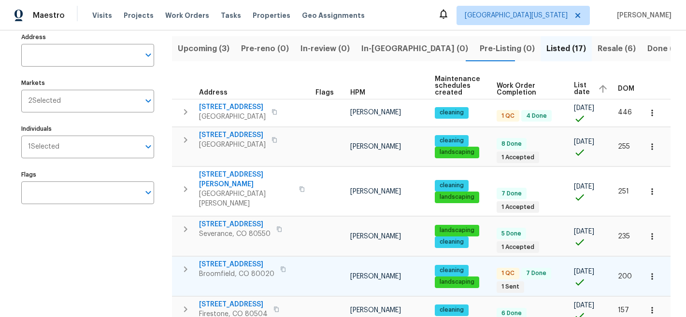
click at [235, 260] on span "927 E 7th Ave" at bounding box center [236, 265] width 75 height 10
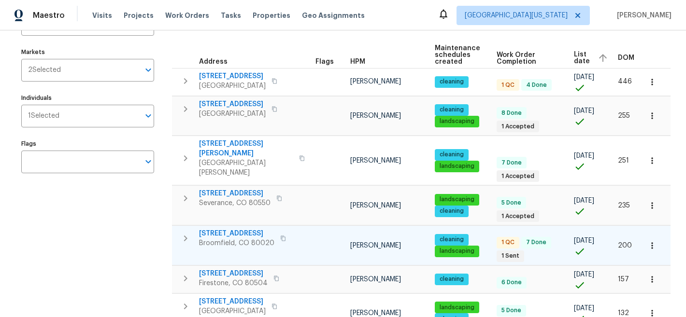
scroll to position [96, 0]
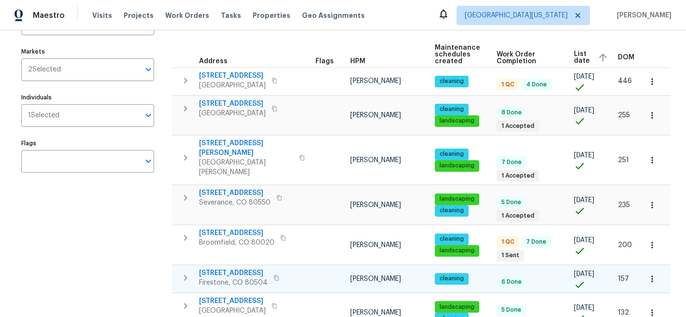
click at [254, 268] on span "10818 Cimarron St Unit 307" at bounding box center [233, 273] width 69 height 10
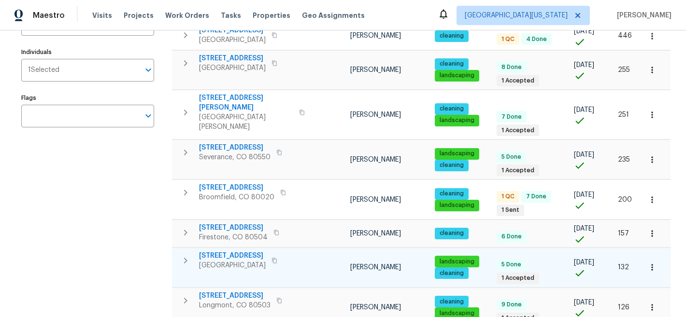
scroll to position [144, 0]
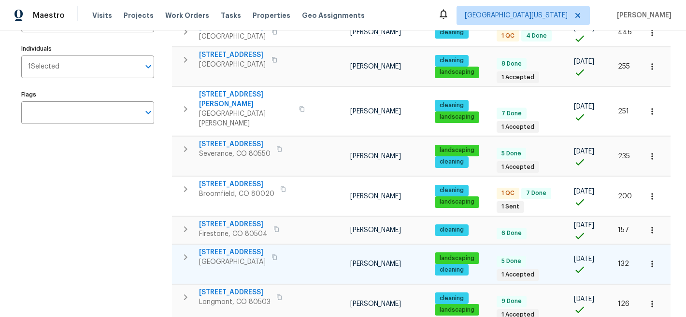
click at [234, 248] on span "12742 E 104th Dr" at bounding box center [232, 253] width 67 height 10
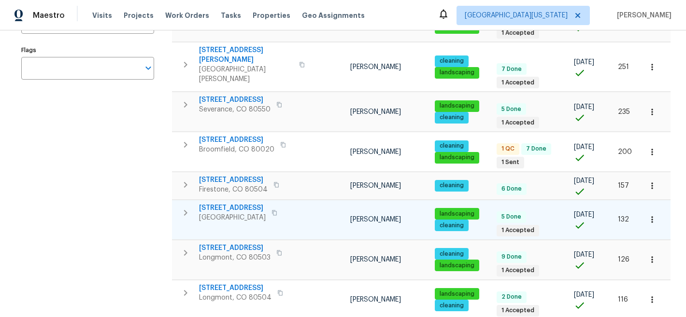
scroll to position [198, 0]
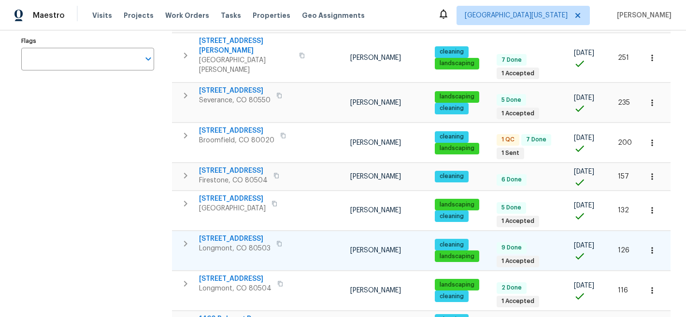
click at [256, 234] on span "12682 Anhawa Ave" at bounding box center [234, 239] width 71 height 10
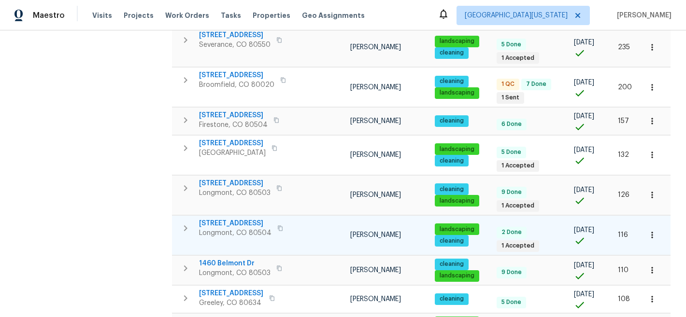
scroll to position [256, 0]
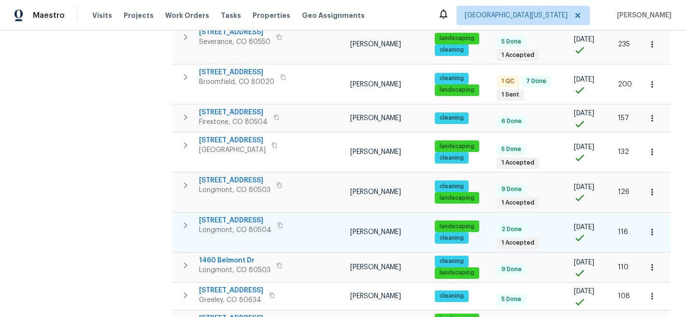
click at [233, 216] on span "2258 Whistler Dr" at bounding box center [235, 221] width 72 height 10
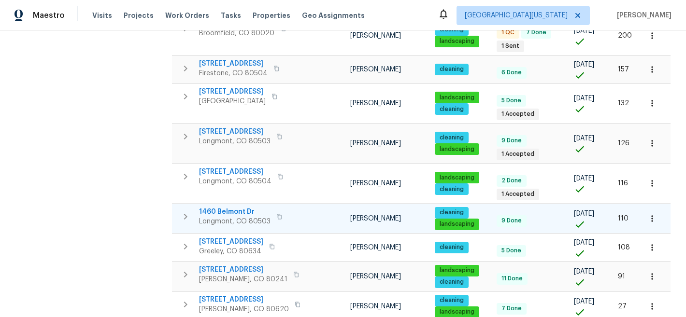
scroll to position [306, 0]
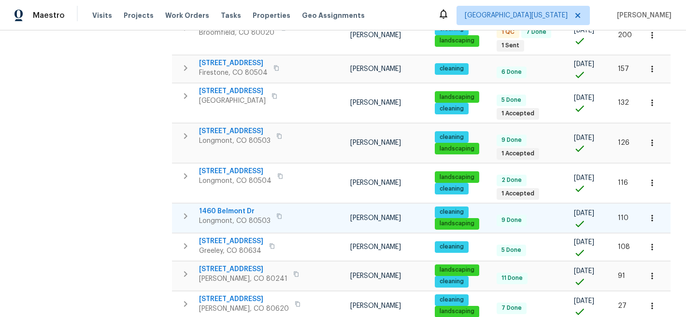
click at [249, 207] on span "1460 Belmont Dr" at bounding box center [234, 212] width 71 height 10
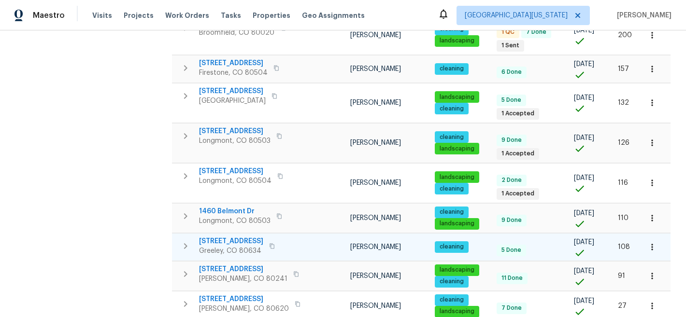
click at [241, 237] on span "1925 28th Ave Unit 34" at bounding box center [231, 242] width 64 height 10
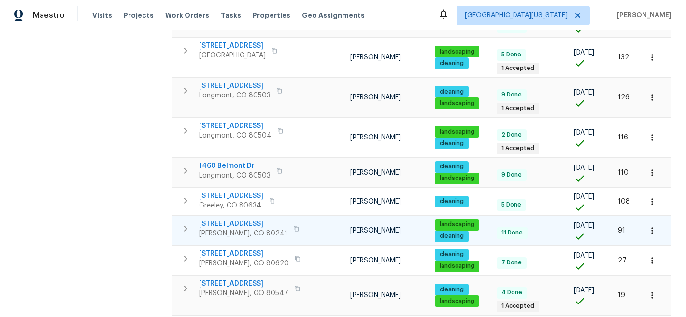
scroll to position [352, 0]
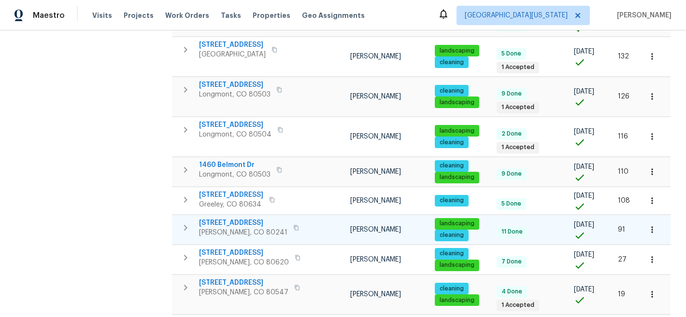
click at [228, 218] on span "12238 Monroe Dr" at bounding box center [243, 223] width 88 height 10
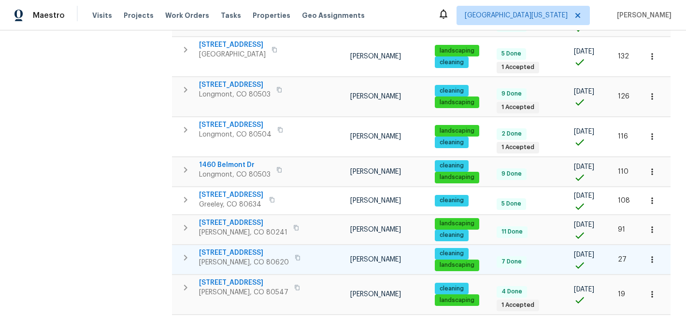
click at [240, 248] on span "3217 Birney Ct" at bounding box center [244, 253] width 90 height 10
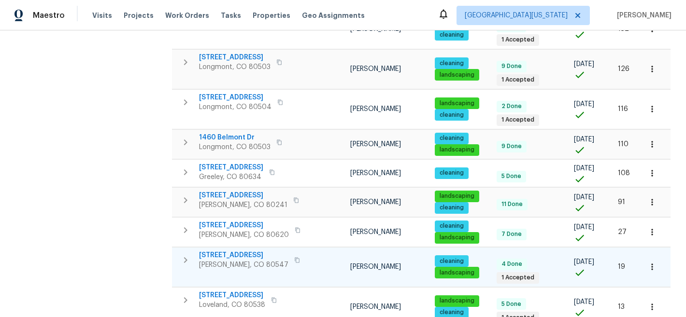
scroll to position [383, 0]
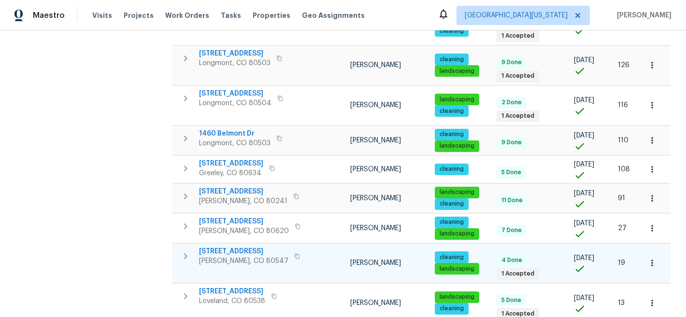
click at [233, 247] on span "5606 Calgary St" at bounding box center [243, 252] width 89 height 10
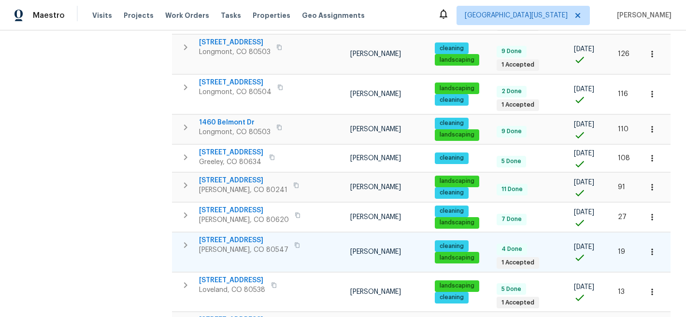
scroll to position [406, 0]
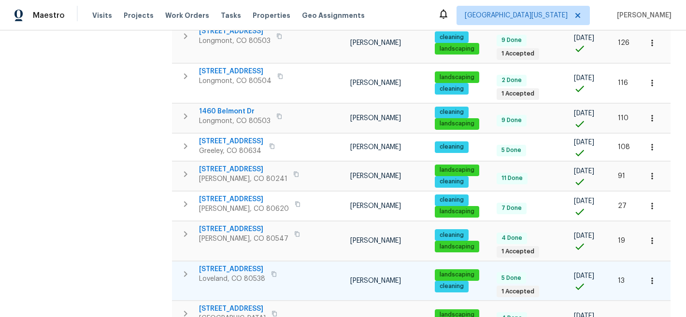
click at [254, 265] on span "4106 Cripple Creek Dr" at bounding box center [232, 270] width 66 height 10
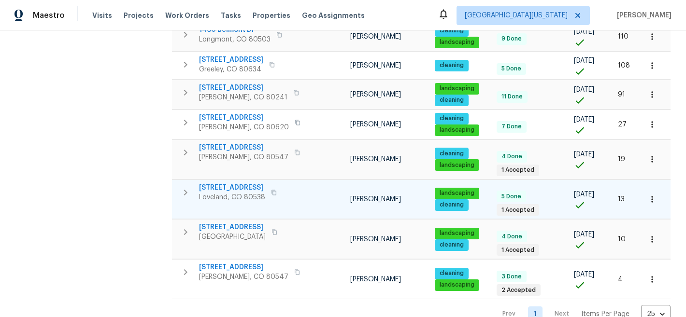
scroll to position [487, 0]
click at [255, 183] on span "4106 Cripple Creek Dr" at bounding box center [232, 188] width 66 height 10
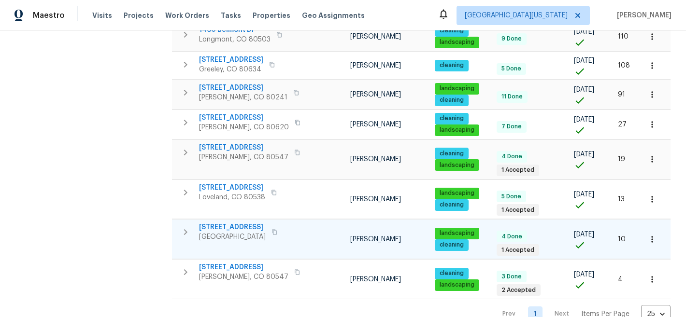
click at [249, 223] on span "354 Saratoga Way" at bounding box center [232, 228] width 67 height 10
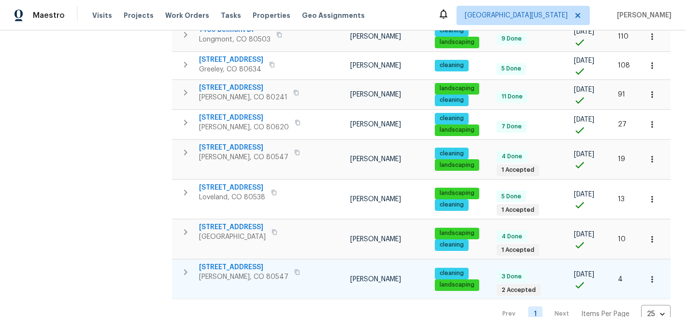
click at [215, 260] on td "5510 Homeward Dr Timnath, CO 80547" at bounding box center [242, 272] width 140 height 25
click at [217, 263] on span "5510 Homeward Dr" at bounding box center [243, 268] width 89 height 10
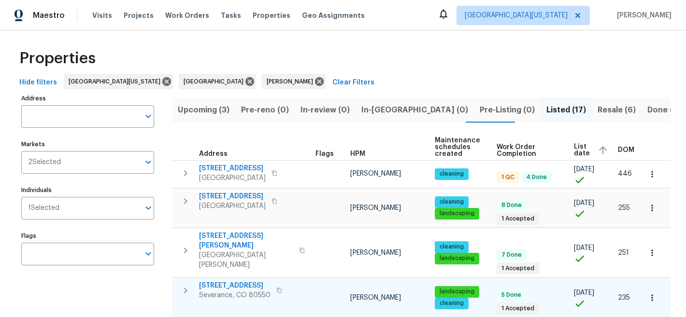
scroll to position [0, 0]
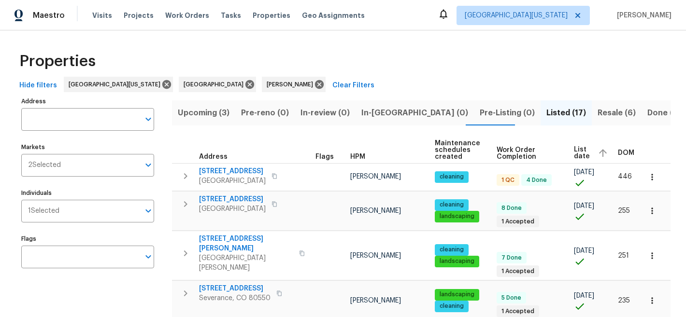
click at [486, 69] on div "Properties" at bounding box center [342, 61] width 655 height 31
click at [389, 48] on div "Properties" at bounding box center [342, 61] width 655 height 31
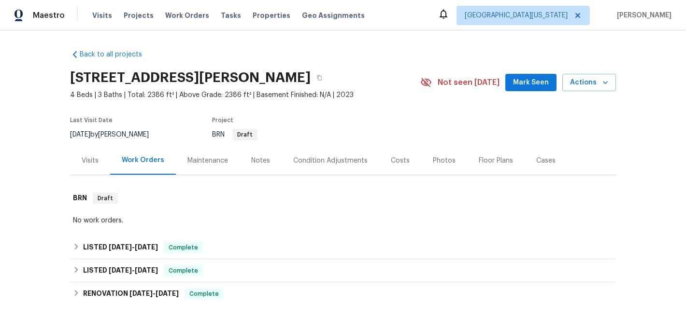
click at [251, 164] on div "Notes" at bounding box center [260, 161] width 19 height 10
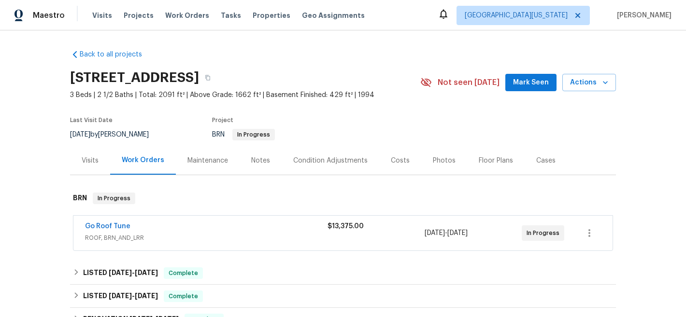
click at [257, 158] on div "Notes" at bounding box center [260, 161] width 19 height 10
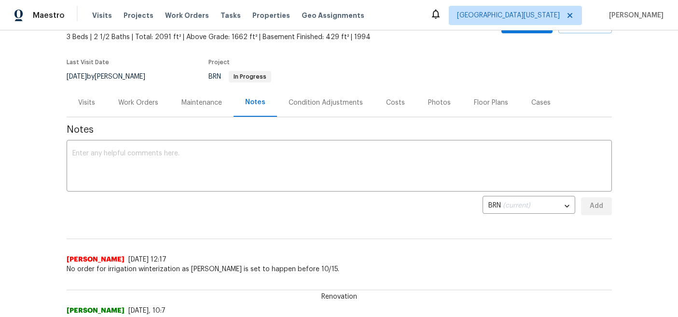
scroll to position [60, 0]
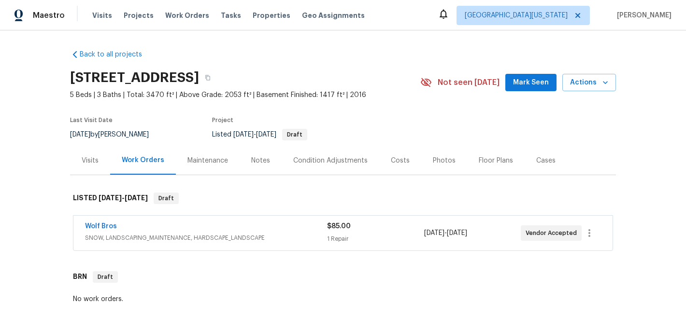
click at [261, 158] on div "Notes" at bounding box center [260, 161] width 19 height 10
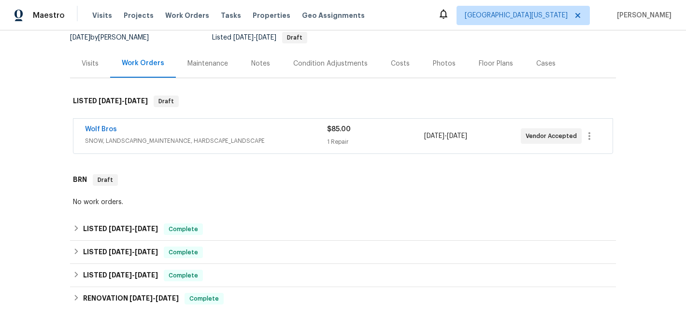
scroll to position [100, 0]
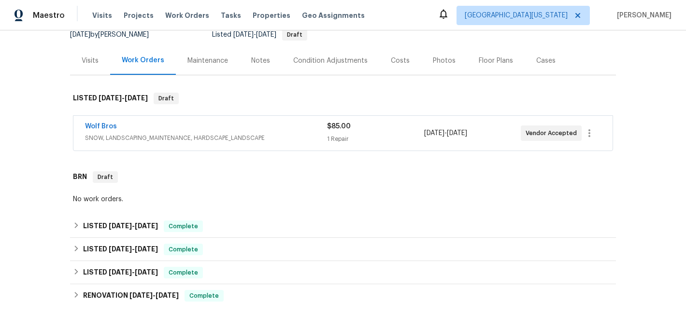
click at [263, 59] on div "Notes" at bounding box center [260, 61] width 19 height 10
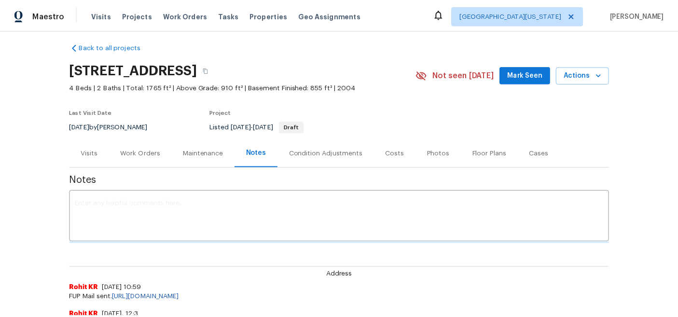
scroll to position [100, 0]
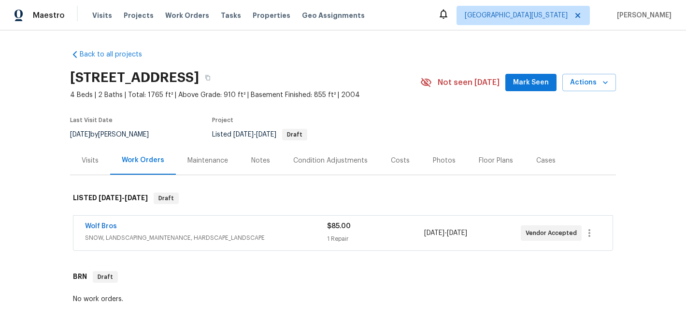
click at [241, 160] on div "Notes" at bounding box center [260, 160] width 42 height 28
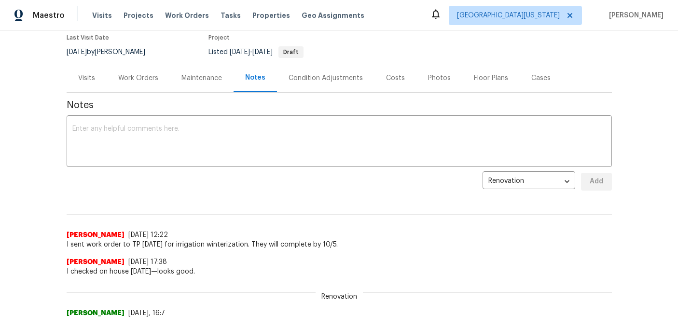
scroll to position [83, 0]
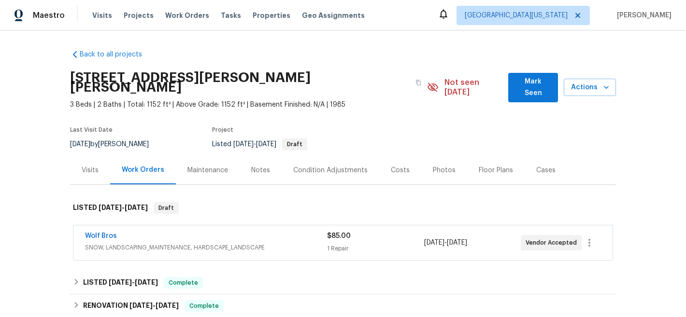
click at [243, 156] on div "Notes" at bounding box center [260, 170] width 42 height 28
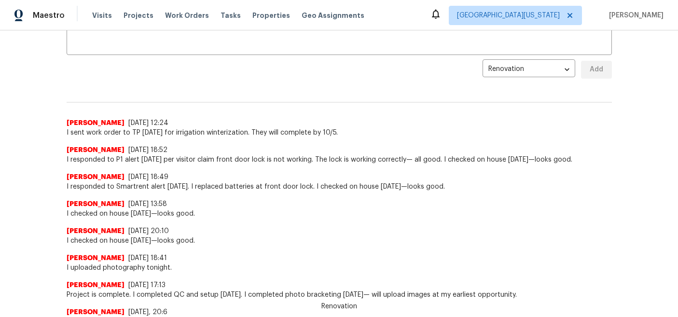
scroll to position [203, 0]
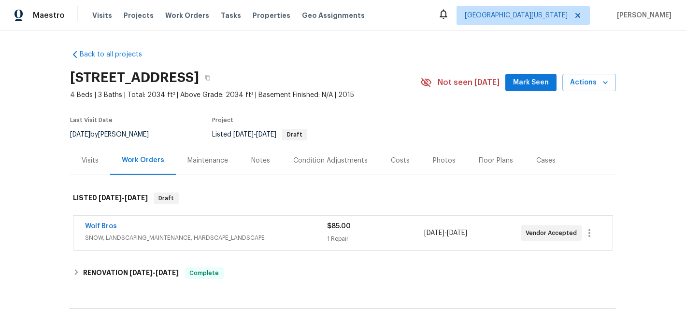
click at [251, 161] on div "Notes" at bounding box center [260, 161] width 19 height 10
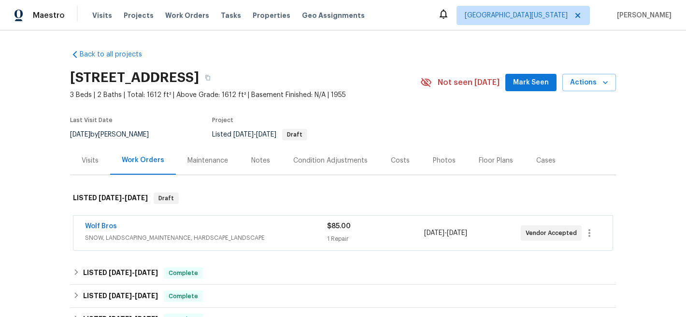
click at [255, 161] on div "Notes" at bounding box center [260, 161] width 19 height 10
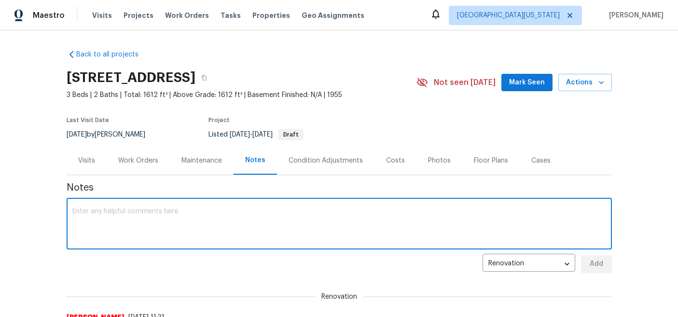
click at [318, 213] on textarea at bounding box center [339, 225] width 534 height 34
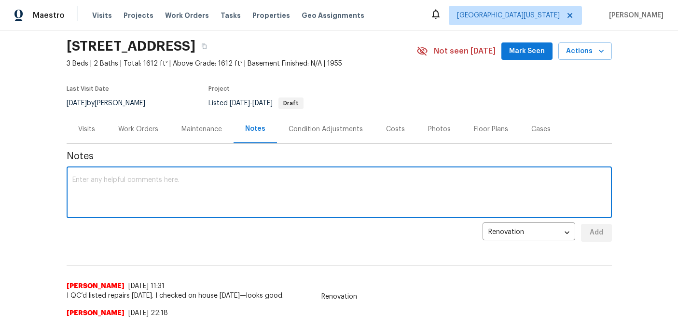
scroll to position [32, 0]
paste textarea "I sent work order to TP [DATE] for irrigation winterization. They will complete…"
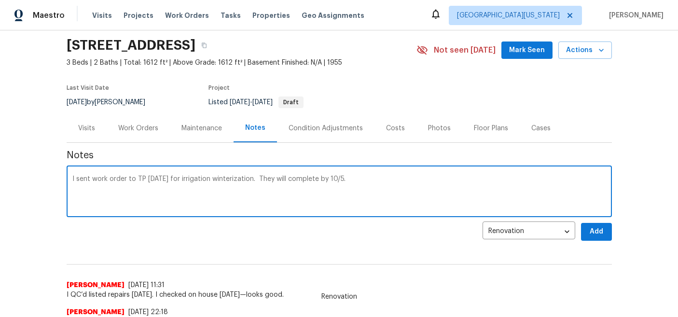
type textarea "I sent work order to TP [DATE] for irrigation winterization. They will complete…"
click at [591, 231] on span "Add" at bounding box center [596, 232] width 15 height 12
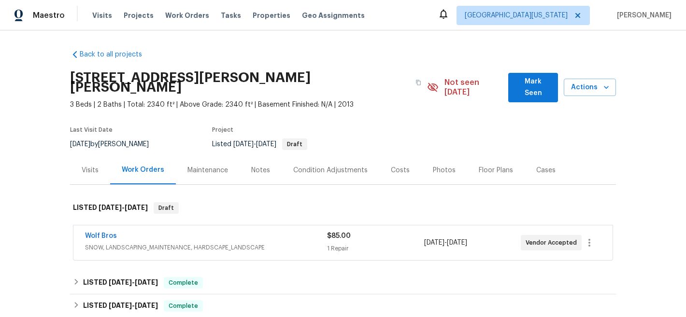
click at [274, 157] on div "Notes" at bounding box center [260, 170] width 42 height 28
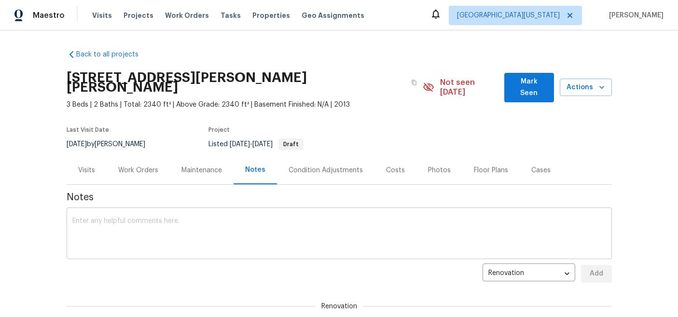
click at [226, 218] on textarea at bounding box center [339, 235] width 534 height 34
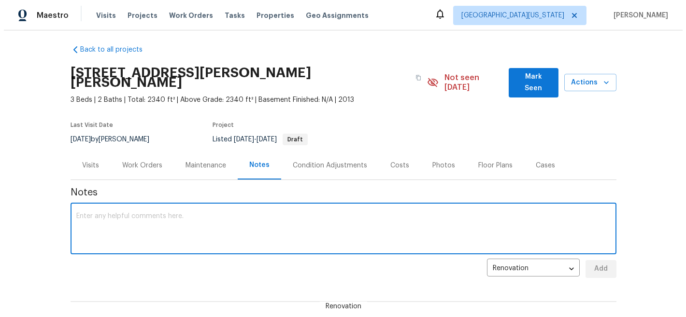
scroll to position [11, 0]
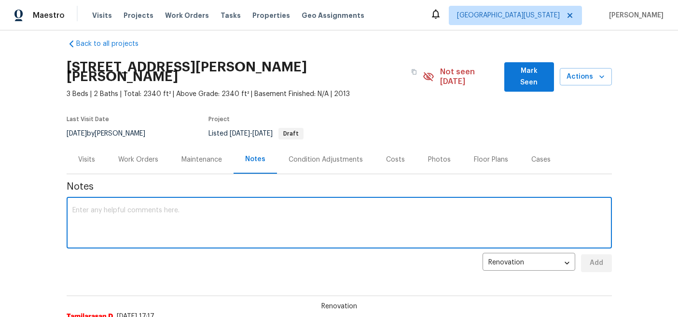
paste textarea "I sent work order to TP [DATE] for irrigation winterization. They will complete…"
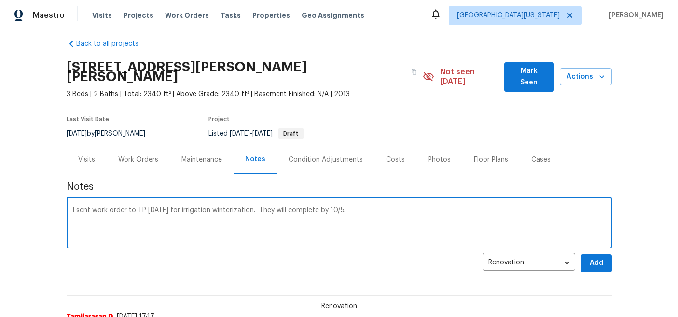
type textarea "I sent work order to TP [DATE] for irrigation winterization. They will complete…"
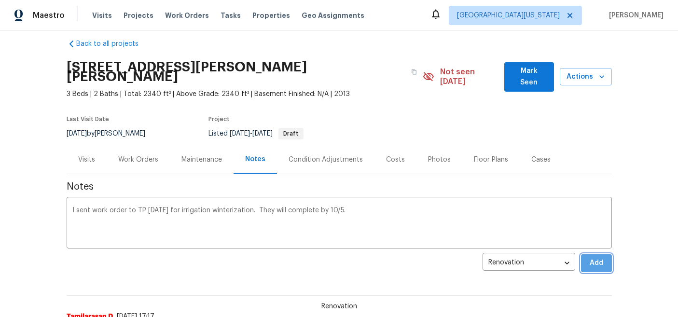
click at [590, 257] on span "Add" at bounding box center [596, 263] width 15 height 12
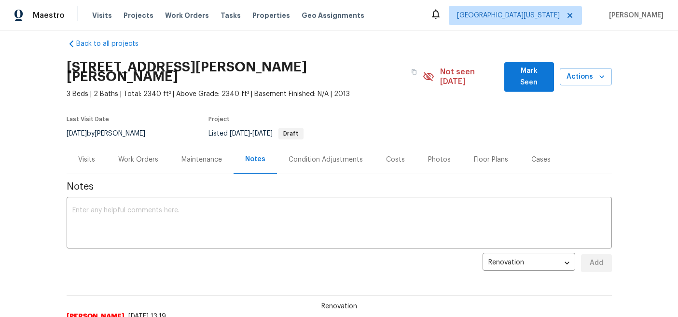
click at [134, 155] on div "Work Orders" at bounding box center [138, 160] width 40 height 10
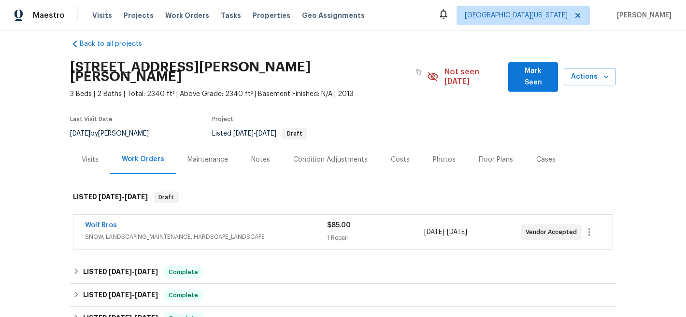
click at [185, 221] on div "Wolf Bros" at bounding box center [206, 227] width 242 height 12
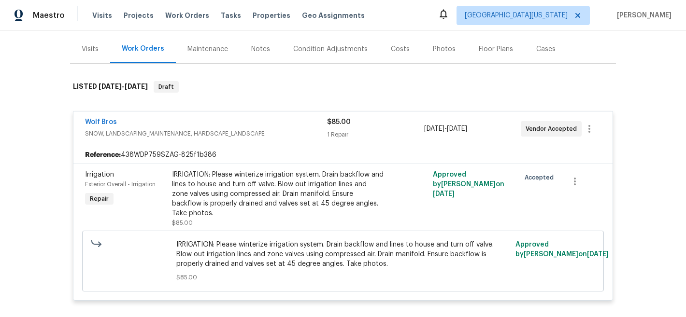
scroll to position [121, 0]
click at [331, 146] on div "Reference: 438WDP759SZAG-825f1b386" at bounding box center [342, 154] width 539 height 17
click at [329, 176] on div "IRRIGATION: Please winterize irrigation system. Drain backflow and lines to hou…" at bounding box center [277, 194] width 211 height 48
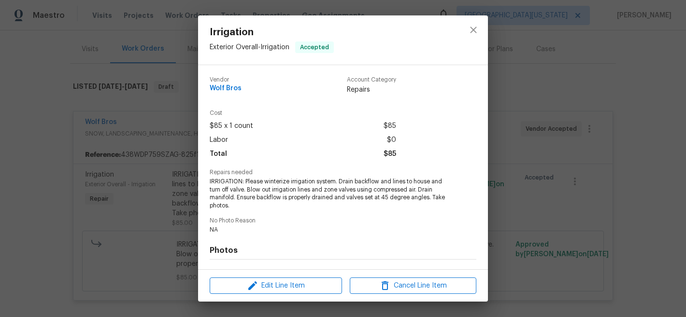
scroll to position [127, 0]
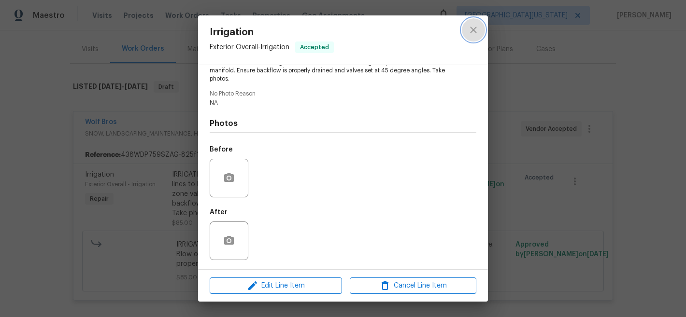
click at [475, 28] on icon "close" at bounding box center [473, 30] width 6 height 6
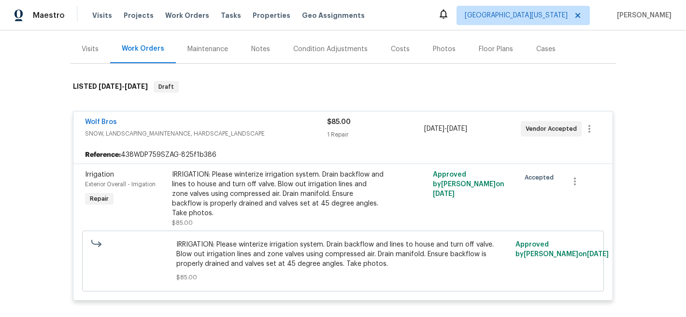
click at [169, 129] on span "SNOW, LANDSCAPING_MAINTENANCE, HARDSCAPE_LANDSCAPE" at bounding box center [206, 134] width 242 height 10
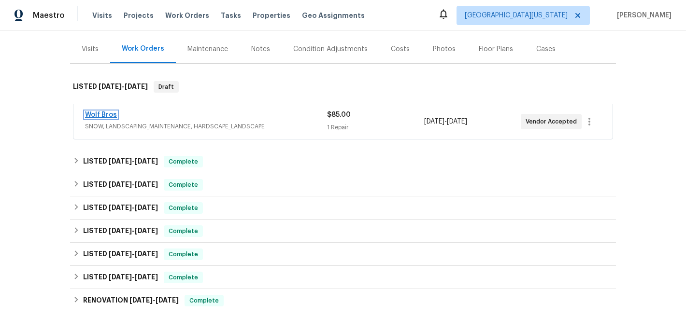
click at [102, 112] on link "Wolf Bros" at bounding box center [101, 115] width 32 height 7
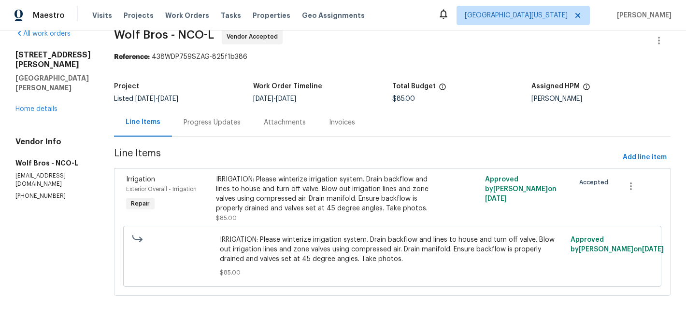
scroll to position [30, 0]
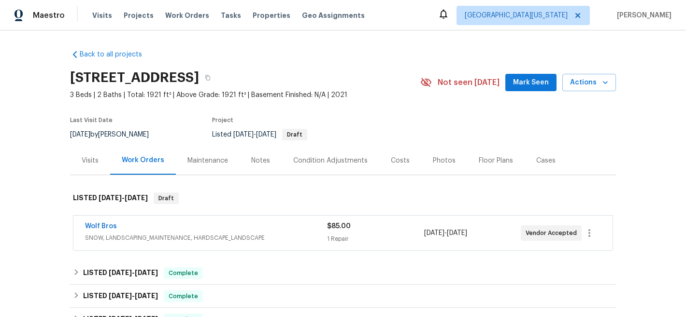
click at [251, 164] on div "Notes" at bounding box center [260, 161] width 19 height 10
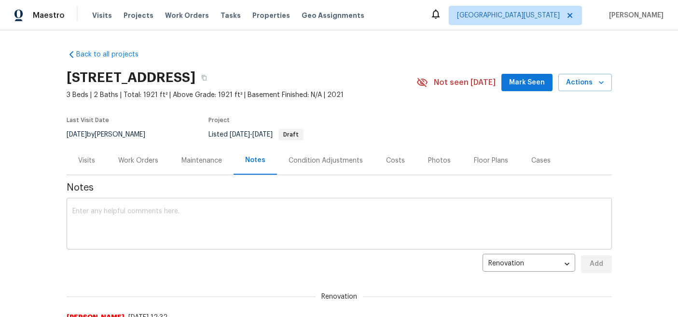
click at [259, 222] on textarea at bounding box center [339, 225] width 534 height 34
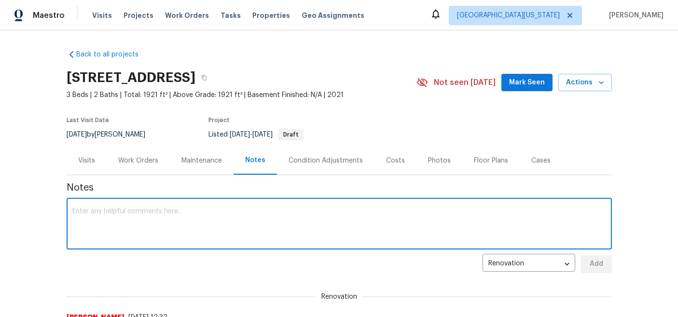
paste textarea "I sent work order to TP [DATE] for irrigation winterization. They will complete…"
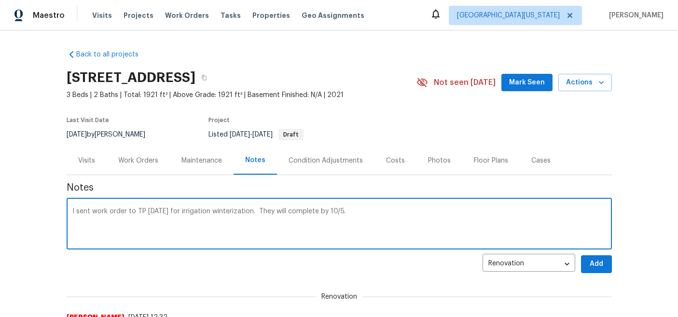
type textarea "I sent work order to TP [DATE] for irrigation winterization. They will complete…"
click at [595, 258] on span "Add" at bounding box center [596, 264] width 15 height 12
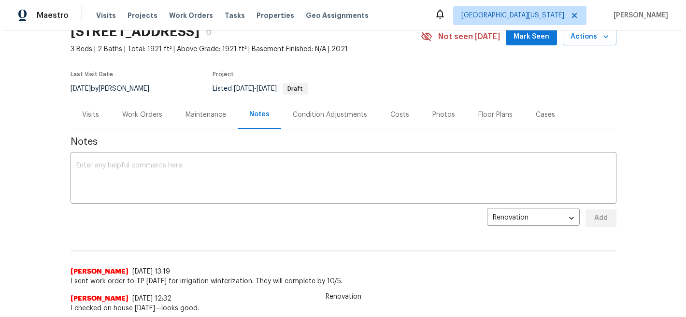
scroll to position [38, 0]
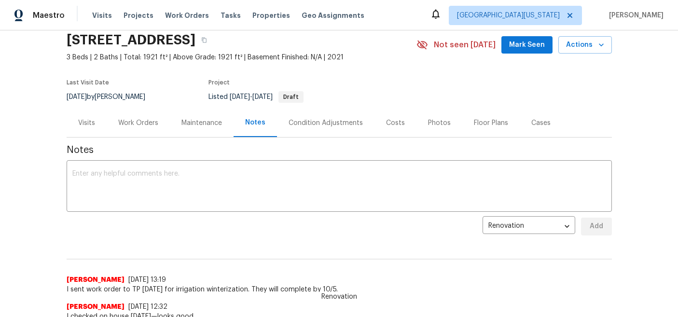
click at [131, 119] on div "Work Orders" at bounding box center [138, 123] width 40 height 10
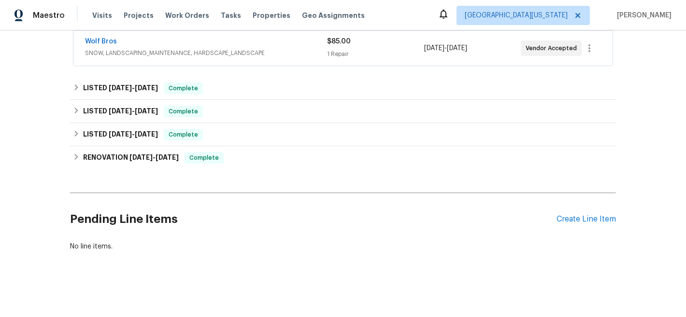
scroll to position [123, 0]
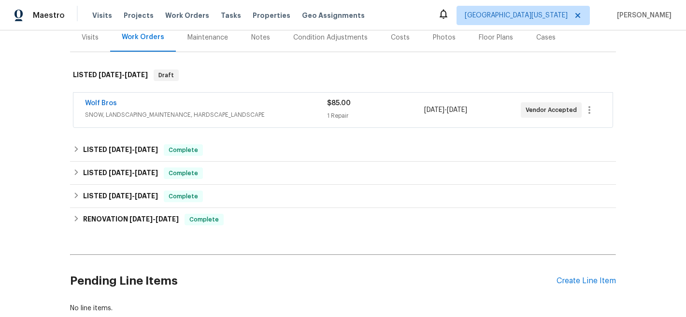
click at [222, 110] on span "SNOW, LANDSCAPING_MAINTENANCE, HARDSCAPE_LANDSCAPE" at bounding box center [206, 115] width 242 height 10
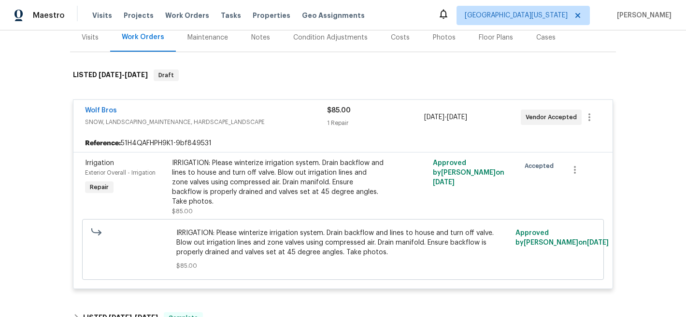
scroll to position [351, 0]
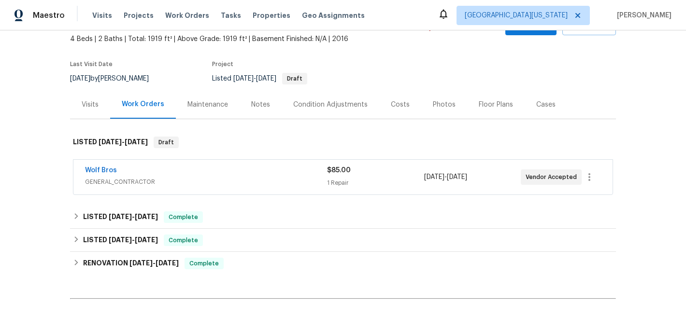
scroll to position [57, 0]
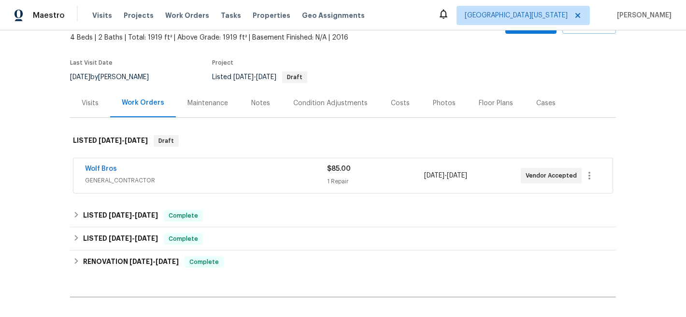
click at [261, 104] on div "Notes" at bounding box center [260, 104] width 19 height 10
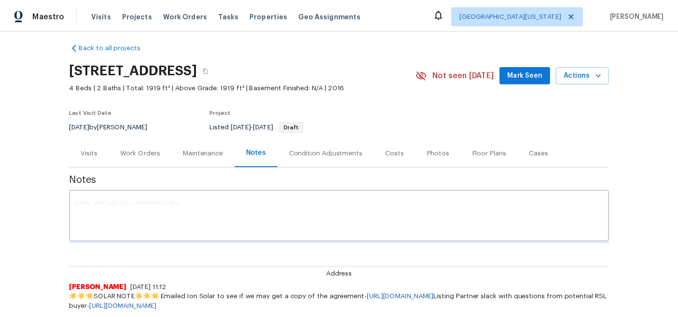
scroll to position [57, 0]
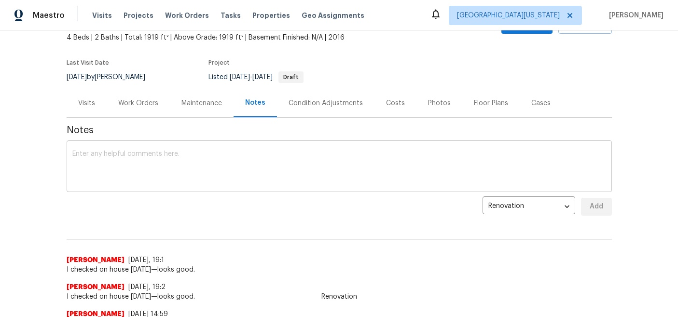
click at [306, 161] on textarea at bounding box center [339, 168] width 534 height 34
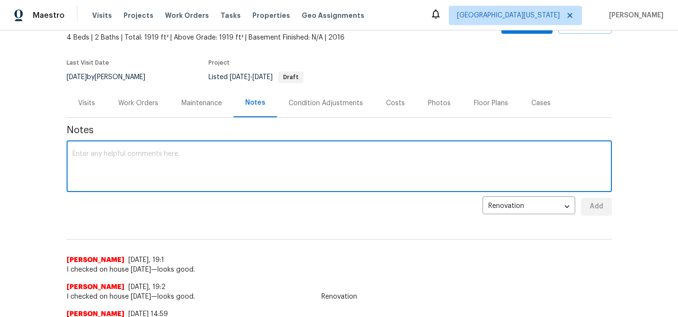
paste textarea "I sent work order to TP [DATE] for irrigation winterization. They will complete…"
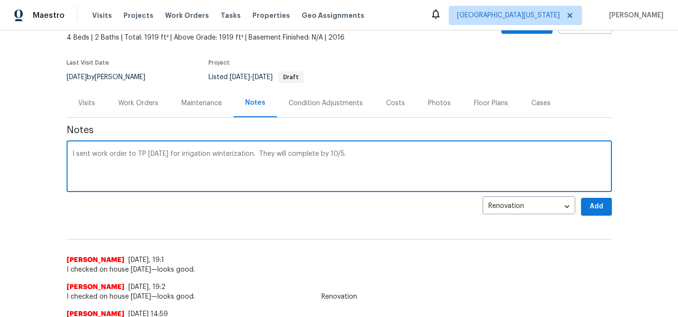
type textarea "I sent work order to TP [DATE] for irrigation winterization. They will complete…"
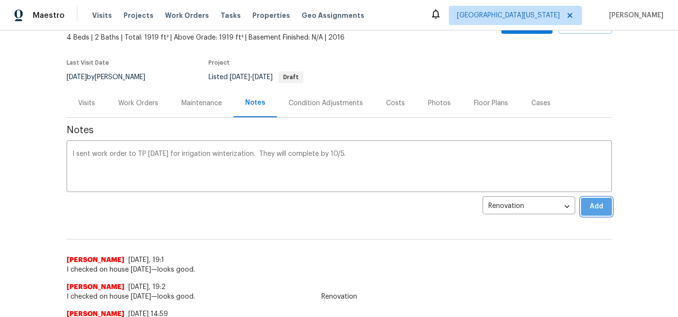
click at [592, 208] on span "Add" at bounding box center [596, 207] width 15 height 12
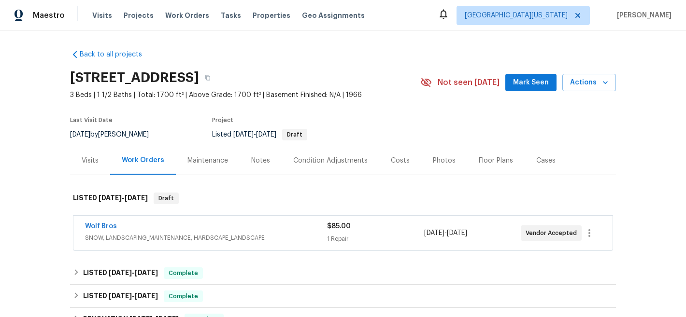
click at [255, 161] on div "Notes" at bounding box center [260, 161] width 19 height 10
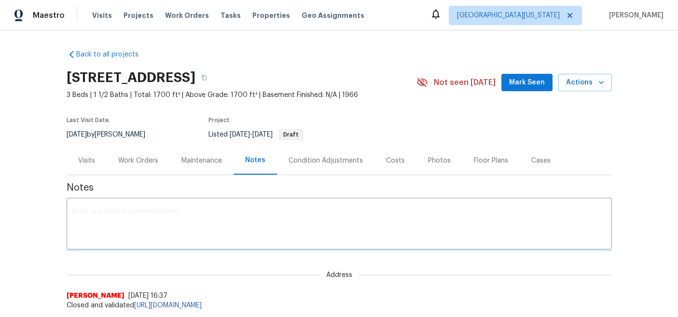
click at [258, 212] on textarea at bounding box center [339, 225] width 534 height 34
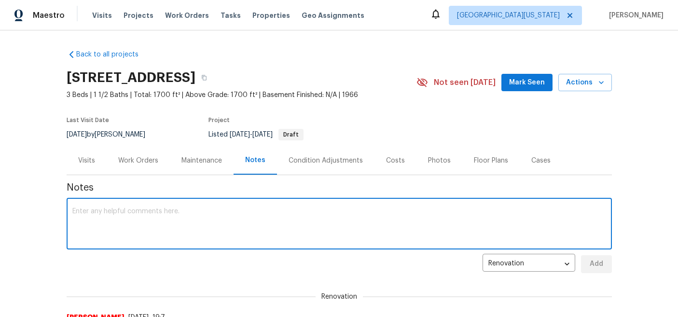
paste textarea "I sent work order to TP [DATE] for irrigation winterization. They will complete…"
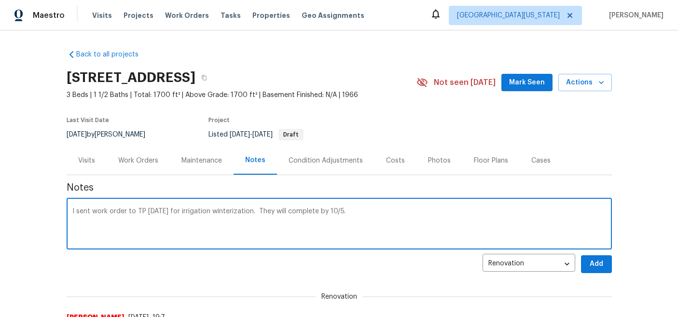
type textarea "I sent work order to TP [DATE] for irrigation winterization. They will complete…"
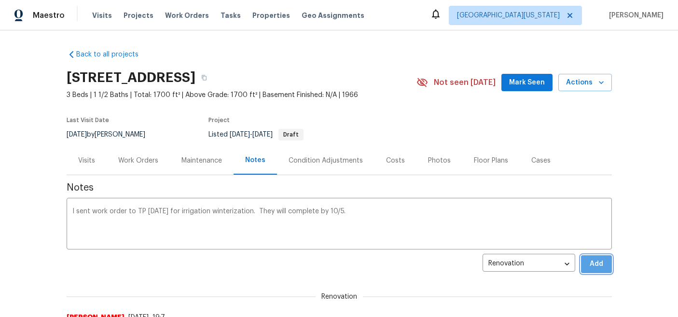
click at [593, 260] on span "Add" at bounding box center [596, 264] width 15 height 12
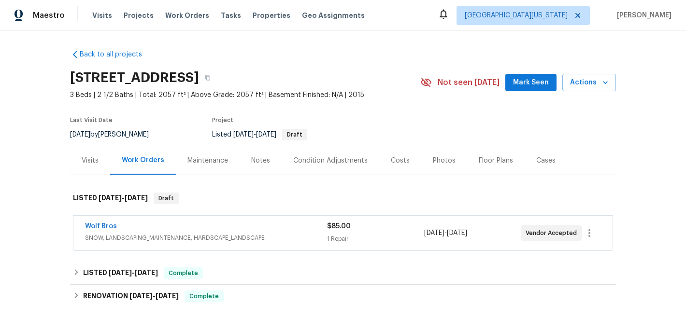
click at [242, 161] on div "Notes" at bounding box center [260, 160] width 42 height 28
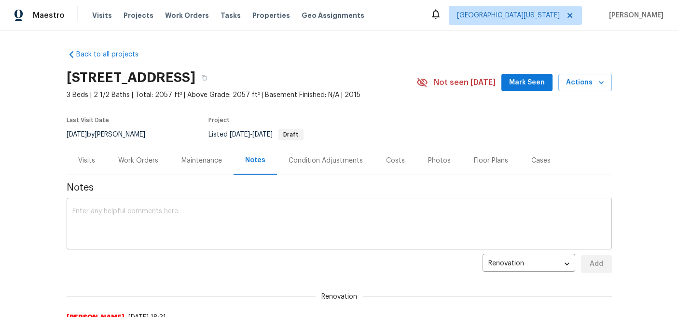
click at [293, 222] on textarea at bounding box center [339, 225] width 534 height 34
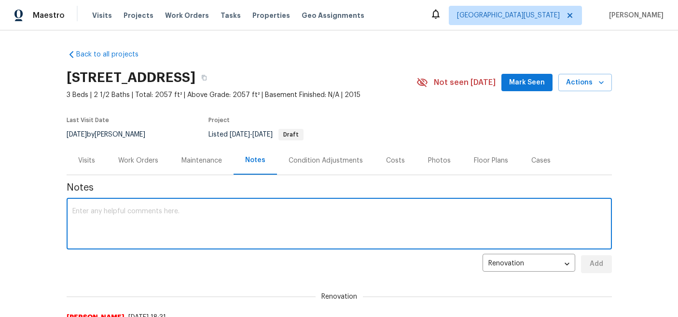
paste textarea "I sent work order to TP today for irrigation winterization. They will complete …"
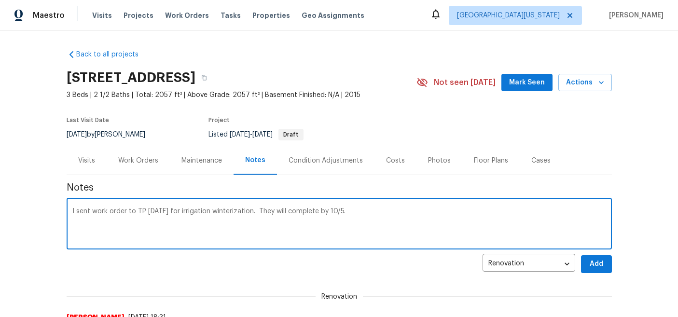
type textarea "I sent work order to TP today for irrigation winterization. They will complete …"
click at [595, 263] on span "Add" at bounding box center [596, 264] width 15 height 12
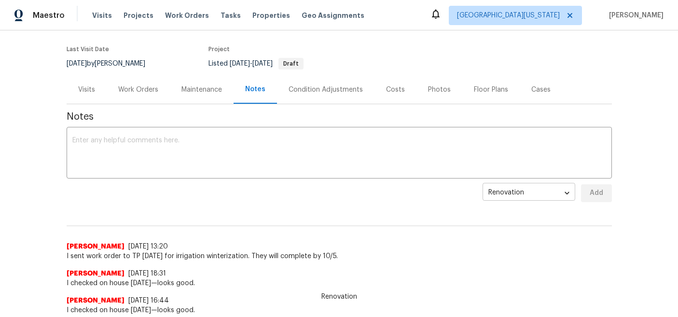
scroll to position [73, 0]
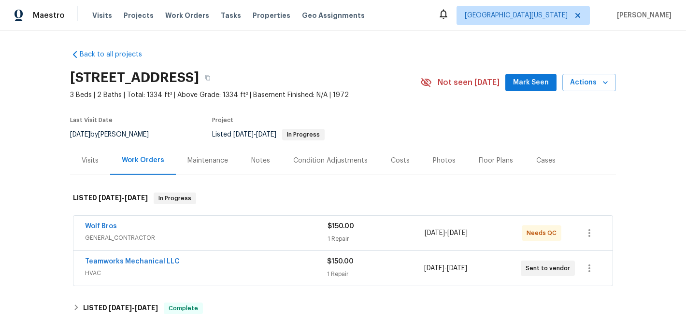
click at [258, 160] on div "Notes" at bounding box center [260, 161] width 19 height 10
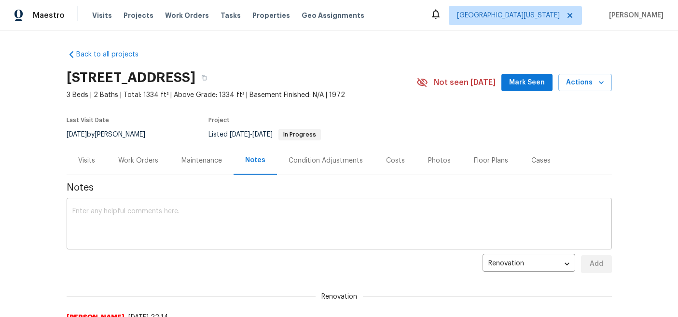
click at [204, 218] on textarea at bounding box center [339, 225] width 534 height 34
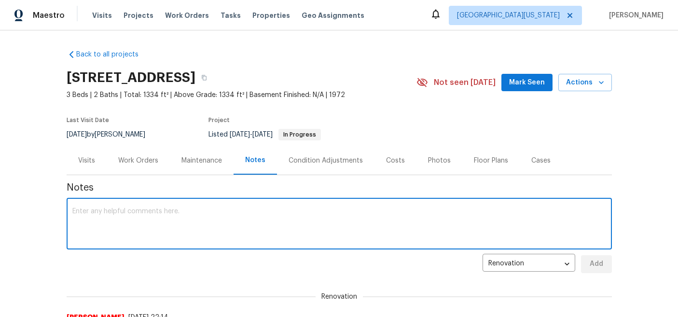
paste textarea "No order for irrigation winterization: No existing system."
type textarea "No order for irrigation winterization: No existing system."
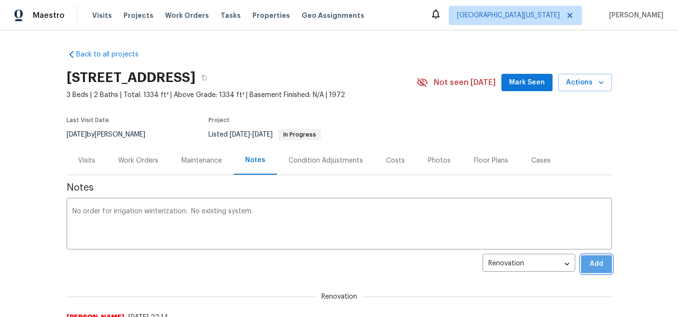
click at [589, 266] on span "Add" at bounding box center [596, 264] width 15 height 12
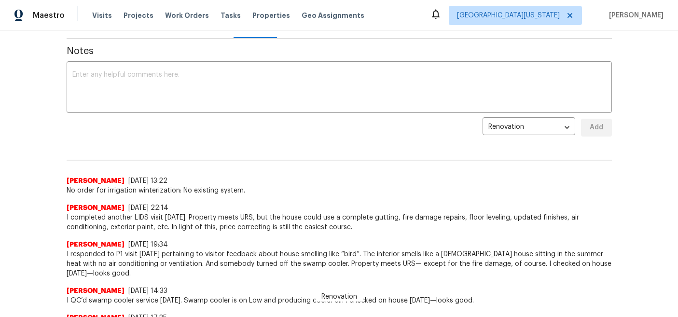
scroll to position [183, 0]
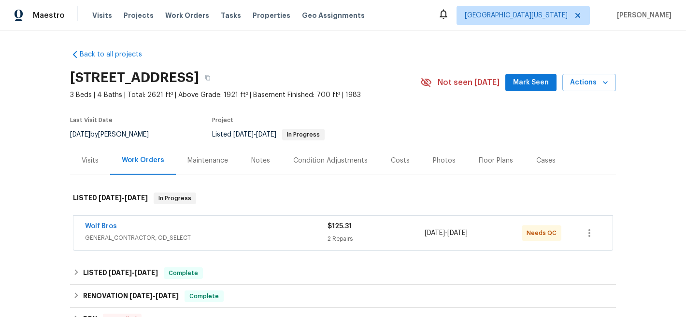
click at [252, 159] on div "Notes" at bounding box center [260, 161] width 19 height 10
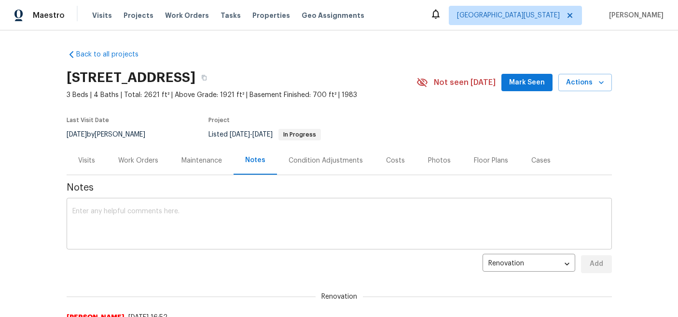
click at [243, 223] on textarea at bounding box center [339, 225] width 534 height 34
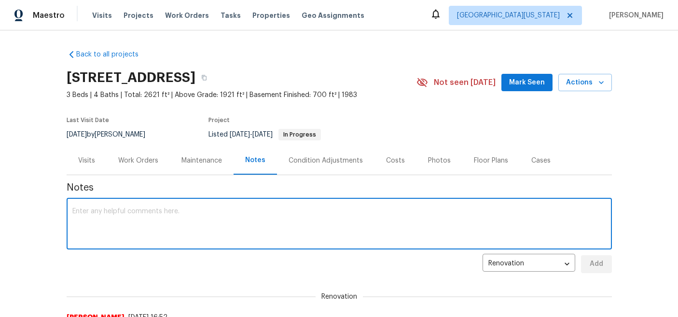
paste textarea "No order for irrigation winterization: No existing system."
type textarea "No order for irrigation winterization: No existing system."
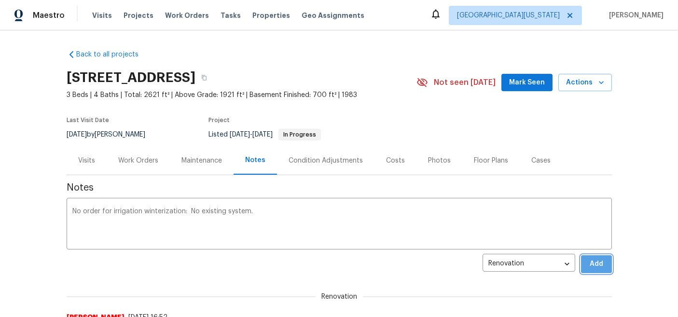
click at [594, 264] on span "Add" at bounding box center [596, 264] width 15 height 12
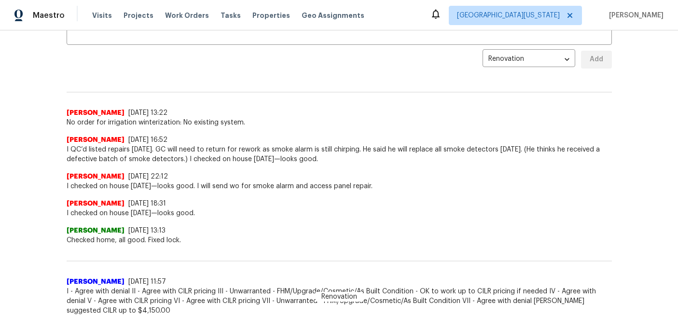
scroll to position [186, 0]
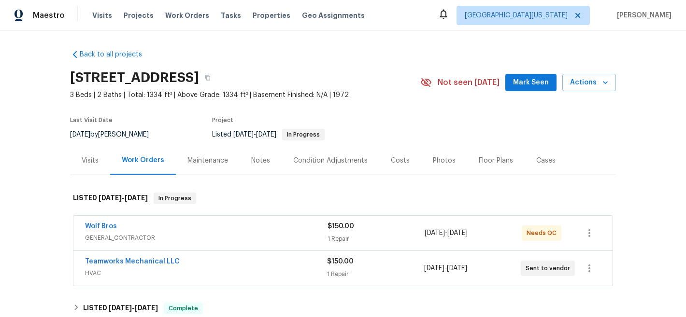
click at [256, 157] on div "Notes" at bounding box center [260, 161] width 19 height 10
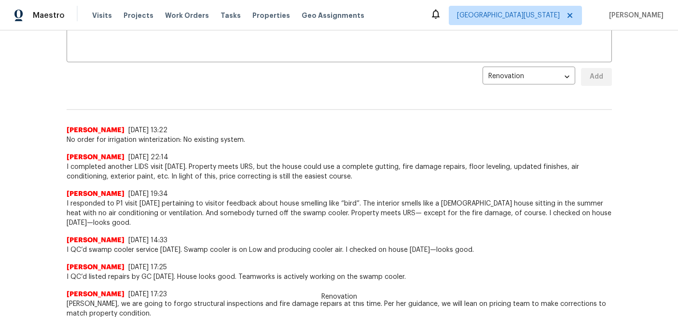
scroll to position [188, 0]
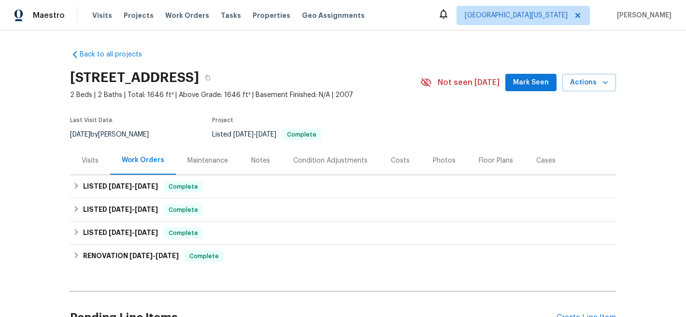
click at [259, 161] on div "Notes" at bounding box center [260, 161] width 19 height 10
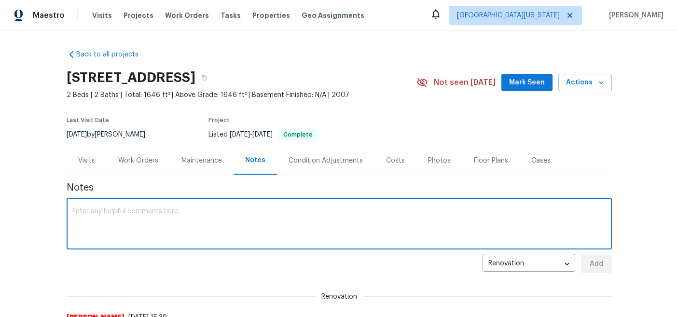
click at [210, 214] on textarea at bounding box center [339, 225] width 534 height 34
paste textarea "No order for irrigation winterization: No existing system."
type textarea "No order for irrigation winterization: No existing system."
click at [592, 263] on span "Add" at bounding box center [596, 264] width 15 height 12
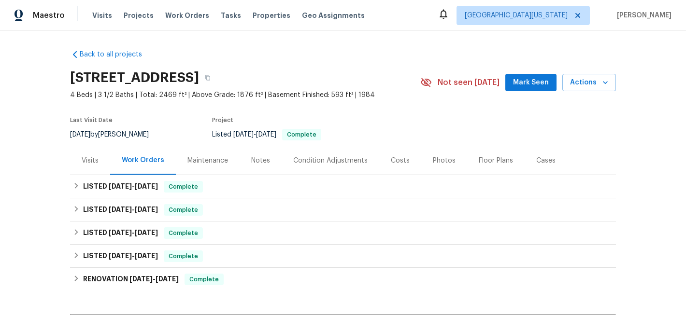
click at [261, 158] on div "Notes" at bounding box center [260, 161] width 19 height 10
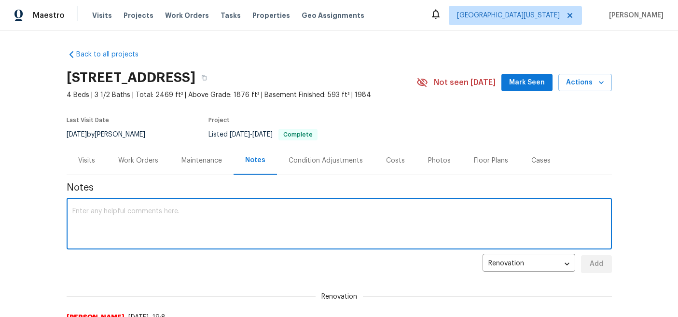
click at [313, 212] on textarea at bounding box center [339, 225] width 534 height 34
paste textarea "No order for irrigation winterization: No existing system."
type textarea "No order for irrigation winterization: No existing system."
click at [595, 264] on span "Add" at bounding box center [596, 264] width 15 height 12
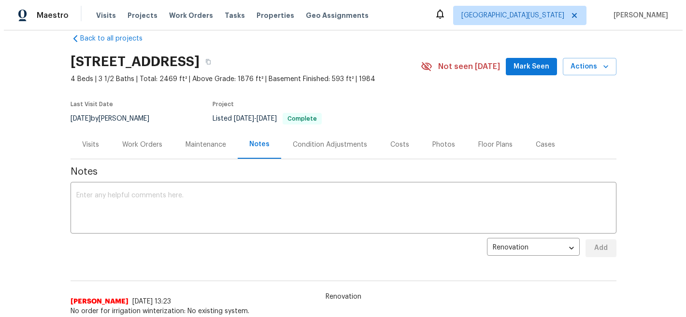
scroll to position [4, 0]
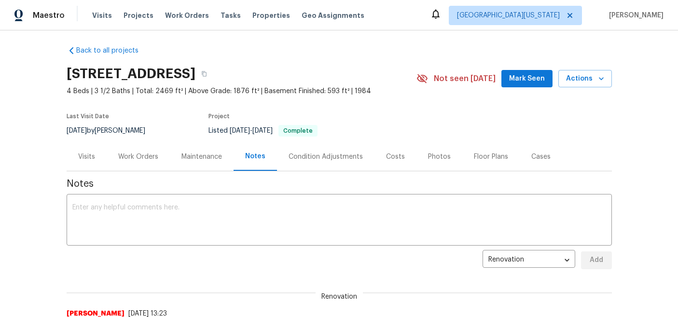
click at [128, 156] on div "Work Orders" at bounding box center [138, 157] width 40 height 10
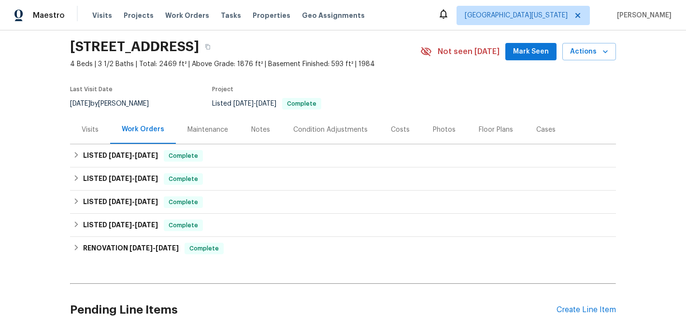
scroll to position [34, 0]
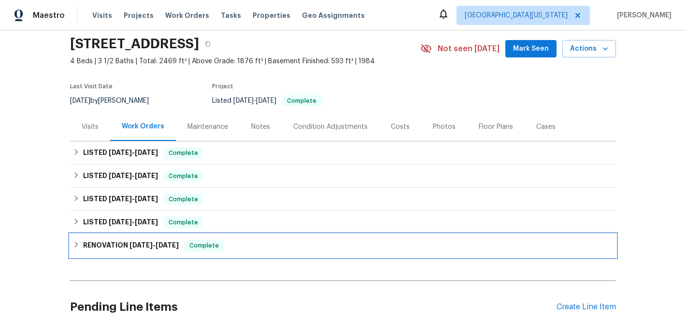
click at [131, 245] on span "5/26/25" at bounding box center [140, 245] width 23 height 7
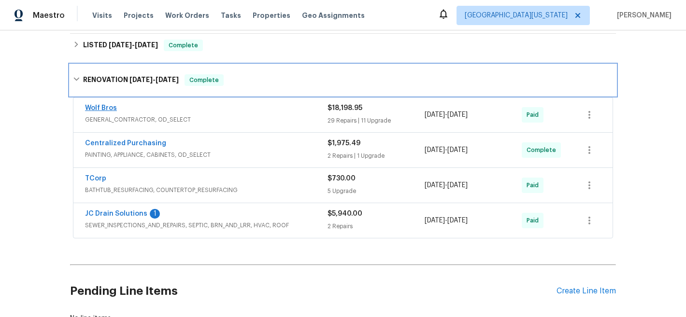
scroll to position [209, 0]
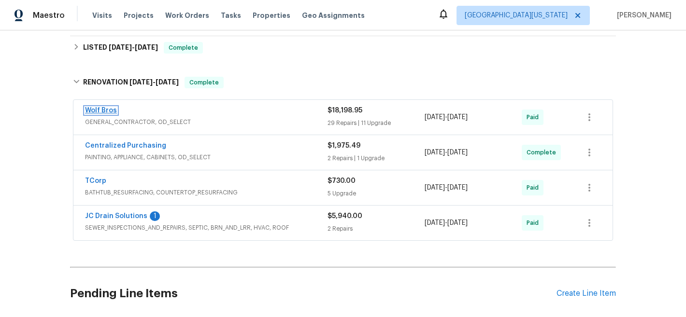
click at [105, 111] on link "Wolf Bros" at bounding box center [101, 110] width 32 height 7
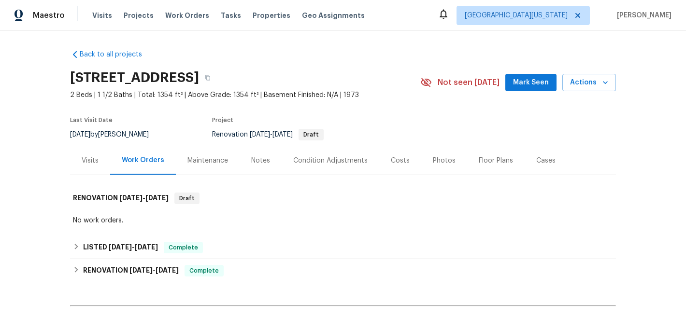
click at [268, 162] on div "Notes" at bounding box center [260, 160] width 42 height 28
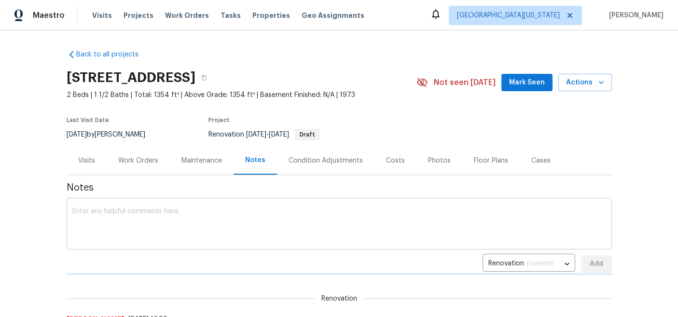
click at [273, 219] on textarea at bounding box center [339, 225] width 534 height 34
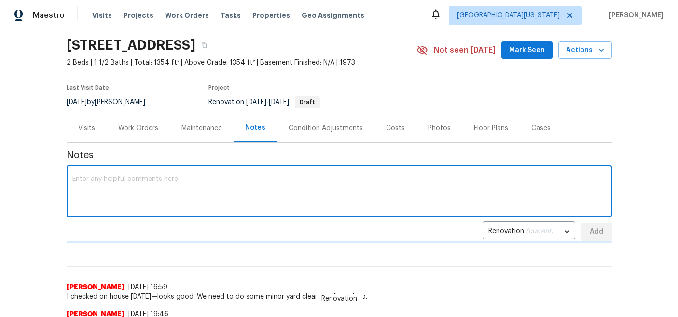
scroll to position [33, 0]
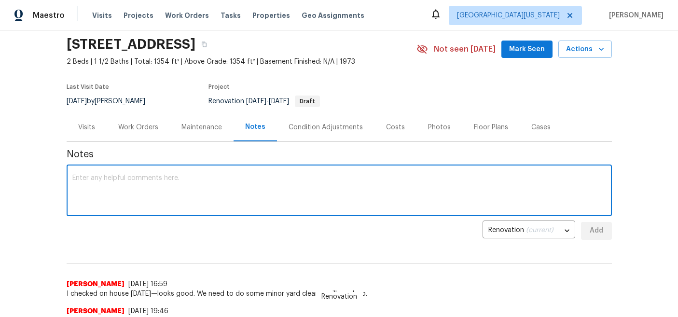
paste textarea "No order for irrigation winterization: No existing system."
type textarea "No order for irrigation winterization: No existing system."
click at [584, 228] on button "Add" at bounding box center [596, 231] width 31 height 18
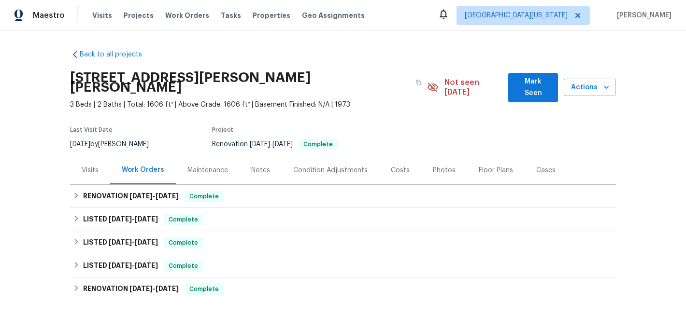
click at [256, 166] on div "Notes" at bounding box center [260, 171] width 19 height 10
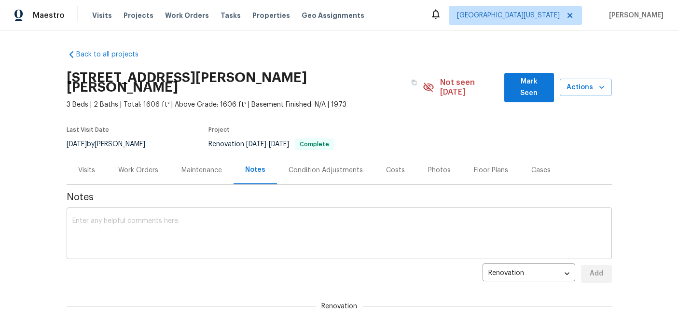
click at [303, 218] on textarea at bounding box center [339, 235] width 534 height 34
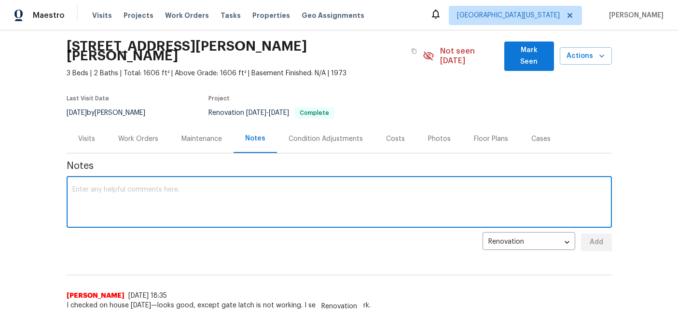
scroll to position [40, 0]
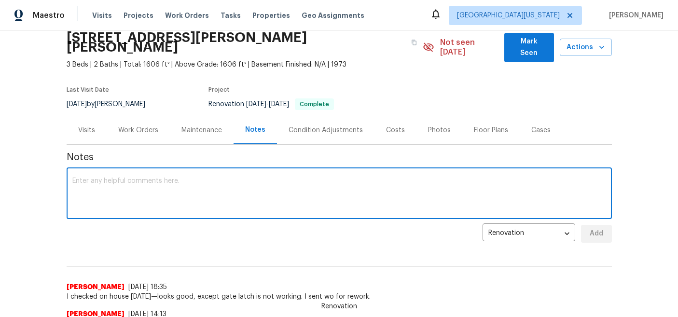
paste textarea "No order for irrigation winterization: No existing system."
type textarea "No order for irrigation winterization: No existing system."
click at [592, 228] on span "Add" at bounding box center [596, 234] width 15 height 12
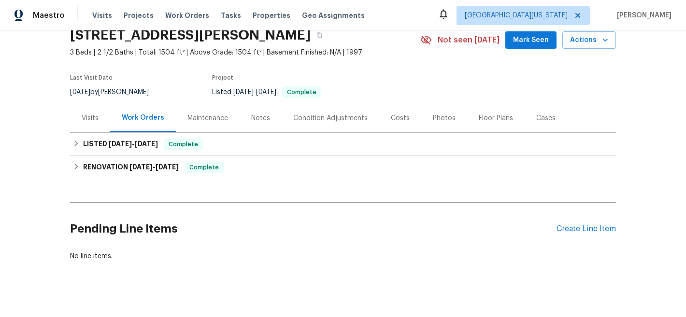
click at [263, 115] on div "Notes" at bounding box center [260, 118] width 19 height 10
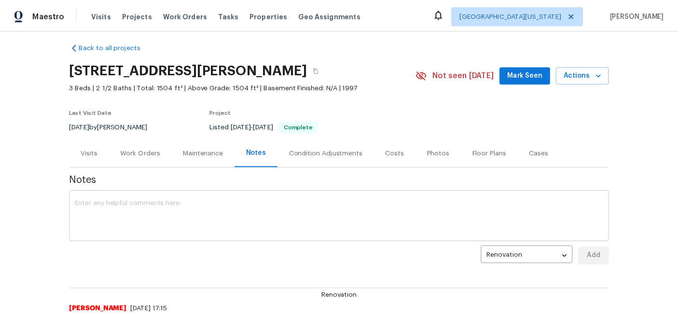
scroll to position [42, 0]
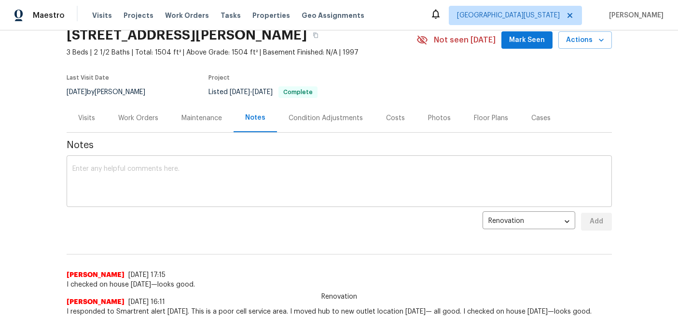
click at [212, 186] on textarea at bounding box center [339, 183] width 534 height 34
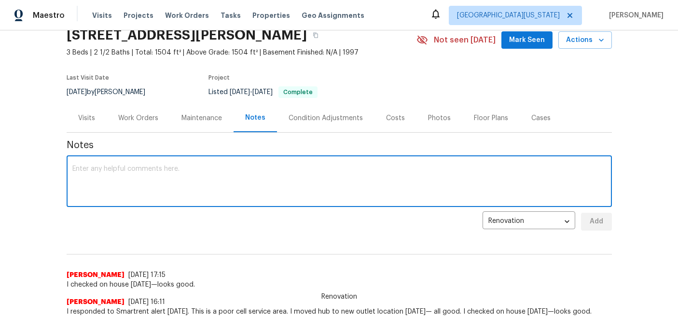
paste textarea "No order for irrigation winterization: No existing system."
type textarea "No order for irrigation winterization: No existing system."
click at [589, 216] on span "Add" at bounding box center [596, 222] width 15 height 12
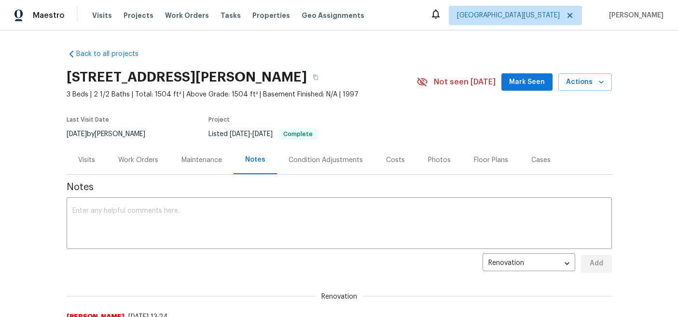
scroll to position [0, 0]
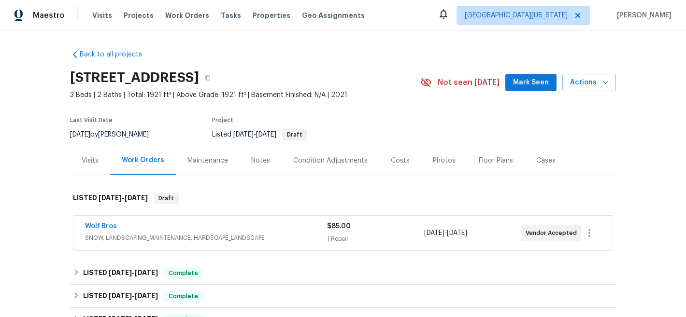
click at [251, 160] on div "Notes" at bounding box center [260, 161] width 19 height 10
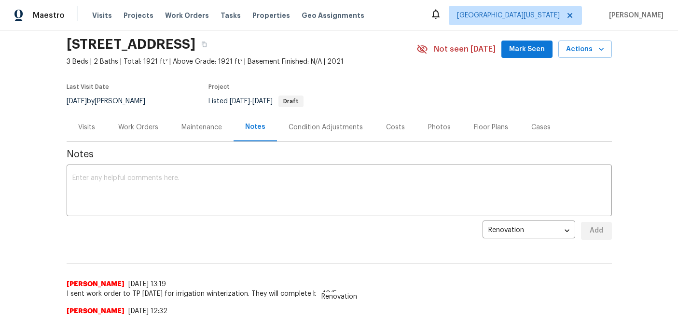
scroll to position [50, 0]
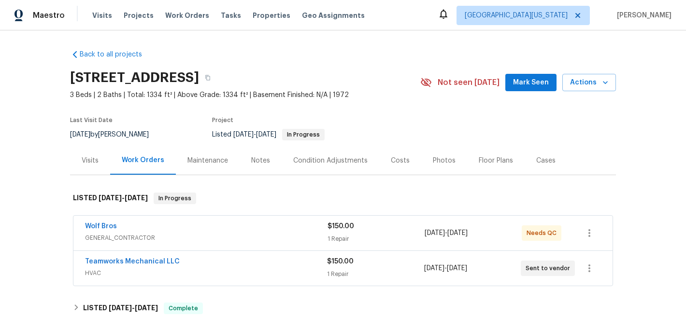
click at [253, 158] on div "Notes" at bounding box center [260, 161] width 19 height 10
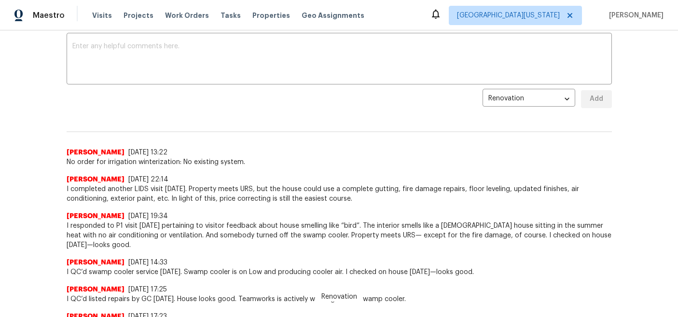
scroll to position [174, 0]
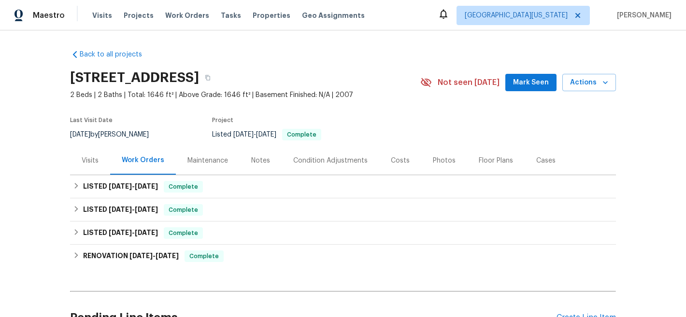
click at [259, 161] on div "Notes" at bounding box center [260, 161] width 19 height 10
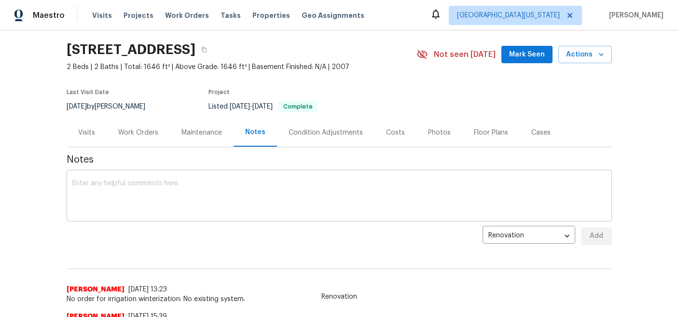
scroll to position [34, 0]
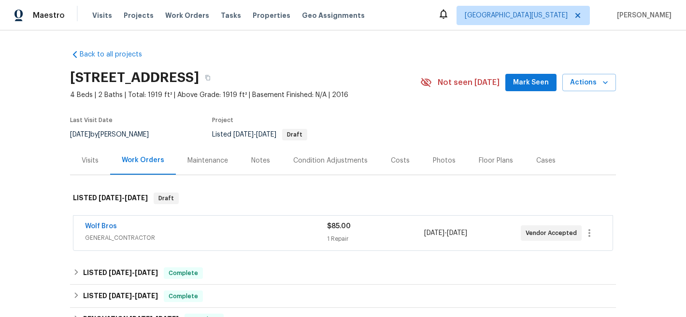
click at [263, 156] on div "Notes" at bounding box center [260, 161] width 19 height 10
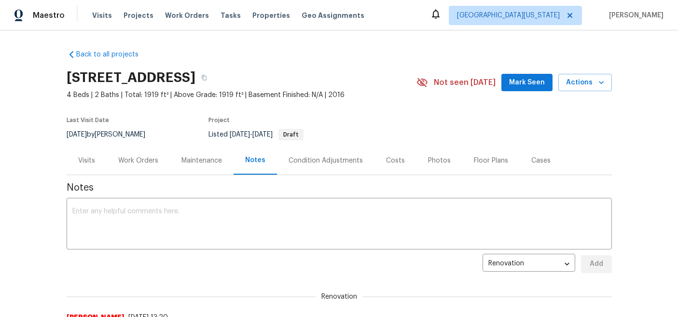
click at [139, 163] on div "Work Orders" at bounding box center [138, 161] width 40 height 10
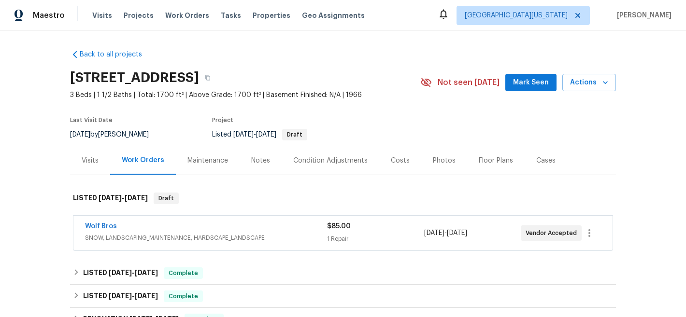
click at [262, 161] on div "Notes" at bounding box center [260, 161] width 19 height 10
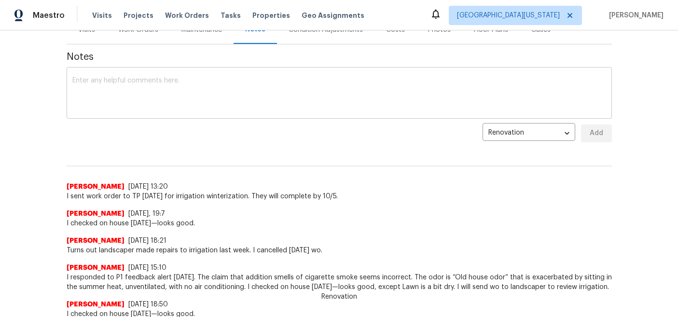
scroll to position [132, 0]
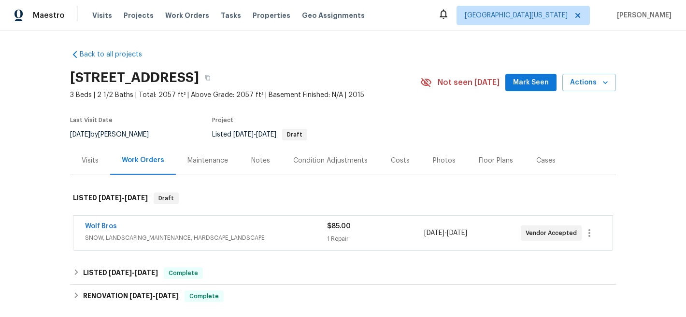
click at [251, 159] on div "Notes" at bounding box center [260, 161] width 19 height 10
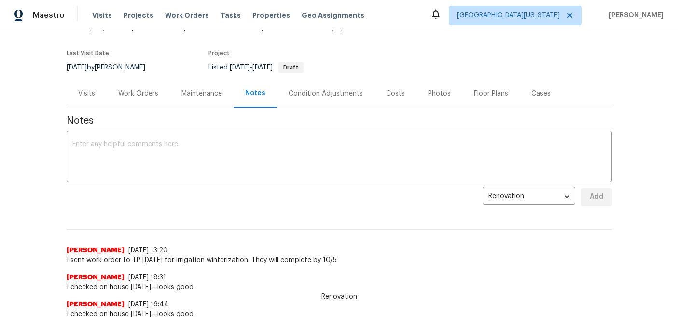
scroll to position [68, 0]
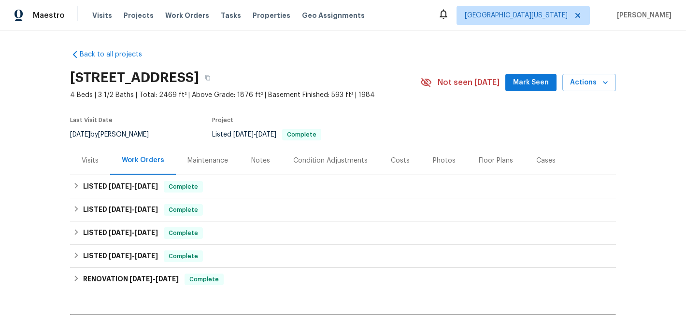
click at [263, 164] on div "Notes" at bounding box center [260, 161] width 19 height 10
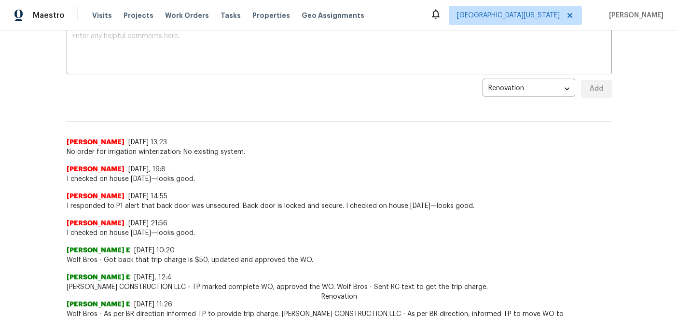
scroll to position [185, 0]
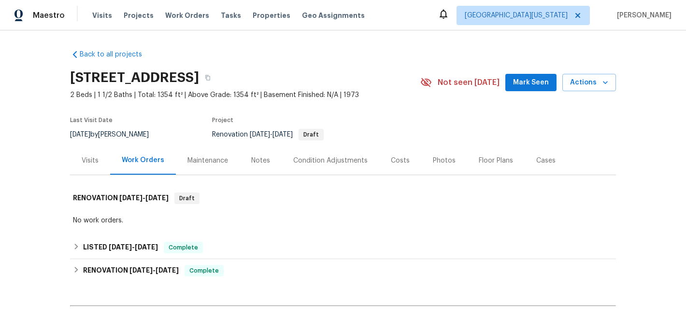
click at [264, 161] on div "Notes" at bounding box center [260, 161] width 19 height 10
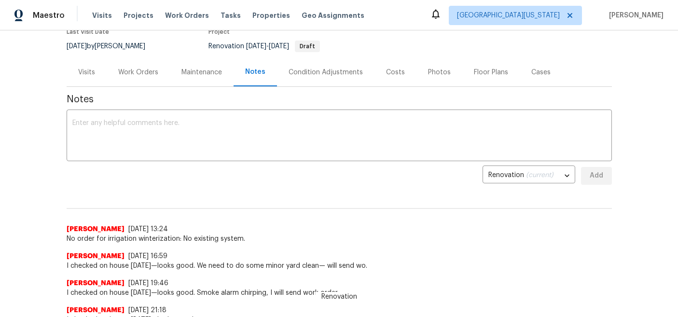
scroll to position [88, 0]
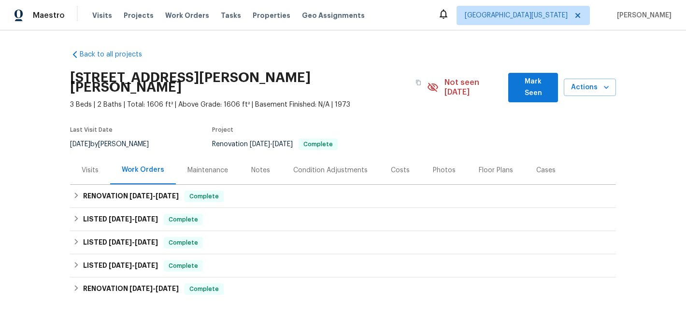
click at [255, 166] on div "Notes" at bounding box center [260, 171] width 19 height 10
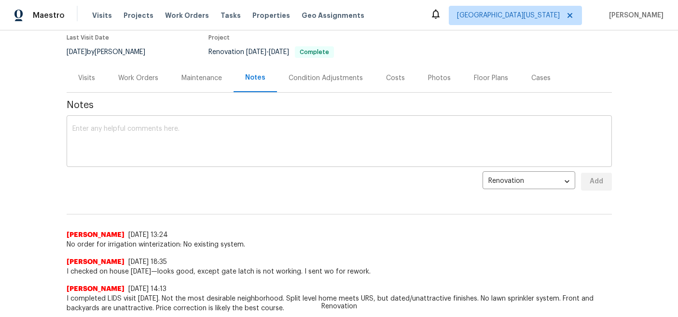
scroll to position [103, 0]
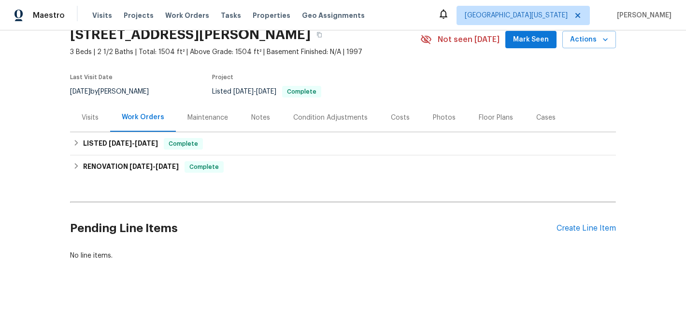
scroll to position [59, 0]
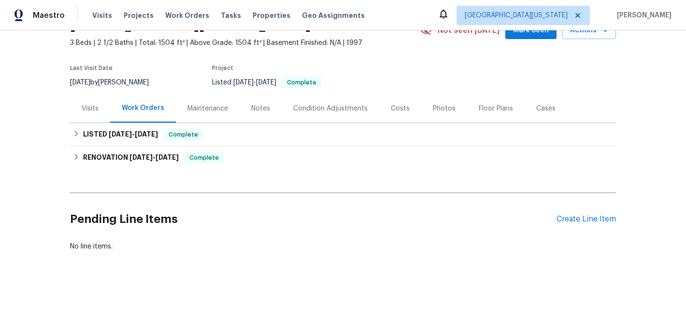
click at [255, 104] on div "Notes" at bounding box center [260, 109] width 19 height 10
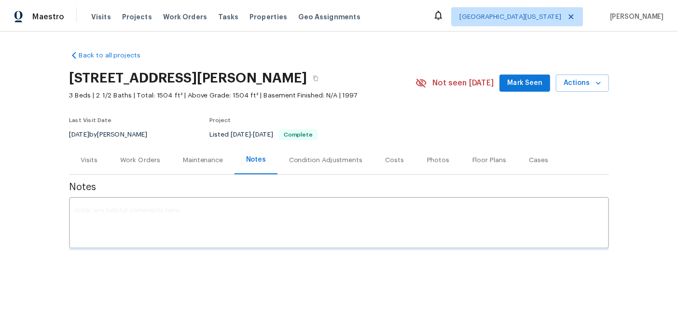
scroll to position [59, 0]
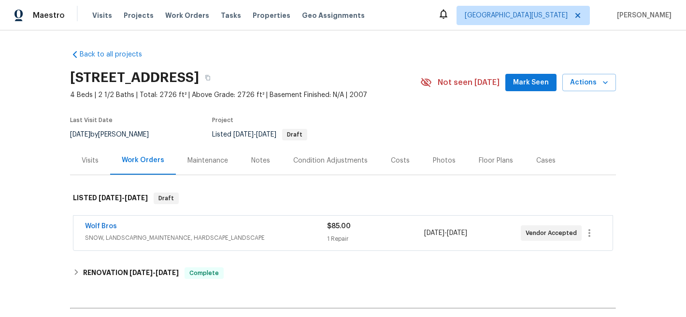
click at [263, 156] on div "Notes" at bounding box center [260, 161] width 19 height 10
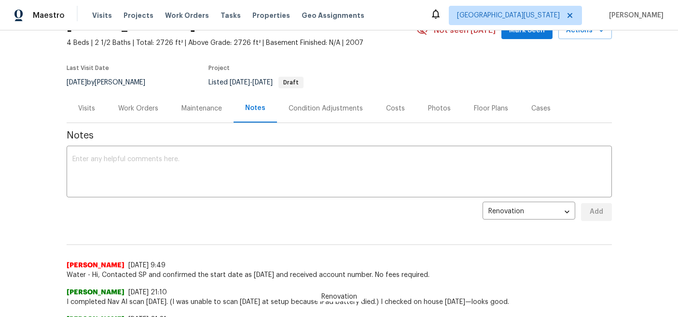
scroll to position [56, 0]
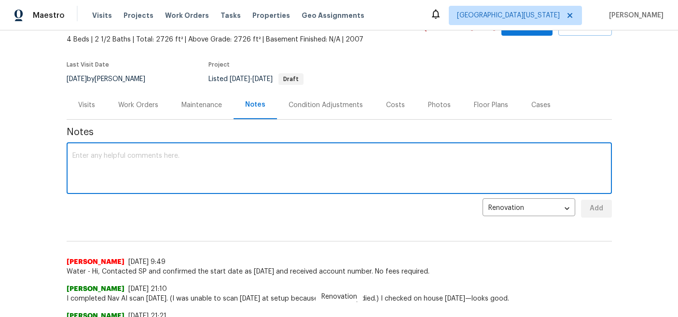
click at [327, 172] on textarea at bounding box center [339, 170] width 534 height 34
paste textarea "I sent work order to TP [DATE] for irrigation winterization. They will complete…"
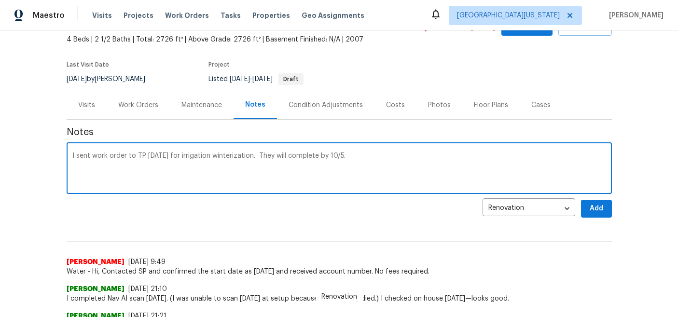
type textarea "I sent work order to TP [DATE] for irrigation winterization. They will complete…"
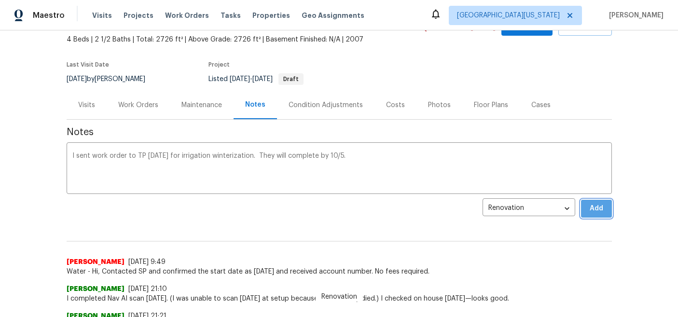
click at [597, 210] on span "Add" at bounding box center [596, 209] width 15 height 12
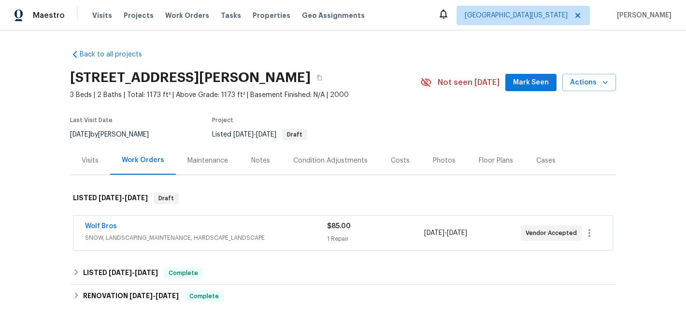
click at [258, 158] on div "Notes" at bounding box center [260, 161] width 19 height 10
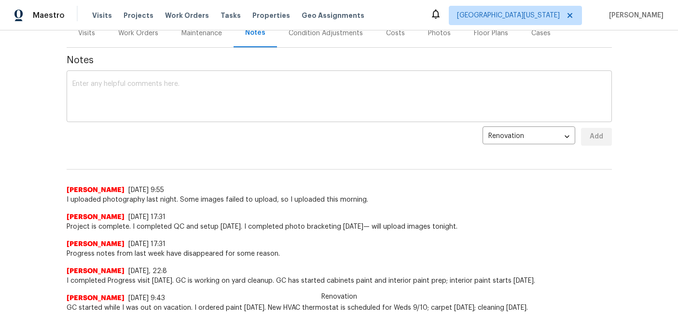
scroll to position [130, 0]
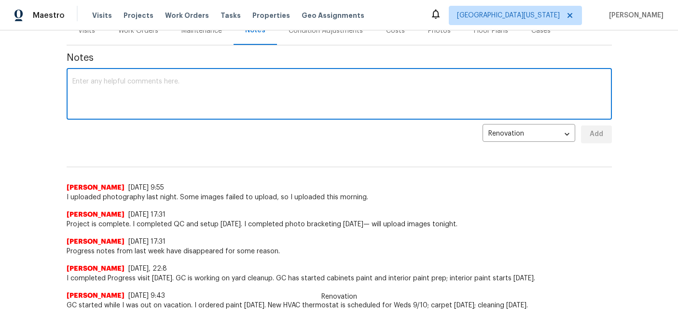
click at [303, 95] on textarea at bounding box center [339, 95] width 534 height 34
paste textarea "I sent work order to TP [DATE] for irrigation winterization. They will complete…"
type textarea "I sent work order to TP [DATE] for irrigation winterization. They will complete…"
click at [596, 141] on button "Add" at bounding box center [596, 135] width 31 height 18
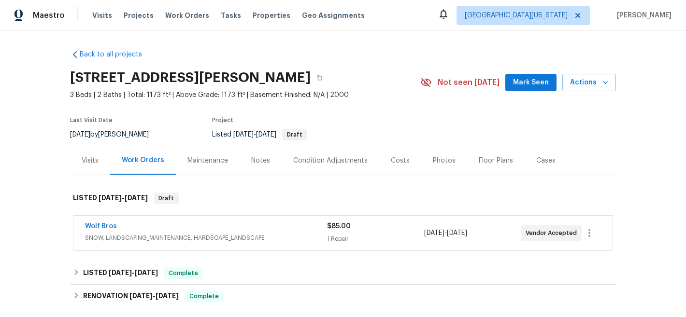
click at [259, 157] on div "Notes" at bounding box center [260, 161] width 19 height 10
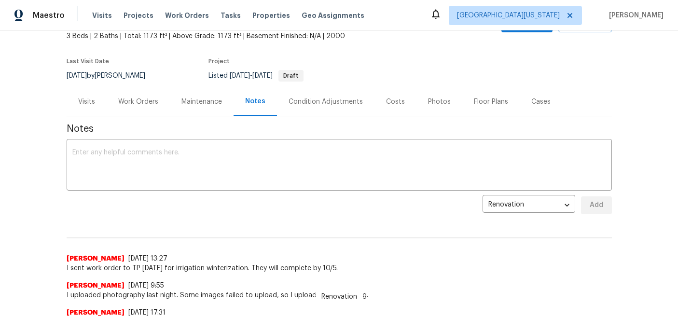
scroll to position [62, 0]
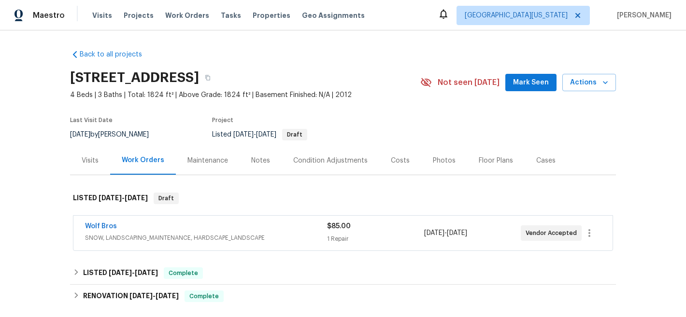
click at [256, 155] on div "Notes" at bounding box center [260, 160] width 42 height 28
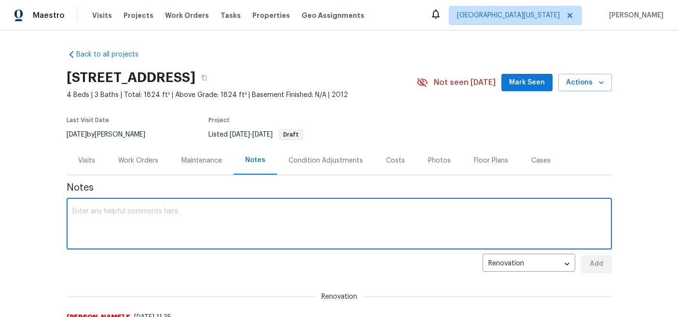
click at [258, 210] on textarea at bounding box center [339, 225] width 534 height 34
paste textarea "I sent work order to TP [DATE] for irrigation winterization. They will complete…"
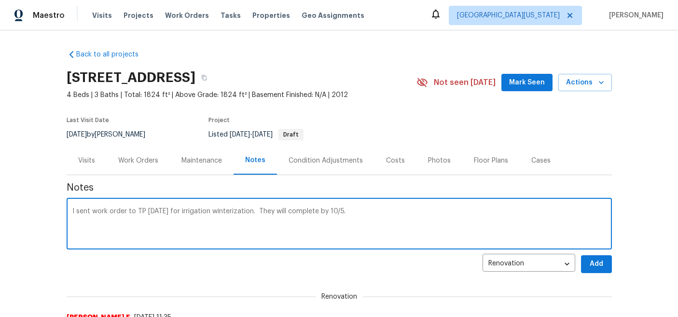
type textarea "I sent work order to TP [DATE] for irrigation winterization. They will complete…"
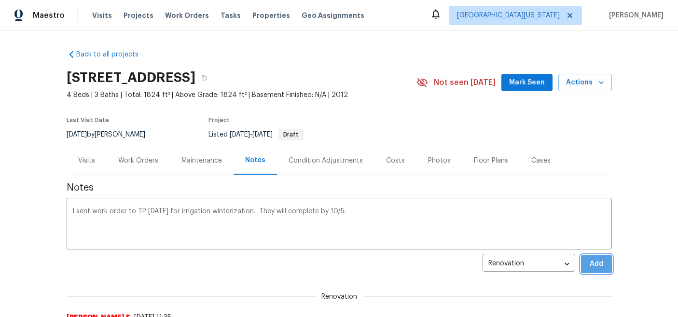
click at [598, 262] on span "Add" at bounding box center [596, 264] width 15 height 12
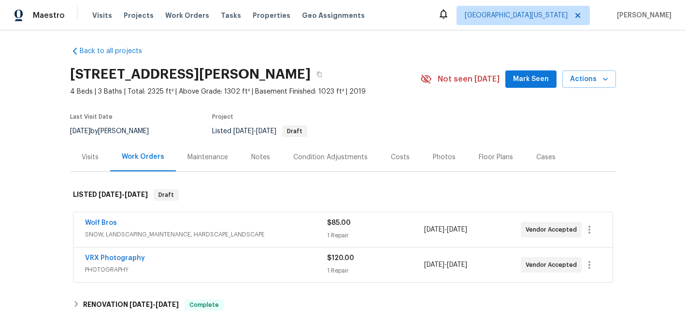
scroll to position [8, 0]
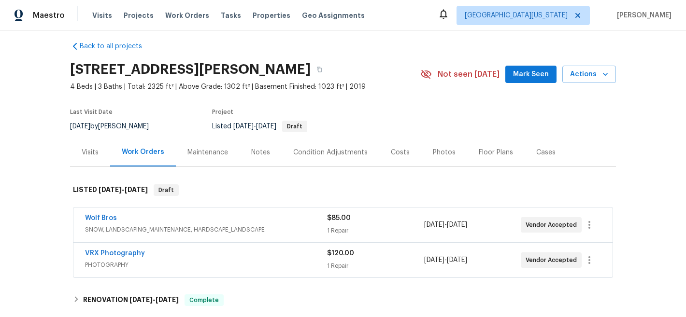
click at [254, 156] on div "Notes" at bounding box center [260, 153] width 19 height 10
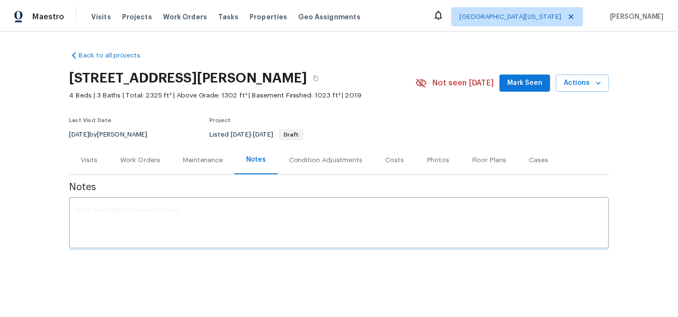
scroll to position [8, 0]
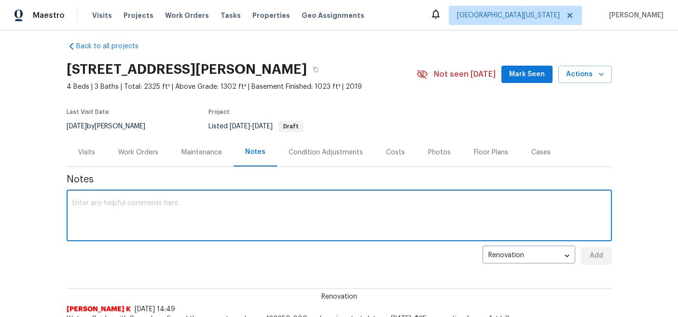
click at [329, 206] on textarea at bounding box center [339, 217] width 534 height 34
paste textarea "I sent work order to TP [DATE] for irrigation winterization. They will complete…"
type textarea "I sent work order to TP [DATE] for irrigation winterization. They will complete…"
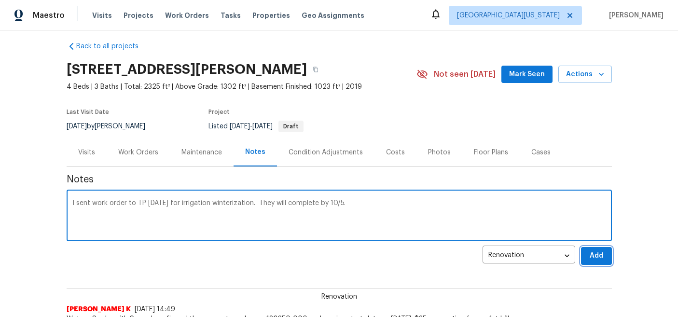
click at [602, 261] on button "Add" at bounding box center [596, 256] width 31 height 18
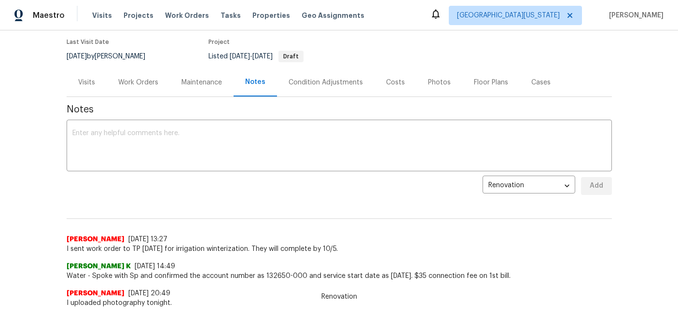
scroll to position [80, 0]
